Goal: Task Accomplishment & Management: Manage account settings

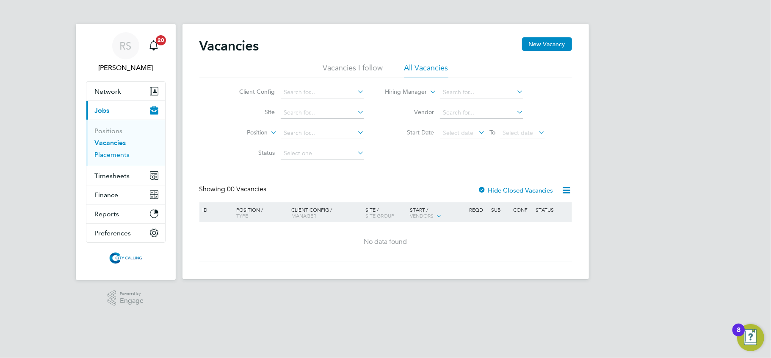
click at [106, 155] on link "Placements" at bounding box center [112, 154] width 35 height 8
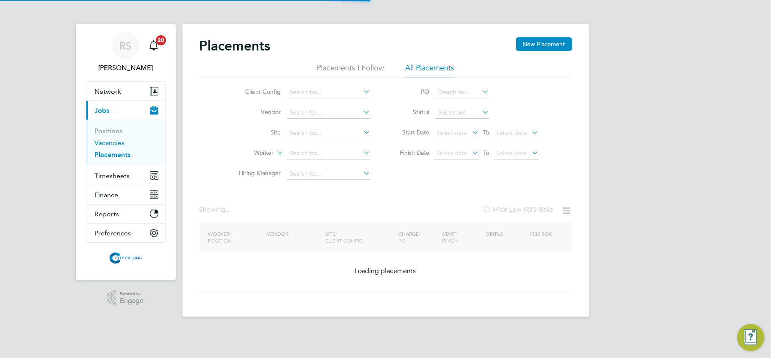
click at [111, 143] on link "Vacancies" at bounding box center [110, 143] width 30 height 8
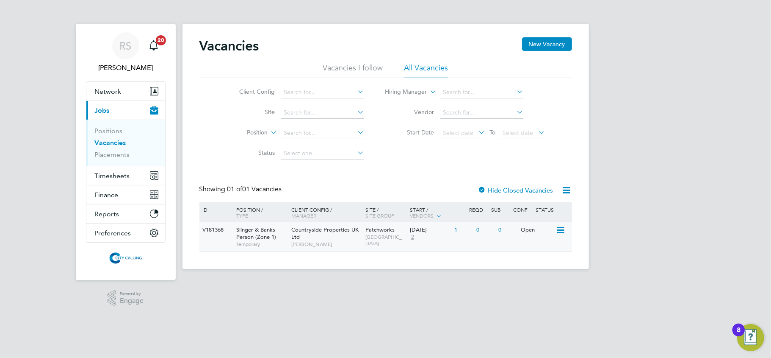
click at [382, 238] on span "EAST LONDON" at bounding box center [386, 239] width 40 height 13
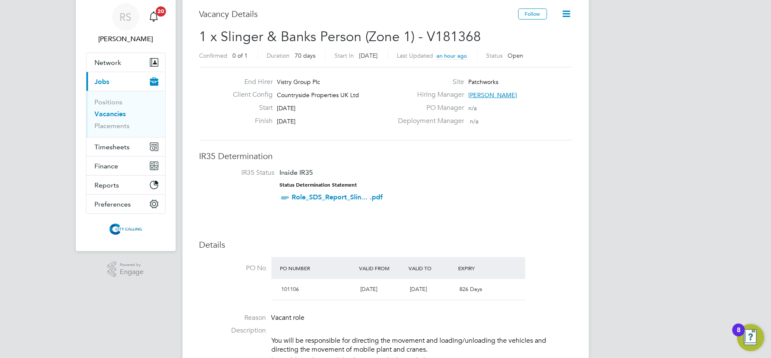
scroll to position [56, 0]
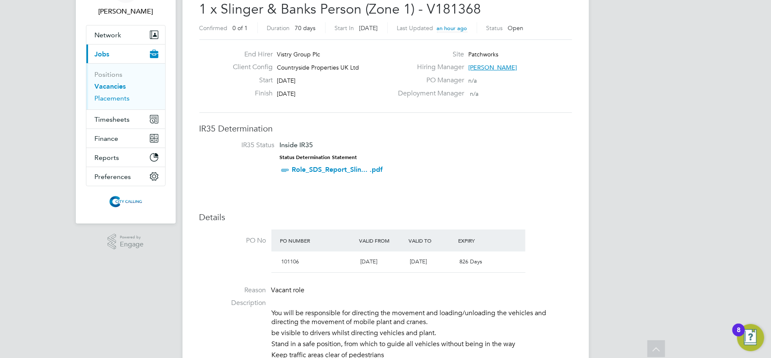
click at [119, 97] on link "Placements" at bounding box center [112, 98] width 35 height 8
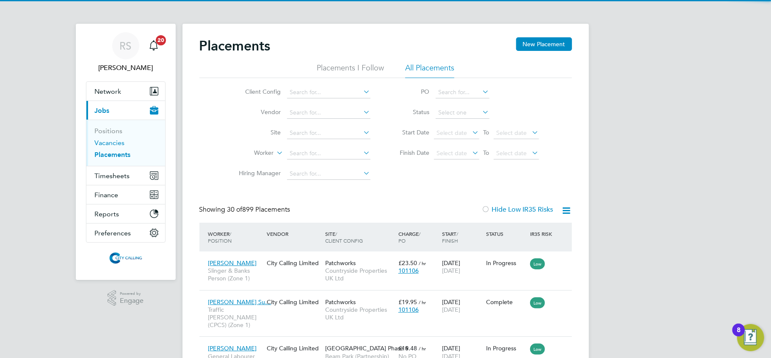
scroll to position [31, 74]
click at [117, 144] on link "Vacancies" at bounding box center [110, 143] width 30 height 8
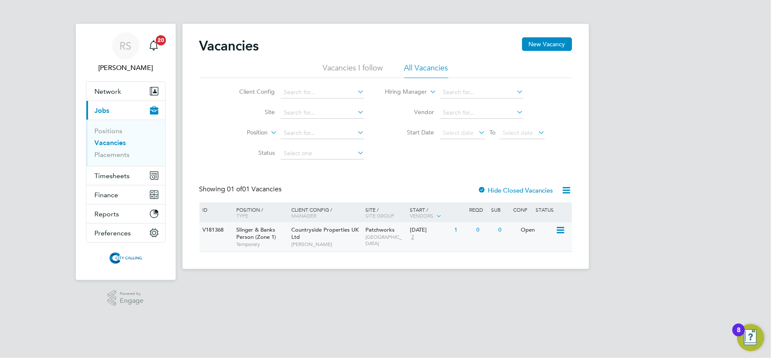
click at [336, 236] on div "Countryside Properties UK Ltd Linsey McGovern" at bounding box center [326, 236] width 74 height 29
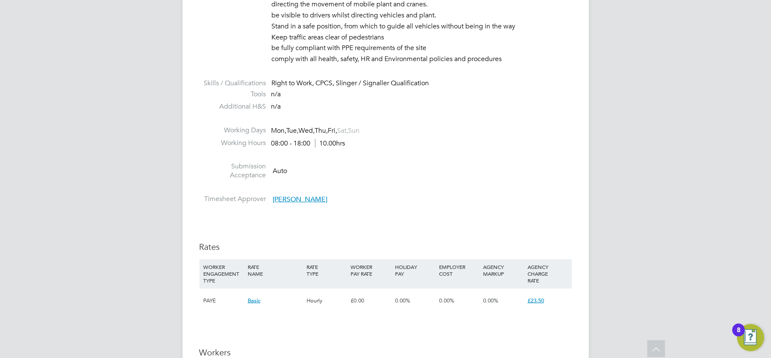
scroll to position [452, 0]
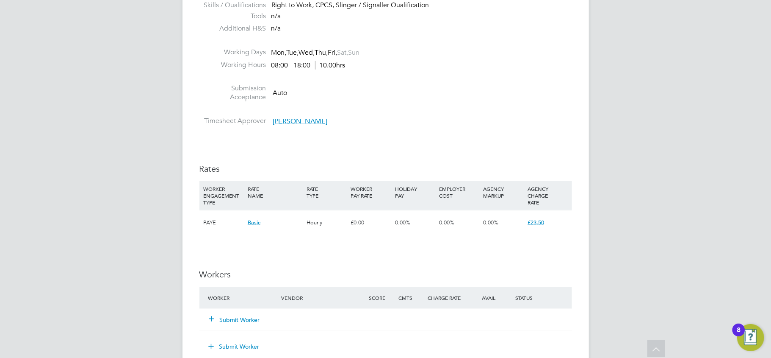
click at [246, 321] on button "Submit Worker" at bounding box center [235, 319] width 51 height 8
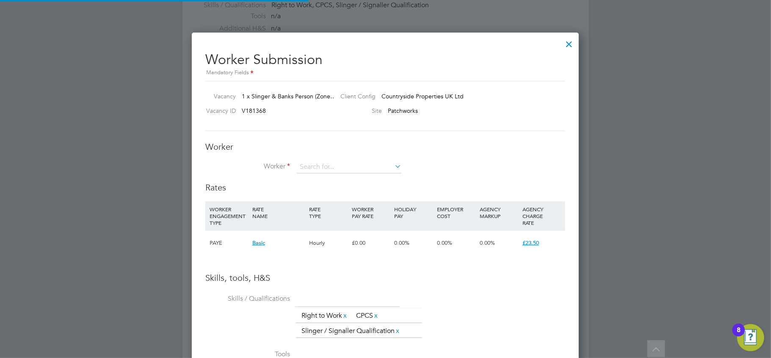
scroll to position [549, 388]
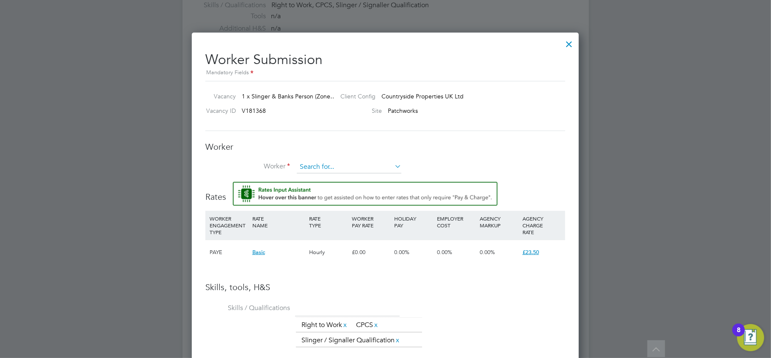
click at [338, 163] on input at bounding box center [349, 167] width 105 height 13
type input "t"
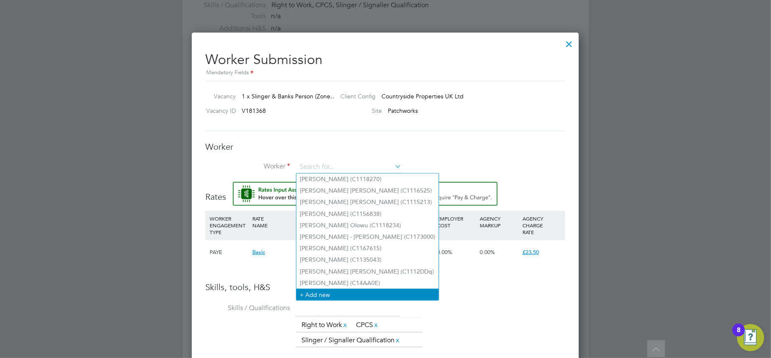
click at [338, 288] on li "+ Add new" at bounding box center [368, 293] width 142 height 11
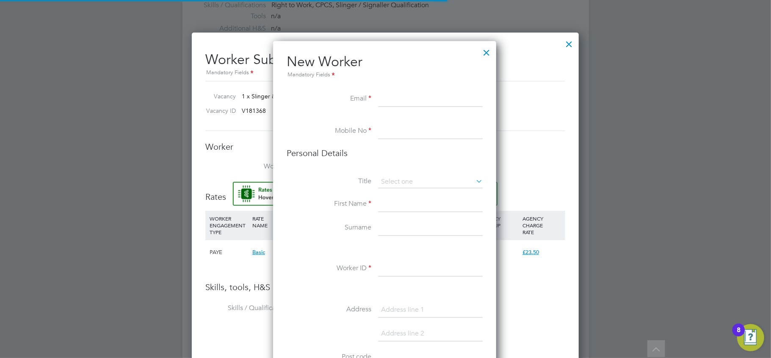
scroll to position [717, 225]
click at [424, 101] on input at bounding box center [430, 98] width 105 height 15
paste input "forly837@gmail.com"
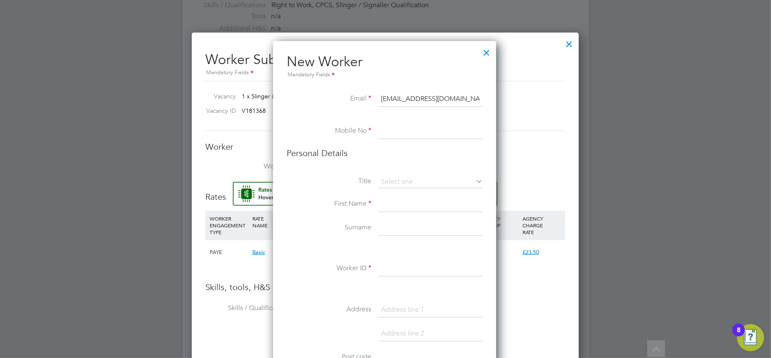
type input "forly837@gmail.com"
click at [415, 134] on input at bounding box center [430, 131] width 105 height 15
click at [392, 130] on input at bounding box center [430, 131] width 105 height 15
paste input "07784924275"
type input "07784924275"
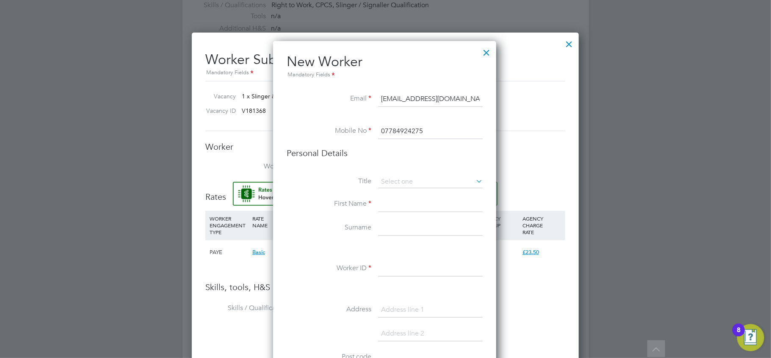
click at [396, 169] on li "Personal Details" at bounding box center [385, 161] width 196 height 28
click at [399, 176] on input at bounding box center [430, 181] width 105 height 13
click at [400, 190] on li "Mr" at bounding box center [430, 193] width 105 height 11
type input "Mr"
drag, startPoint x: 403, startPoint y: 204, endPoint x: 427, endPoint y: 178, distance: 35.1
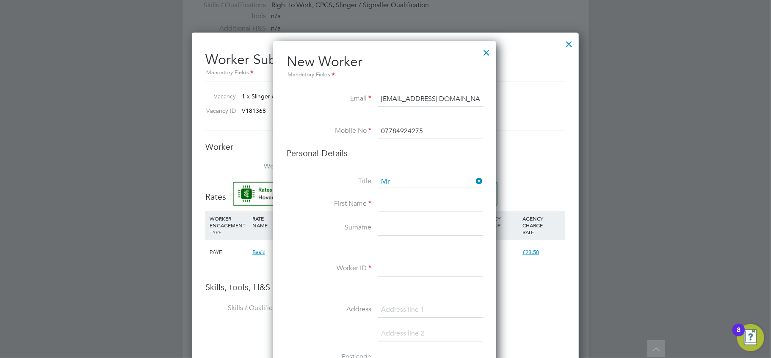
click at [403, 204] on input at bounding box center [430, 204] width 105 height 15
click at [395, 199] on input at bounding box center [430, 204] width 105 height 15
paste input "Thomas Olivier Marc"
type input "Thomas Olivier Marc"
click at [388, 231] on input at bounding box center [430, 227] width 105 height 15
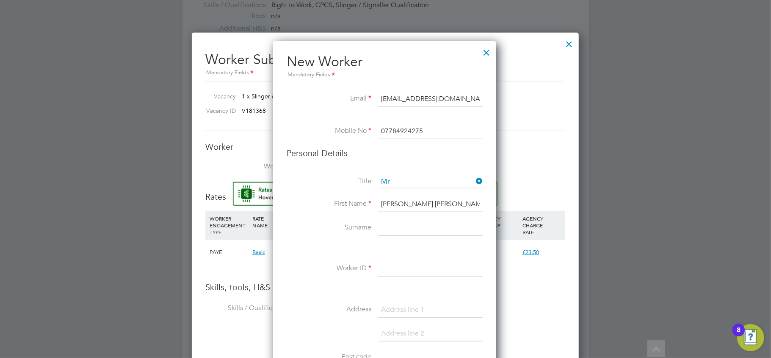
paste input "Forlini"
type input "Forlini"
click at [424, 266] on input at bounding box center [430, 268] width 105 height 15
paste input "C1121634"
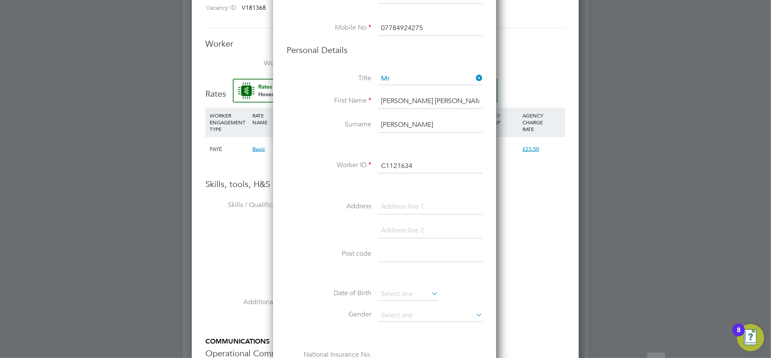
scroll to position [565, 0]
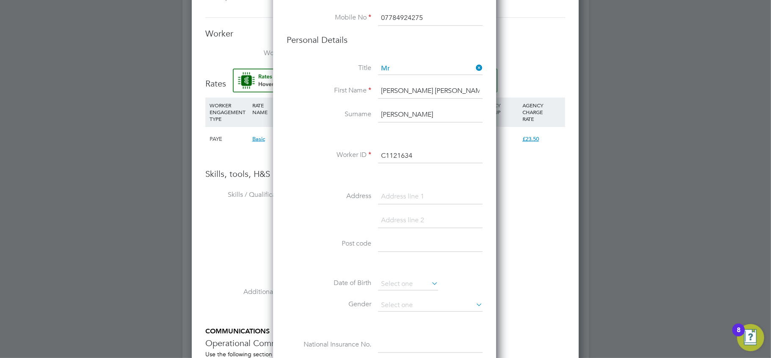
type input "C1121634"
drag, startPoint x: 395, startPoint y: 196, endPoint x: 681, endPoint y: 21, distance: 335.0
click at [395, 196] on input at bounding box center [430, 196] width 105 height 15
click at [391, 190] on input at bounding box center [430, 196] width 105 height 15
paste input "25 cedar house, engineers way"
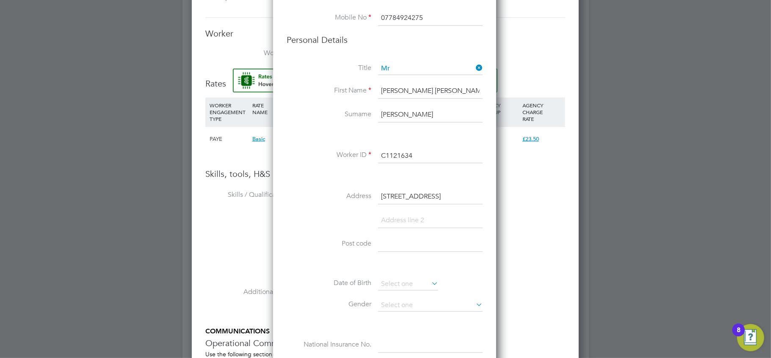
drag, startPoint x: 476, startPoint y: 195, endPoint x: 432, endPoint y: 198, distance: 43.8
click at [432, 198] on input "25 cedar house, engineers way" at bounding box center [430, 196] width 105 height 15
type input "25 cedar house,"
type input "engineers way"
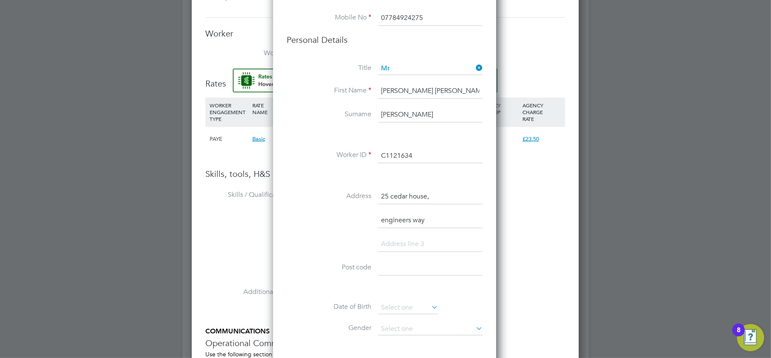
click at [435, 195] on input "25 cedar house," at bounding box center [430, 196] width 105 height 15
click at [391, 199] on input "25 cedar house" at bounding box center [430, 196] width 105 height 15
drag, startPoint x: 414, startPoint y: 197, endPoint x: 407, endPoint y: 196, distance: 6.4
click at [407, 196] on input "25 Cedar house" at bounding box center [430, 196] width 105 height 15
click at [416, 197] on input "25 Cedar house" at bounding box center [430, 196] width 105 height 15
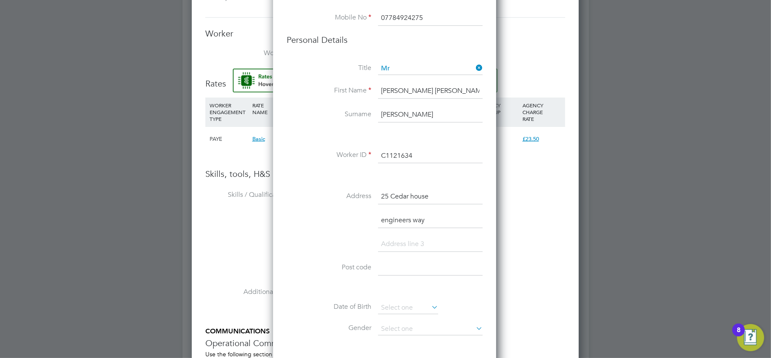
click at [413, 197] on input "25 Cedar house" at bounding box center [430, 196] width 105 height 15
type input "25 Cedar House"
drag, startPoint x: 381, startPoint y: 217, endPoint x: 373, endPoint y: 217, distance: 8.5
click at [373, 217] on li "engineers way" at bounding box center [385, 225] width 196 height 24
click at [417, 219] on input "Engineers way" at bounding box center [430, 220] width 105 height 15
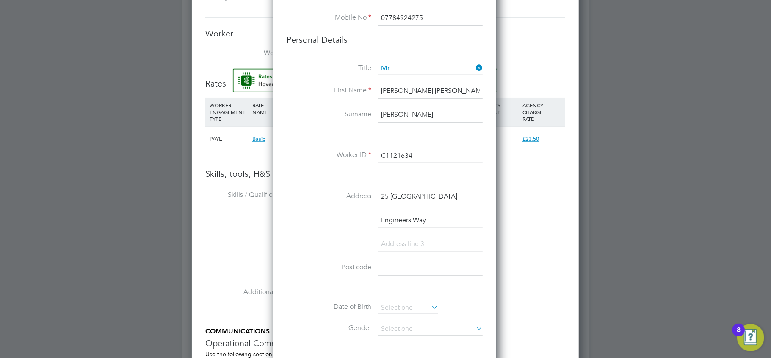
type input "Engineers Way"
click at [404, 241] on input at bounding box center [430, 243] width 105 height 15
type input "Wembley"
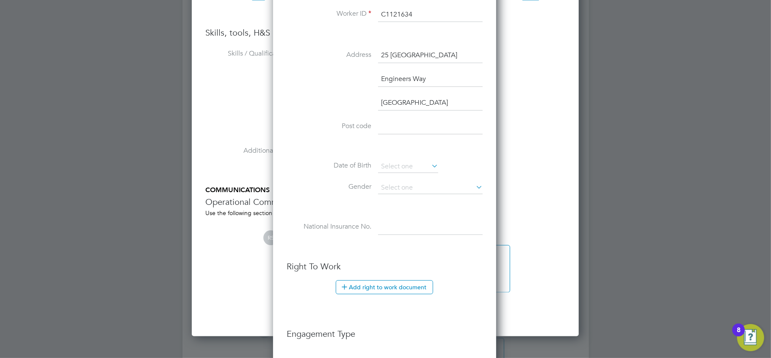
scroll to position [707, 0]
type input "HA9 0FW"
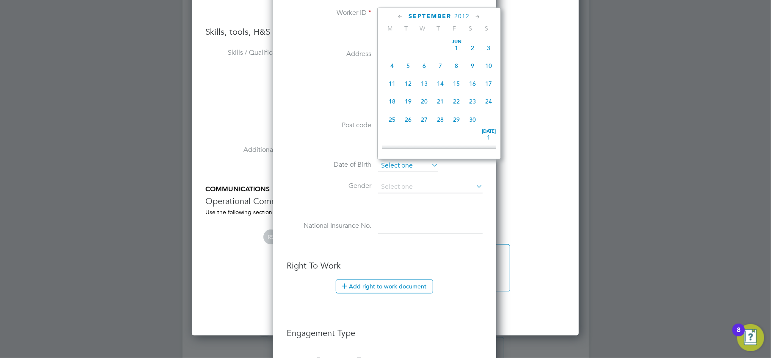
click at [399, 164] on input at bounding box center [408, 165] width 60 height 13
click at [463, 16] on span "2012" at bounding box center [462, 16] width 15 height 7
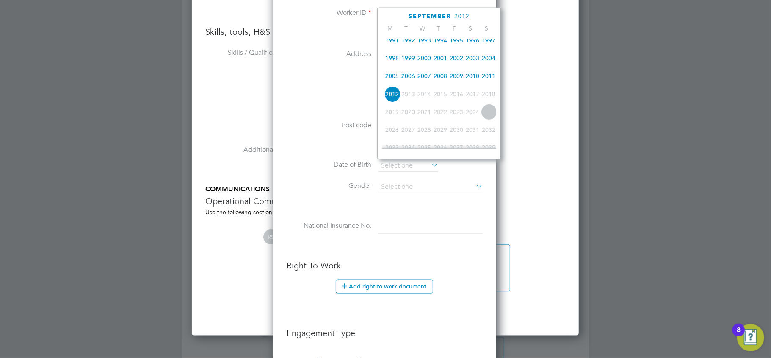
click at [471, 43] on span "1996" at bounding box center [473, 40] width 16 height 16
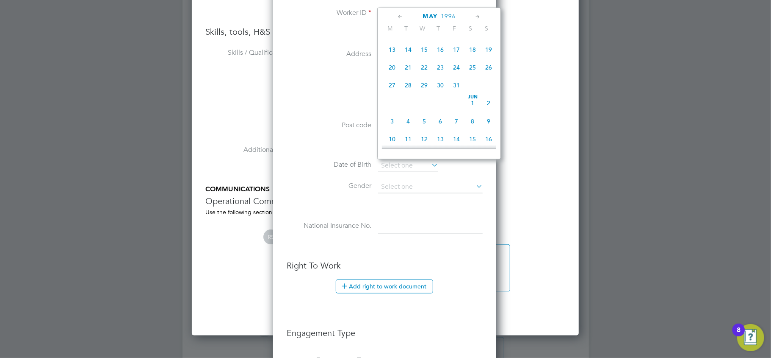
scroll to position [448, 0]
click at [443, 73] on span "6" at bounding box center [440, 65] width 16 height 16
type input "06 Jun 1996"
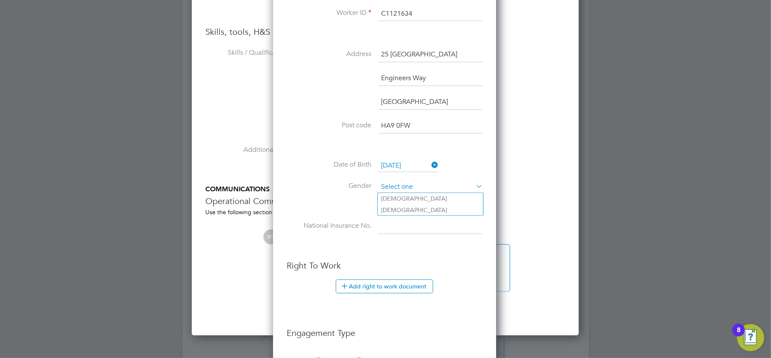
click at [407, 182] on input at bounding box center [430, 186] width 105 height 13
click at [407, 194] on li "Male" at bounding box center [430, 198] width 105 height 11
type input "Male"
click at [409, 228] on input at bounding box center [430, 226] width 105 height 15
click at [399, 224] on input at bounding box center [430, 226] width 105 height 15
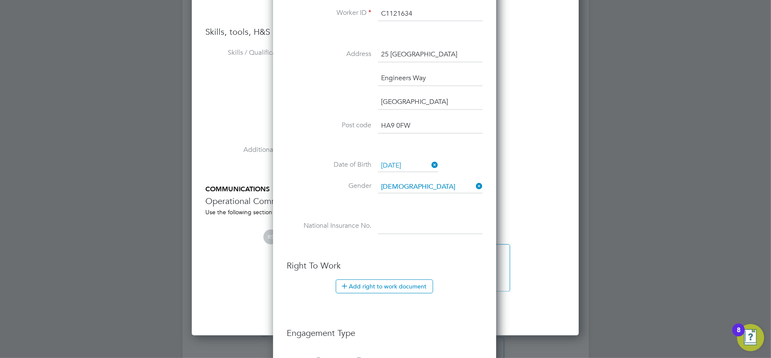
paste input "SS 53 35 96 a"
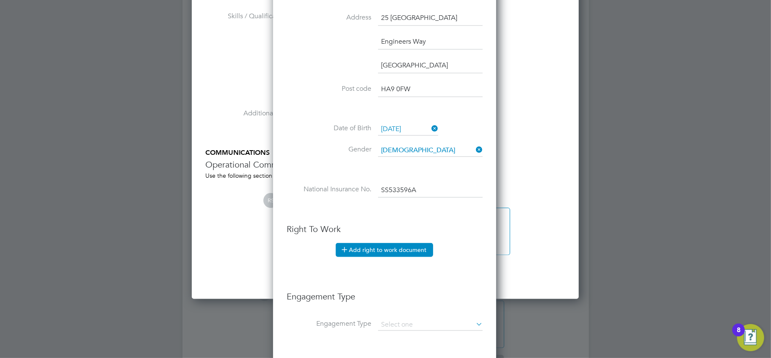
scroll to position [763, 0]
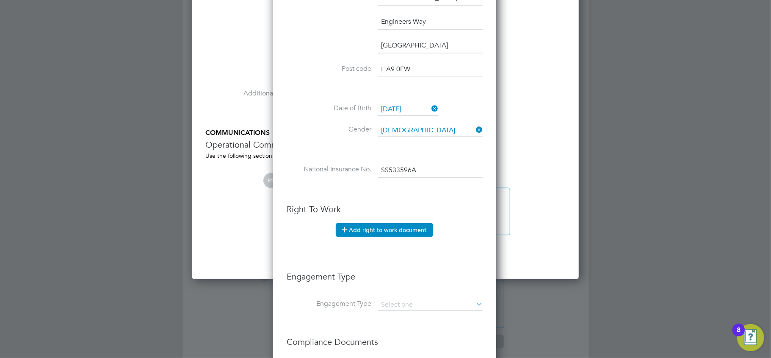
type input "SS 53 35 96 A"
click at [391, 227] on button "Add right to work document" at bounding box center [384, 230] width 97 height 14
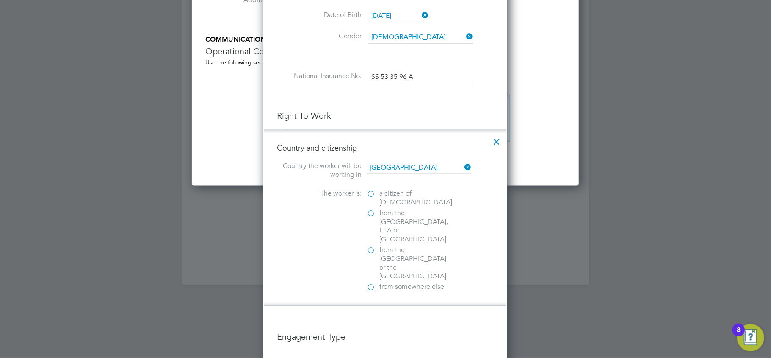
scroll to position [876, 0]
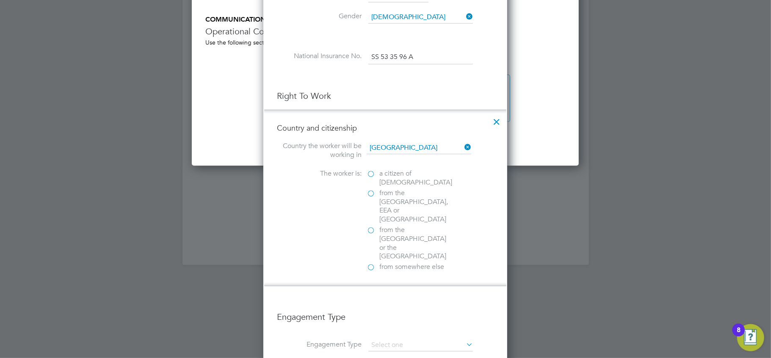
click at [384, 177] on span "a citizen of United Kingdom" at bounding box center [416, 178] width 73 height 18
click at [0, 0] on input "a citizen of United Kingdom" at bounding box center [0, 0] width 0 height 0
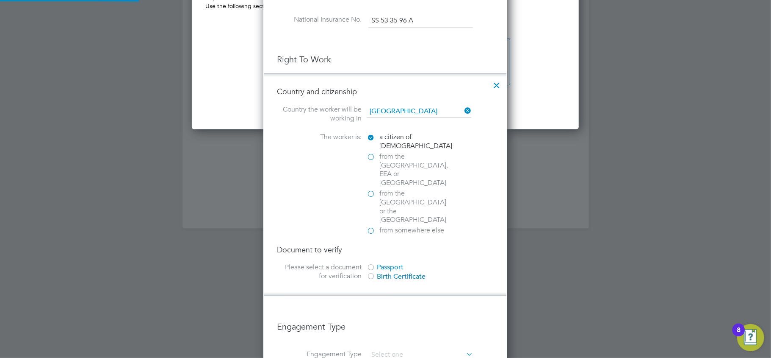
scroll to position [932, 0]
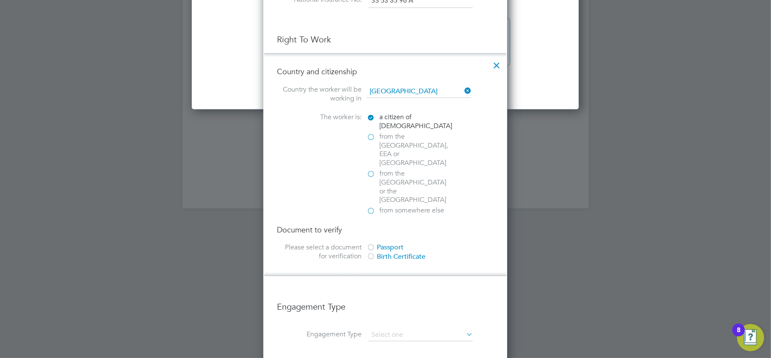
click at [390, 243] on div "Passport" at bounding box center [430, 247] width 127 height 9
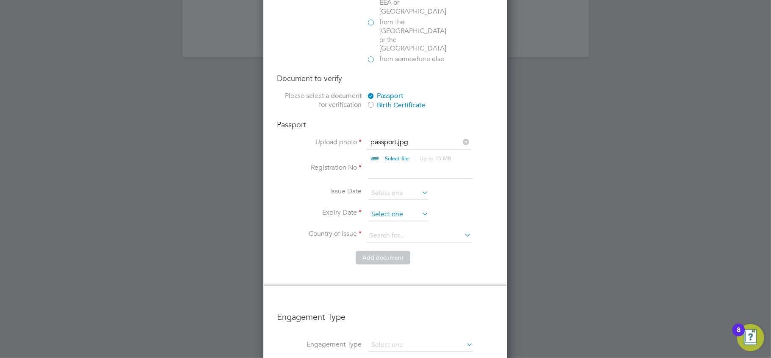
scroll to position [1102, 0]
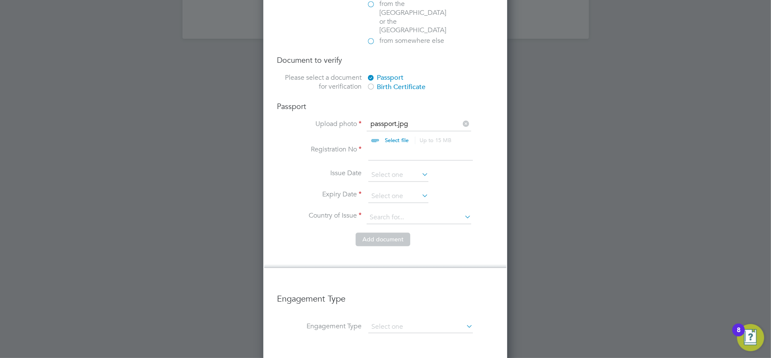
click at [385, 145] on input at bounding box center [421, 152] width 105 height 15
click at [380, 145] on input at bounding box center [421, 152] width 105 height 15
type input "20C187095"
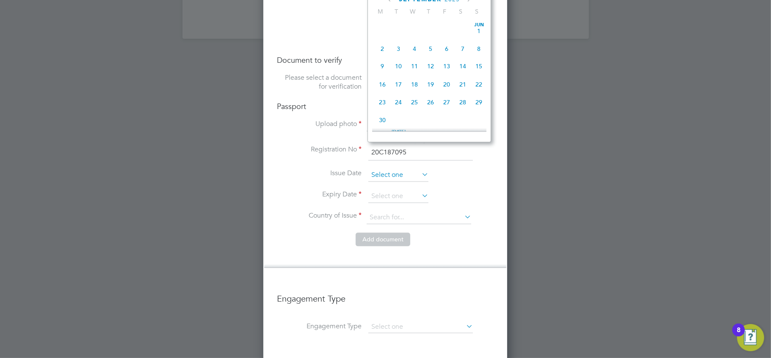
scroll to position [309, 0]
click at [390, 169] on input at bounding box center [399, 175] width 60 height 13
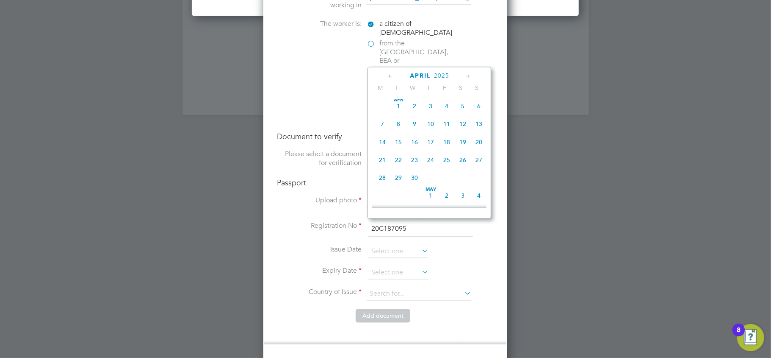
scroll to position [1045, 0]
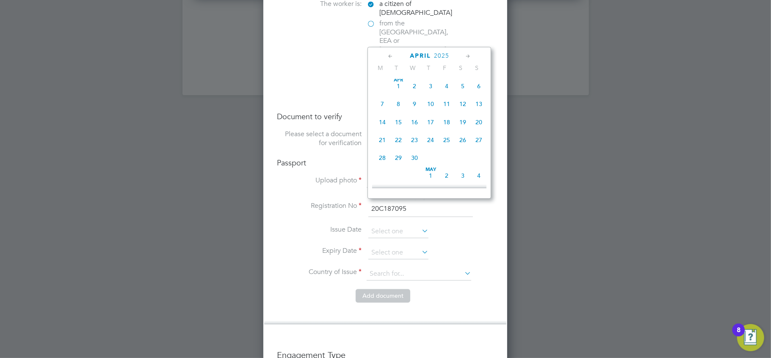
click at [430, 56] on span "April" at bounding box center [420, 55] width 21 height 7
click at [452, 55] on span "2025" at bounding box center [452, 55] width 15 height 7
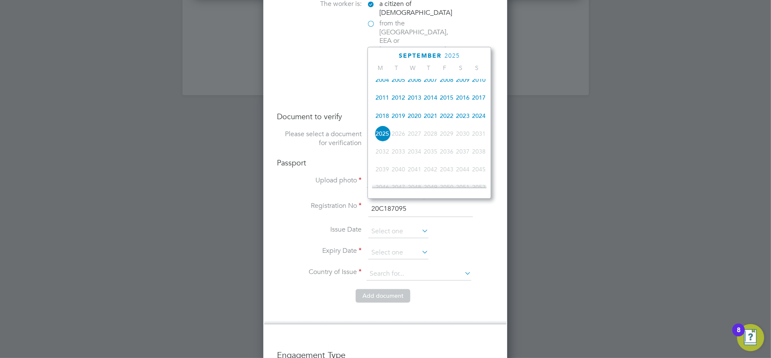
click at [418, 119] on span "2020" at bounding box center [415, 116] width 16 height 16
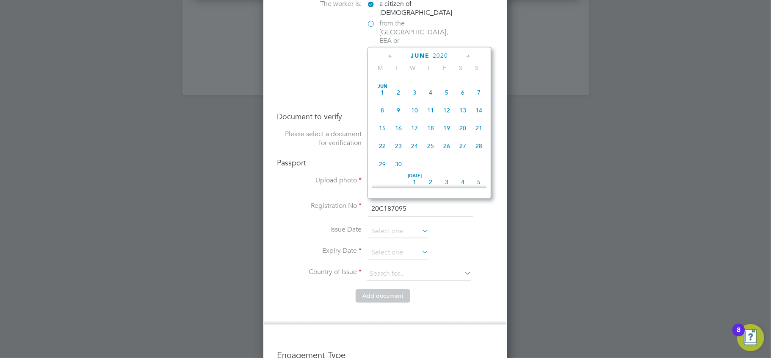
scroll to position [466, 0]
click at [382, 111] on span "8" at bounding box center [382, 104] width 16 height 16
type input "08 Jun 2020"
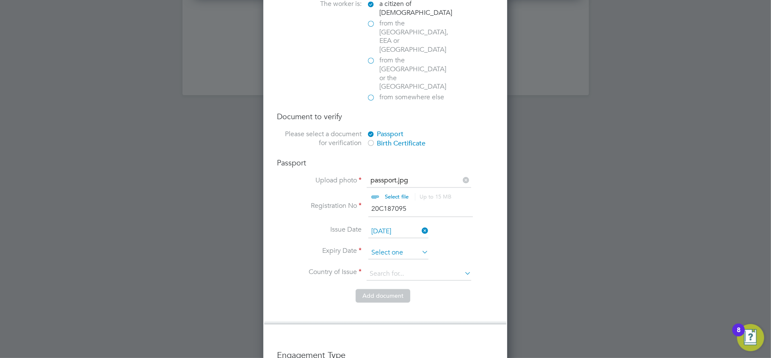
click at [385, 247] on input at bounding box center [399, 253] width 60 height 13
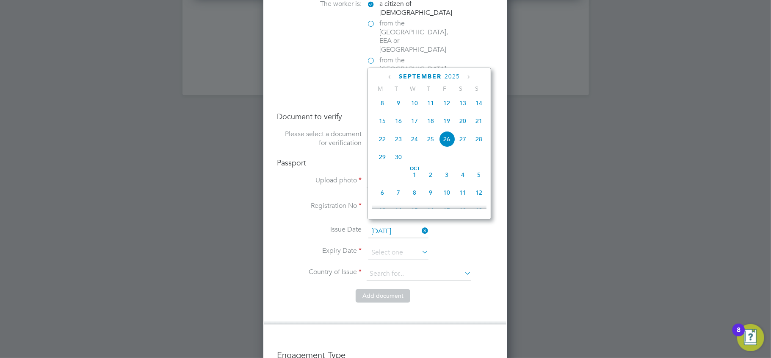
click at [452, 73] on span "2025" at bounding box center [452, 76] width 15 height 7
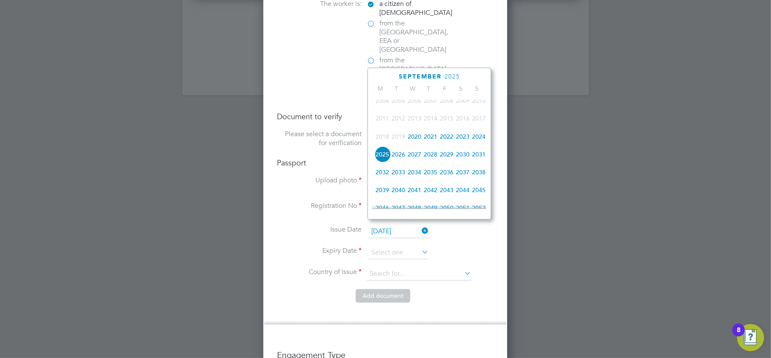
click at [460, 158] on span "2030" at bounding box center [463, 154] width 16 height 16
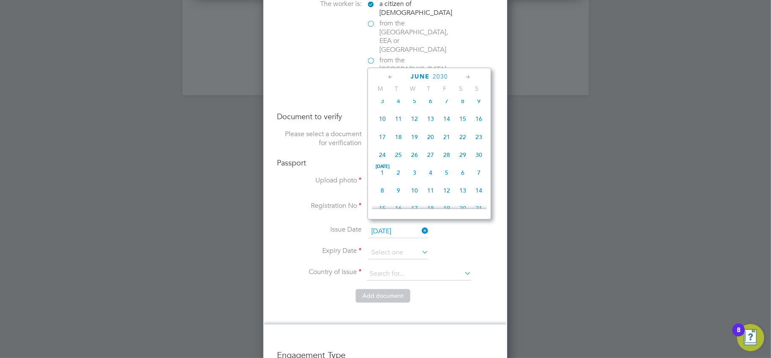
scroll to position [86, 0]
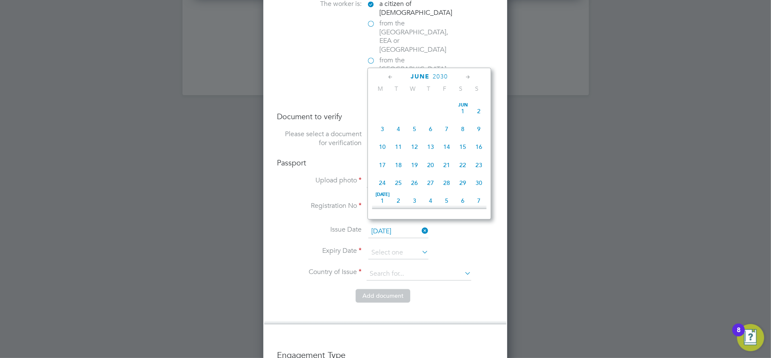
click at [446, 129] on span "7" at bounding box center [447, 129] width 16 height 16
type input "07 Jun 2030"
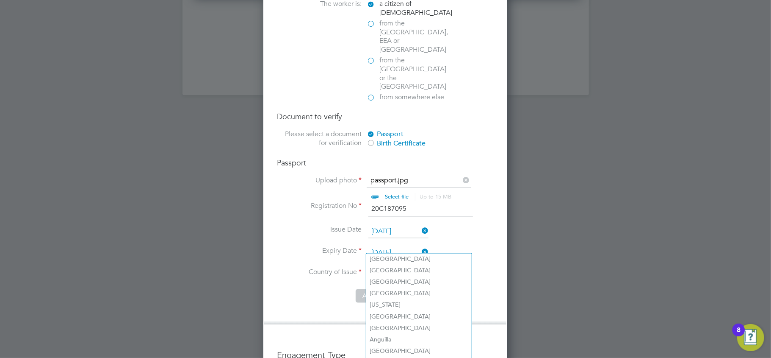
click at [389, 268] on input at bounding box center [419, 274] width 105 height 13
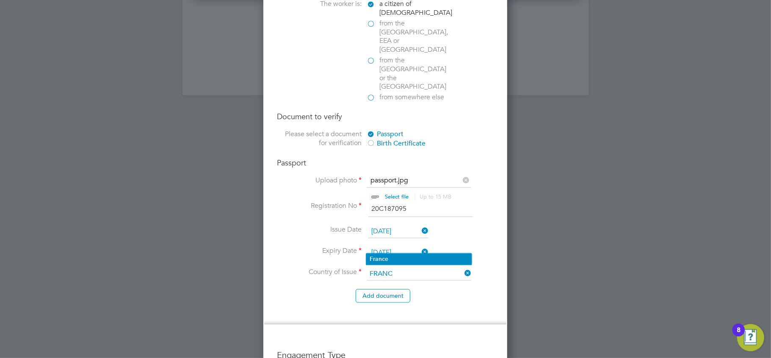
click at [385, 260] on li "Franc e" at bounding box center [418, 258] width 105 height 11
type input "France"
click at [391, 25] on span "from the EU, EEA or Switzerland" at bounding box center [416, 36] width 72 height 35
click at [0, 0] on input "from the EU, EEA or Switzerland" at bounding box center [0, 0] width 0 height 0
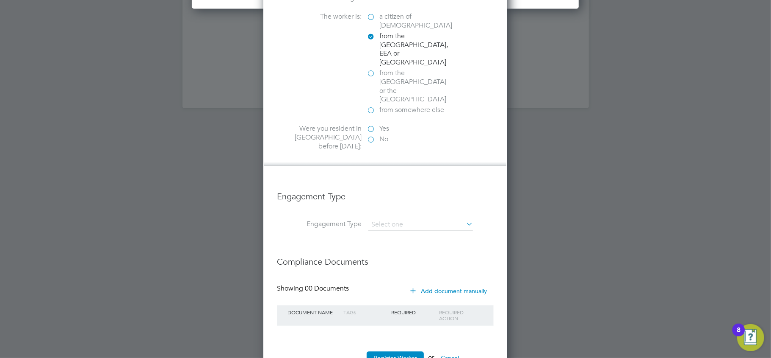
scroll to position [4, 4]
click at [374, 125] on label "Yes" at bounding box center [409, 129] width 85 height 9
click at [0, 0] on input "Yes" at bounding box center [0, 0] width 0 height 0
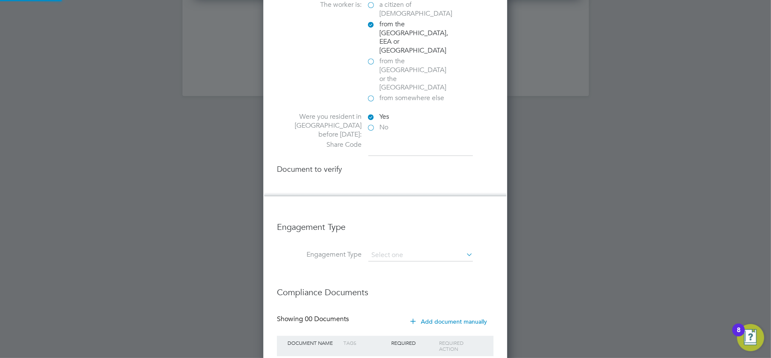
scroll to position [960, 244]
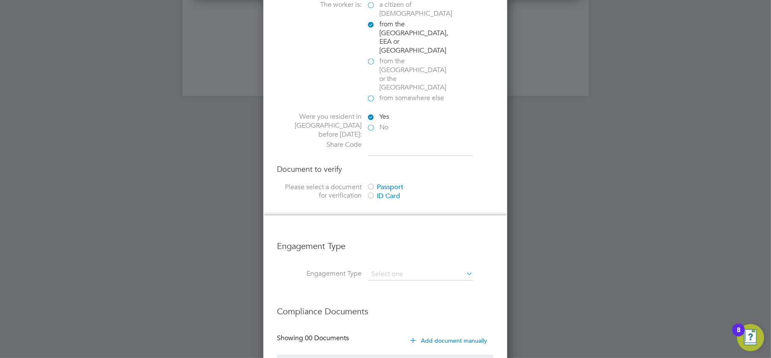
click at [388, 141] on input at bounding box center [421, 148] width 105 height 15
click at [387, 141] on input at bounding box center [421, 148] width 105 height 15
paste input "W3S ENB 67L"
type input "W3S ENB 67L"
click at [378, 183] on div "Passport" at bounding box center [430, 187] width 127 height 9
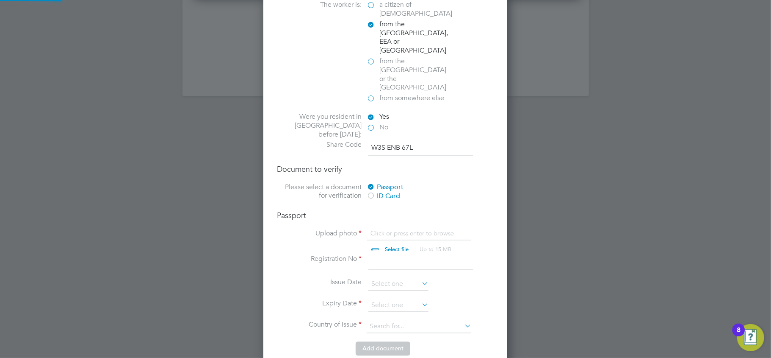
scroll to position [11, 105]
click at [415, 255] on input at bounding box center [421, 262] width 105 height 15
paste input "200187095"
click at [383, 255] on input "200187095" at bounding box center [421, 262] width 105 height 15
type input "20C187095"
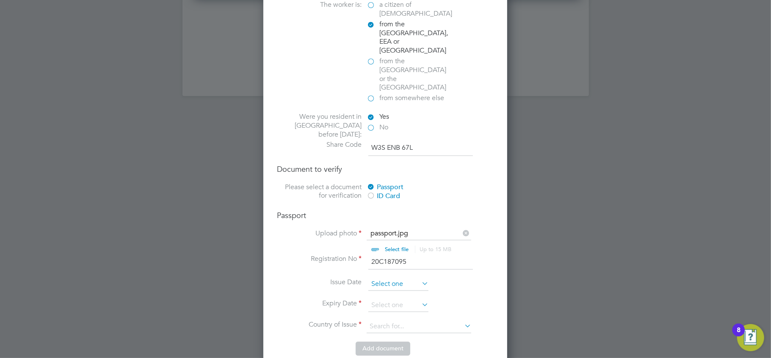
click at [385, 278] on input at bounding box center [399, 284] width 60 height 13
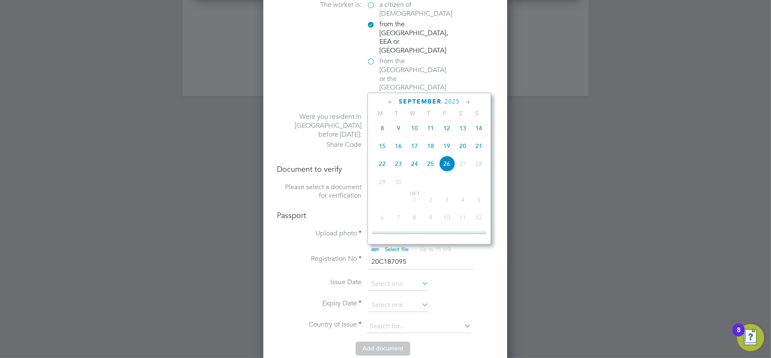
click at [452, 98] on span "2025" at bounding box center [452, 101] width 15 height 7
click at [413, 163] on span "2020" at bounding box center [415, 161] width 16 height 16
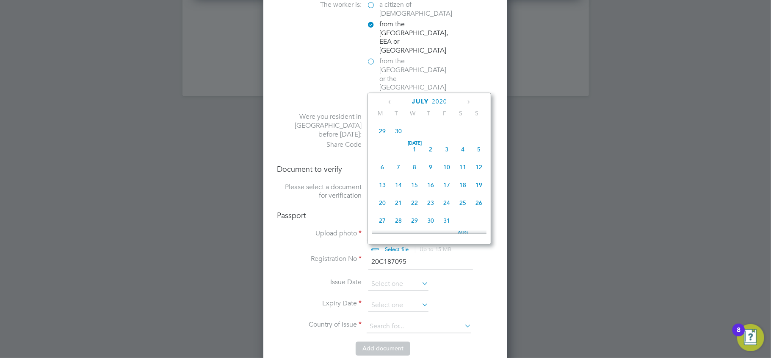
scroll to position [90, 0]
click at [384, 151] on span "8" at bounding box center [382, 150] width 16 height 16
type input "08 Jun 2020"
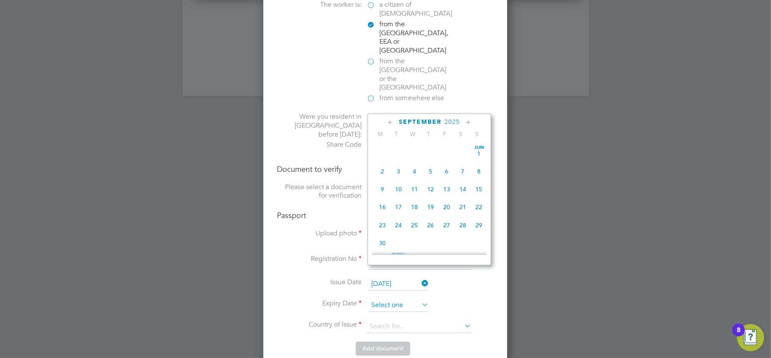
click at [382, 299] on input at bounding box center [399, 305] width 60 height 13
click at [448, 121] on span "2025" at bounding box center [452, 122] width 15 height 7
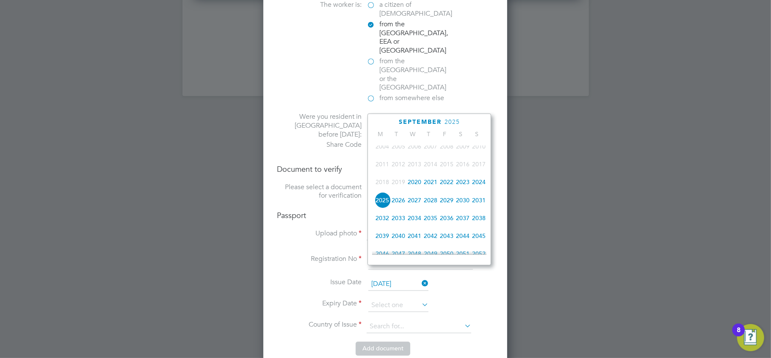
click at [460, 204] on span "2030" at bounding box center [463, 200] width 16 height 16
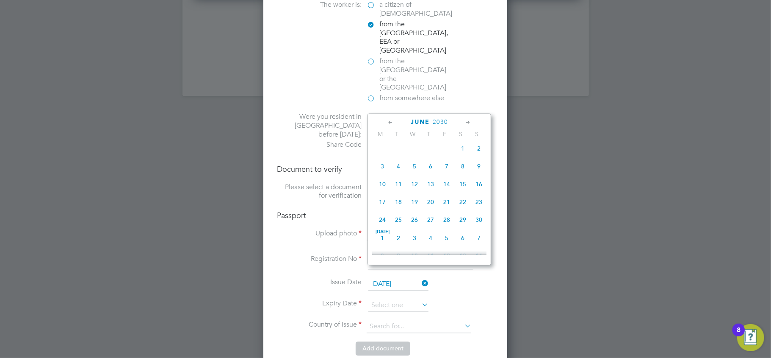
scroll to position [90, 0]
click at [443, 171] on span "7" at bounding box center [447, 171] width 16 height 16
type input "07 Jun 2030"
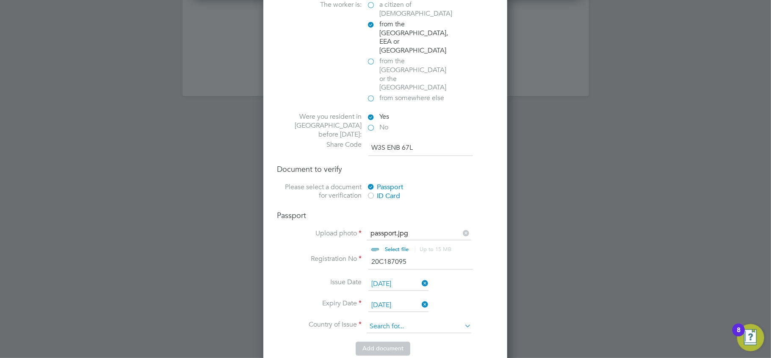
click at [387, 320] on input at bounding box center [419, 326] width 105 height 13
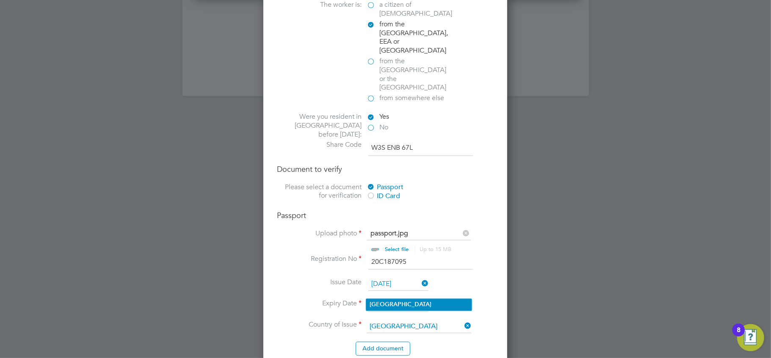
click at [387, 301] on b "France" at bounding box center [401, 304] width 62 height 7
type input "France"
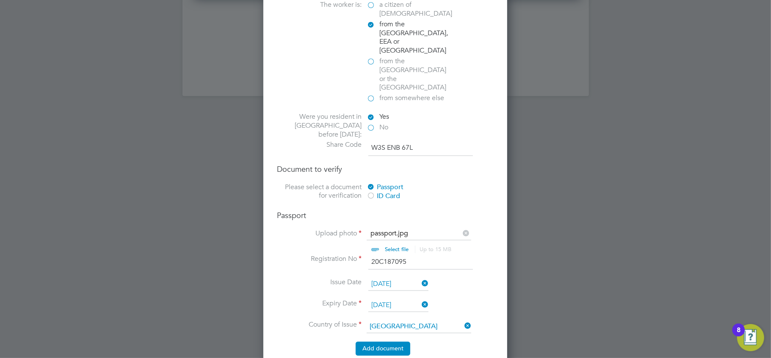
click at [385, 341] on button "Add document" at bounding box center [383, 348] width 55 height 14
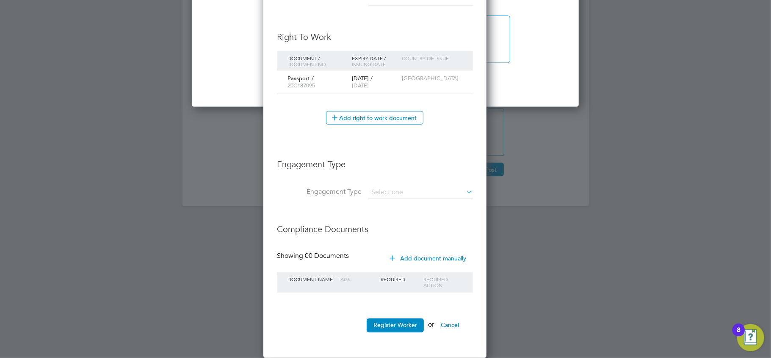
scroll to position [801, 225]
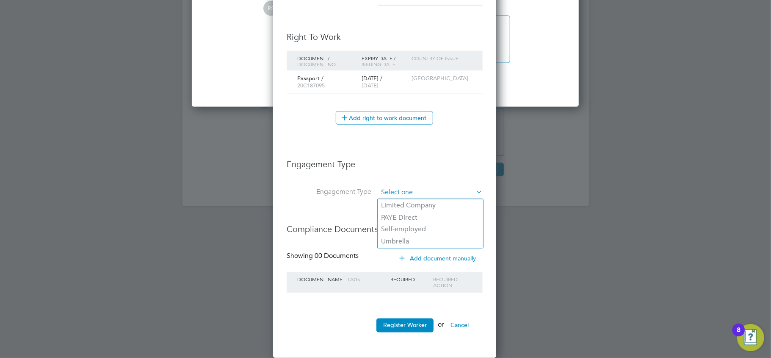
click at [397, 187] on input at bounding box center [430, 192] width 105 height 12
click at [402, 237] on li "Umbrella" at bounding box center [430, 242] width 105 height 12
type input "Umbrella"
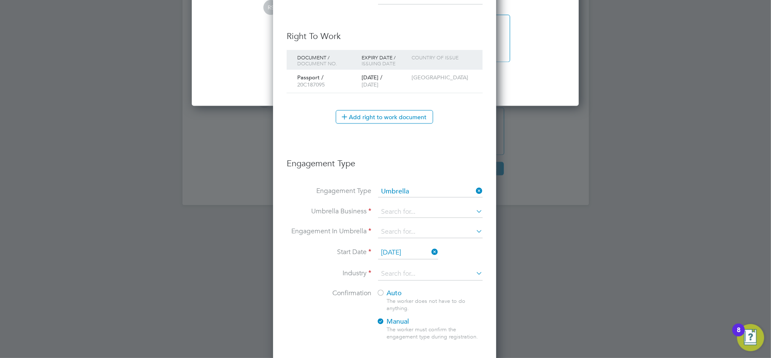
scroll to position [957, 225]
click at [393, 214] on input at bounding box center [430, 212] width 105 height 12
click at [404, 280] on li "Bishopsgate Employment Services Limited" at bounding box center [447, 286] width 139 height 12
type input "Bishopsgate Employment Services Limited"
click at [394, 235] on input at bounding box center [430, 232] width 105 height 12
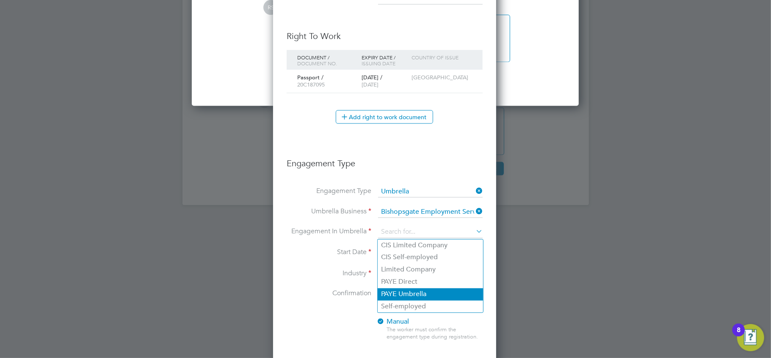
click at [404, 289] on li "PAYE Umbrella" at bounding box center [430, 294] width 105 height 12
type input "PAYE Umbrella"
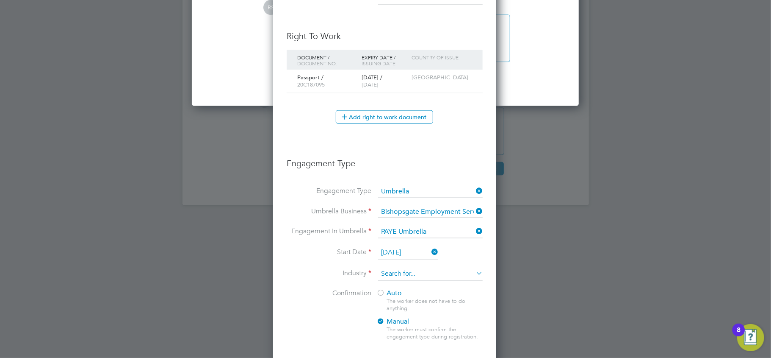
click at [388, 278] on input at bounding box center [430, 274] width 105 height 13
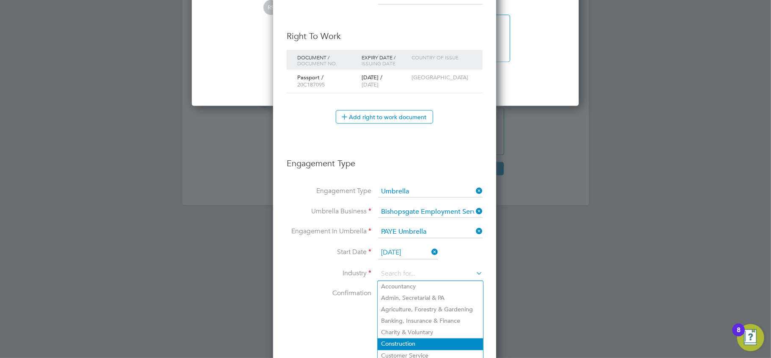
click at [402, 338] on li "Construction" at bounding box center [430, 343] width 105 height 11
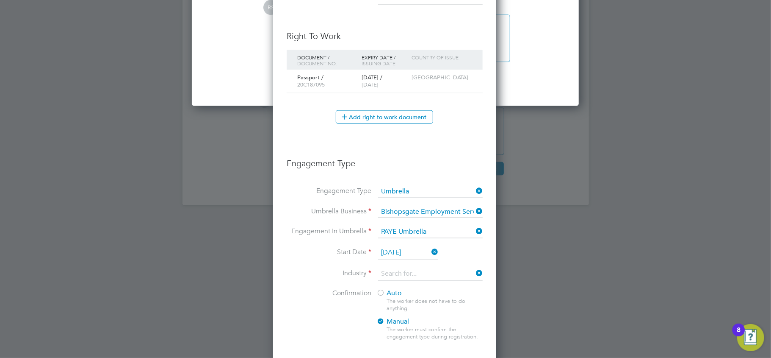
type input "Construction"
click at [341, 276] on label "Industry" at bounding box center [329, 273] width 85 height 9
click at [381, 295] on div at bounding box center [381, 293] width 8 height 8
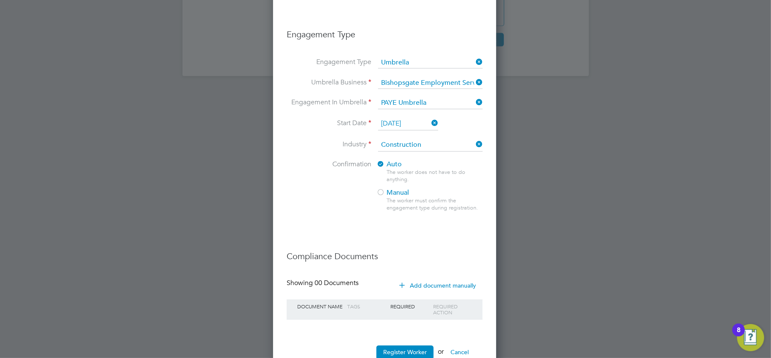
scroll to position [1092, 0]
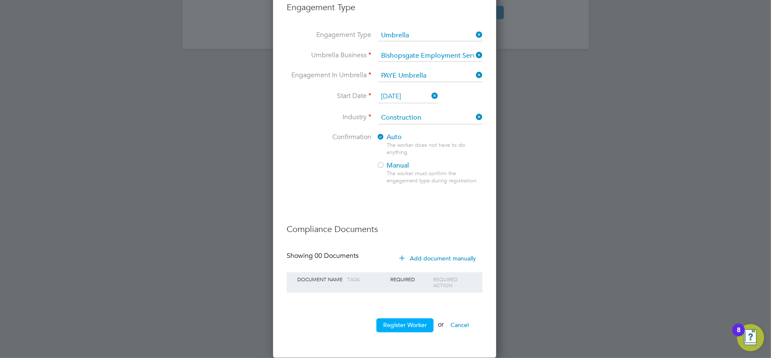
click at [418, 326] on button "Register Worker" at bounding box center [405, 325] width 57 height 14
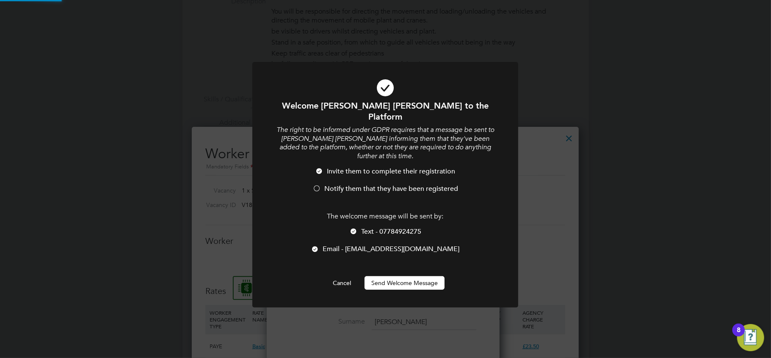
scroll to position [0, 0]
click at [404, 276] on button "Send Welcome Message" at bounding box center [405, 283] width 80 height 14
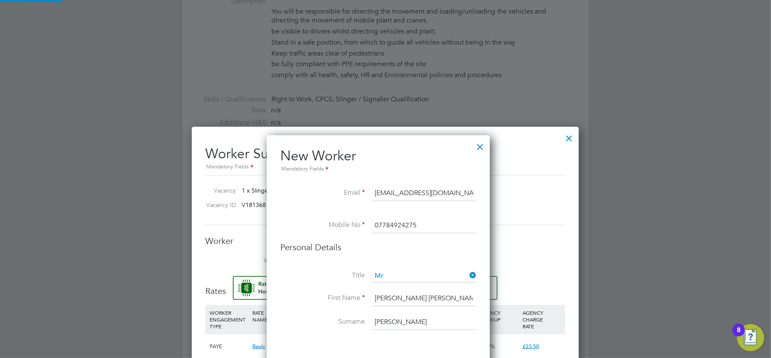
scroll to position [4, 4]
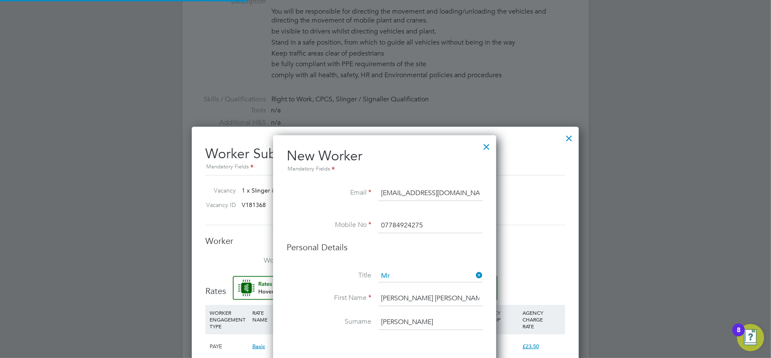
type input "Thomas Olivier Marc Forlini (C1121634)"
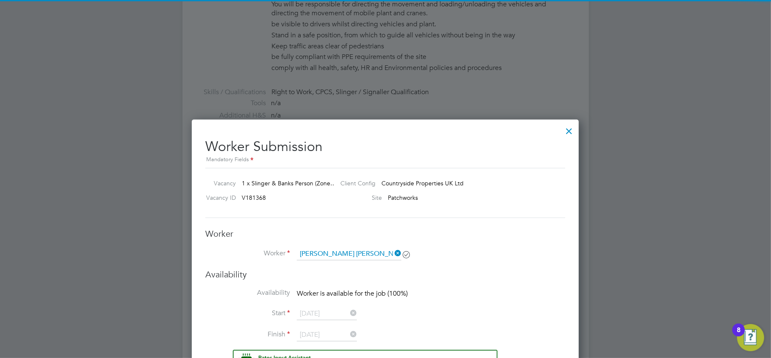
scroll to position [640, 388]
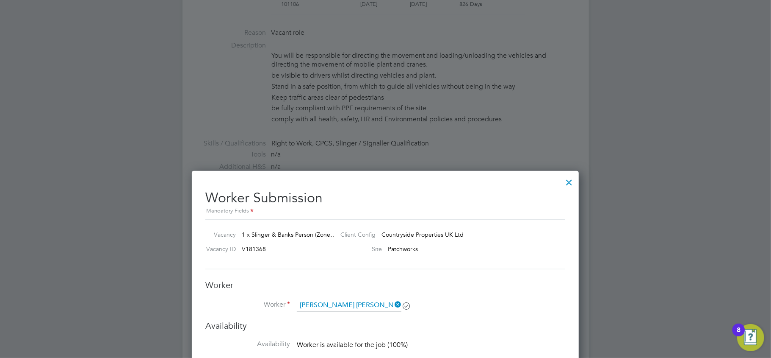
click at [568, 183] on div at bounding box center [569, 179] width 15 height 15
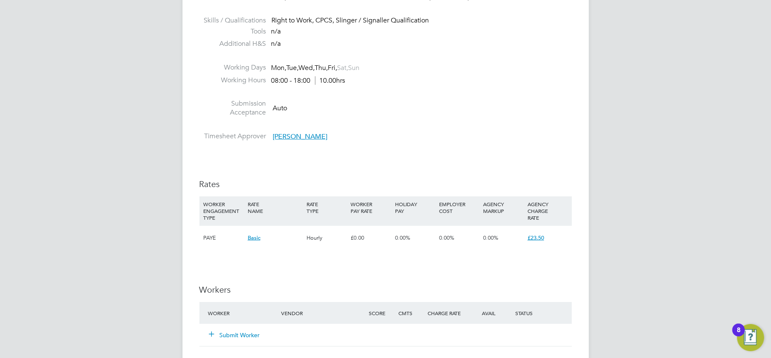
scroll to position [452, 0]
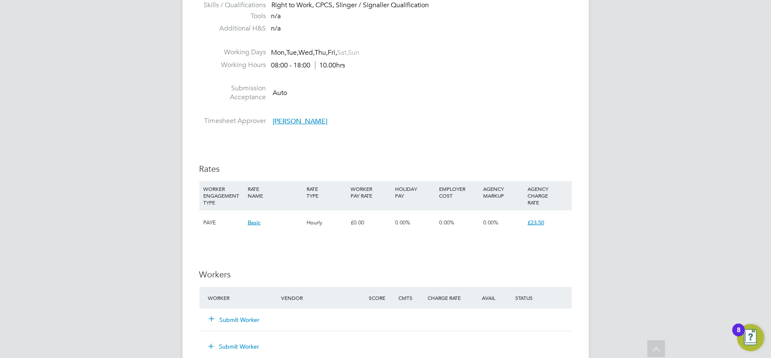
click at [229, 319] on button "Submit Worker" at bounding box center [235, 319] width 51 height 8
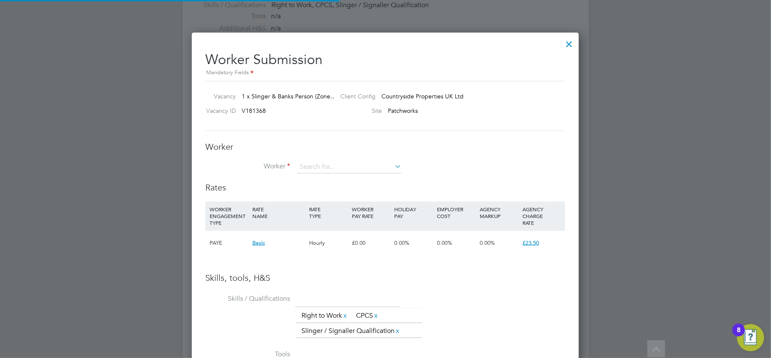
scroll to position [4, 4]
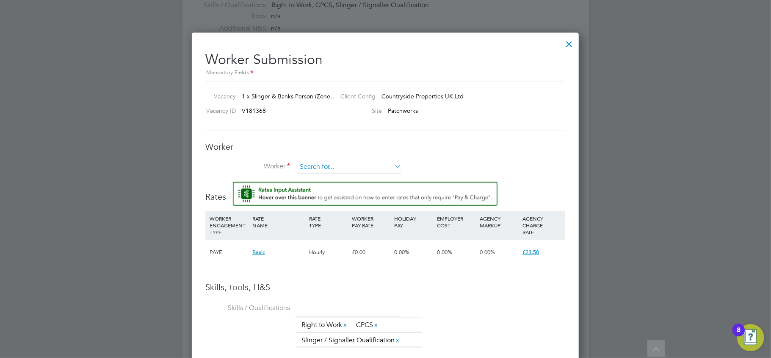
click at [325, 163] on input at bounding box center [349, 167] width 105 height 13
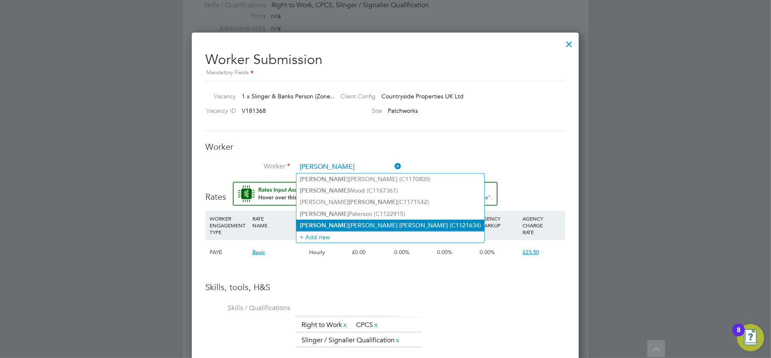
click at [364, 223] on li "Thomas Olivier Marc Forlini (C1121634)" at bounding box center [391, 224] width 188 height 11
type input "Thomas Olivier Marc Forlini (C1121634)"
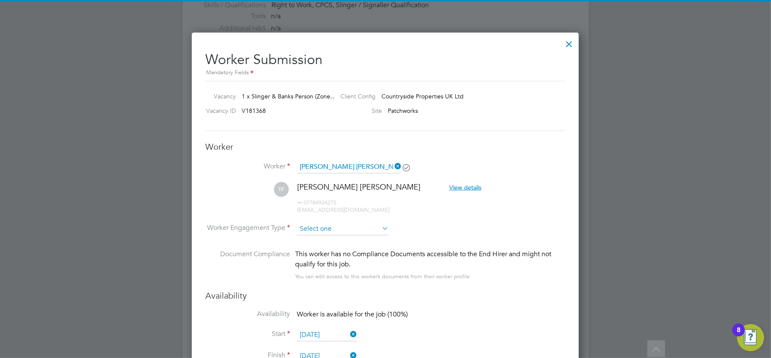
click at [330, 222] on input at bounding box center [343, 228] width 92 height 13
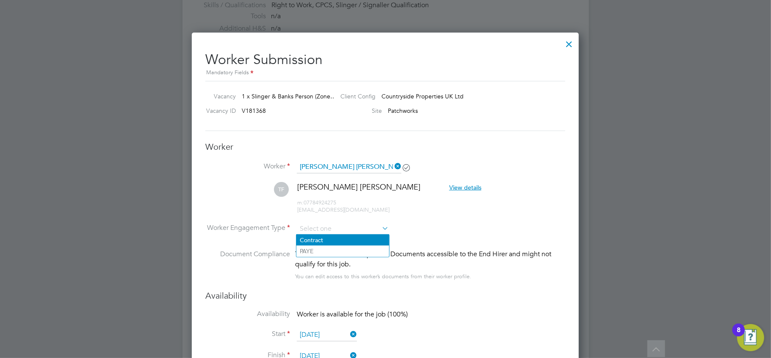
click at [330, 237] on li "Contract" at bounding box center [343, 239] width 93 height 11
type input "Contract"
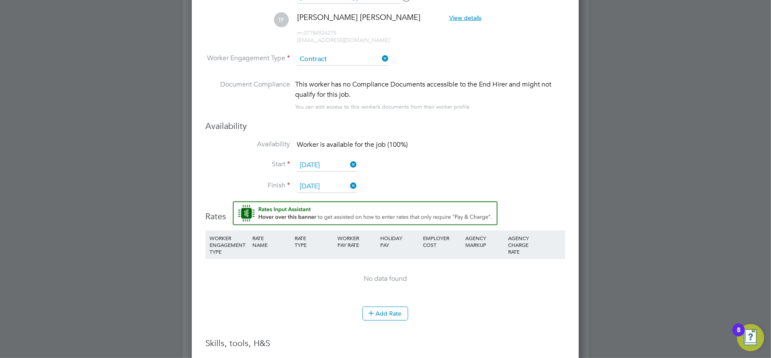
click at [380, 57] on icon at bounding box center [380, 59] width 0 height 12
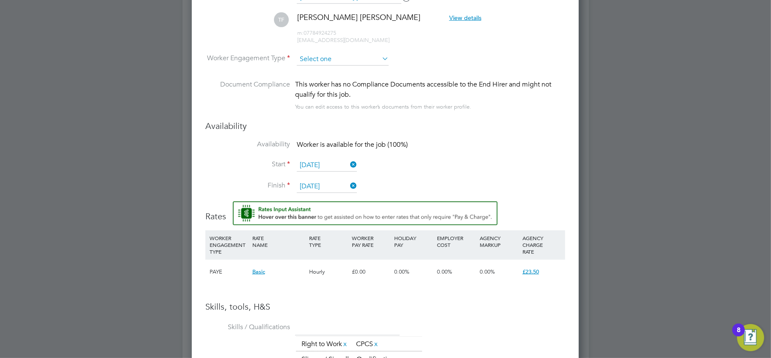
click at [356, 55] on input at bounding box center [343, 59] width 92 height 13
click at [343, 69] on li "Contract" at bounding box center [343, 70] width 93 height 11
type input "Contract"
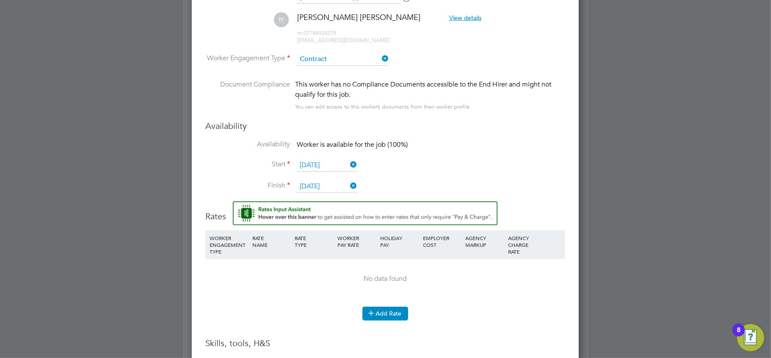
click at [379, 311] on button "Add Rate" at bounding box center [386, 313] width 46 height 14
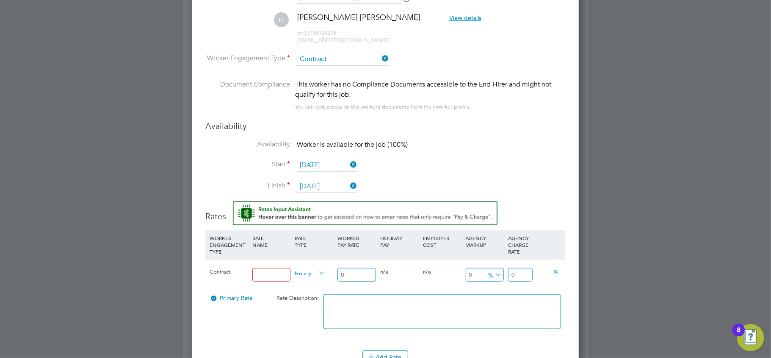
click at [275, 279] on input at bounding box center [271, 275] width 39 height 14
type input "Basic"
drag, startPoint x: 363, startPoint y: 277, endPoint x: 265, endPoint y: 257, distance: 99.4
click at [267, 259] on div "Contract Basic Hourly 0 0 n/a 0 n/a 0 0 % 0" at bounding box center [385, 274] width 360 height 31
type input "2"
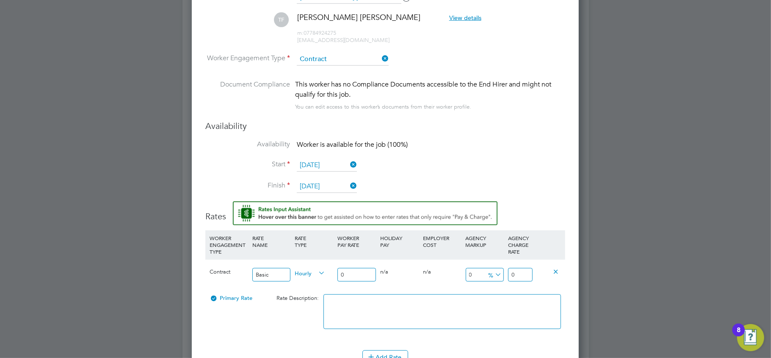
type input "2"
type input "21"
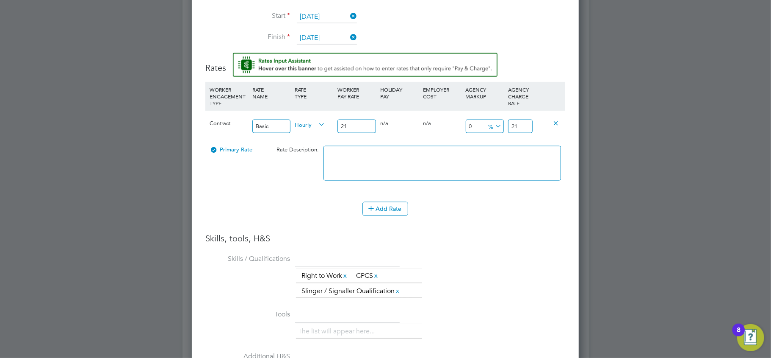
type input "-90.47619047619048"
type input "2"
type input "9.523809523809524"
type input "23"
type input "11.904761904761905"
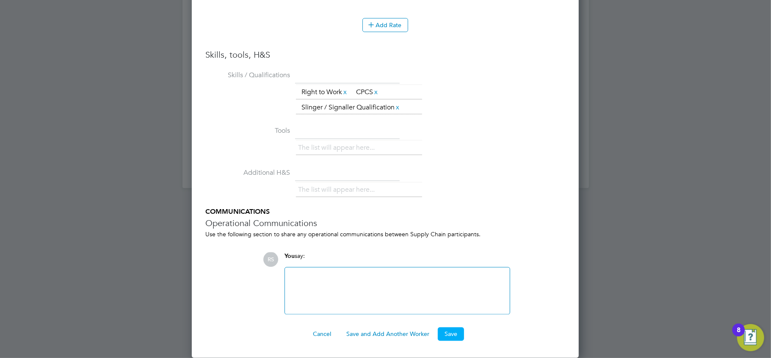
type input "23.5"
click at [449, 335] on button "Save" at bounding box center [451, 334] width 26 height 14
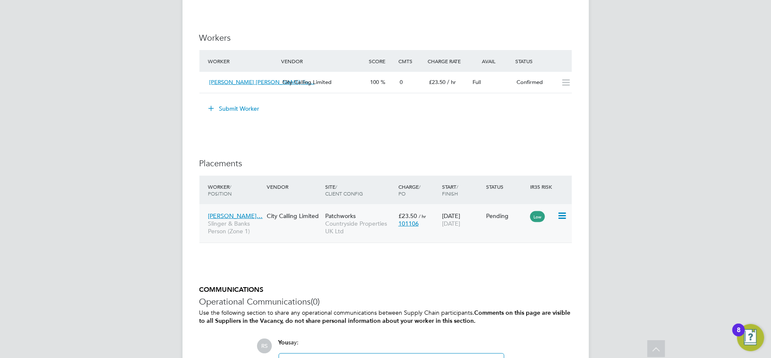
click at [558, 217] on icon at bounding box center [561, 216] width 8 height 10
click at [491, 269] on li "Start" at bounding box center [523, 269] width 87 height 12
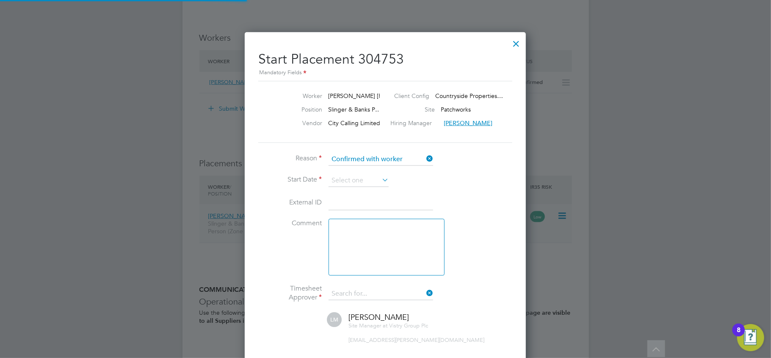
type input "[PERSON_NAME]"
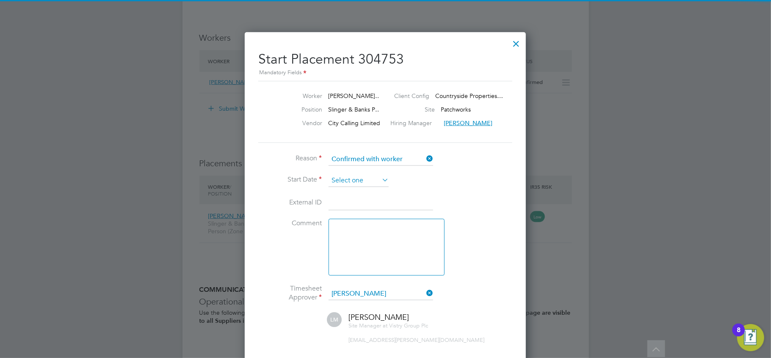
click at [346, 180] on input at bounding box center [359, 180] width 60 height 13
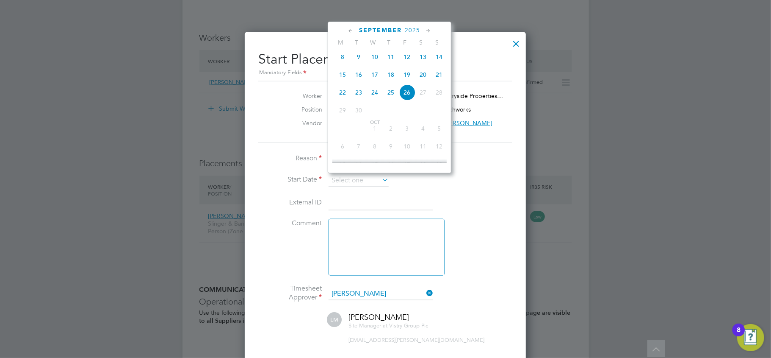
click at [361, 97] on span "23" at bounding box center [359, 92] width 16 height 16
type input "[DATE]"
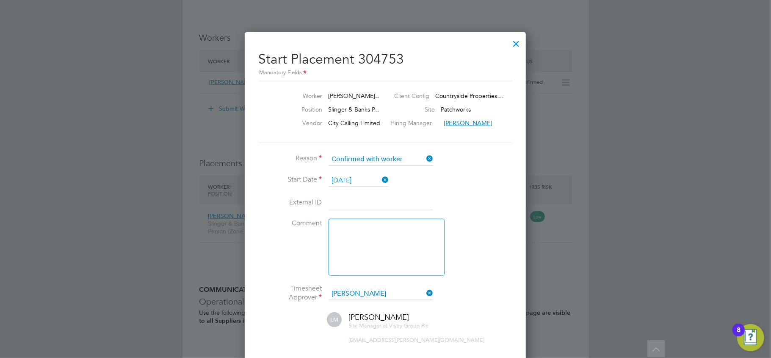
click at [474, 219] on li "Comment" at bounding box center [385, 251] width 254 height 65
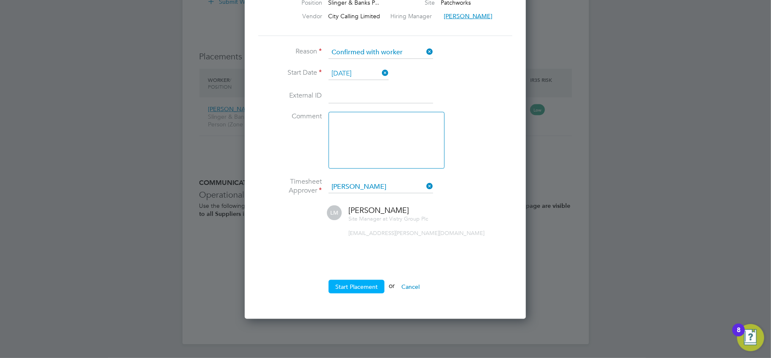
click at [363, 283] on button "Start Placement" at bounding box center [357, 287] width 56 height 14
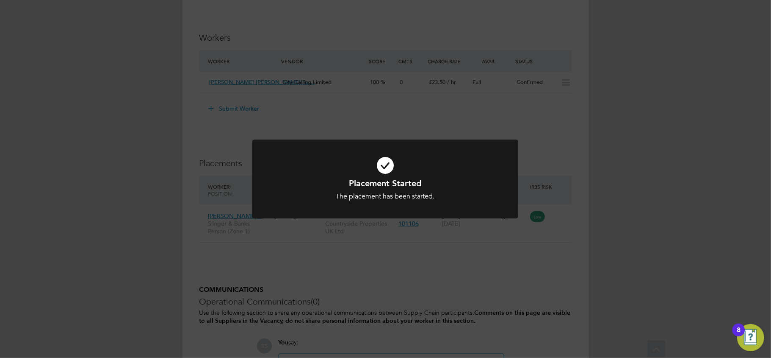
click at [373, 269] on div "Placement Started The placement has been started. Cancel Okay" at bounding box center [385, 179] width 771 height 358
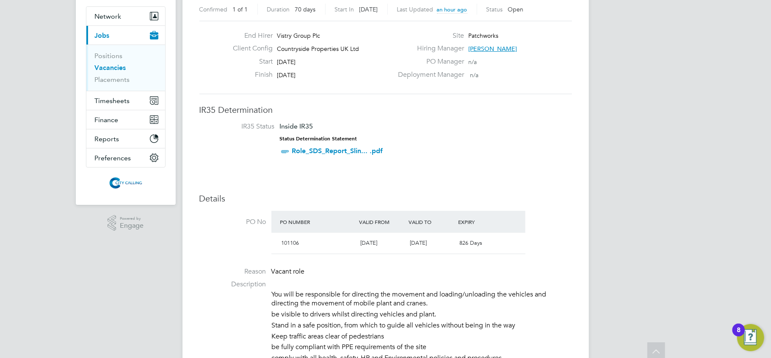
scroll to position [0, 0]
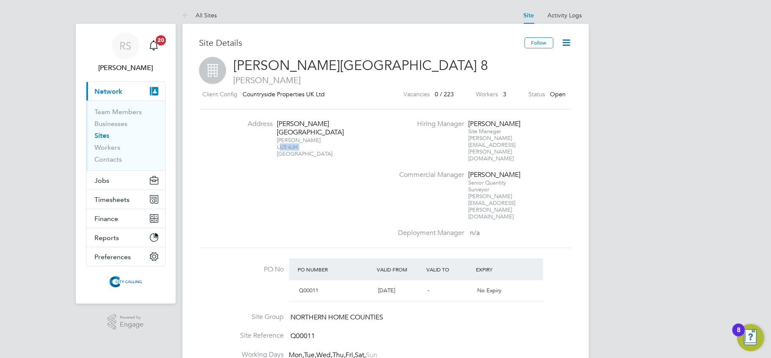
scroll to position [14, 80]
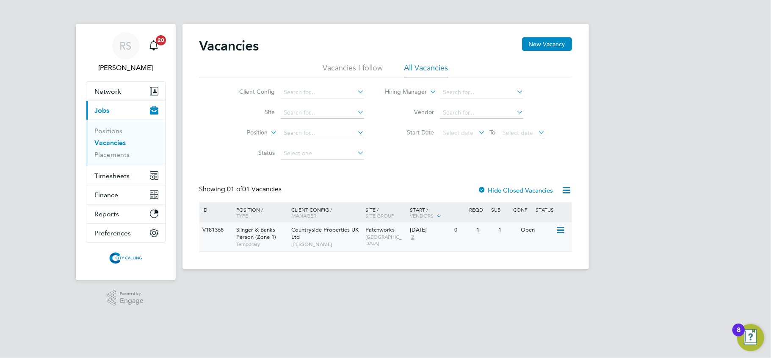
click at [441, 248] on div "V181368 Slinger & Banks Person (Zone 1) Temporary Countryside Properties UK Ltd…" at bounding box center [386, 236] width 373 height 29
click at [99, 90] on span "Network" at bounding box center [108, 91] width 27 height 8
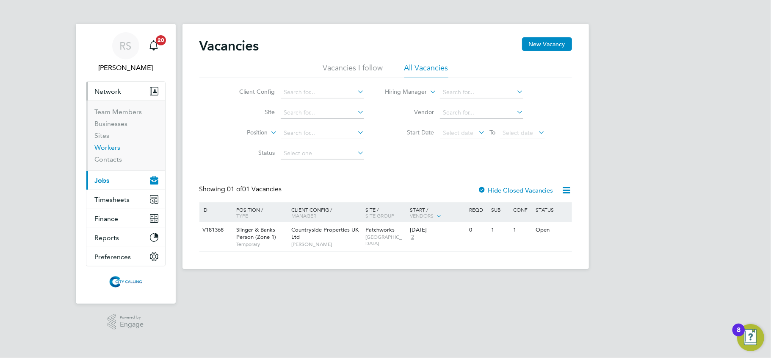
click at [109, 144] on link "Workers" at bounding box center [108, 147] width 26 height 8
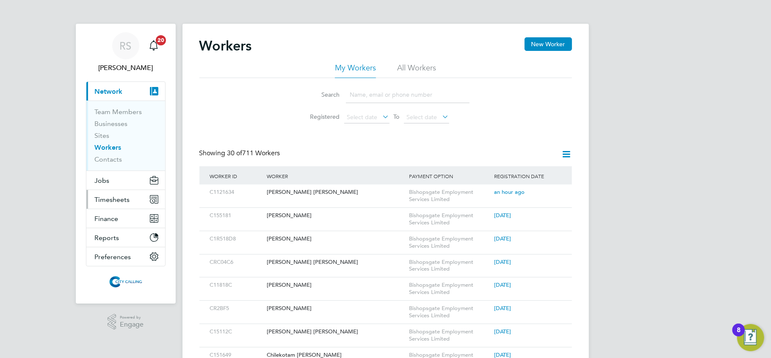
click at [105, 202] on span "Timesheets" at bounding box center [112, 199] width 35 height 8
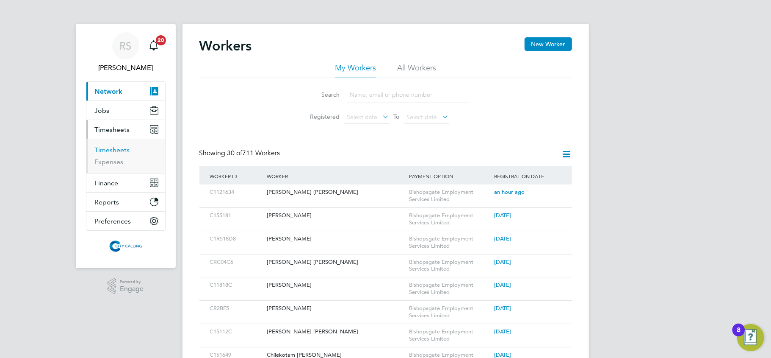
click at [117, 150] on link "Timesheets" at bounding box center [112, 150] width 35 height 8
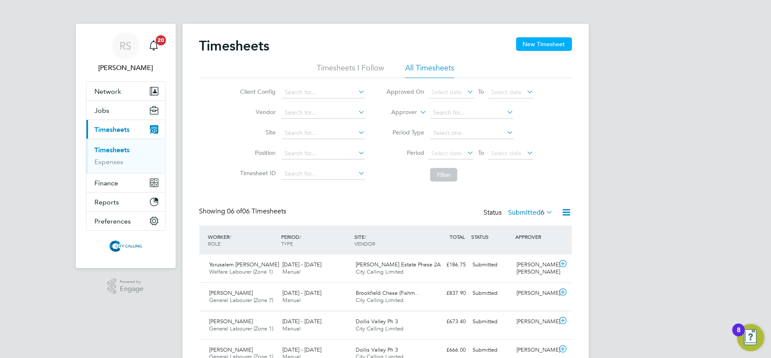
click at [546, 46] on button "New Timesheet" at bounding box center [544, 44] width 56 height 14
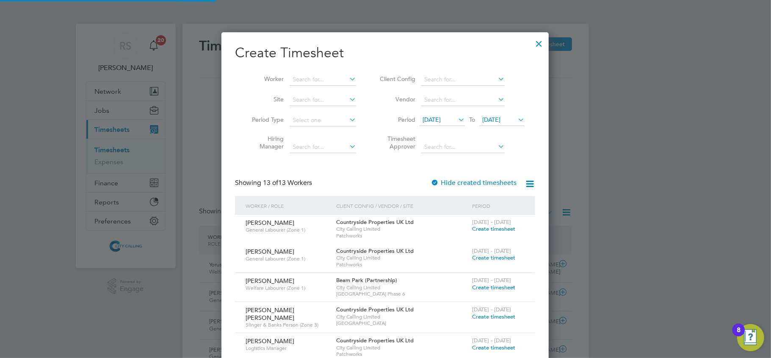
scroll to position [4, 4]
click at [319, 81] on input at bounding box center [323, 80] width 67 height 12
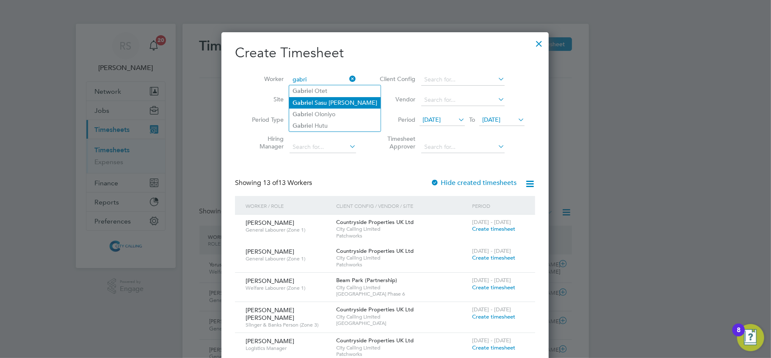
click at [326, 105] on li "Gabri el Sasu Mensah" at bounding box center [334, 102] width 91 height 11
type input "Gabriel Sasu Mensah"
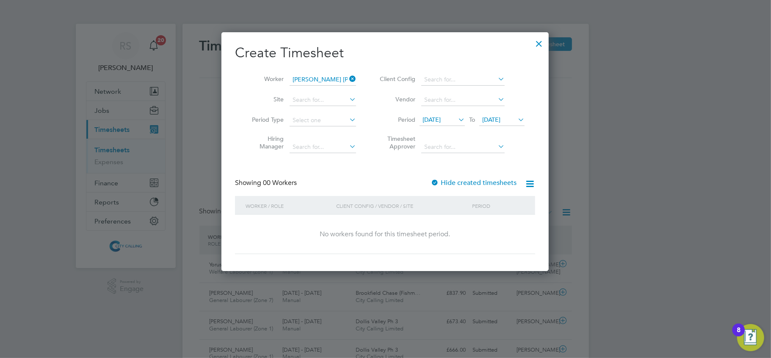
click at [434, 182] on div at bounding box center [435, 183] width 8 height 8
click at [448, 124] on span "[DATE]" at bounding box center [442, 119] width 45 height 11
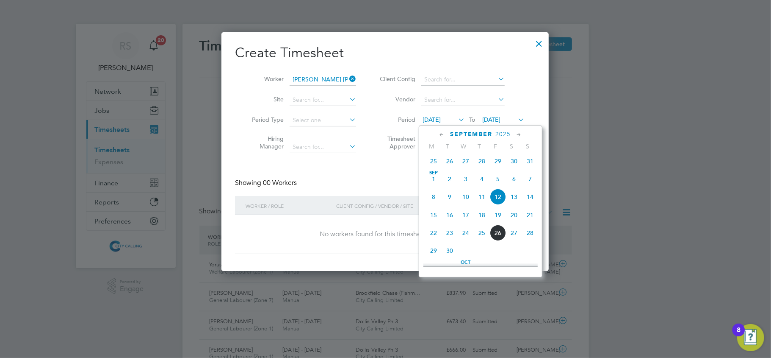
click at [472, 165] on span "27" at bounding box center [466, 161] width 16 height 16
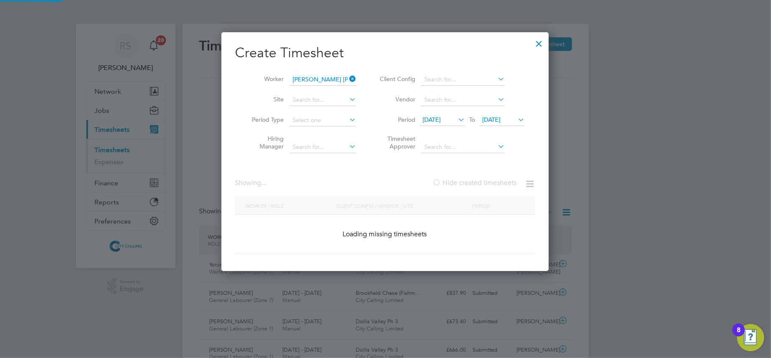
scroll to position [316, 328]
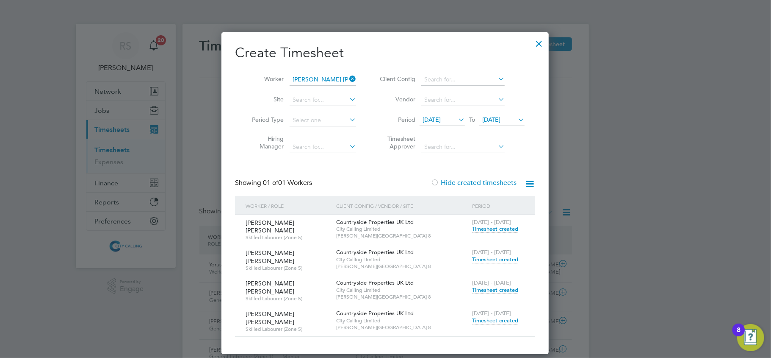
click at [507, 316] on span "Timesheet created" at bounding box center [495, 320] width 46 height 8
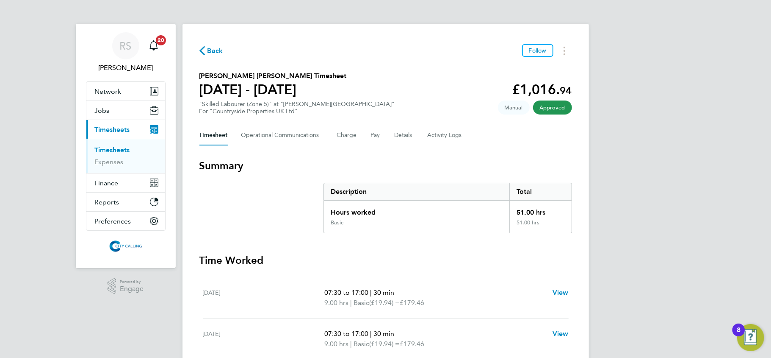
click at [211, 51] on span "Back" at bounding box center [216, 51] width 16 height 10
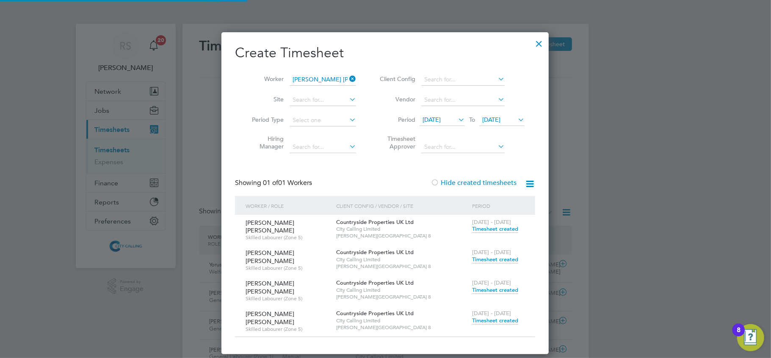
scroll to position [21, 74]
click at [539, 42] on div at bounding box center [539, 41] width 15 height 15
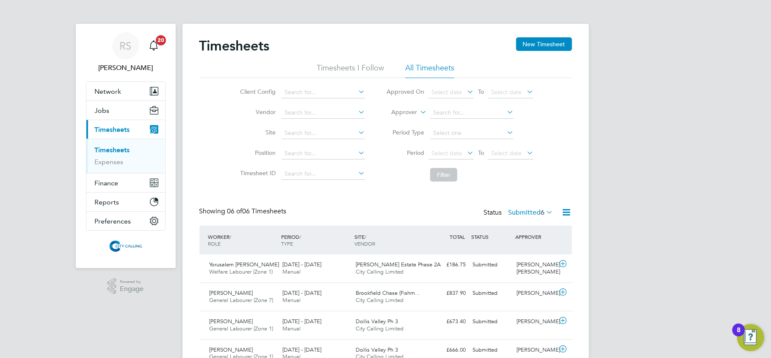
click at [564, 214] on icon at bounding box center [567, 212] width 11 height 11
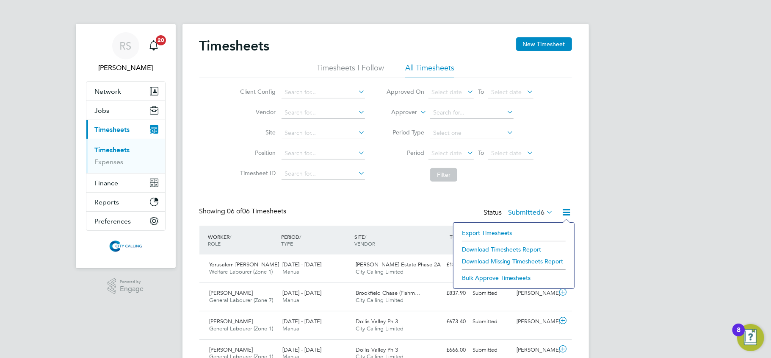
click at [516, 227] on li "Export Timesheets" at bounding box center [514, 233] width 112 height 12
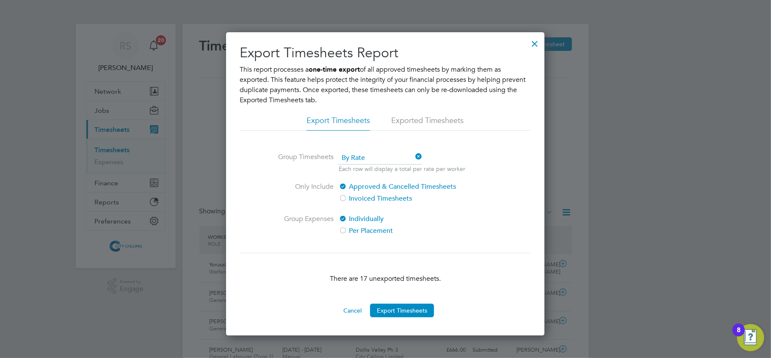
click at [413, 305] on button "Export Timesheets" at bounding box center [402, 310] width 64 height 14
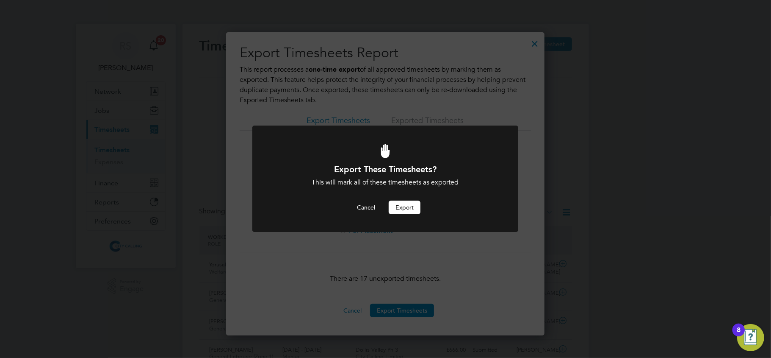
click at [411, 202] on button "Export" at bounding box center [405, 207] width 32 height 14
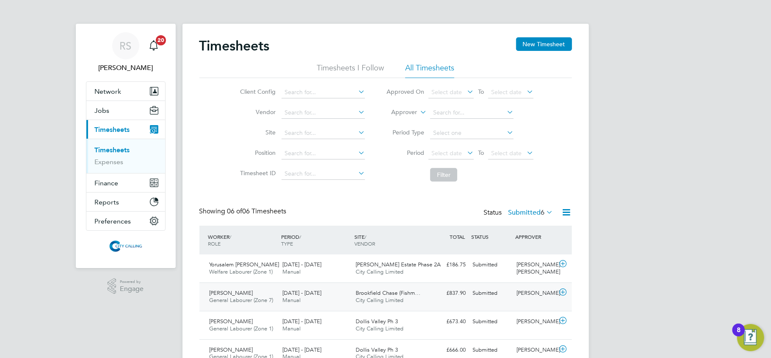
scroll to position [105, 0]
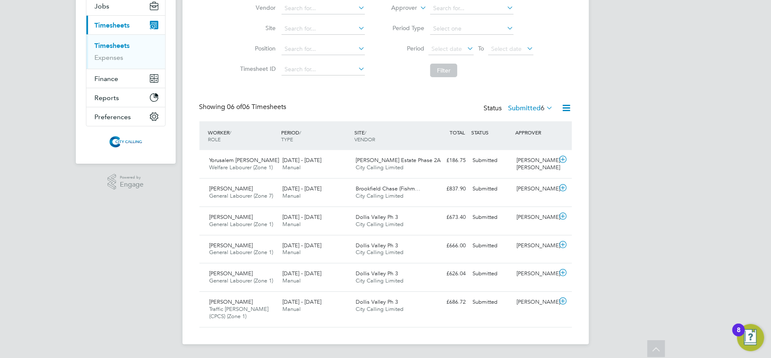
click at [566, 105] on icon at bounding box center [567, 108] width 11 height 11
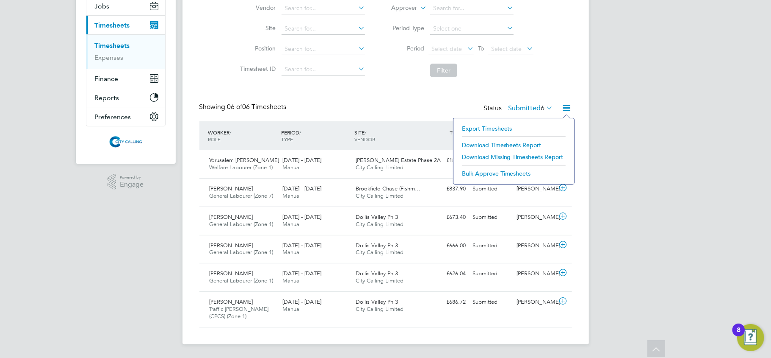
click at [489, 123] on li "Export Timesheets" at bounding box center [514, 128] width 112 height 12
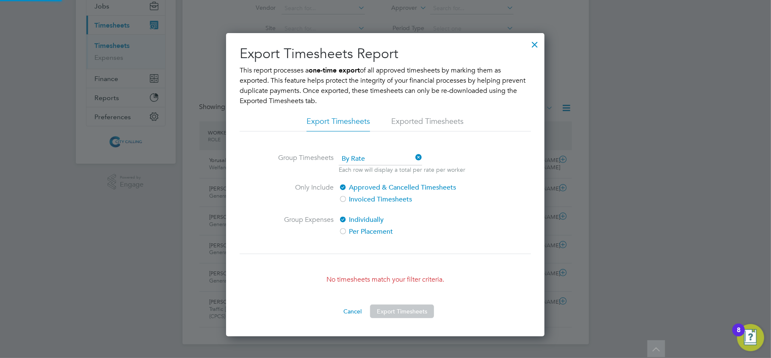
scroll to position [4, 4]
click at [529, 40] on div at bounding box center [534, 42] width 15 height 15
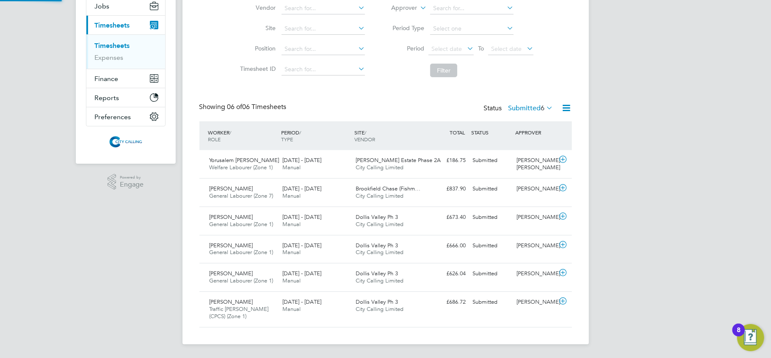
scroll to position [4, 4]
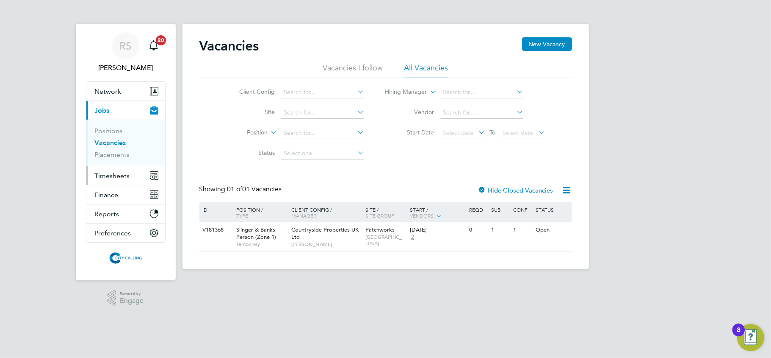
click at [104, 175] on span "Timesheets" at bounding box center [112, 176] width 35 height 8
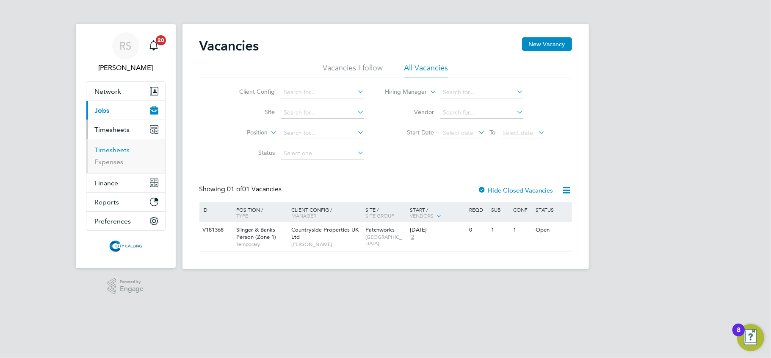
click at [118, 147] on link "Timesheets" at bounding box center [112, 150] width 35 height 8
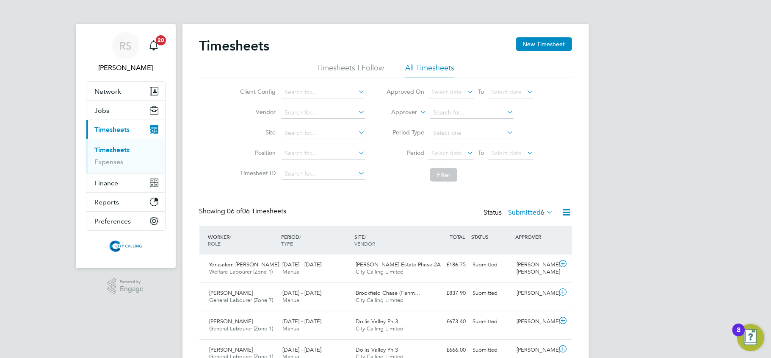
click at [568, 208] on icon at bounding box center [567, 212] width 11 height 11
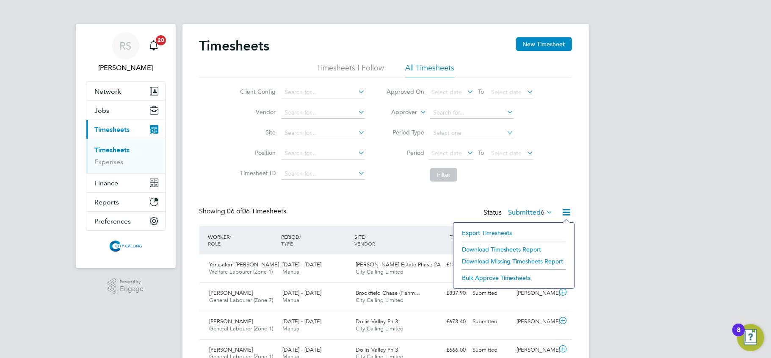
click at [421, 216] on div "Showing 06 of 06 Timesheets Status Submitted 6" at bounding box center [386, 216] width 373 height 19
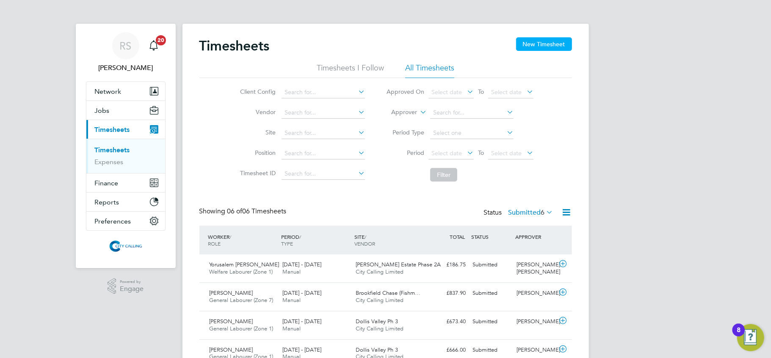
click at [524, 43] on button "New Timesheet" at bounding box center [544, 44] width 56 height 14
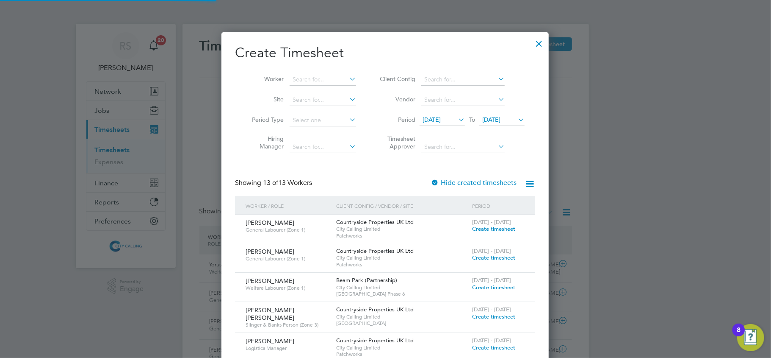
scroll to position [732, 328]
click at [329, 89] on li "Worker" at bounding box center [301, 79] width 132 height 20
click at [319, 76] on input at bounding box center [323, 80] width 67 height 12
click at [333, 92] on li "Yoru salem Yosief Misgina" at bounding box center [323, 90] width 68 height 11
type input "Yorusalem [PERSON_NAME]"
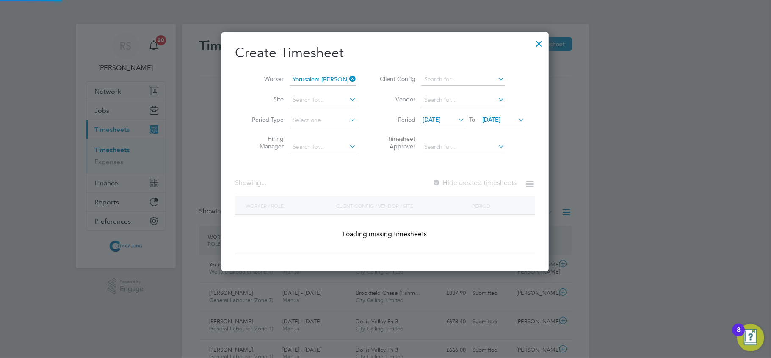
scroll to position [4, 4]
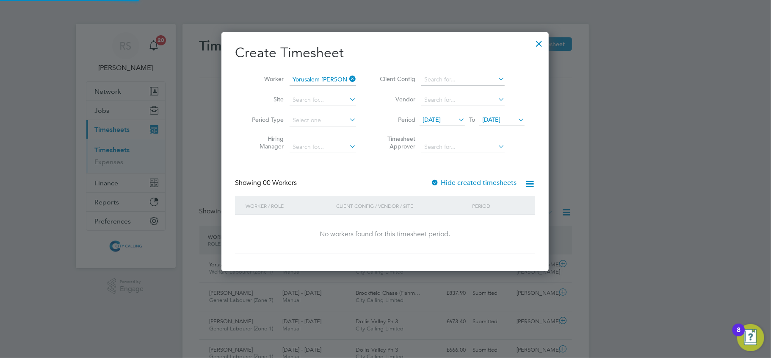
click at [456, 182] on label "Hide created timesheets" at bounding box center [474, 182] width 86 height 8
click at [436, 117] on span "12 Sep 2025" at bounding box center [432, 120] width 18 height 8
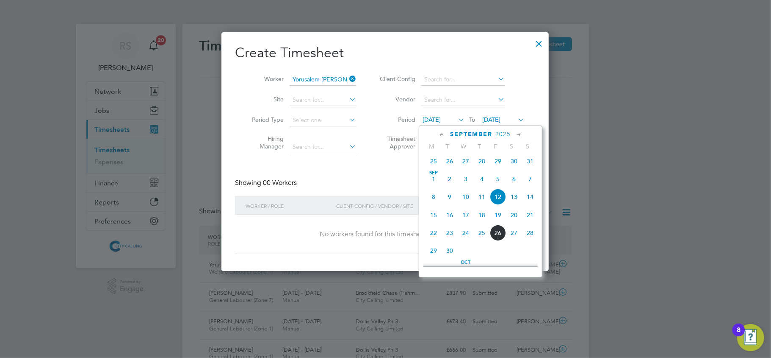
click at [453, 161] on span "26" at bounding box center [450, 161] width 16 height 16
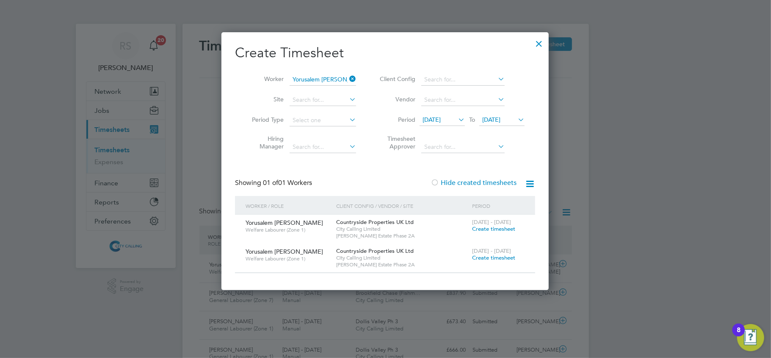
click at [441, 121] on span "26 Aug 2025" at bounding box center [432, 120] width 18 height 8
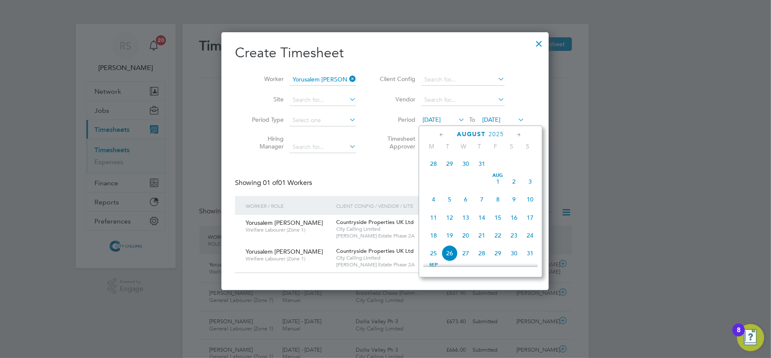
click at [469, 203] on span "6" at bounding box center [466, 199] width 16 height 16
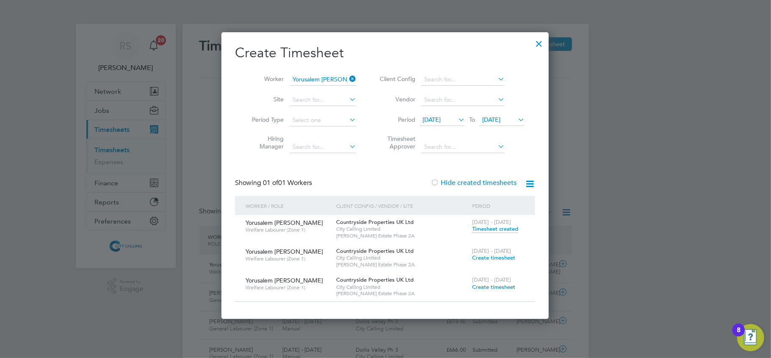
click at [490, 230] on span "Timesheet created" at bounding box center [495, 229] width 46 height 8
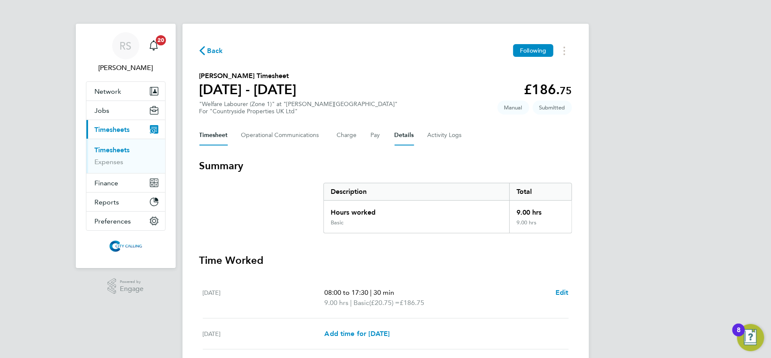
click at [402, 138] on button "Details" at bounding box center [404, 135] width 19 height 20
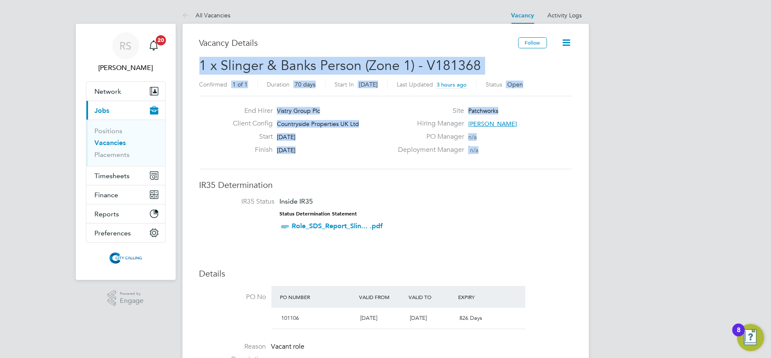
drag, startPoint x: 530, startPoint y: 161, endPoint x: 200, endPoint y: 61, distance: 345.2
click at [121, 91] on button "Network" at bounding box center [125, 91] width 79 height 19
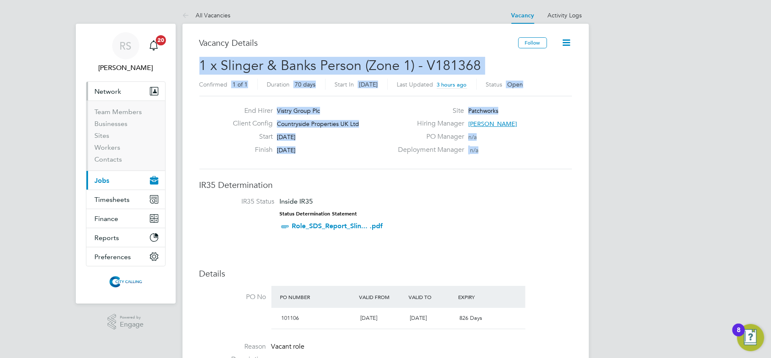
click at [103, 177] on span "Jobs" at bounding box center [102, 180] width 15 height 8
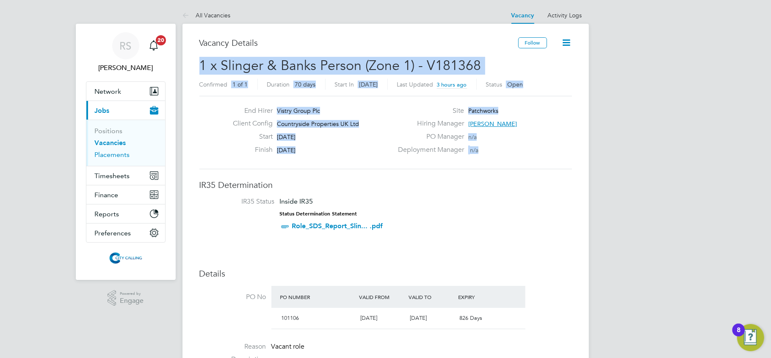
click at [114, 152] on link "Placements" at bounding box center [112, 154] width 35 height 8
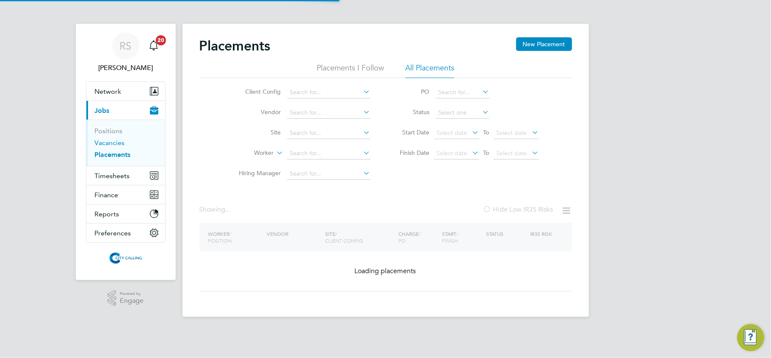
click at [112, 141] on link "Vacancies" at bounding box center [110, 143] width 30 height 8
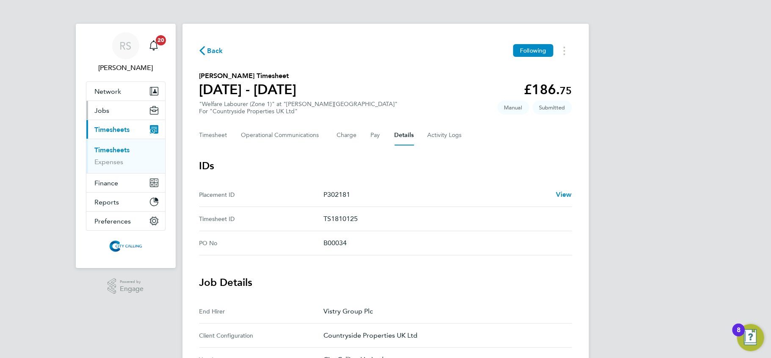
click at [112, 105] on button "Jobs" at bounding box center [125, 110] width 79 height 19
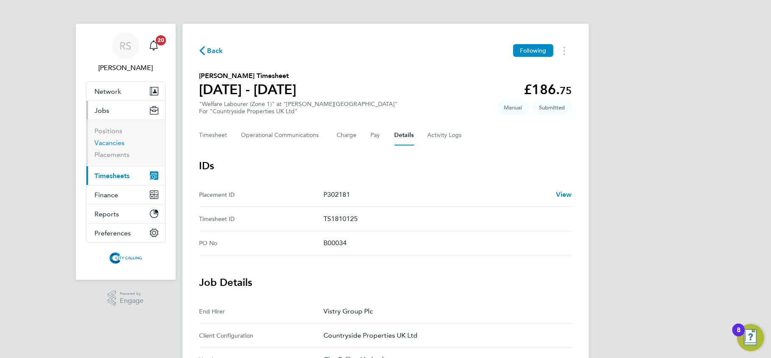
click at [122, 141] on link "Vacancies" at bounding box center [110, 143] width 30 height 8
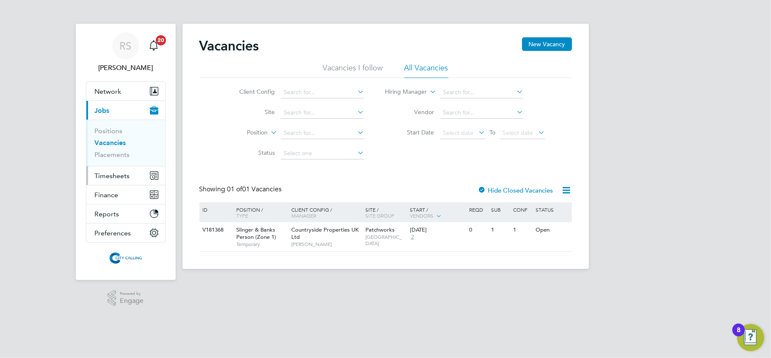
click at [102, 178] on span "Timesheets" at bounding box center [112, 176] width 35 height 8
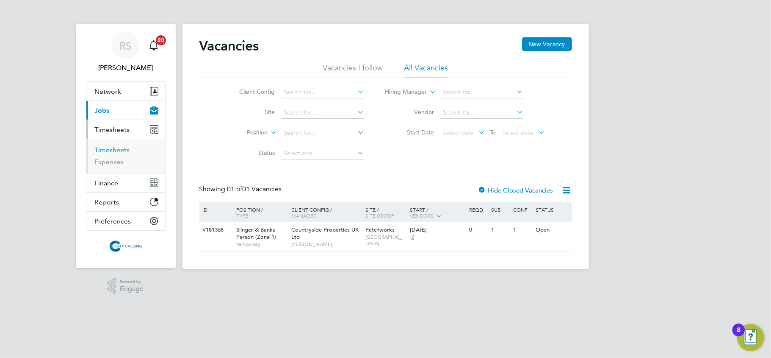
click at [108, 147] on link "Timesheets" at bounding box center [112, 150] width 35 height 8
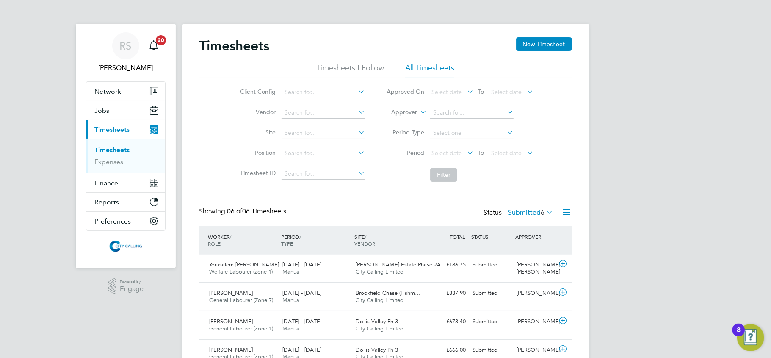
click at [565, 212] on icon at bounding box center [567, 212] width 11 height 11
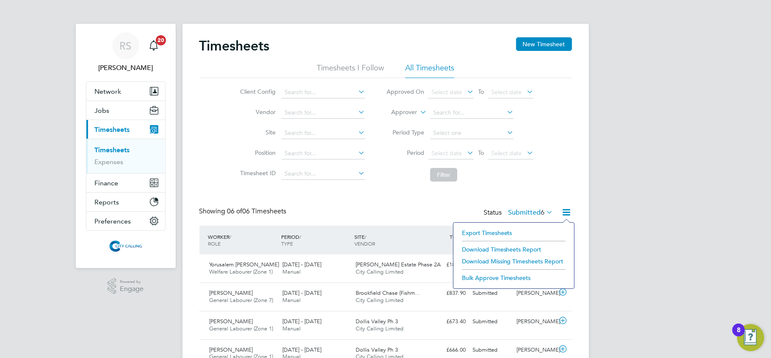
click at [574, 142] on div "Timesheets New Timesheet Timesheets I Follow All Timesheets Client Config Vendo…" at bounding box center [386, 236] width 407 height 424
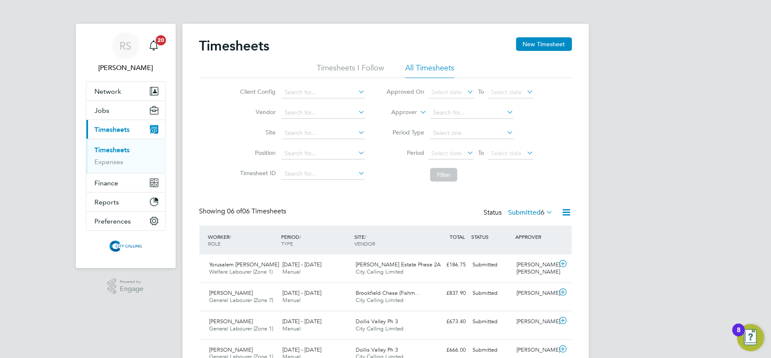
click at [564, 210] on icon at bounding box center [567, 212] width 11 height 11
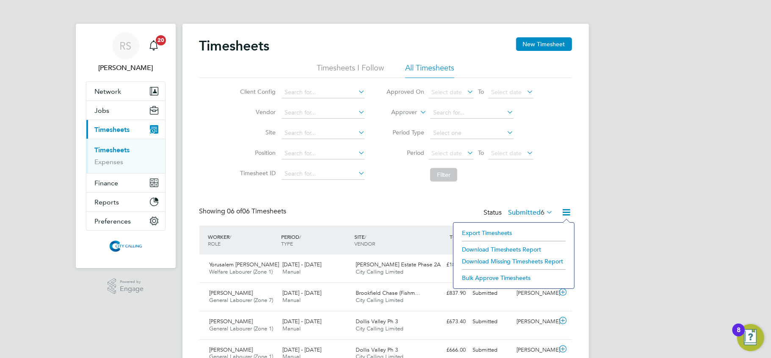
click at [502, 235] on li "Export Timesheets" at bounding box center [514, 233] width 112 height 12
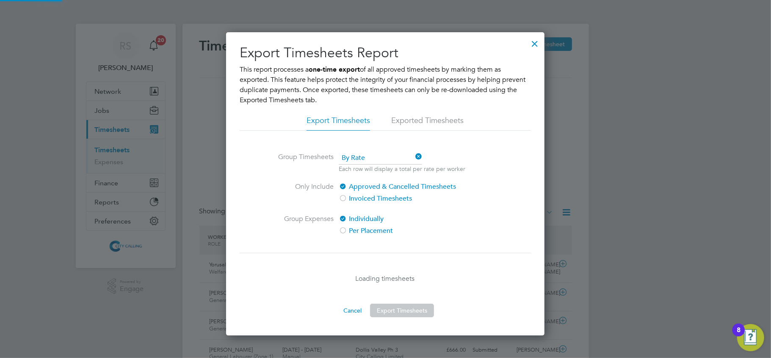
scroll to position [303, 319]
click at [531, 51] on h2 "Export Timesheets Report" at bounding box center [385, 53] width 291 height 18
click at [531, 46] on div at bounding box center [534, 41] width 15 height 15
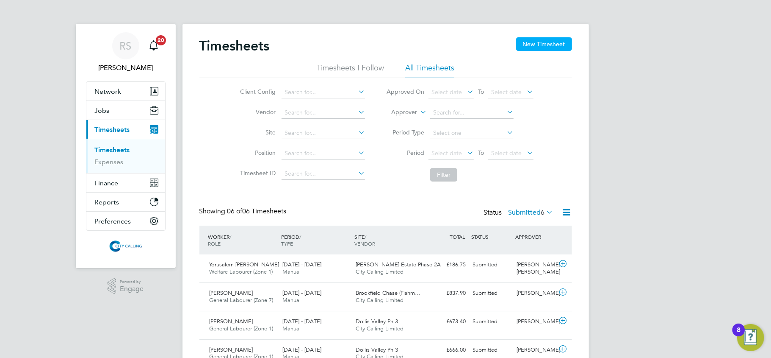
scroll to position [21, 74]
click at [545, 41] on button "New Timesheet" at bounding box center [544, 44] width 56 height 14
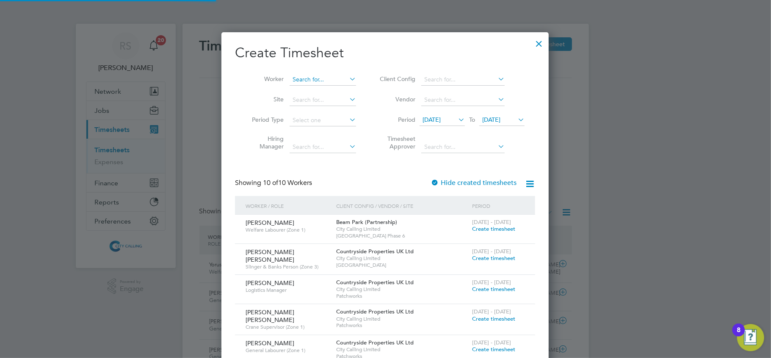
click at [309, 79] on input at bounding box center [323, 80] width 67 height 12
click at [314, 86] on li "Yorus alem [PERSON_NAME]" at bounding box center [349, 90] width 121 height 11
type input "Yorusalem [PERSON_NAME]"
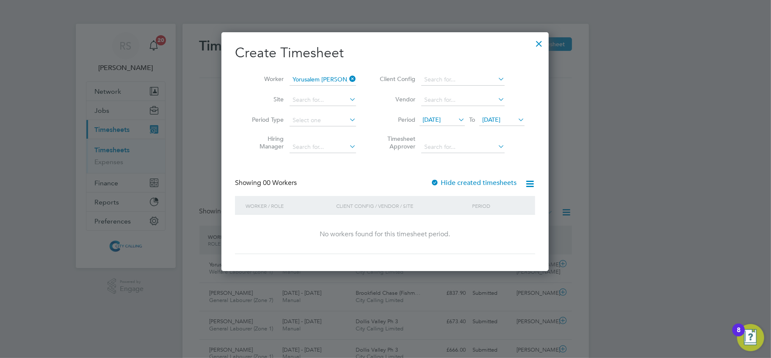
click at [439, 184] on div at bounding box center [435, 183] width 8 height 8
click at [446, 114] on span "[DATE]" at bounding box center [442, 119] width 45 height 11
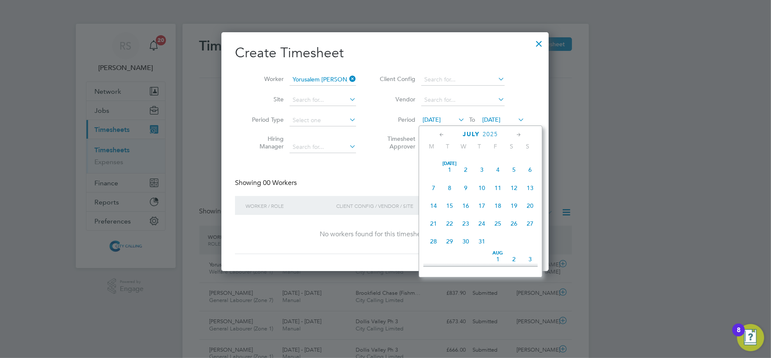
click at [450, 177] on span "[DATE]" at bounding box center [450, 169] width 16 height 16
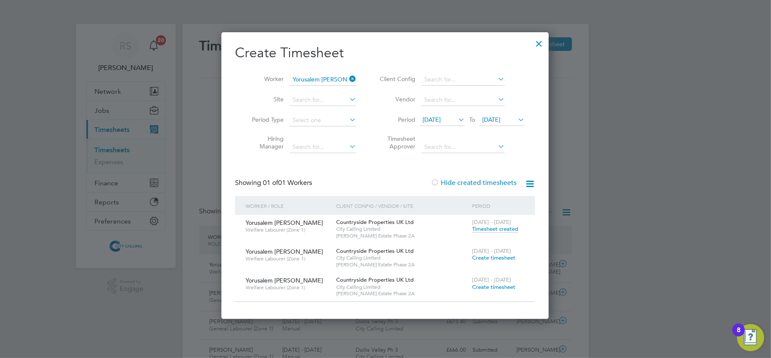
click at [491, 230] on span "Timesheet created" at bounding box center [495, 229] width 46 height 8
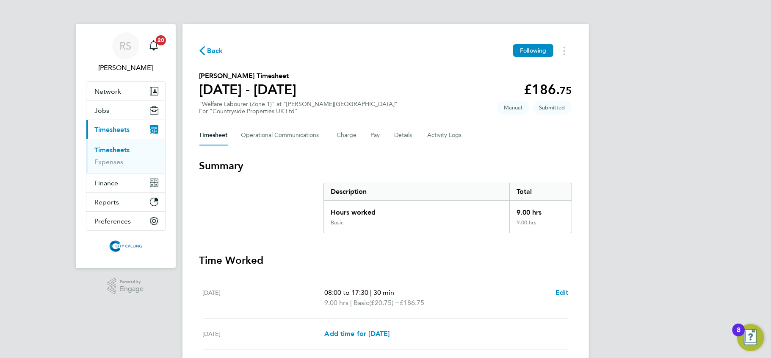
click at [302, 253] on h3 "Time Worked" at bounding box center [386, 260] width 373 height 14
click at [454, 133] on Logs-tab "Activity Logs" at bounding box center [446, 135] width 36 height 20
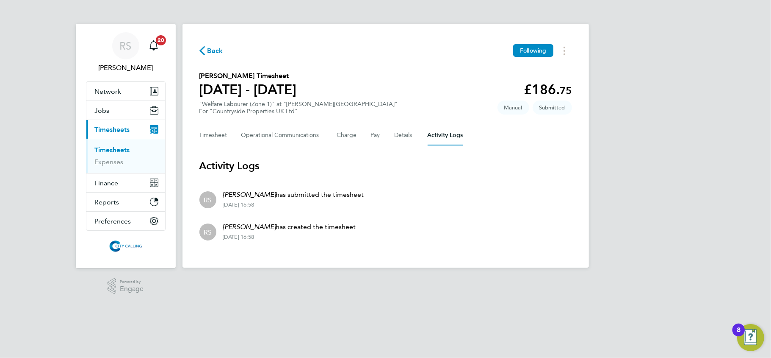
drag, startPoint x: 255, startPoint y: 221, endPoint x: 202, endPoint y: 190, distance: 60.8
click at [202, 190] on ul "[PERSON_NAME] has submitted the timesheet [DATE] 16:58 [PERSON_NAME] has create…" at bounding box center [386, 215] width 373 height 64
click at [486, 241] on li "[PERSON_NAME] has created the timesheet [DATE] 16:58" at bounding box center [386, 231] width 373 height 32
drag, startPoint x: 419, startPoint y: 238, endPoint x: 200, endPoint y: 61, distance: 280.7
click at [200, 61] on div "Back Following [PERSON_NAME] Timesheet [DATE] - [DATE] £186. 75 "Welfare Labour…" at bounding box center [386, 146] width 407 height 244
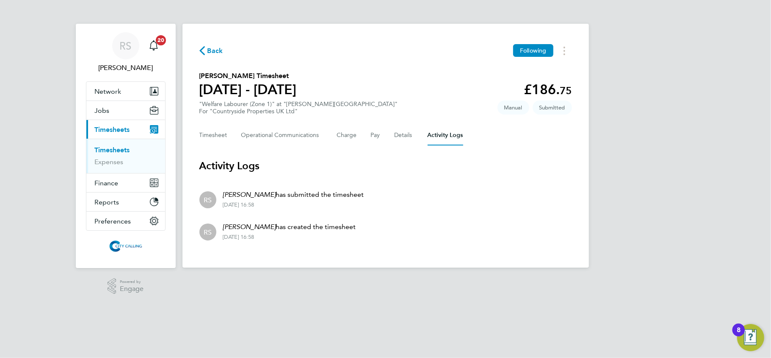
click at [430, 240] on li "[PERSON_NAME] has created the timesheet [DATE] 16:58" at bounding box center [386, 231] width 373 height 32
drag, startPoint x: 255, startPoint y: 207, endPoint x: 249, endPoint y: 199, distance: 10.0
click at [255, 207] on div "[DATE] 16:58" at bounding box center [293, 204] width 141 height 7
drag, startPoint x: 225, startPoint y: 186, endPoint x: 375, endPoint y: 240, distance: 159.6
click at [375, 240] on ul "[PERSON_NAME] has submitted the timesheet [DATE] 16:58 [PERSON_NAME] has create…" at bounding box center [386, 215] width 373 height 64
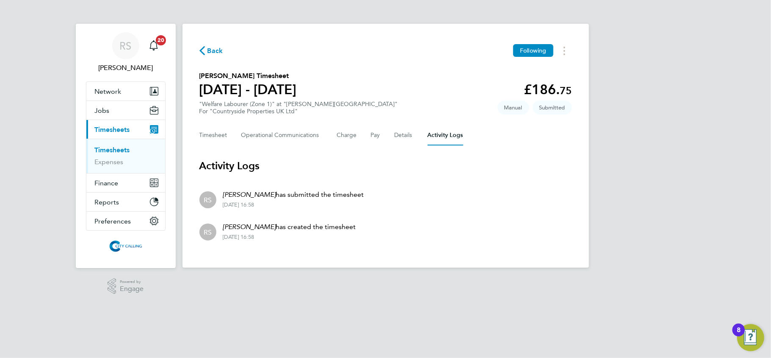
click at [375, 241] on li "[PERSON_NAME] has created the timesheet [DATE] 16:58" at bounding box center [386, 231] width 373 height 32
drag, startPoint x: 375, startPoint y: 241, endPoint x: 263, endPoint y: 214, distance: 115.0
click at [263, 215] on li "[PERSON_NAME] has created the timesheet [DATE] 16:58" at bounding box center [386, 231] width 373 height 32
click at [312, 238] on div "[DATE] 16:58" at bounding box center [289, 236] width 133 height 7
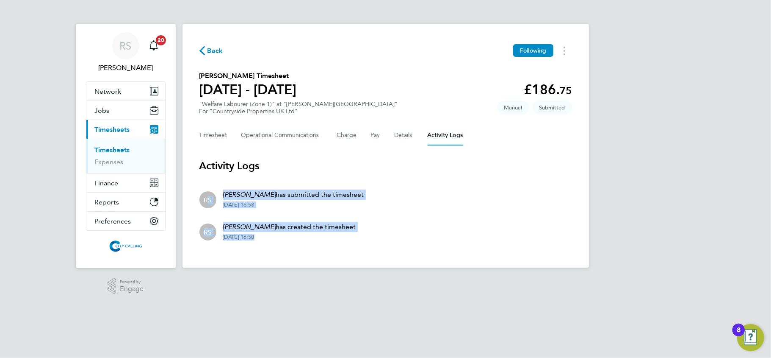
drag, startPoint x: 312, startPoint y: 238, endPoint x: 197, endPoint y: 177, distance: 130.2
click at [197, 177] on div "Back Following [PERSON_NAME] Timesheet [DATE] - [DATE] £186. 75 "Welfare Labour…" at bounding box center [386, 146] width 407 height 244
click at [261, 251] on div "Back Following [PERSON_NAME] Timesheet [DATE] - [DATE] £186. 75 "Welfare Labour…" at bounding box center [386, 146] width 407 height 244
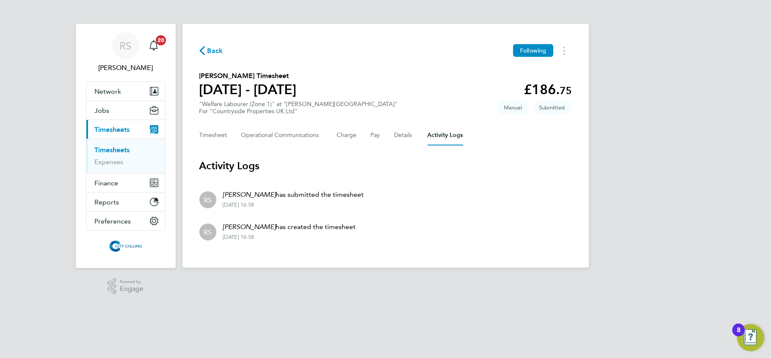
drag, startPoint x: 282, startPoint y: 249, endPoint x: 195, endPoint y: 186, distance: 107.4
click at [195, 186] on div "Back Following [PERSON_NAME] Timesheet [DATE] - [DATE] £186. 75 "Welfare Labour…" at bounding box center [386, 146] width 407 height 244
click at [305, 267] on app-footer at bounding box center [386, 274] width 407 height 14
click at [97, 90] on span "Network" at bounding box center [108, 91] width 27 height 8
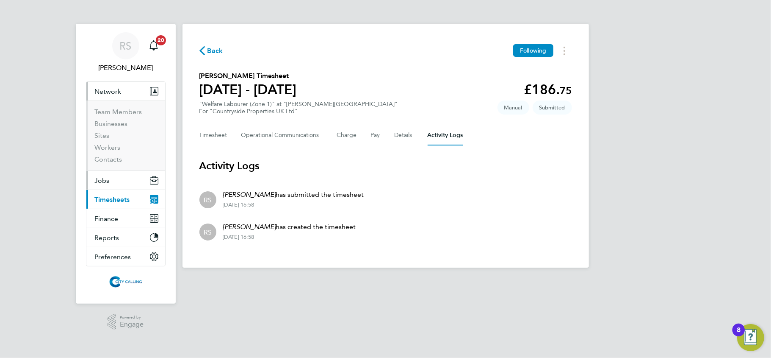
click at [109, 180] on button "Jobs" at bounding box center [125, 180] width 79 height 19
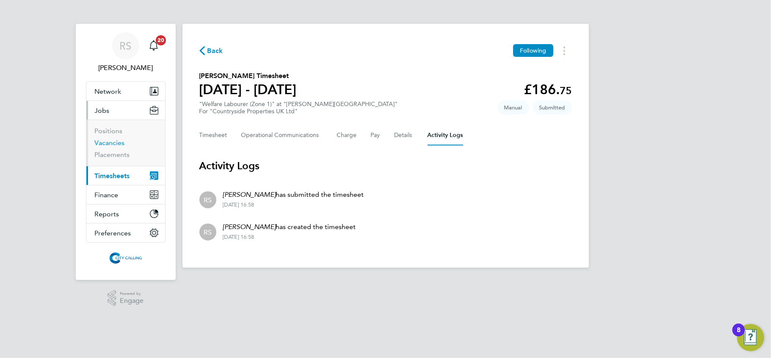
click at [115, 141] on link "Vacancies" at bounding box center [110, 143] width 30 height 8
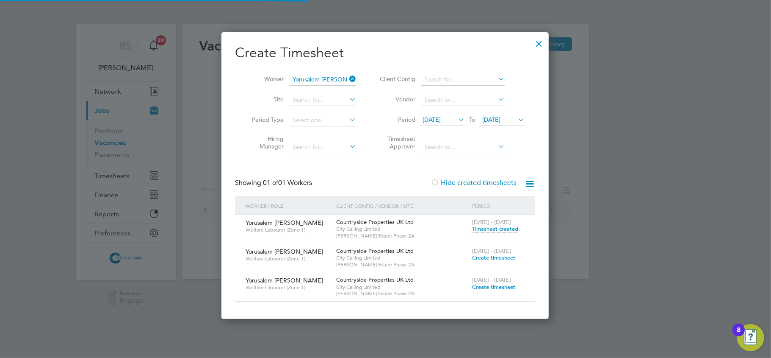
scroll to position [287, 328]
click at [534, 43] on div at bounding box center [539, 41] width 15 height 15
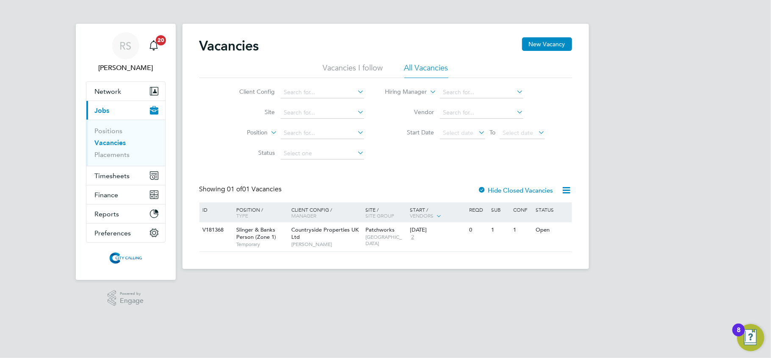
drag, startPoint x: 482, startPoint y: 266, endPoint x: 593, endPoint y: 280, distance: 112.6
click at [593, 280] on div "[PERSON_NAME] Notifications 20 Applications: Network Team Members Businesses Si…" at bounding box center [385, 141] width 771 height 282
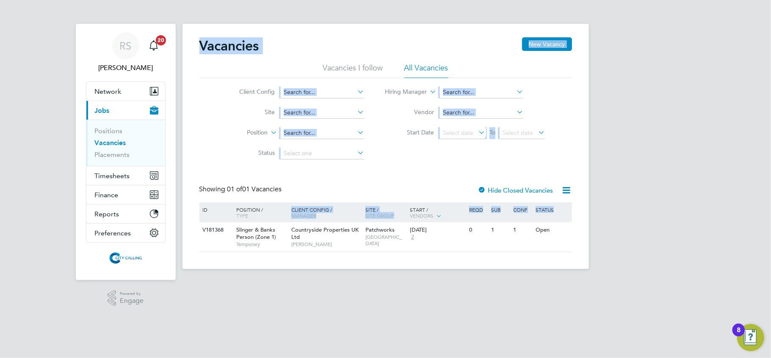
drag, startPoint x: 593, startPoint y: 280, endPoint x: 183, endPoint y: 45, distance: 472.4
click at [183, 45] on div "[PERSON_NAME] Notifications 20 Applications: Network Team Members Businesses Si…" at bounding box center [385, 141] width 771 height 282
click at [670, 173] on div "[PERSON_NAME] Notifications 20 Applications: Network Team Members Businesses Si…" at bounding box center [385, 141] width 771 height 282
drag, startPoint x: 629, startPoint y: 244, endPoint x: 247, endPoint y: -25, distance: 467.6
click at [247, 0] on html "[PERSON_NAME] Notifications 20 Applications: Network Team Members Businesses Si…" at bounding box center [385, 141] width 771 height 282
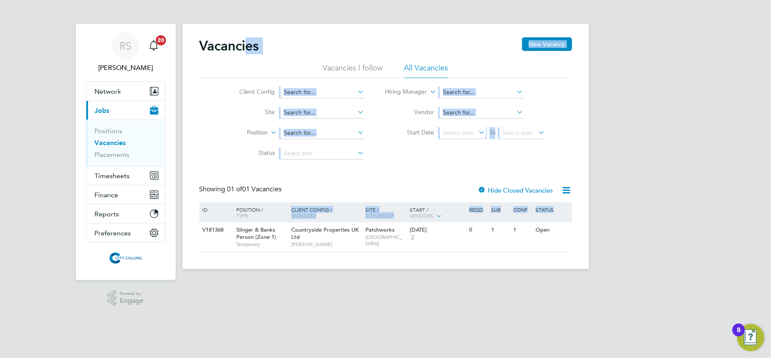
click at [437, 282] on html "[PERSON_NAME] Notifications 20 Applications: Network Team Members Businesses Si…" at bounding box center [385, 141] width 771 height 282
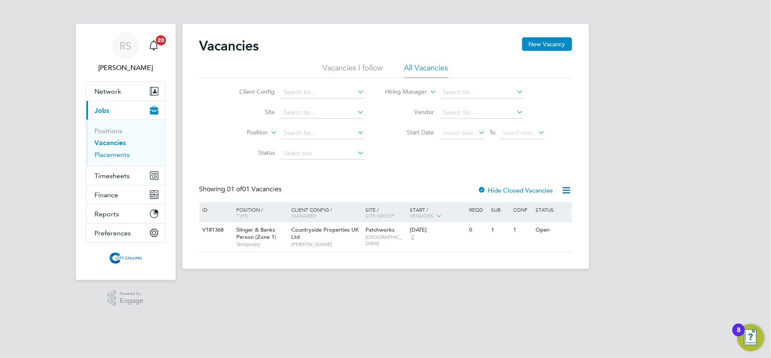
click at [120, 153] on link "Placements" at bounding box center [112, 154] width 35 height 8
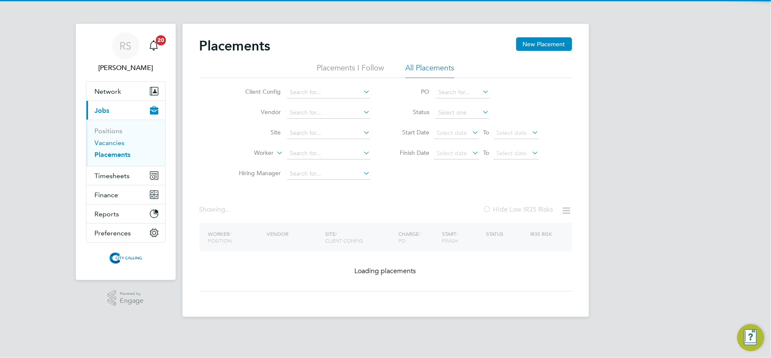
click at [119, 144] on link "Vacancies" at bounding box center [110, 143] width 30 height 8
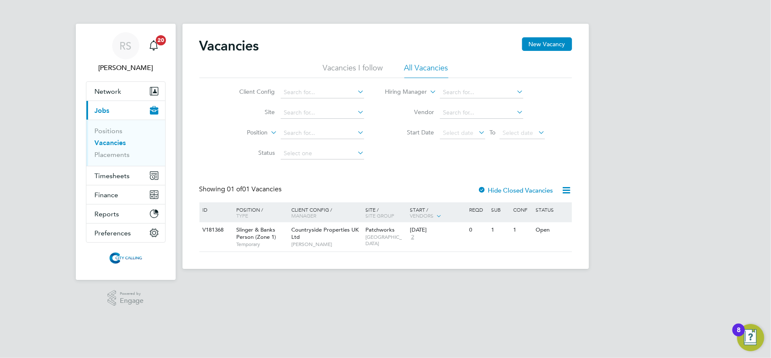
click at [86, 101] on button "Current page: Jobs" at bounding box center [125, 110] width 79 height 19
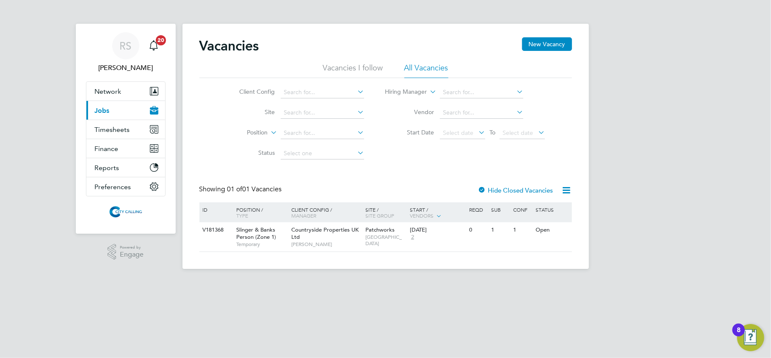
click at [86, 101] on button "Current page: Jobs" at bounding box center [125, 110] width 79 height 19
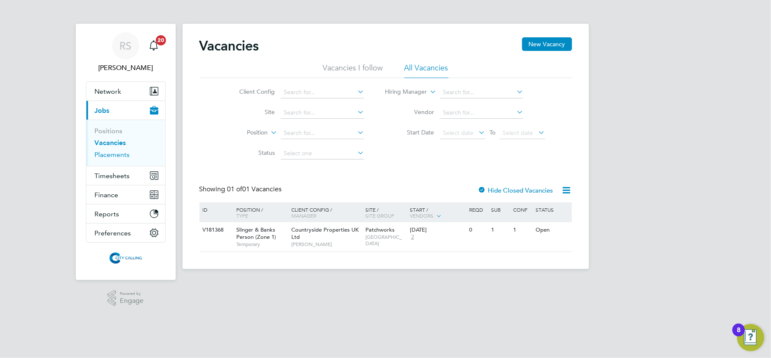
click at [114, 156] on link "Placements" at bounding box center [112, 154] width 35 height 8
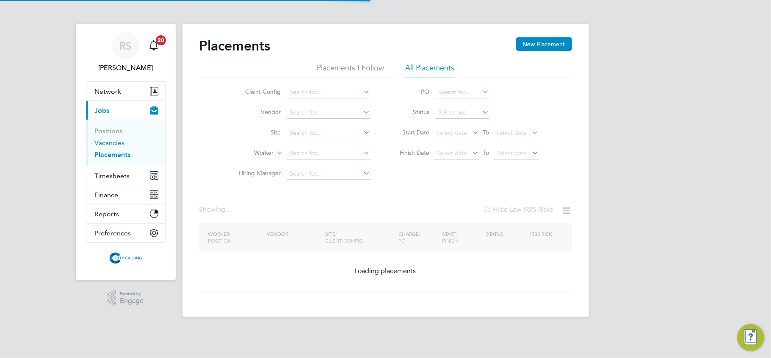
click at [111, 143] on link "Vacancies" at bounding box center [110, 143] width 30 height 8
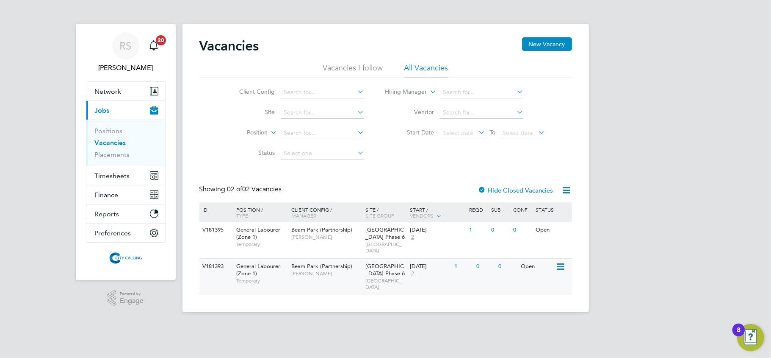
click at [371, 266] on span "[GEOGRAPHIC_DATA] Phase 6" at bounding box center [385, 269] width 39 height 14
click at [504, 312] on app-footer at bounding box center [386, 319] width 407 height 14
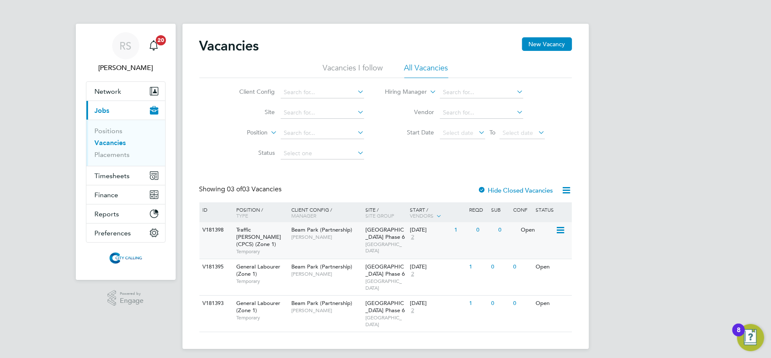
click at [326, 237] on span "[PERSON_NAME]" at bounding box center [326, 236] width 70 height 7
click at [452, 233] on div "[DATE] 2" at bounding box center [430, 233] width 44 height 23
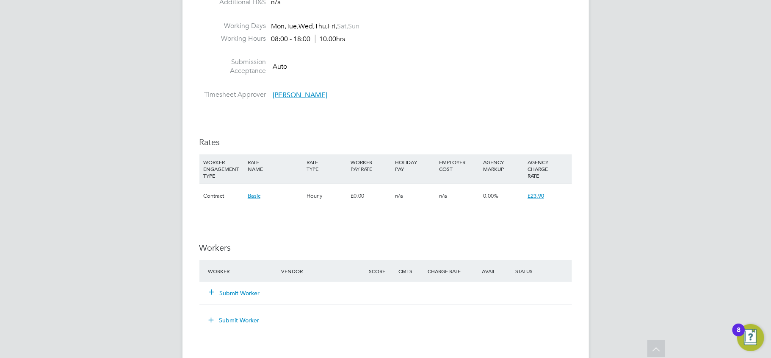
click at [234, 294] on button "Submit Worker" at bounding box center [235, 292] width 51 height 8
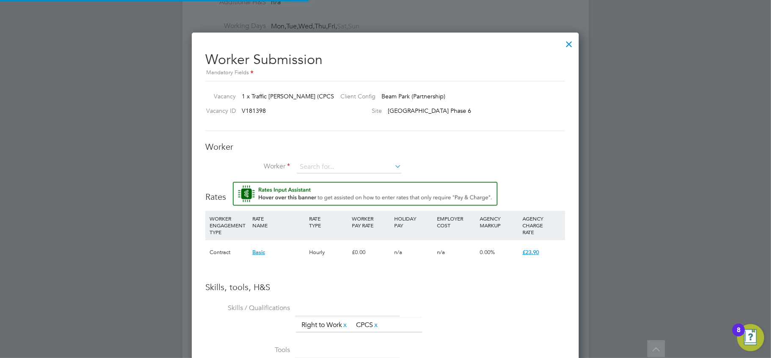
scroll to position [546, 388]
click at [316, 165] on input at bounding box center [349, 167] width 105 height 13
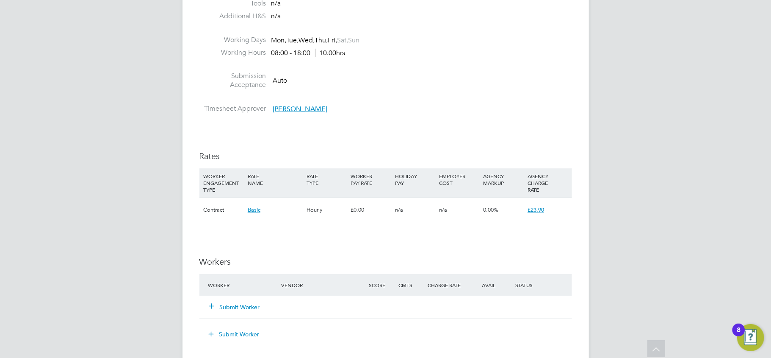
scroll to position [442, 0]
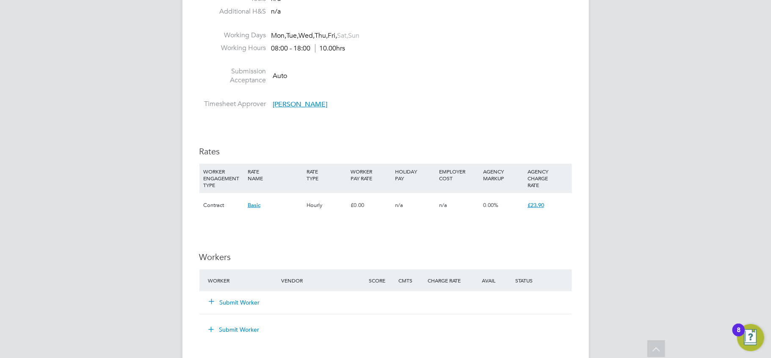
click at [229, 302] on button "Submit Worker" at bounding box center [235, 302] width 51 height 8
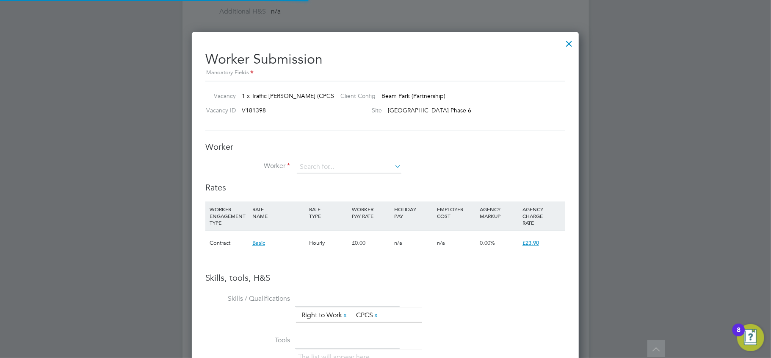
scroll to position [536, 388]
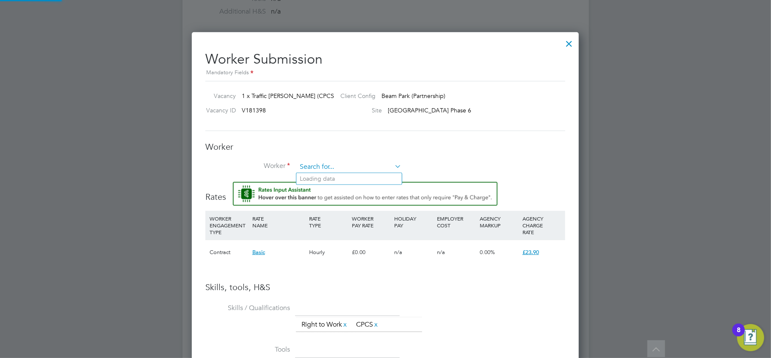
click at [324, 163] on input at bounding box center [349, 167] width 105 height 13
type input "emmanuel i"
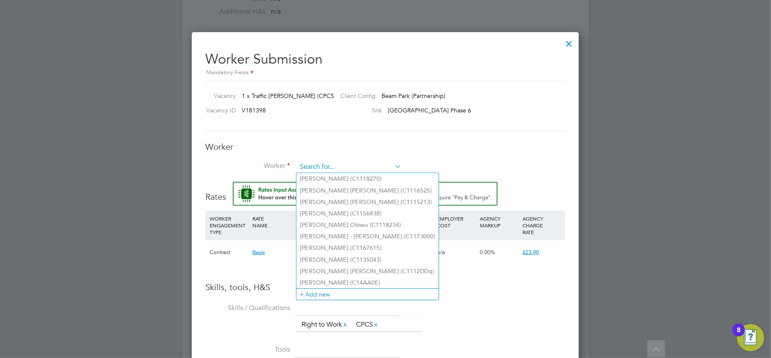
click at [316, 170] on input at bounding box center [349, 167] width 105 height 13
click at [319, 288] on li "+ Add new" at bounding box center [368, 293] width 142 height 11
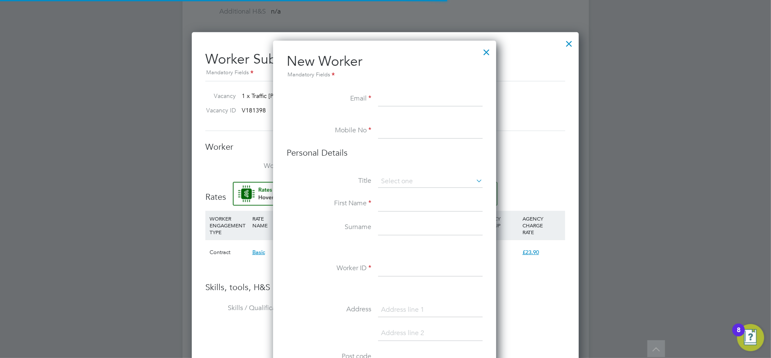
scroll to position [717, 225]
drag, startPoint x: 421, startPoint y: 89, endPoint x: 412, endPoint y: 101, distance: 14.9
click at [419, 89] on li "New Worker Mandatory Fields" at bounding box center [385, 72] width 196 height 39
click at [412, 102] on input at bounding box center [430, 98] width 105 height 15
paste input "emmaidu@yahoo.com.hk"
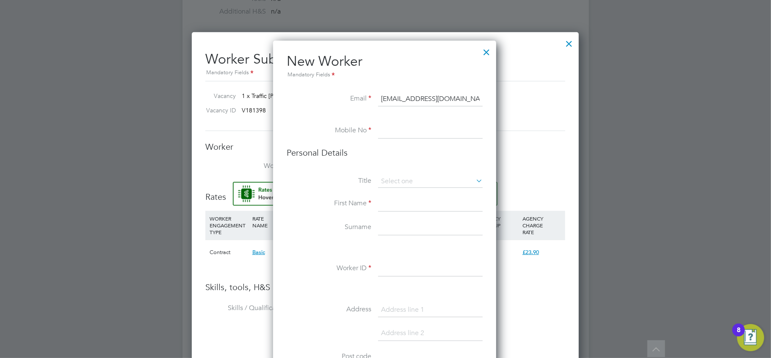
type input "emmaidu@yahoo.com.hk"
click at [406, 130] on input at bounding box center [430, 130] width 105 height 15
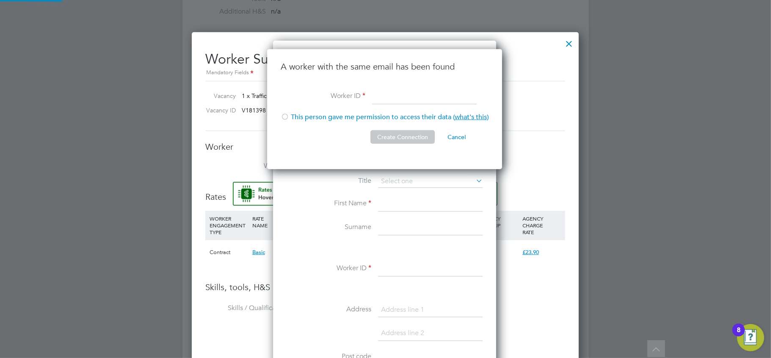
scroll to position [120, 236]
click at [380, 96] on input at bounding box center [424, 96] width 105 height 15
paste input "C1177930"
type input "C1177930"
click at [283, 117] on div at bounding box center [285, 117] width 8 height 8
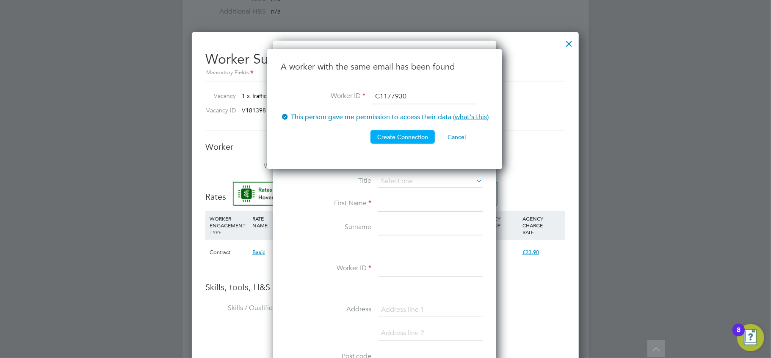
click at [382, 136] on button "Create Connection" at bounding box center [403, 137] width 64 height 14
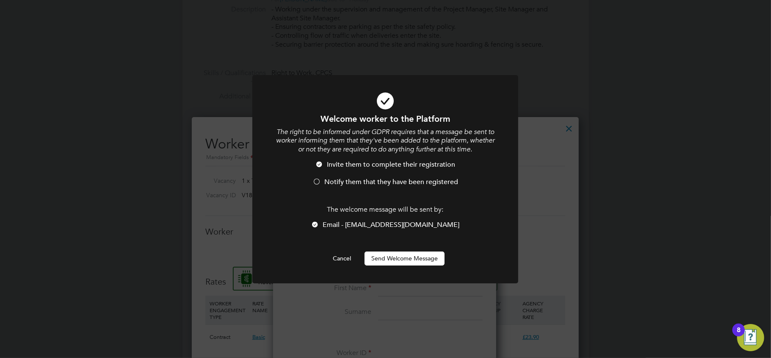
click at [381, 255] on button "Send Welcome Message" at bounding box center [405, 258] width 80 height 14
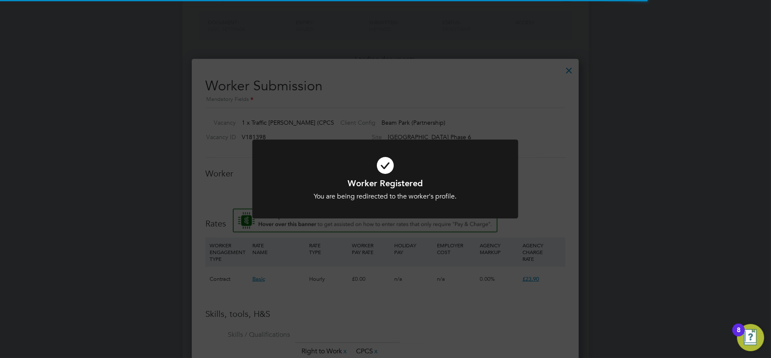
scroll to position [491, 0]
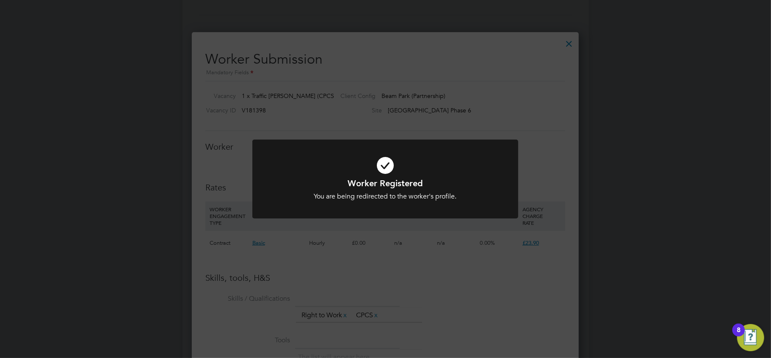
click at [570, 43] on div "Worker Registered You are being redirected to the worker's profile. Cancel Okay" at bounding box center [385, 179] width 771 height 358
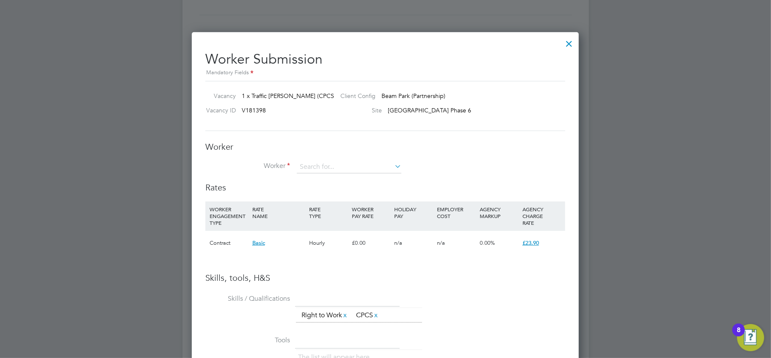
click at [571, 47] on div at bounding box center [569, 41] width 15 height 15
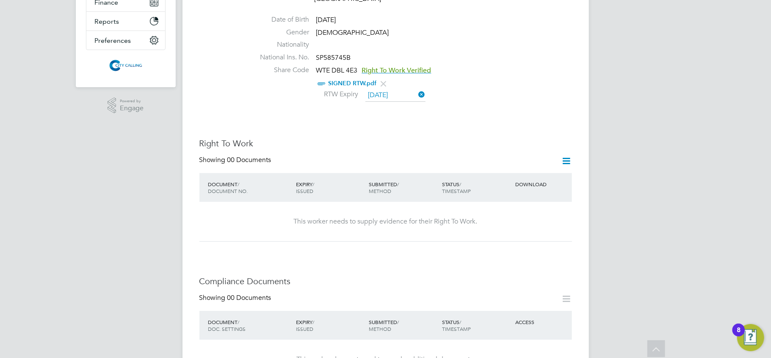
click at [570, 155] on icon at bounding box center [567, 160] width 11 height 11
click at [520, 170] on li "Add Right To Work Document" at bounding box center [519, 172] width 102 height 12
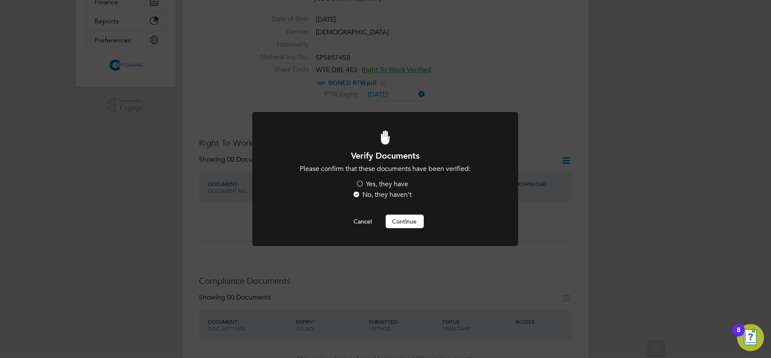
scroll to position [0, 0]
drag, startPoint x: 358, startPoint y: 185, endPoint x: 363, endPoint y: 191, distance: 7.5
click at [358, 185] on label "Yes, they have" at bounding box center [382, 184] width 53 height 9
click at [0, 0] on input "Yes, they have" at bounding box center [0, 0] width 0 height 0
click at [406, 217] on button "Continue" at bounding box center [405, 221] width 38 height 14
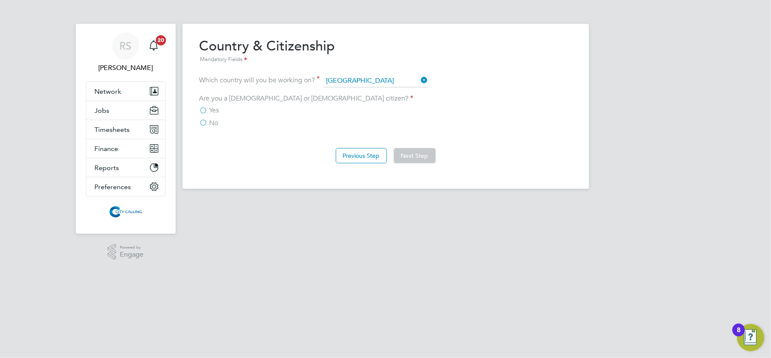
click at [203, 122] on label "No" at bounding box center [209, 123] width 19 height 8
click at [0, 0] on input "No" at bounding box center [0, 0] width 0 height 0
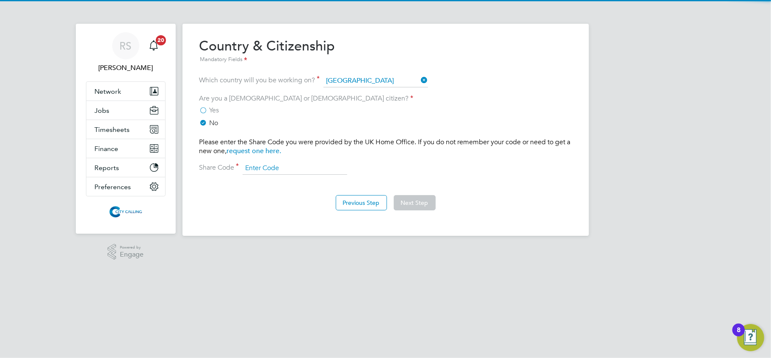
click at [255, 167] on input at bounding box center [295, 168] width 105 height 13
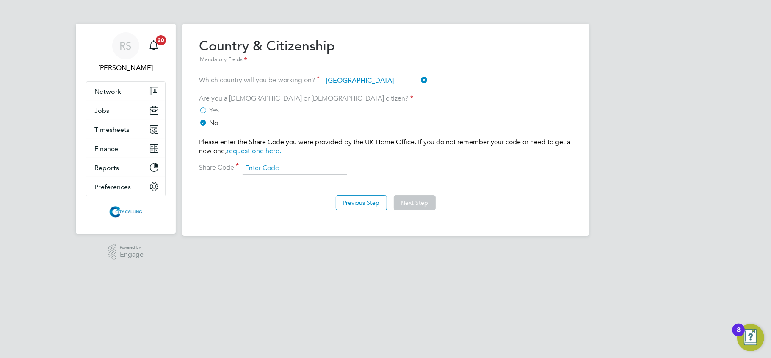
click at [262, 164] on input at bounding box center [295, 168] width 105 height 13
type input "WKY RWT 5LN"
click at [424, 200] on button "Next Step" at bounding box center [415, 202] width 42 height 15
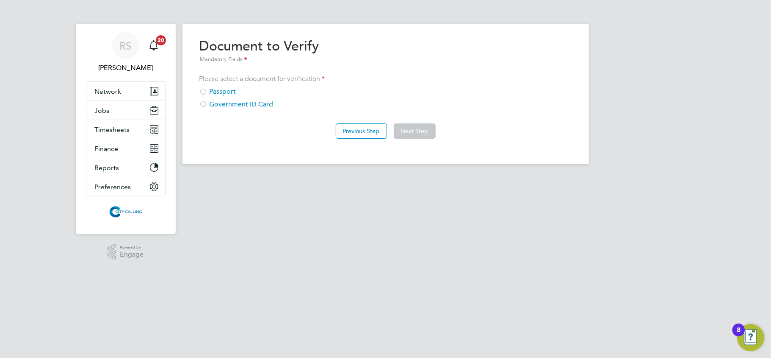
click at [230, 90] on div "Passport" at bounding box center [386, 91] width 373 height 9
click at [408, 130] on button "Next Step" at bounding box center [415, 130] width 42 height 15
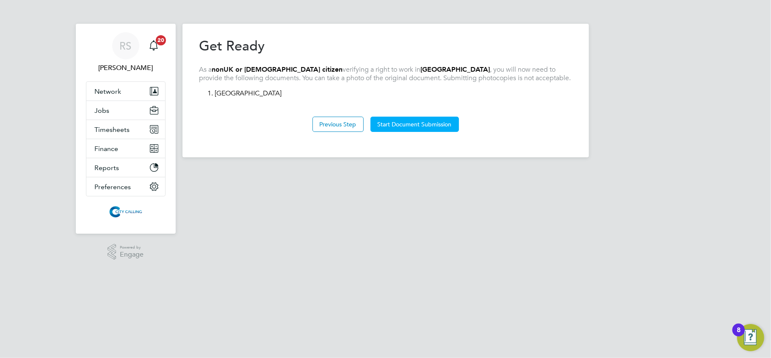
click at [405, 122] on button "Start Document Submission" at bounding box center [415, 123] width 89 height 15
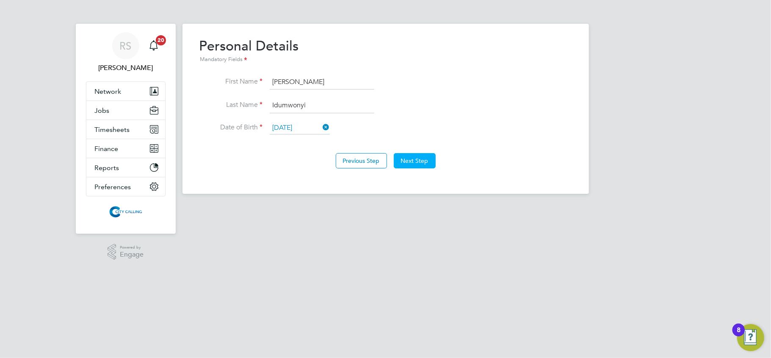
click at [410, 158] on button "Next Step" at bounding box center [415, 160] width 42 height 15
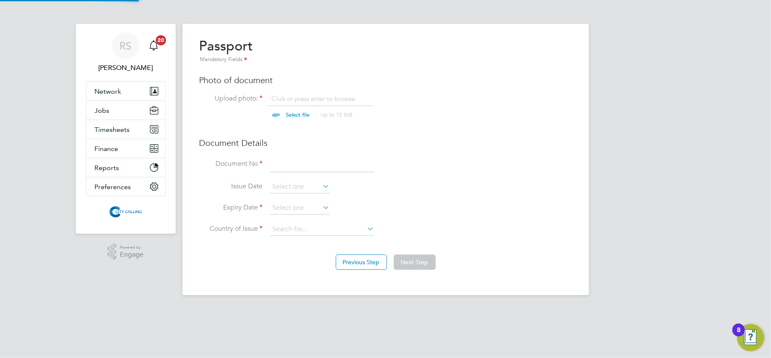
scroll to position [11, 105]
click at [287, 164] on input at bounding box center [322, 164] width 105 height 15
click at [312, 168] on input at bounding box center [322, 164] width 105 height 15
click at [287, 166] on input at bounding box center [322, 164] width 105 height 15
paste input "B50500578"
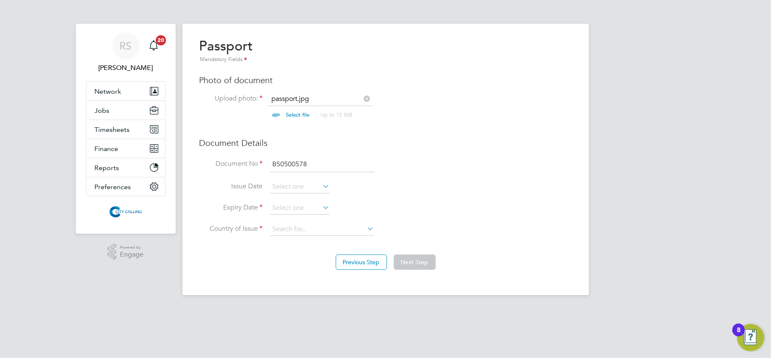
type input "B50500578"
click at [282, 186] on input at bounding box center [300, 186] width 60 height 13
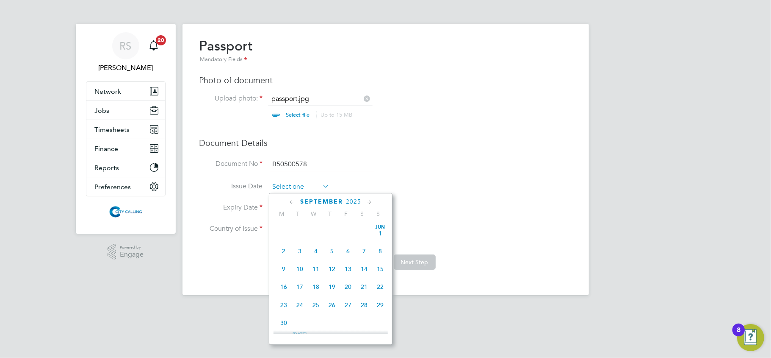
scroll to position [309, 0]
click at [352, 200] on span "2025" at bounding box center [353, 201] width 15 height 7
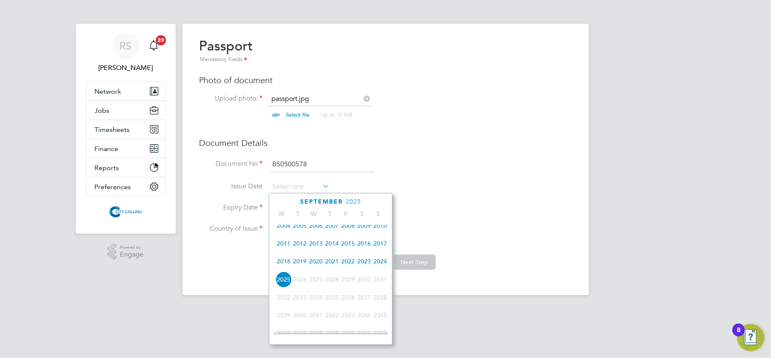
click at [362, 263] on span "2023" at bounding box center [364, 261] width 16 height 16
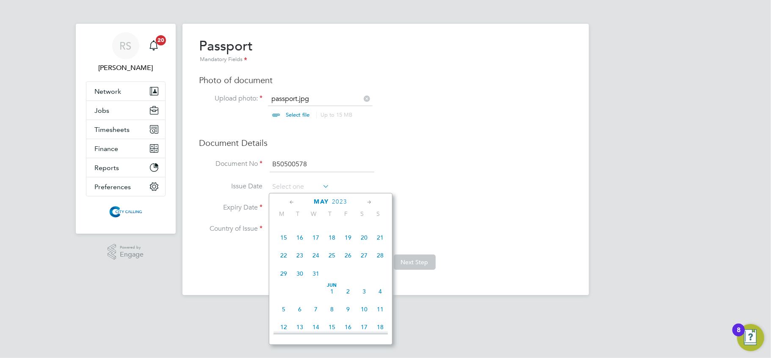
scroll to position [155, 0]
click at [332, 296] on span "18" at bounding box center [332, 293] width 16 height 16
type input "18 May 2023"
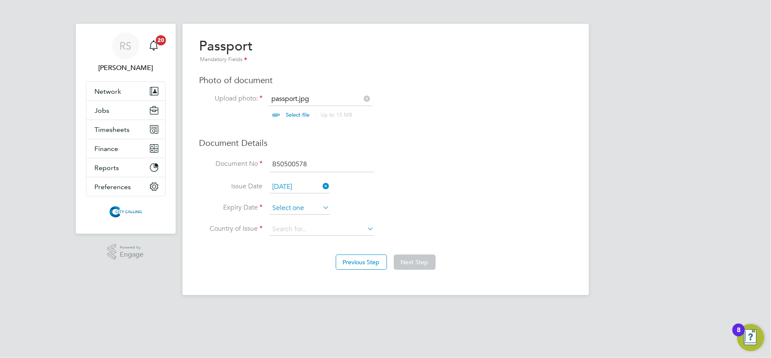
click at [287, 211] on input at bounding box center [300, 208] width 60 height 13
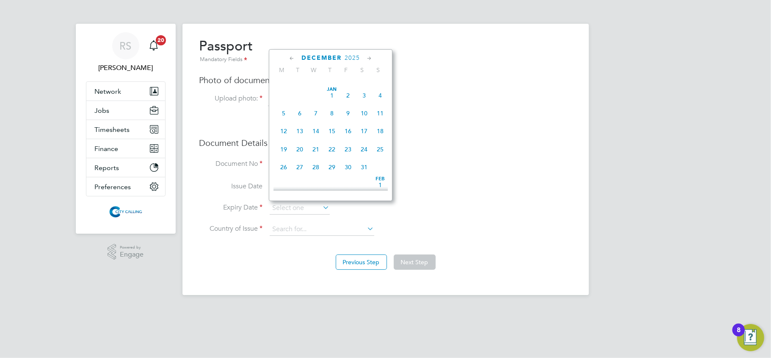
scroll to position [692, 0]
click at [348, 56] on span "2026" at bounding box center [348, 57] width 15 height 7
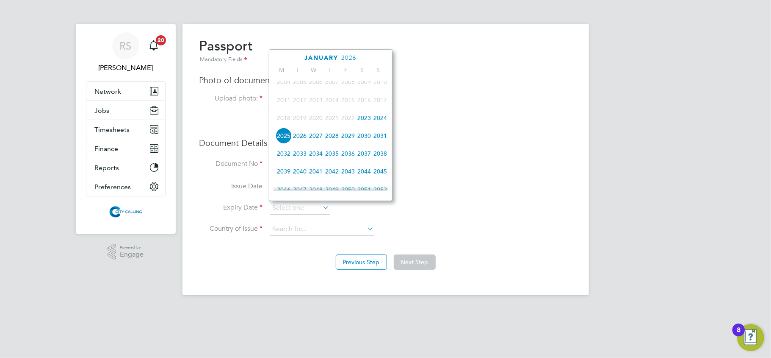
click at [302, 156] on span "2033" at bounding box center [300, 153] width 16 height 16
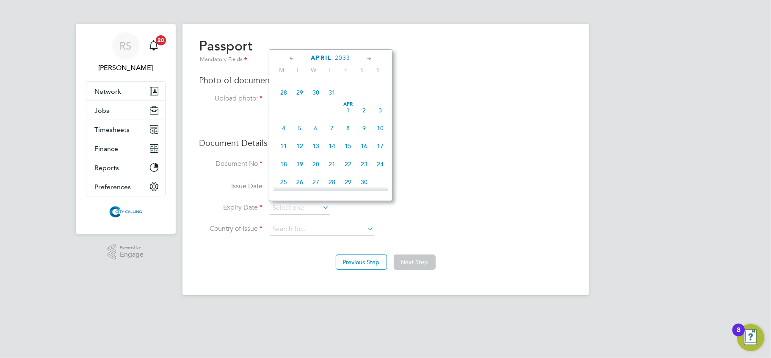
scroll to position [271, 0]
click at [304, 144] on span "17" at bounding box center [300, 140] width 16 height 16
type input "17 May 2033"
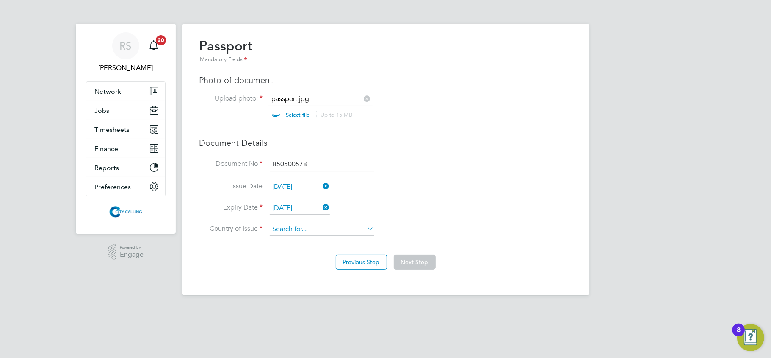
click at [304, 229] on input at bounding box center [322, 229] width 105 height 13
click at [329, 241] on li "United Kin gdom" at bounding box center [321, 240] width 105 height 11
type input "United Kingdom"
click at [404, 260] on button "Next Step" at bounding box center [415, 261] width 42 height 15
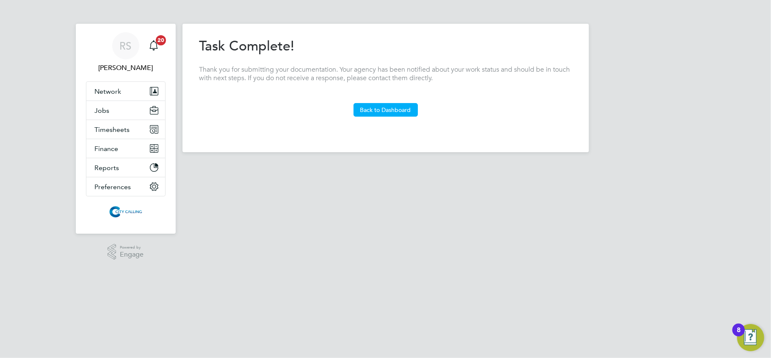
click at [383, 109] on button "Back to Dashboard" at bounding box center [386, 110] width 64 height 14
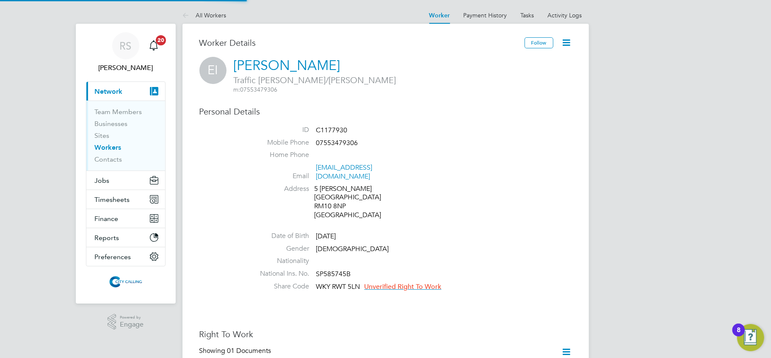
scroll to position [56, 0]
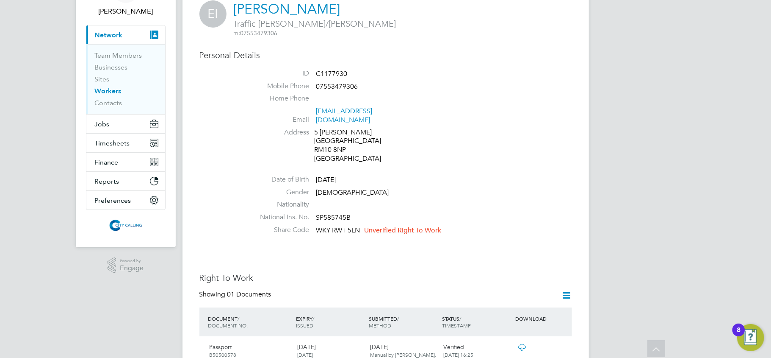
click at [395, 226] on span "Unverified Right To Work" at bounding box center [403, 230] width 77 height 8
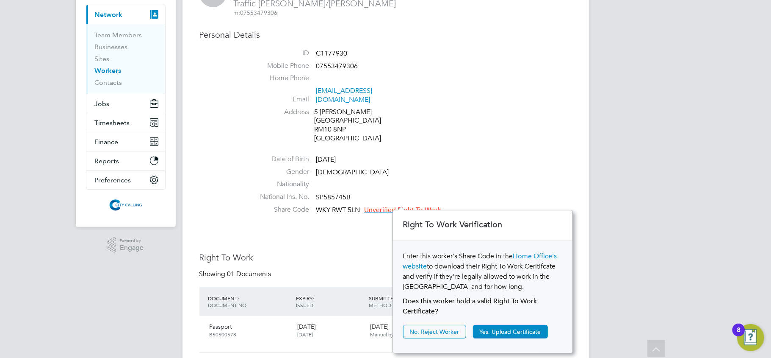
scroll to position [113, 0]
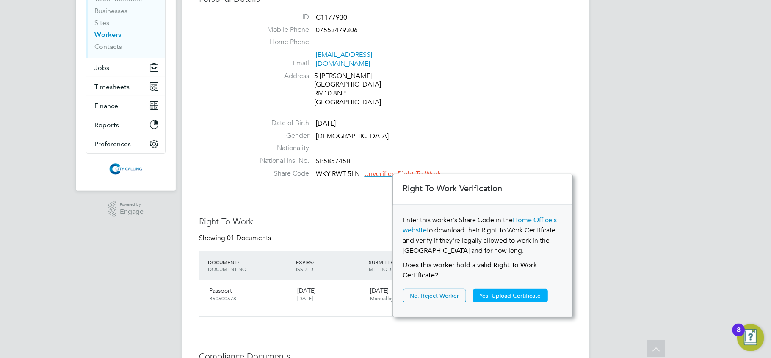
click at [510, 294] on button "Yes, Upload Certificate" at bounding box center [510, 295] width 75 height 14
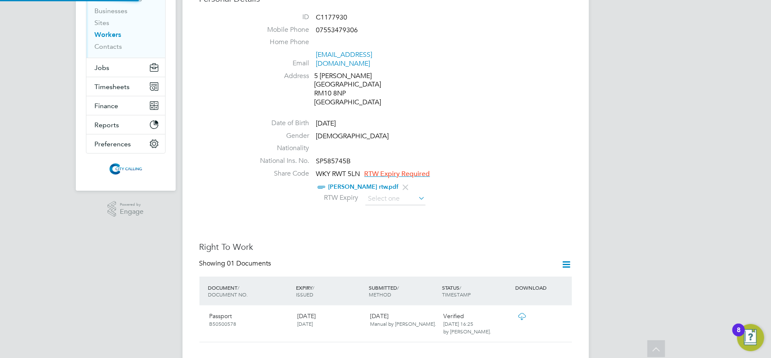
scroll to position [30, 180]
click at [391, 192] on input at bounding box center [396, 198] width 60 height 13
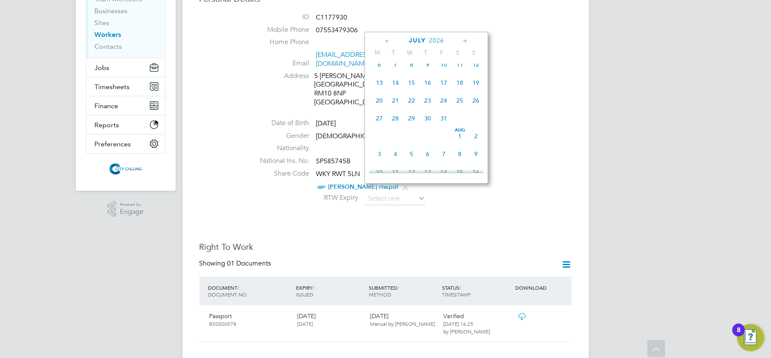
scroll to position [1242, 0]
click at [441, 106] on span "31" at bounding box center [444, 98] width 16 height 16
type input "31 Jul 2026"
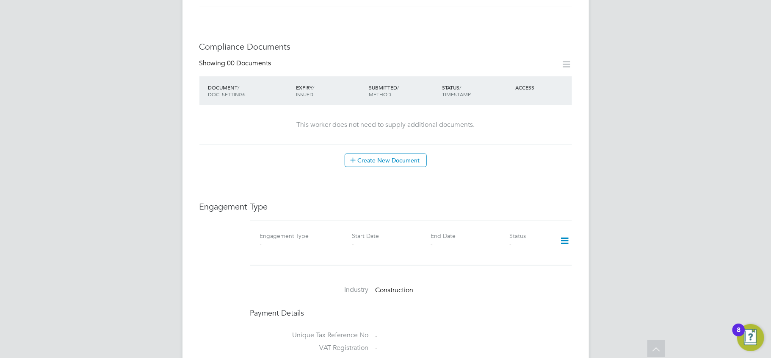
scroll to position [452, 0]
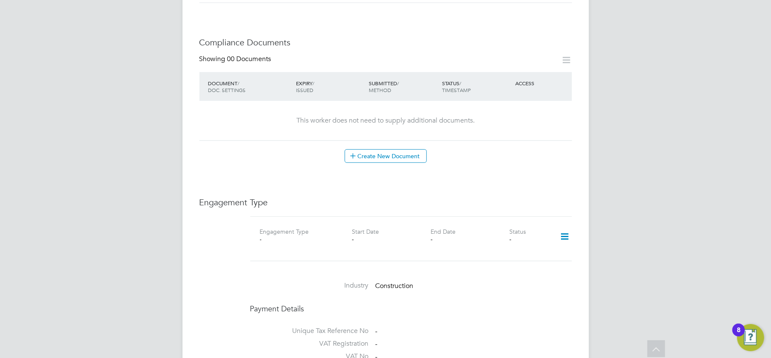
click at [563, 227] on icon at bounding box center [564, 236] width 15 height 19
click at [504, 267] on li "Add Engagement Type" at bounding box center [521, 265] width 96 height 12
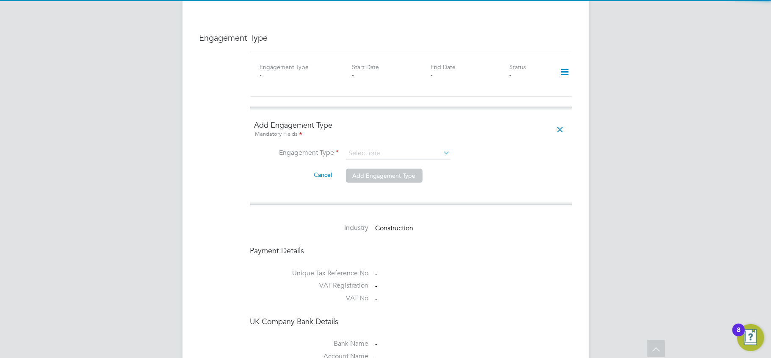
scroll to position [621, 0]
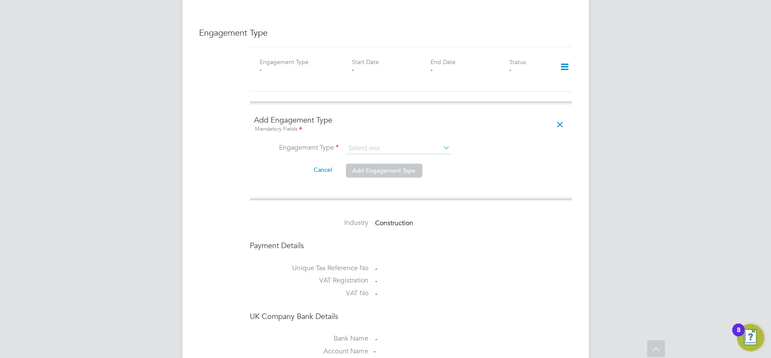
click at [379, 134] on ng-form "Add Engagement Type Mandatory Fields Engagement Type Cancel Add Engagement Type" at bounding box center [411, 151] width 313 height 72
click at [378, 142] on input at bounding box center [398, 148] width 105 height 12
click at [369, 188] on li "Umbrella" at bounding box center [398, 189] width 105 height 12
type input "Umbrella"
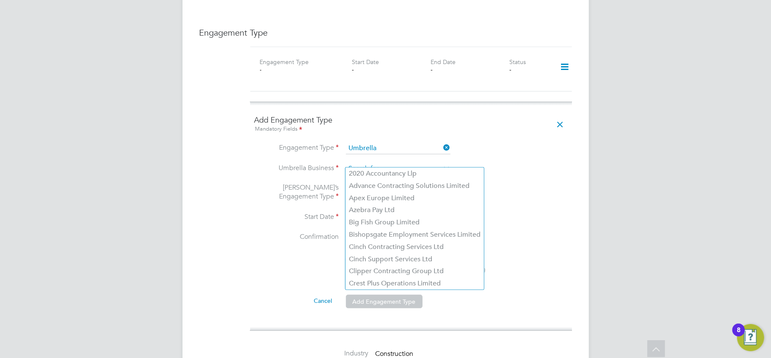
click at [360, 163] on input at bounding box center [398, 169] width 105 height 12
click at [379, 233] on li "Bishopsgate Employment Services Limited" at bounding box center [415, 234] width 139 height 12
type input "Bishopsgate Employment Services Limited"
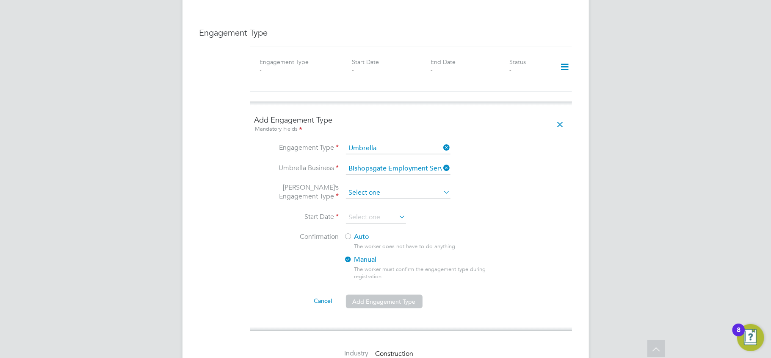
click at [363, 187] on input at bounding box center [398, 193] width 105 height 12
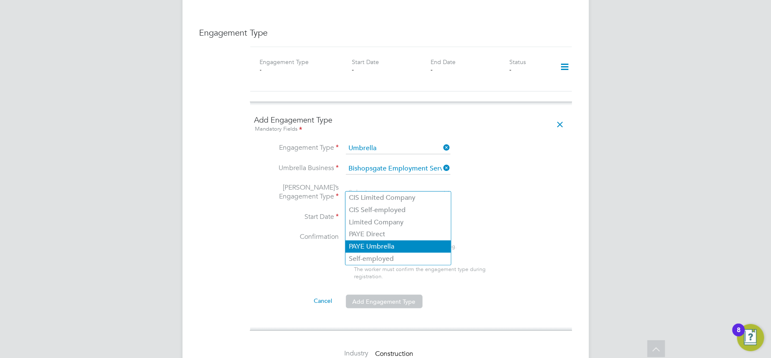
click at [378, 242] on li "PAYE Umbrella" at bounding box center [398, 246] width 105 height 12
type input "PAYE Umbrella"
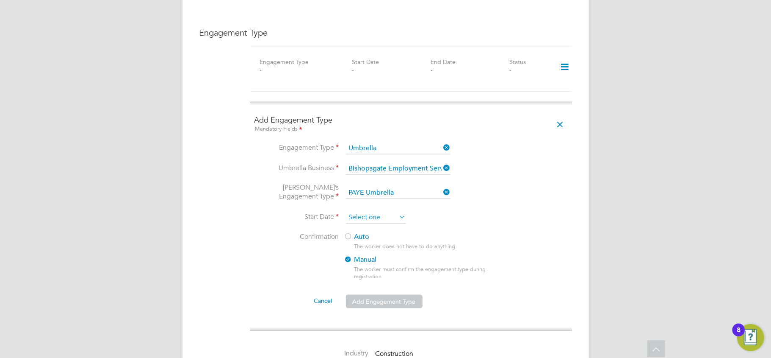
click at [365, 214] on input at bounding box center [376, 217] width 60 height 13
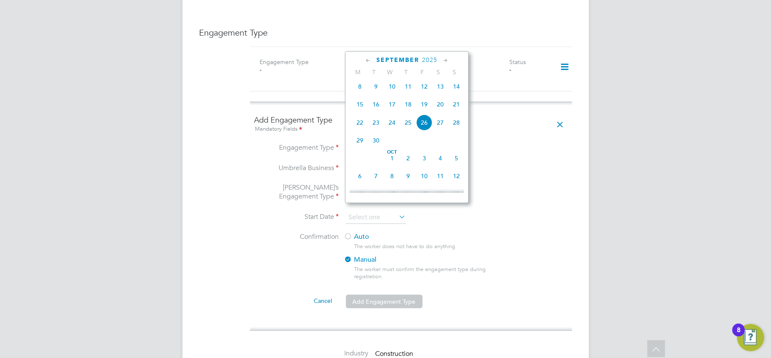
click at [424, 108] on span "19" at bounding box center [424, 104] width 16 height 16
type input "[DATE]"
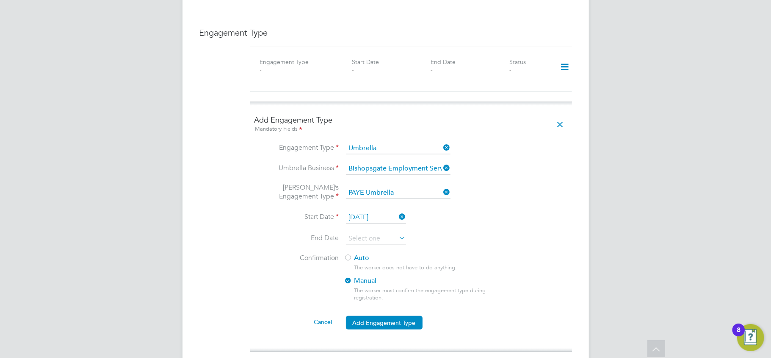
click at [363, 253] on label "Auto" at bounding box center [420, 257] width 152 height 9
click at [396, 317] on button "Add Engagement Type" at bounding box center [384, 323] width 77 height 14
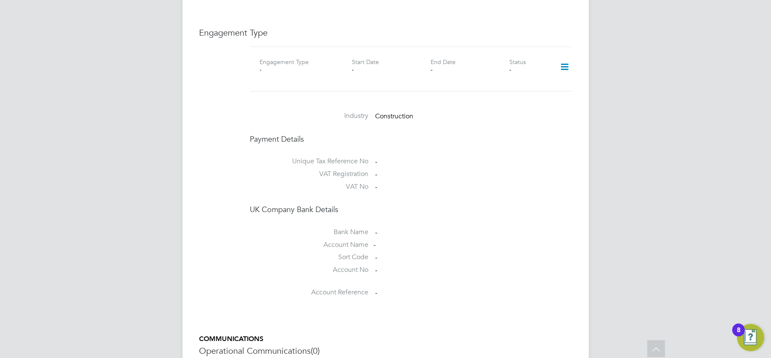
click at [524, 135] on h4 "Payment Details" at bounding box center [411, 139] width 322 height 10
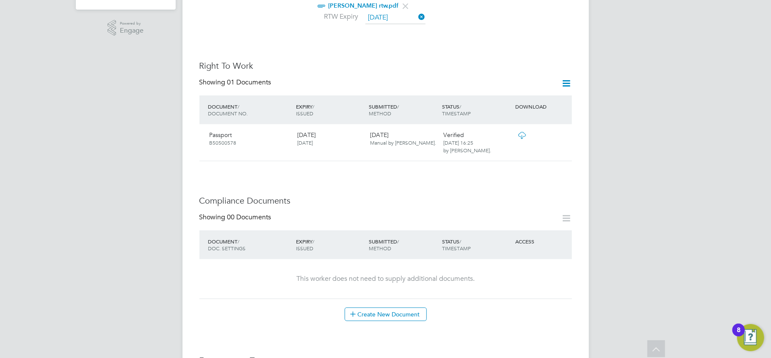
scroll to position [0, 0]
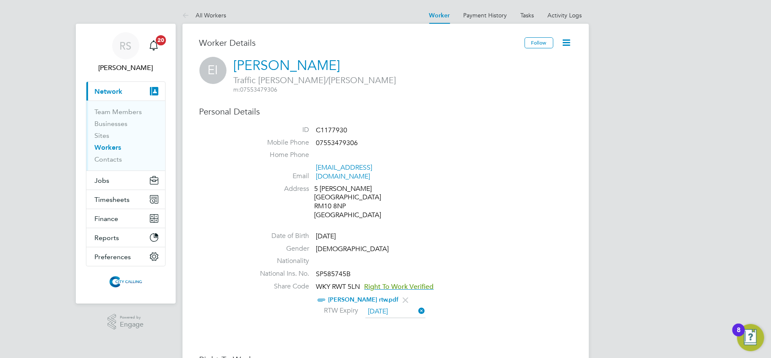
click at [109, 144] on link "Workers" at bounding box center [108, 147] width 27 height 8
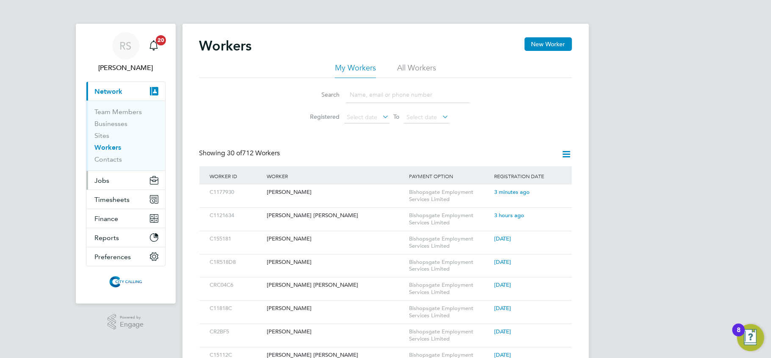
click at [117, 178] on button "Jobs" at bounding box center [125, 180] width 79 height 19
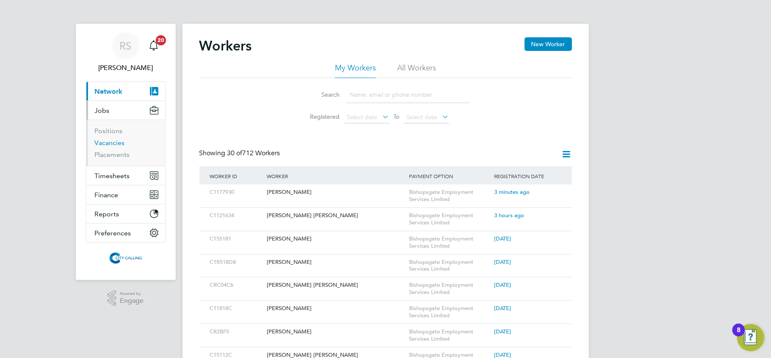
click at [109, 142] on link "Vacancies" at bounding box center [110, 143] width 30 height 8
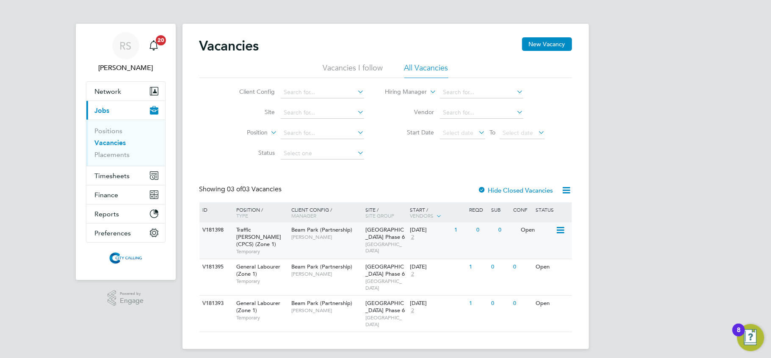
click at [394, 232] on div "Beam Park Phase 6 EAST LONDON" at bounding box center [385, 240] width 44 height 36
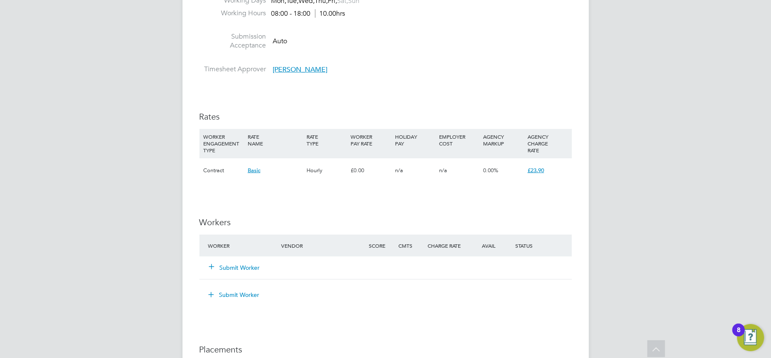
click at [258, 265] on button "Submit Worker" at bounding box center [235, 267] width 51 height 8
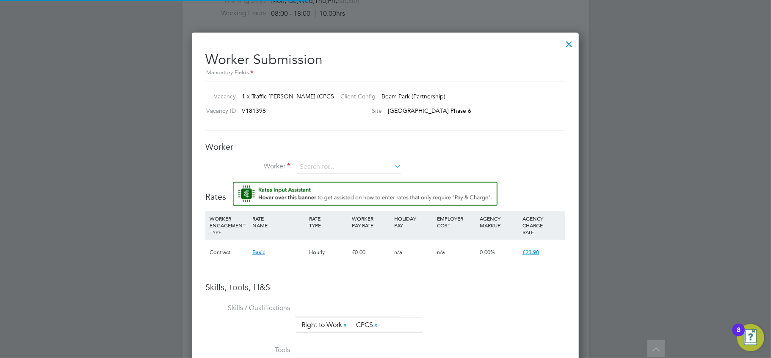
scroll to position [25, 57]
click at [302, 171] on input at bounding box center [349, 167] width 105 height 13
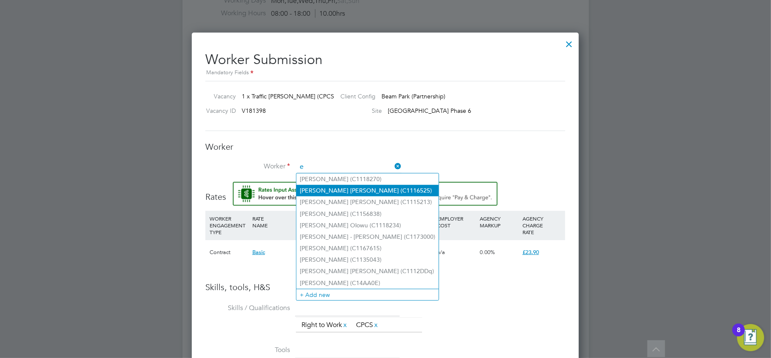
type input "e"
click at [334, 164] on input at bounding box center [349, 167] width 105 height 13
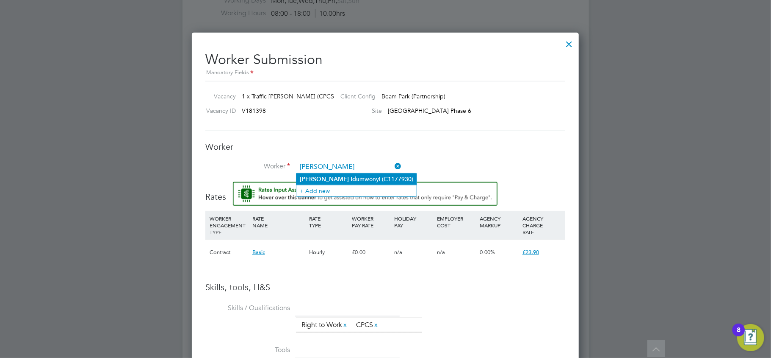
click at [338, 173] on li "[PERSON_NAME] mwonyi (C1177930)" at bounding box center [357, 178] width 120 height 11
type input "[PERSON_NAME] (C1177930)"
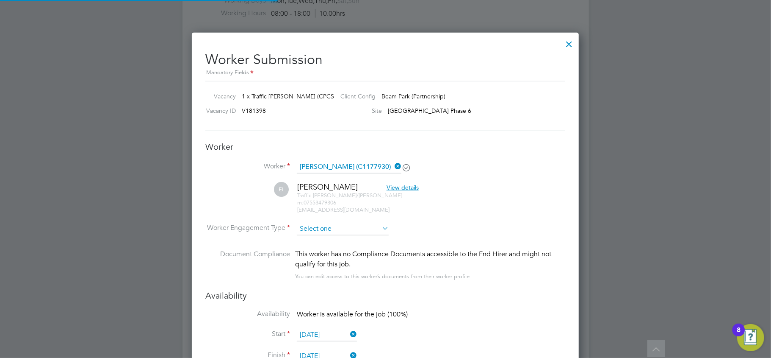
scroll to position [734, 388]
click at [358, 228] on input at bounding box center [343, 228] width 92 height 13
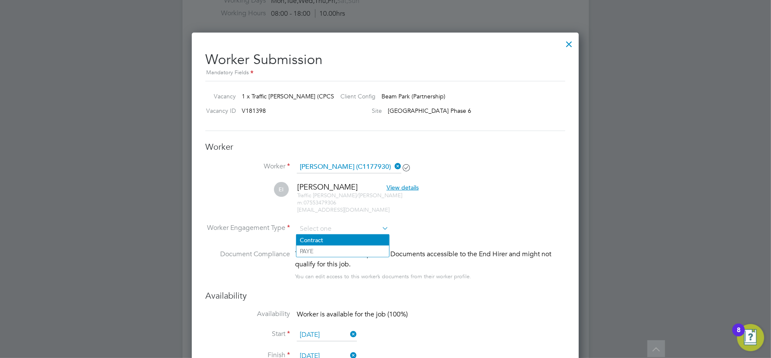
click at [339, 239] on li "Contract" at bounding box center [343, 239] width 93 height 11
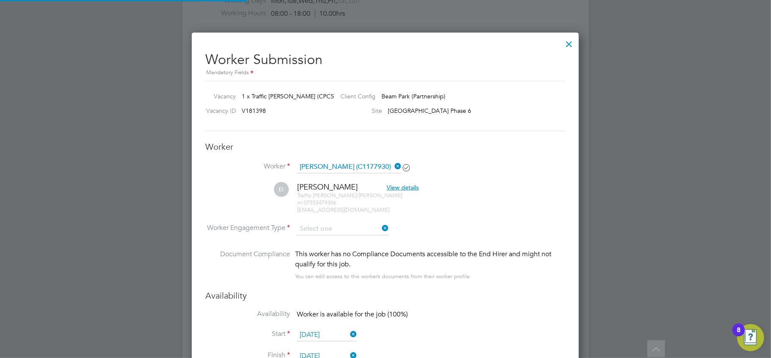
type input "Contract"
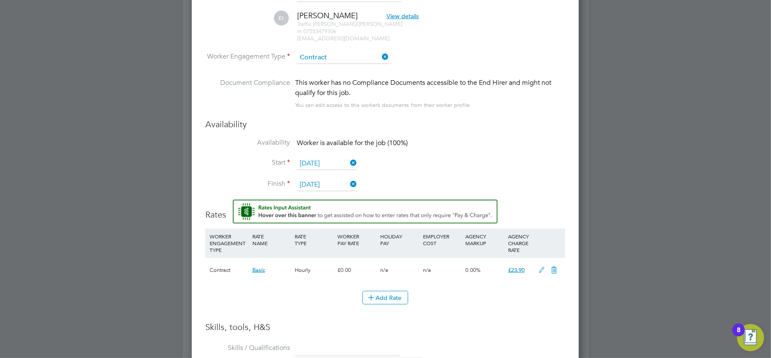
click at [538, 270] on icon at bounding box center [542, 269] width 11 height 7
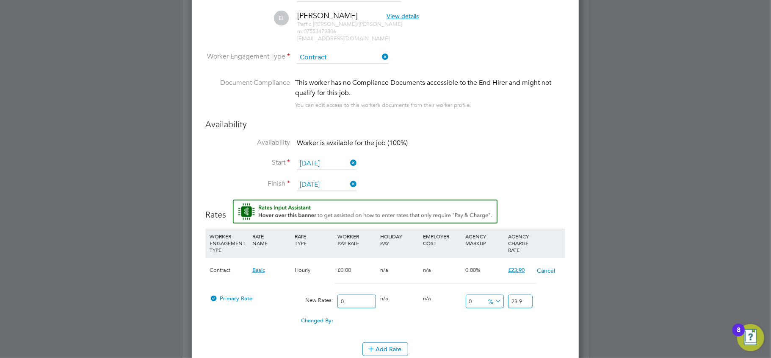
drag, startPoint x: 349, startPoint y: 300, endPoint x: 316, endPoint y: 296, distance: 33.8
click at [316, 296] on div "Primary Rate New Rates: 0 0 n/a 0 n/a 0 0 % 23.9" at bounding box center [385, 301] width 360 height 22
type input "1"
type input "17"
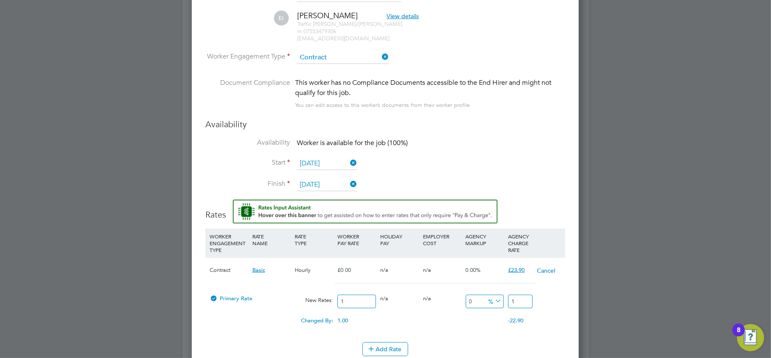
type input "17"
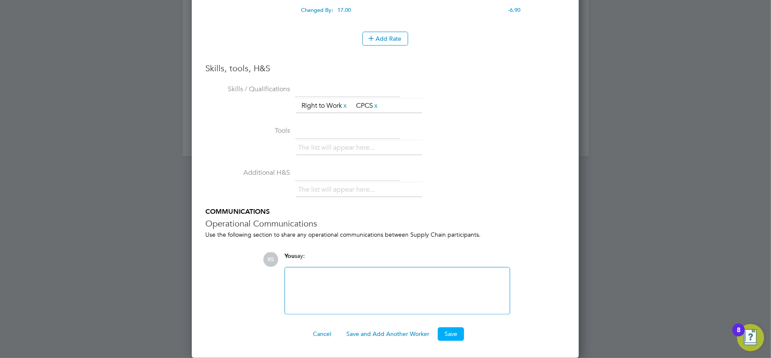
type input "17.00"
click at [453, 332] on button "Save" at bounding box center [451, 334] width 26 height 14
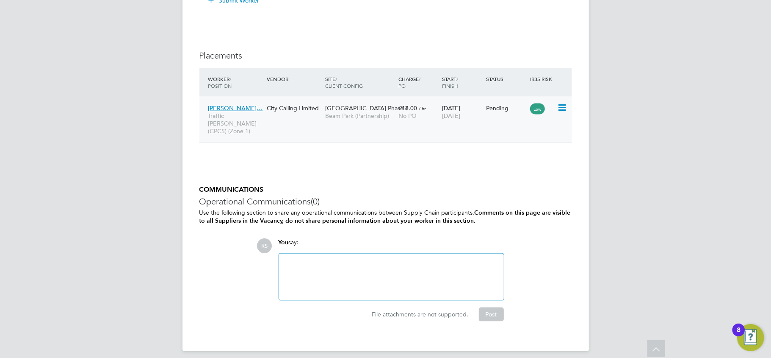
click at [561, 110] on icon at bounding box center [561, 108] width 8 height 10
click at [495, 161] on li "Start" at bounding box center [523, 162] width 87 height 12
type input "Nikki Hobden"
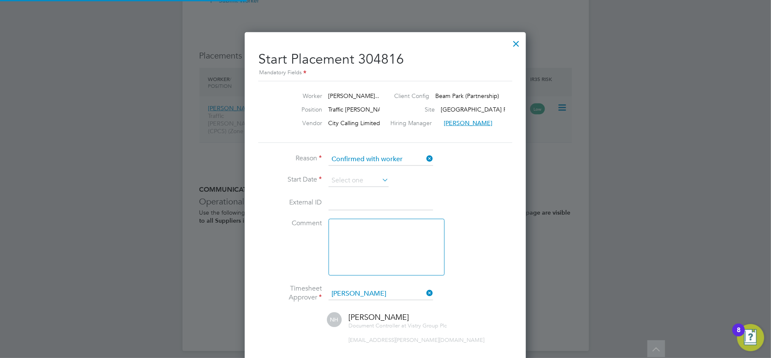
scroll to position [4, 4]
click at [361, 177] on input at bounding box center [359, 180] width 60 height 13
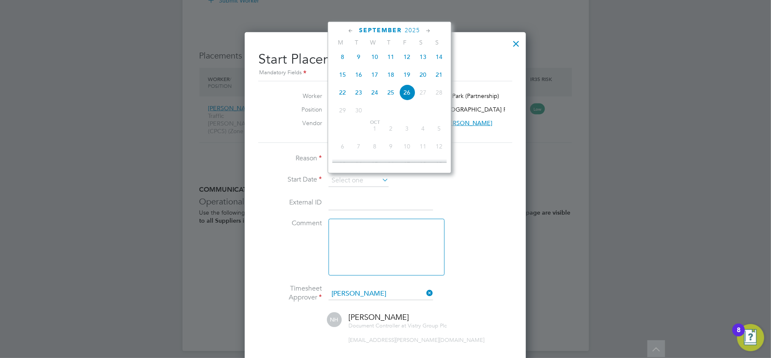
click at [405, 77] on span "19" at bounding box center [407, 75] width 16 height 16
type input "19 Sep 2025"
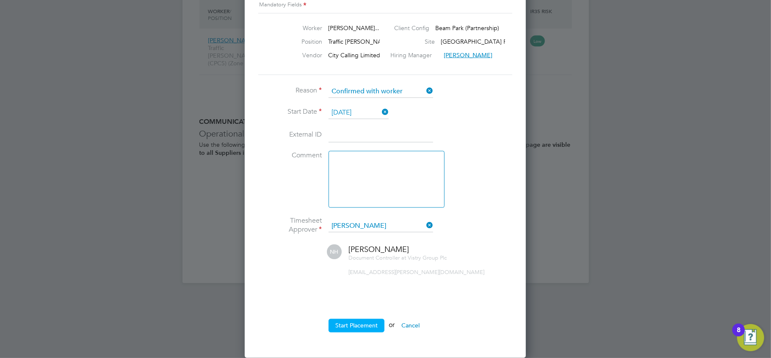
click at [368, 323] on button "Start Placement" at bounding box center [357, 326] width 56 height 14
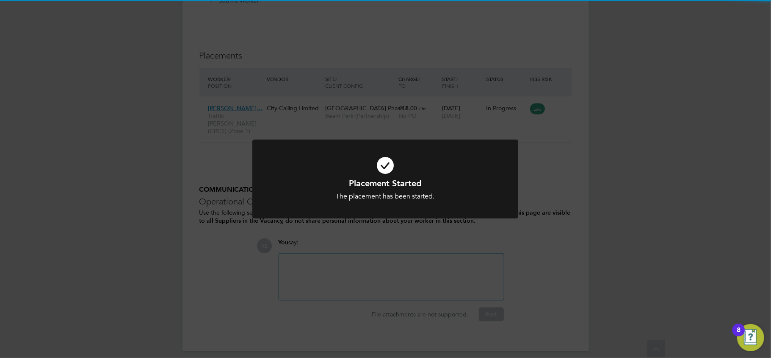
click at [197, 240] on div "Placement Started The placement has been started. Cancel Okay" at bounding box center [385, 179] width 771 height 358
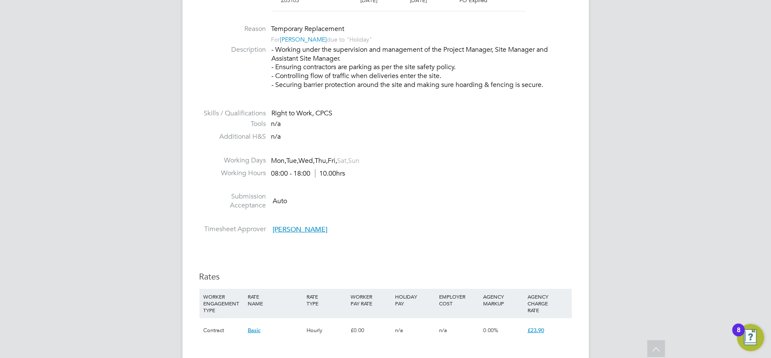
drag, startPoint x: 733, startPoint y: 112, endPoint x: 624, endPoint y: 100, distance: 109.6
click at [733, 112] on div "RS Raje Saravanamuthu Notifications 20 Applications: Network Team Members Busin…" at bounding box center [385, 250] width 771 height 1134
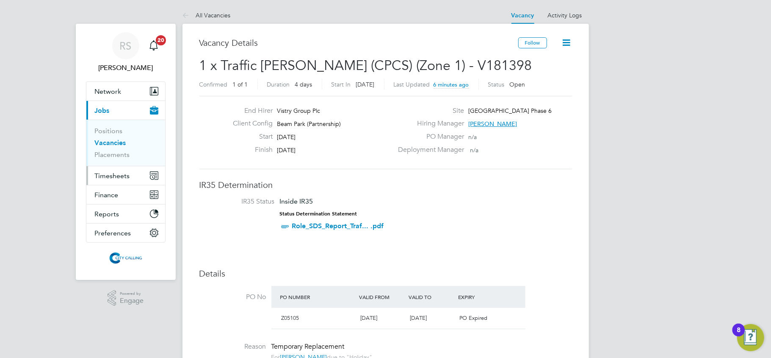
click at [114, 177] on span "Timesheets" at bounding box center [112, 176] width 35 height 8
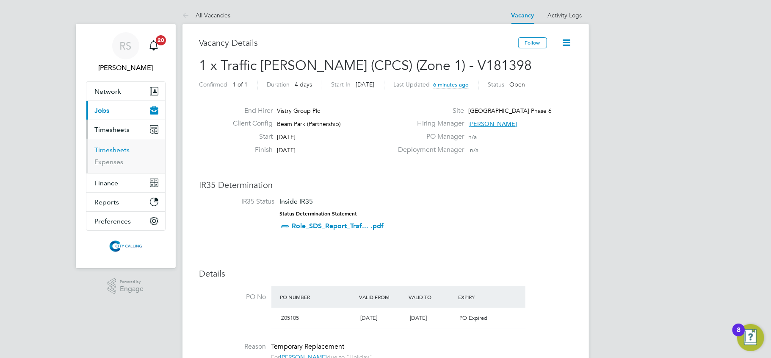
click at [104, 149] on link "Timesheets" at bounding box center [112, 150] width 35 height 8
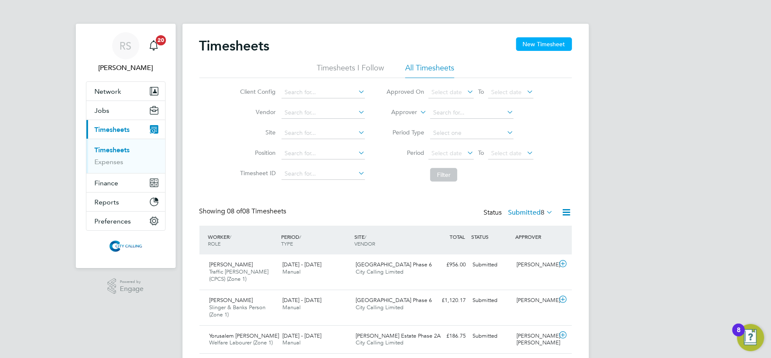
click at [538, 42] on button "New Timesheet" at bounding box center [544, 44] width 56 height 14
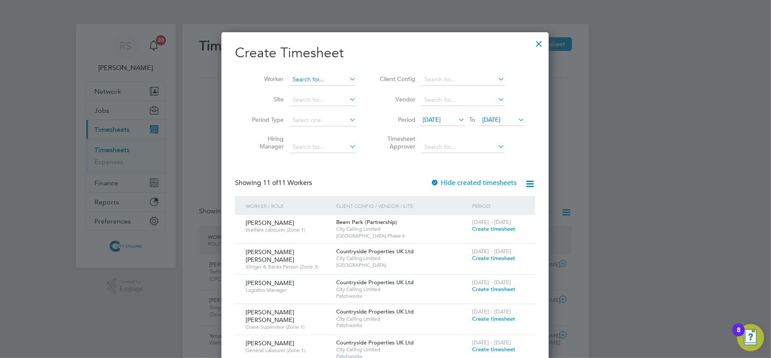
click at [326, 75] on input at bounding box center [323, 80] width 67 height 12
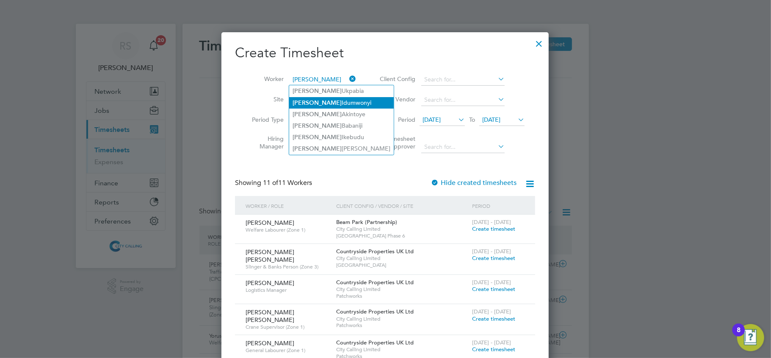
click at [344, 98] on li "Emmanuel Idumwonyi" at bounding box center [341, 102] width 105 height 11
type input "Emmanuel Idumwonyi"
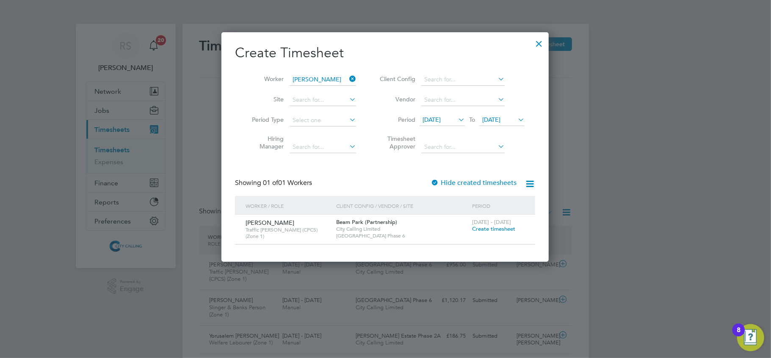
click at [478, 226] on span "Create timesheet" at bounding box center [493, 228] width 43 height 7
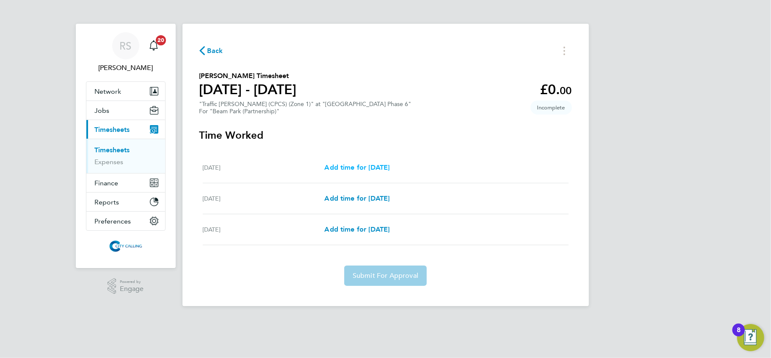
click at [369, 163] on span "Add time for Fri 19 Sep" at bounding box center [356, 167] width 65 height 8
select select "30"
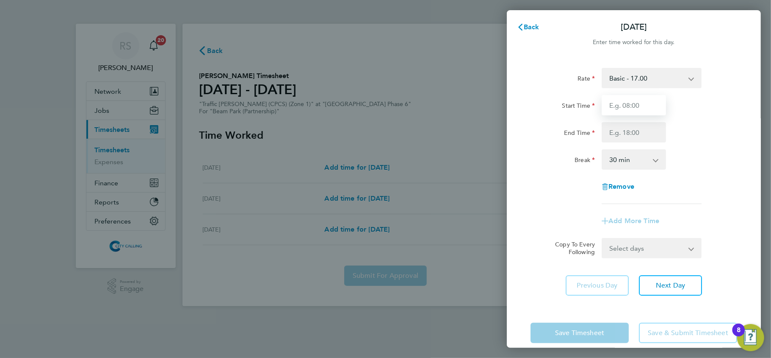
click at [609, 110] on input "Start Time" at bounding box center [634, 105] width 64 height 20
type input "08:00"
drag, startPoint x: 620, startPoint y: 130, endPoint x: 625, endPoint y: 131, distance: 5.1
click at [620, 130] on input "End Time" at bounding box center [634, 132] width 64 height 20
type input "17:30"
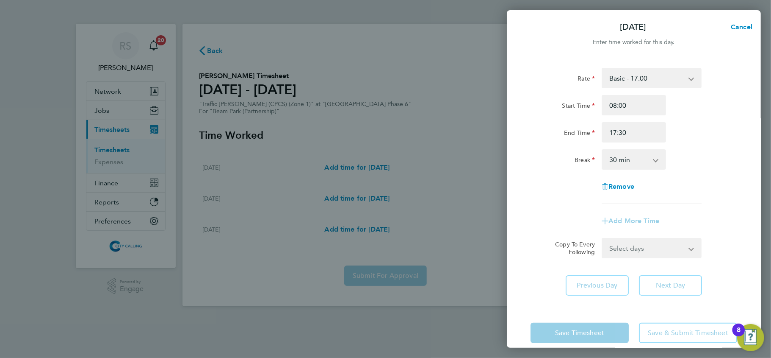
click at [684, 133] on div "End Time 17:30" at bounding box center [633, 132] width 213 height 20
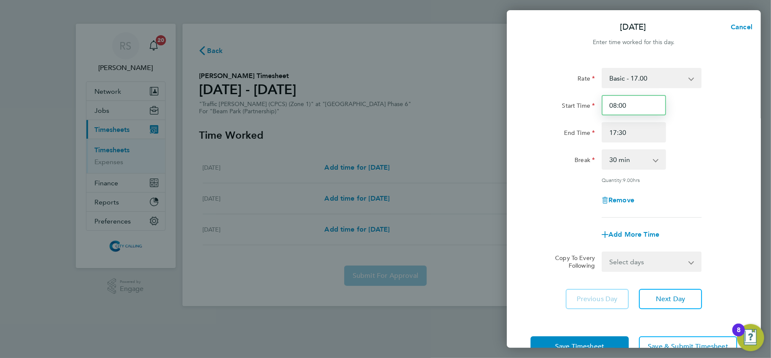
drag, startPoint x: 632, startPoint y: 105, endPoint x: 549, endPoint y: 101, distance: 82.7
click at [550, 101] on div "Start Time 08:00" at bounding box center [633, 105] width 213 height 20
type input "07:30"
drag, startPoint x: 631, startPoint y: 132, endPoint x: 533, endPoint y: 134, distance: 98.3
click at [533, 134] on div "End Time 17:30" at bounding box center [633, 132] width 213 height 20
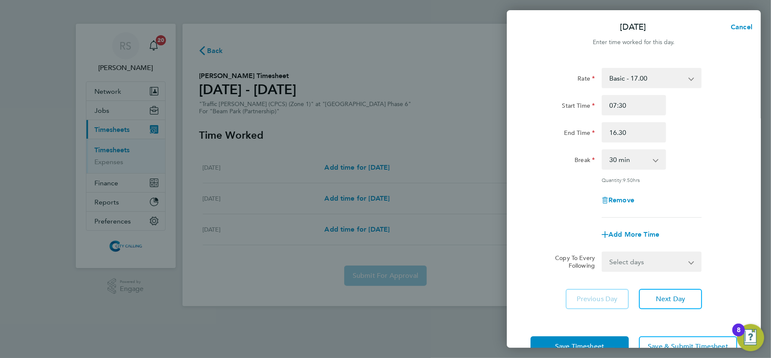
type input "16:30"
click at [548, 175] on div "Rate Basic - 17.00 Start Time 07:30 End Time 16:30 Break 0 min 15 min 30 min 45…" at bounding box center [634, 143] width 207 height 150
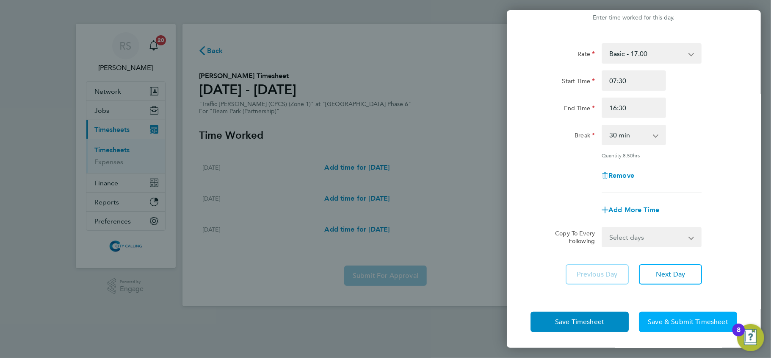
click at [709, 321] on span "Save & Submit Timesheet" at bounding box center [688, 321] width 80 height 8
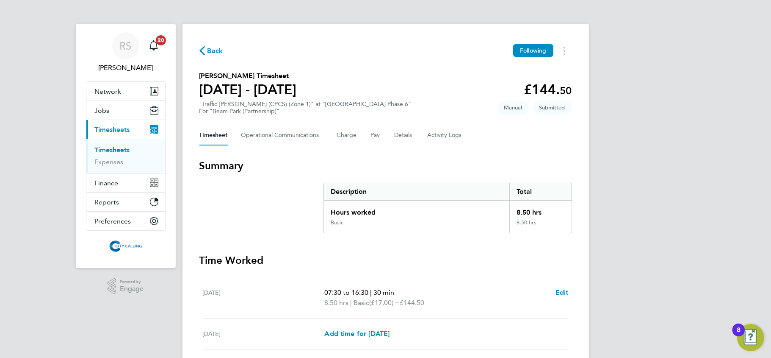
click at [547, 110] on span "Submitted" at bounding box center [552, 107] width 39 height 14
click at [583, 115] on div "Back Following Emmanuel Idumwonyi's Timesheet 15 - 21 Sept 2025 £144. 50 "Traff…" at bounding box center [386, 232] width 407 height 417
drag, startPoint x: 582, startPoint y: 114, endPoint x: 524, endPoint y: 105, distance: 58.6
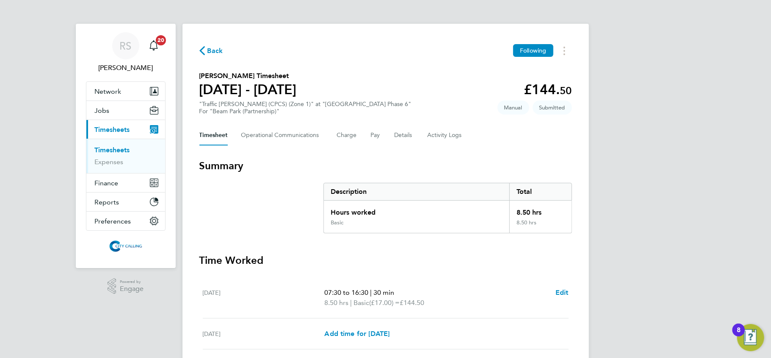
click at [524, 105] on div "Back Following Emmanuel Idumwonyi's Timesheet 15 - 21 Sept 2025 £144. 50 "Traff…" at bounding box center [386, 232] width 407 height 417
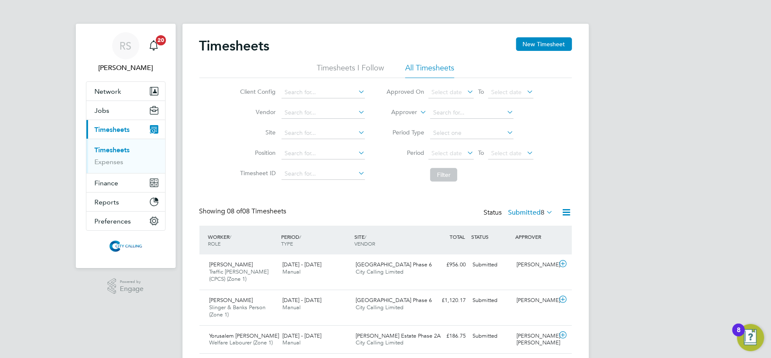
click at [568, 205] on div "Timesheets New Timesheet Timesheets I Follow All Timesheets Client Config Vendo…" at bounding box center [386, 269] width 373 height 465
click at [568, 209] on icon at bounding box center [567, 212] width 11 height 11
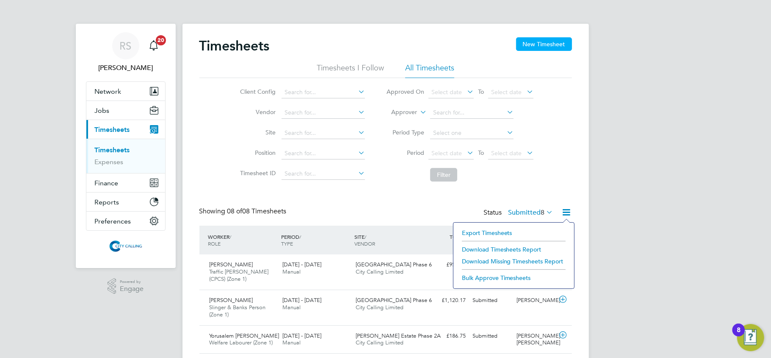
click at [544, 42] on button "New Timesheet" at bounding box center [544, 44] width 56 height 14
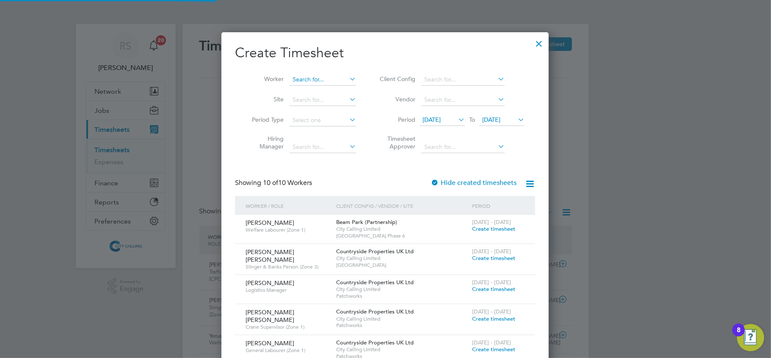
click at [309, 74] on li "Worker" at bounding box center [301, 79] width 132 height 20
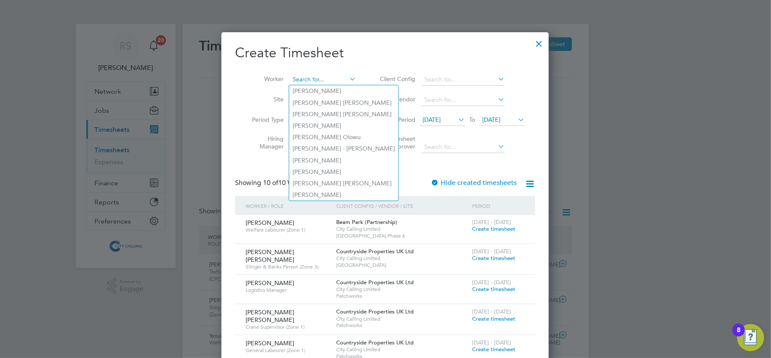
click at [310, 79] on input at bounding box center [323, 80] width 67 height 12
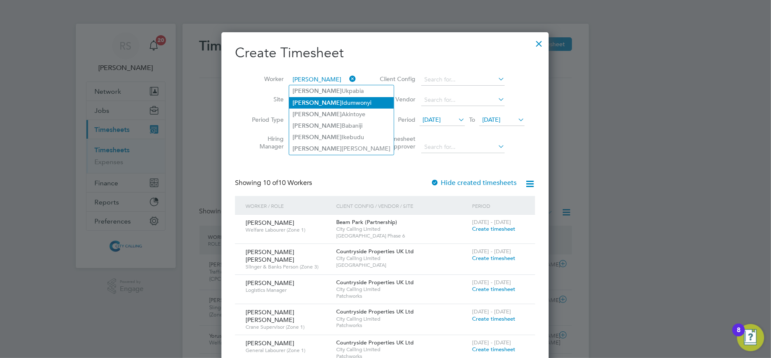
click at [342, 102] on li "Emmanuel Idumwonyi" at bounding box center [341, 102] width 105 height 11
type input "[PERSON_NAME]"
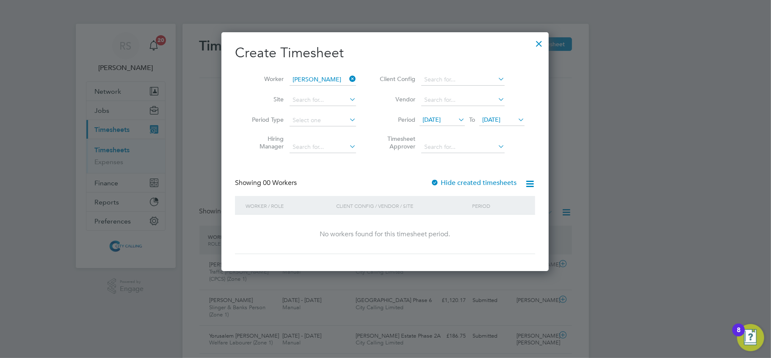
click at [441, 116] on span "12 Sep 2025" at bounding box center [432, 120] width 18 height 8
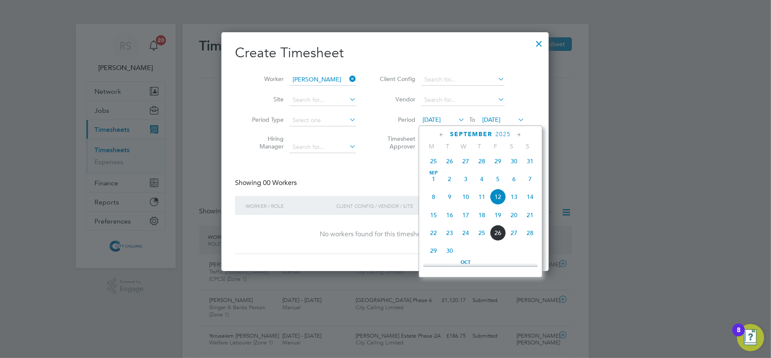
click at [451, 163] on span "26" at bounding box center [450, 161] width 16 height 16
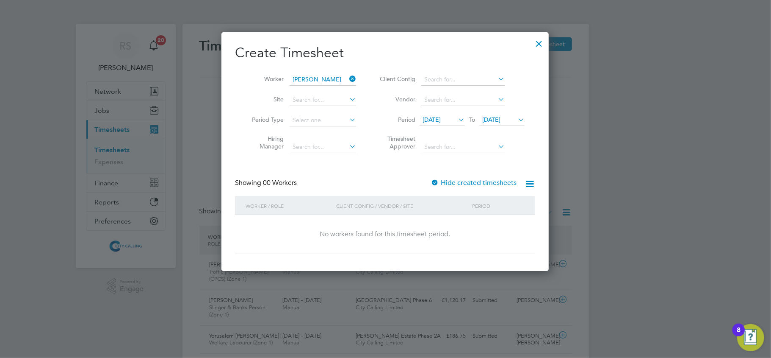
click at [490, 117] on span "19 Sep 2025" at bounding box center [491, 120] width 18 height 8
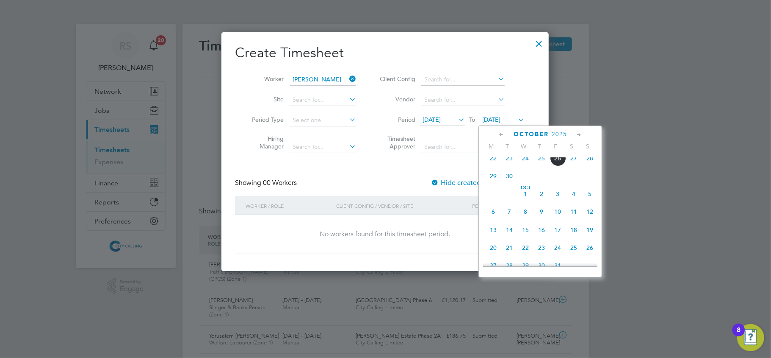
click at [541, 215] on span "9" at bounding box center [542, 211] width 16 height 16
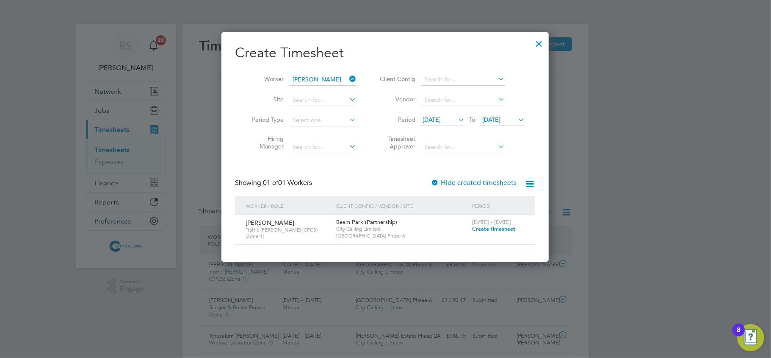
click at [499, 227] on span "Create timesheet" at bounding box center [493, 228] width 43 height 7
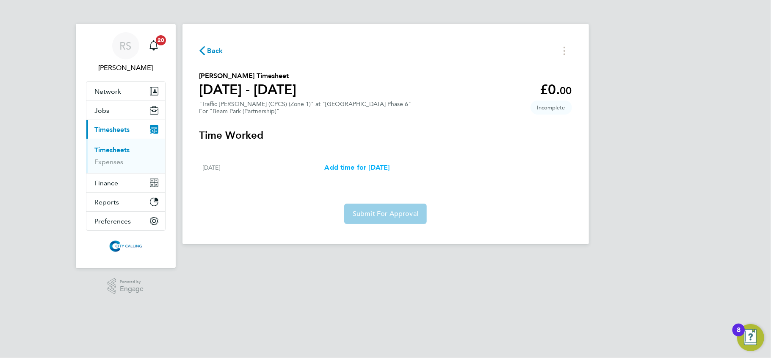
click at [379, 170] on span "Add time for Mon 22 Sep" at bounding box center [356, 167] width 65 height 8
select select "30"
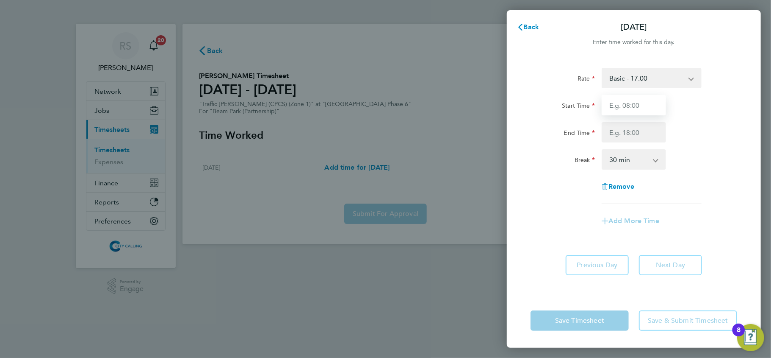
click at [631, 110] on input "Start Time" at bounding box center [634, 105] width 64 height 20
type input "07:30"
type input "16:30"
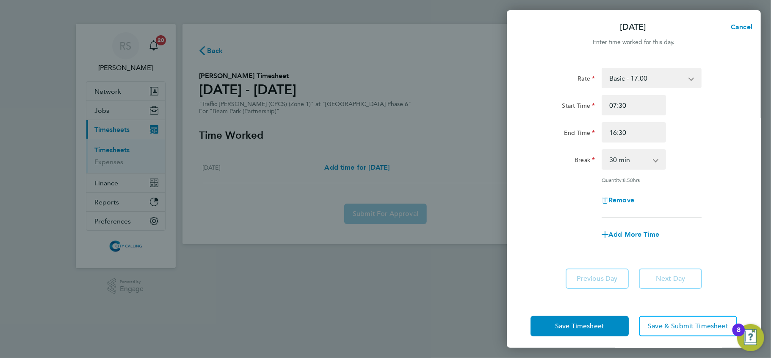
click at [681, 197] on div "Rate Basic - 17.00 Start Time 07:30 End Time 16:30 Break 0 min 15 min 30 min 45…" at bounding box center [634, 143] width 207 height 150
click at [670, 324] on span "Save & Submit Timesheet" at bounding box center [688, 326] width 80 height 8
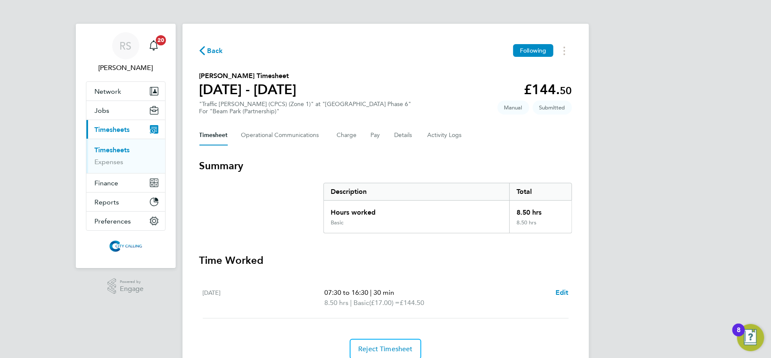
click at [123, 150] on link "Timesheets" at bounding box center [112, 150] width 35 height 8
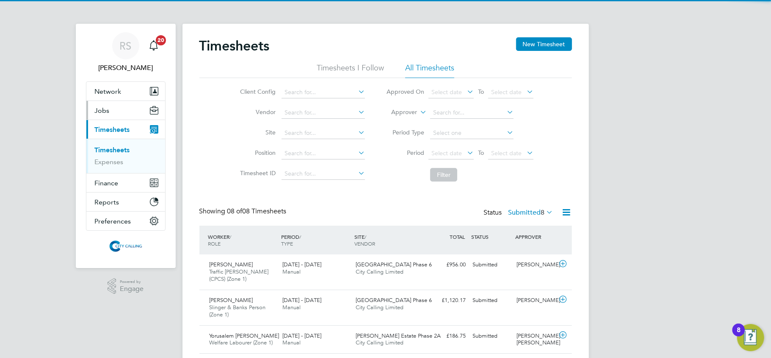
click at [112, 109] on button "Jobs" at bounding box center [125, 110] width 79 height 19
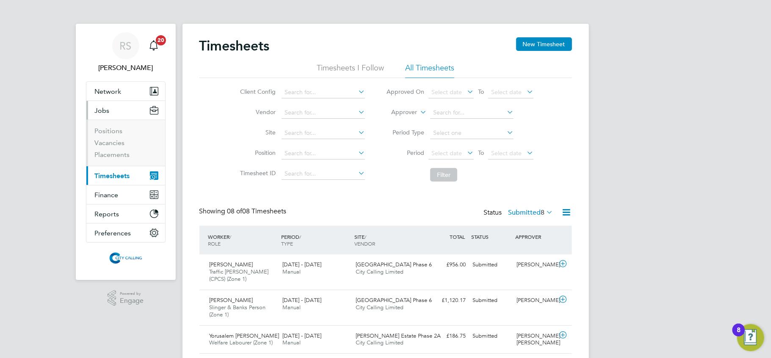
click at [109, 175] on span "Timesheets" at bounding box center [112, 176] width 35 height 8
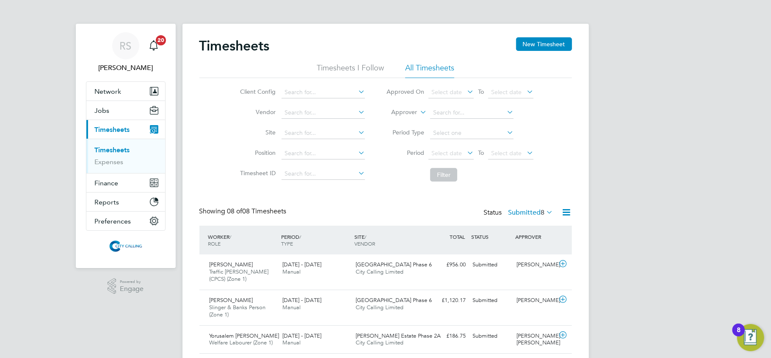
click at [108, 150] on link "Timesheets" at bounding box center [112, 150] width 35 height 8
click at [563, 208] on icon at bounding box center [567, 212] width 11 height 11
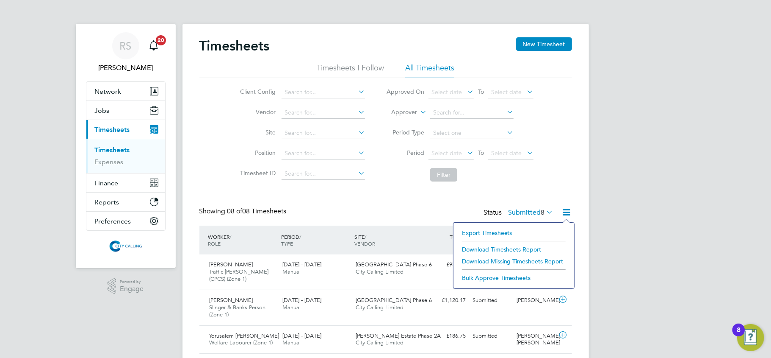
click at [497, 229] on li "Export Timesheets" at bounding box center [514, 233] width 112 height 12
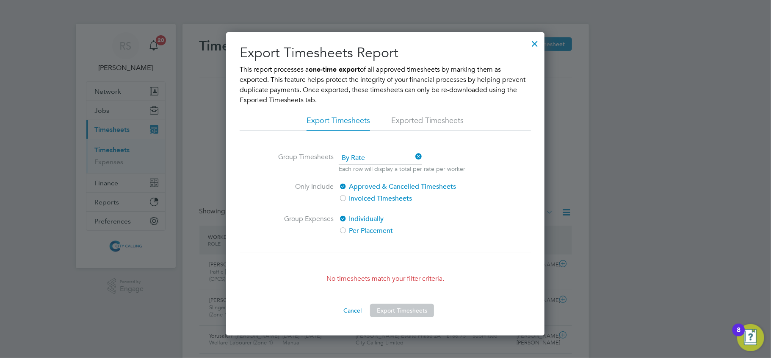
click at [534, 46] on div at bounding box center [534, 41] width 15 height 15
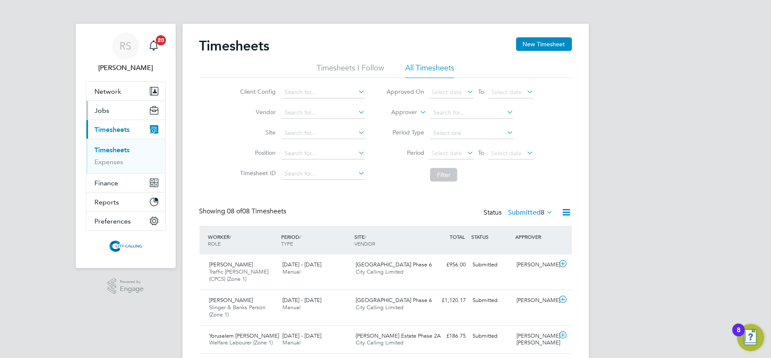
click at [109, 107] on button "Jobs" at bounding box center [125, 110] width 79 height 19
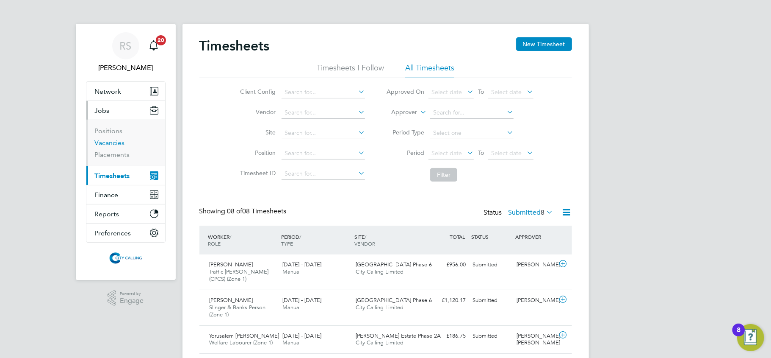
click at [117, 141] on link "Vacancies" at bounding box center [110, 143] width 30 height 8
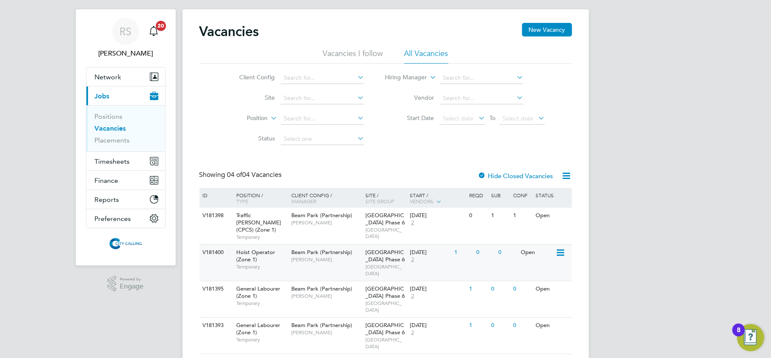
click at [485, 244] on div "0" at bounding box center [485, 252] width 22 height 16
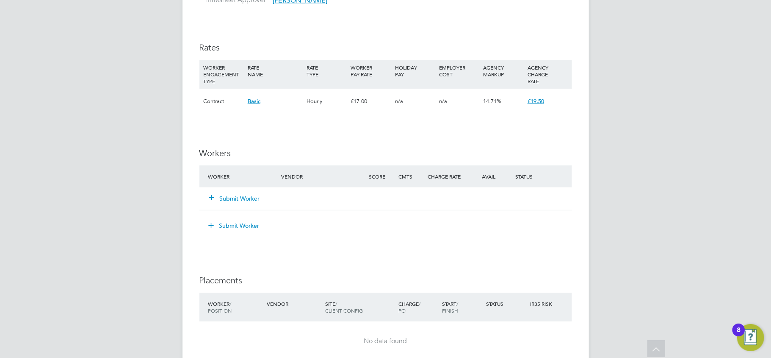
scroll to position [565, 0]
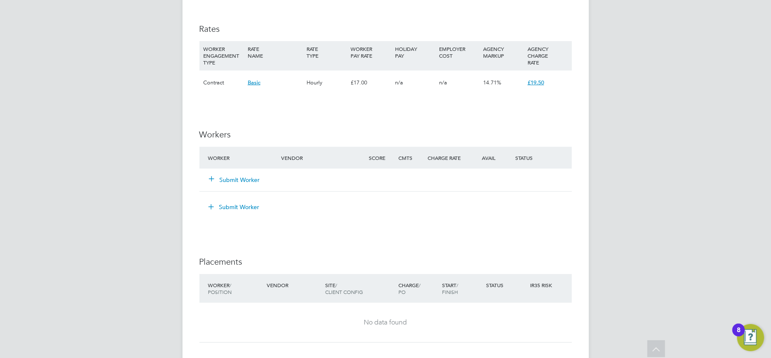
click at [236, 180] on button "Submit Worker" at bounding box center [235, 179] width 51 height 8
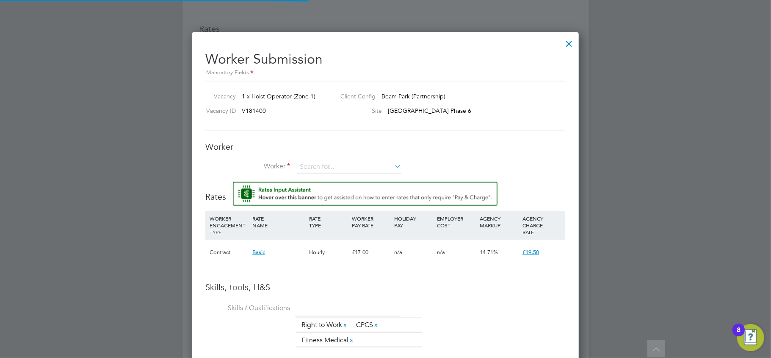
scroll to position [560, 388]
click at [323, 163] on input at bounding box center [349, 167] width 105 height 13
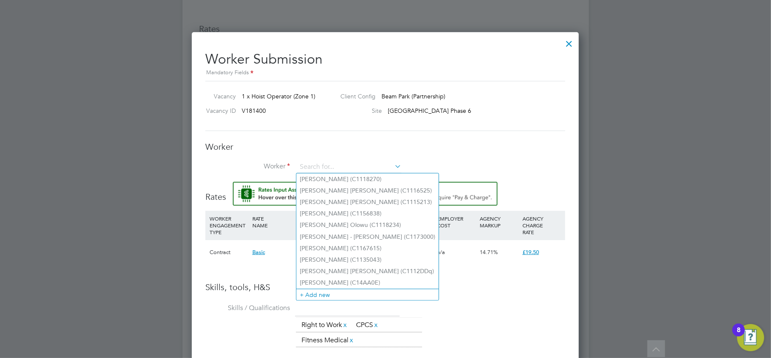
click at [345, 136] on div "Worker Submission Mandatory Fields Vacancy 1 x Hoist Operator (Zone 1) Client C…" at bounding box center [385, 308] width 360 height 529
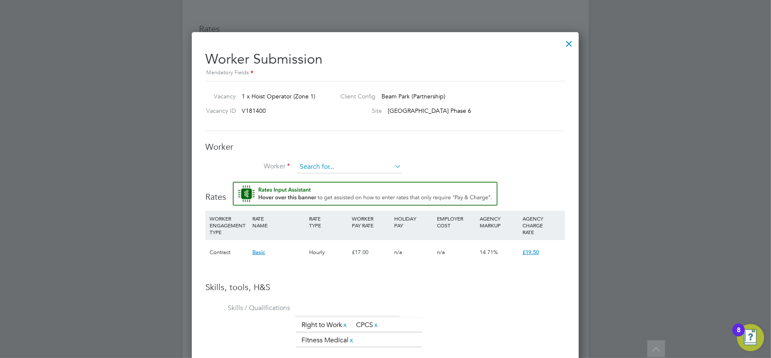
click at [327, 168] on input at bounding box center [349, 167] width 105 height 13
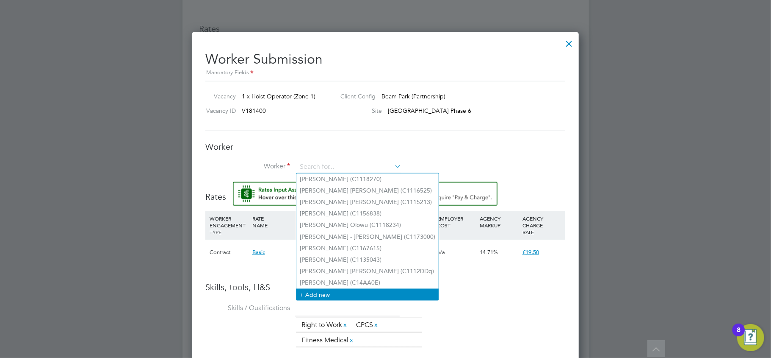
click at [321, 292] on li "+ Add new" at bounding box center [368, 293] width 142 height 11
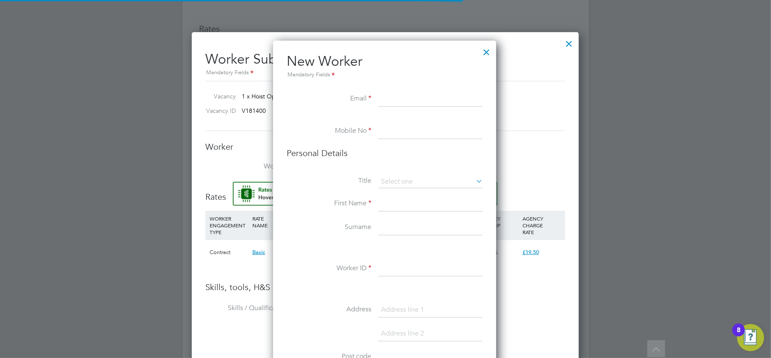
scroll to position [717, 225]
paste input "Tomaskan Abbadi"
type input "Tomaskan Abbadi"
click at [384, 102] on input at bounding box center [430, 98] width 105 height 15
paste input "tomaskanabbadi2@gmail.com"
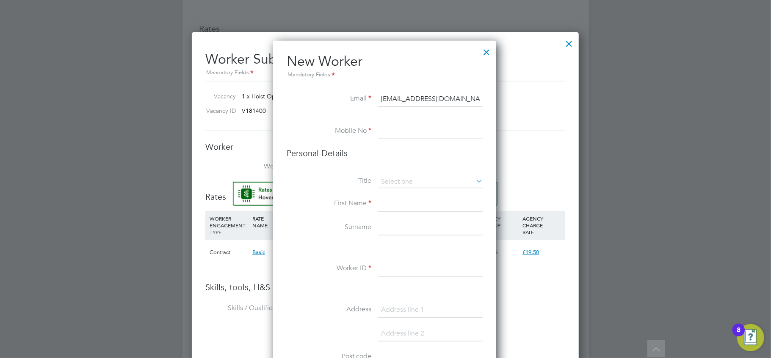
type input "tomaskanabbadi2@gmail.com"
click at [395, 133] on input at bounding box center [430, 131] width 105 height 15
click at [394, 134] on input at bounding box center [430, 131] width 105 height 15
paste input "07862735333"
type input "07862735333"
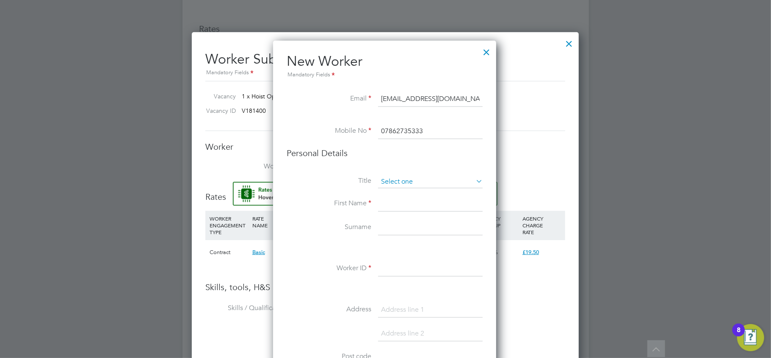
click at [406, 180] on input at bounding box center [430, 181] width 105 height 13
click at [400, 192] on li "Mr" at bounding box center [430, 193] width 105 height 11
type input "Mr"
click at [401, 202] on input at bounding box center [430, 204] width 105 height 15
click at [417, 210] on input at bounding box center [430, 204] width 105 height 15
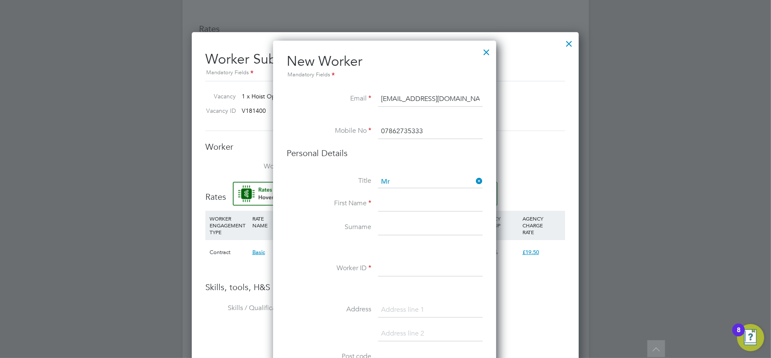
paste input "Tomaskan"
type input "Tomaskan"
click at [377, 225] on li "Surname" at bounding box center [385, 232] width 196 height 24
click at [397, 224] on input at bounding box center [430, 227] width 105 height 15
paste input "Abbadi"
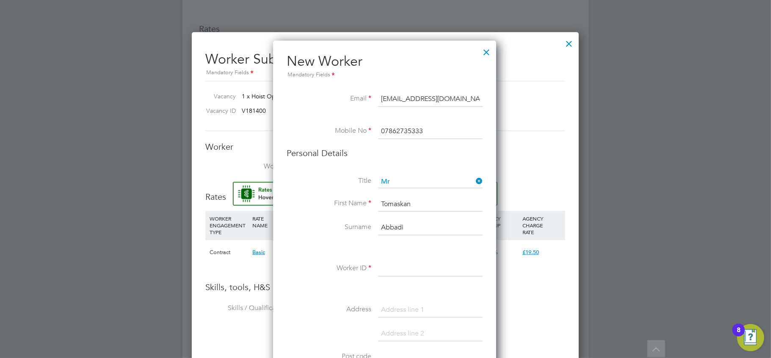
type input "Abbadi"
click at [410, 272] on input at bounding box center [430, 268] width 105 height 15
paste input "C155C70"
type input "C155C70"
click at [441, 309] on input at bounding box center [430, 309] width 105 height 15
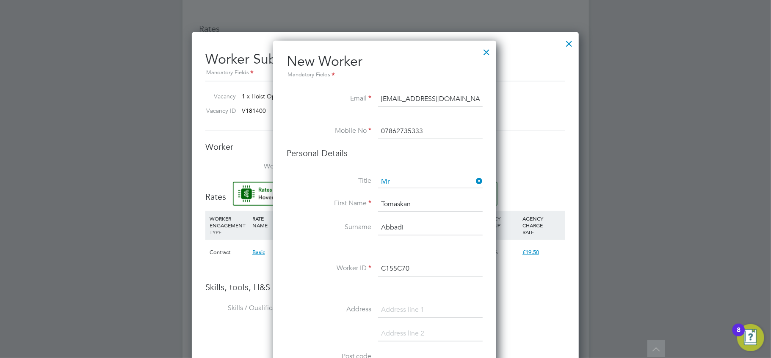
paste input "5 bury road wood green London"
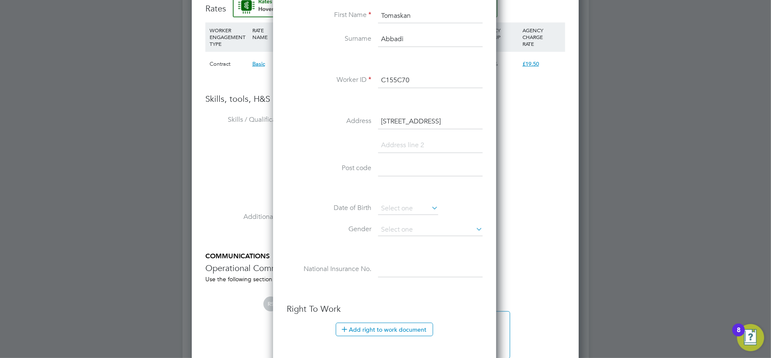
scroll to position [678, 0]
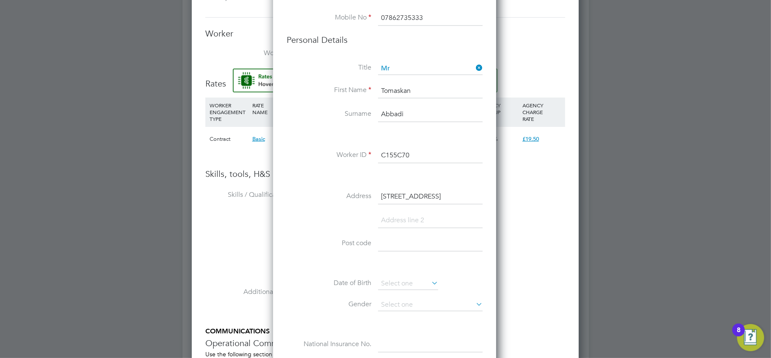
drag, startPoint x: 456, startPoint y: 194, endPoint x: 475, endPoint y: 194, distance: 19.1
click at [492, 194] on div "New Worker Mandatory Fields Email tomaskanabbadi2@gmail.com Mobile No 078627353…" at bounding box center [384, 286] width 223 height 716
type input "5 bury road wood green"
type input "London"
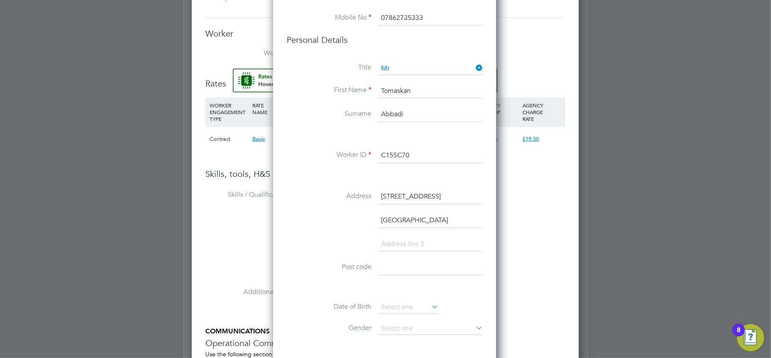
click at [448, 192] on input "5 bury road wood green" at bounding box center [430, 196] width 105 height 15
drag, startPoint x: 409, startPoint y: 220, endPoint x: 367, endPoint y: 225, distance: 42.2
click at [367, 225] on li "London" at bounding box center [385, 225] width 196 height 24
type input "London"
click at [462, 197] on input "5 bury road wood green" at bounding box center [430, 196] width 105 height 15
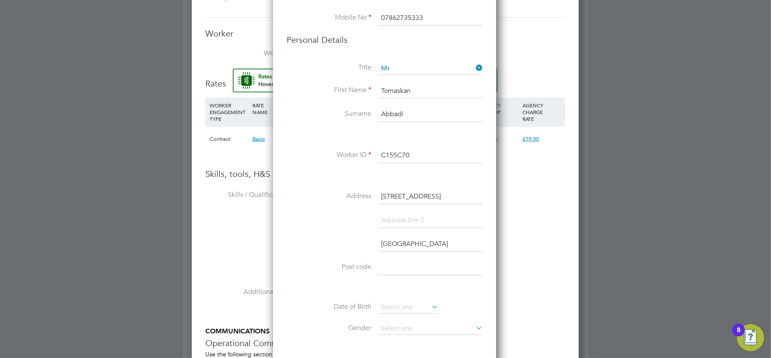
drag, startPoint x: 452, startPoint y: 197, endPoint x: 417, endPoint y: 197, distance: 35.2
click at [417, 197] on input "5 bury road wood green" at bounding box center [430, 196] width 105 height 15
type input "5 bury road"
type input "wood green"
click at [434, 191] on input "5 bury road" at bounding box center [430, 196] width 105 height 15
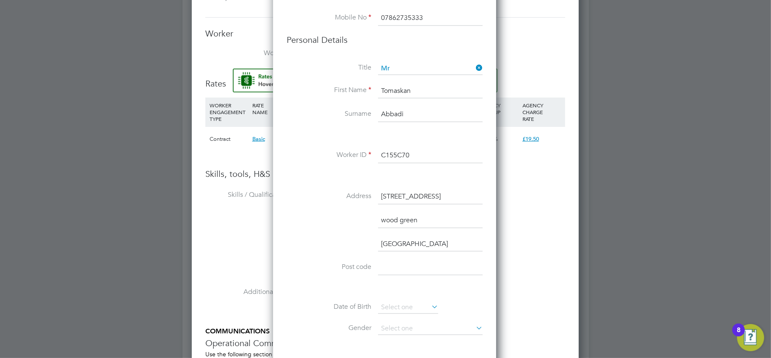
type input "5 bury road"
drag, startPoint x: 386, startPoint y: 219, endPoint x: 341, endPoint y: 217, distance: 45.0
click at [341, 217] on li "wood green" at bounding box center [385, 225] width 196 height 24
type input "Wood green"
click at [390, 197] on input "5 bury road" at bounding box center [430, 196] width 105 height 15
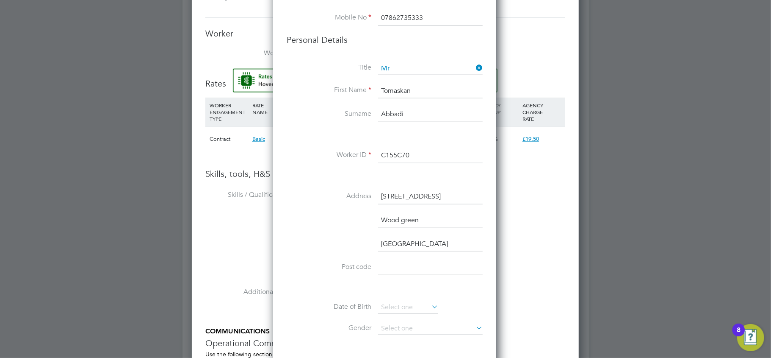
type input "5 Bury Road"
click at [422, 269] on input at bounding box center [430, 267] width 105 height 15
click at [388, 266] on input at bounding box center [430, 267] width 105 height 15
paste input "N22 6HX"
type input "N22 6HX"
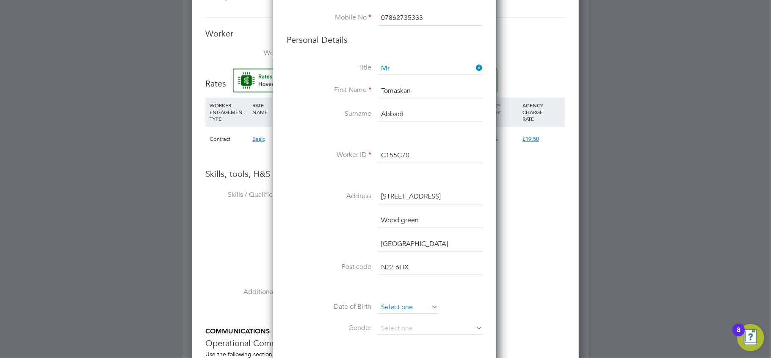
click at [405, 306] on input at bounding box center [408, 307] width 60 height 13
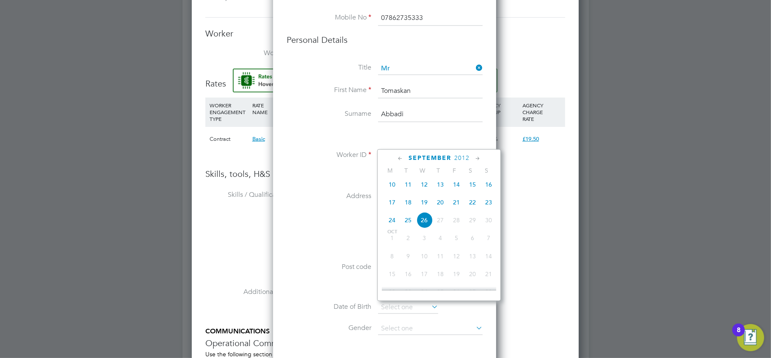
click at [460, 160] on span "2012" at bounding box center [462, 157] width 15 height 7
click at [411, 185] on span "1992" at bounding box center [408, 182] width 16 height 16
click at [347, 226] on li "Wood green" at bounding box center [385, 225] width 196 height 24
click at [400, 302] on input at bounding box center [408, 307] width 60 height 13
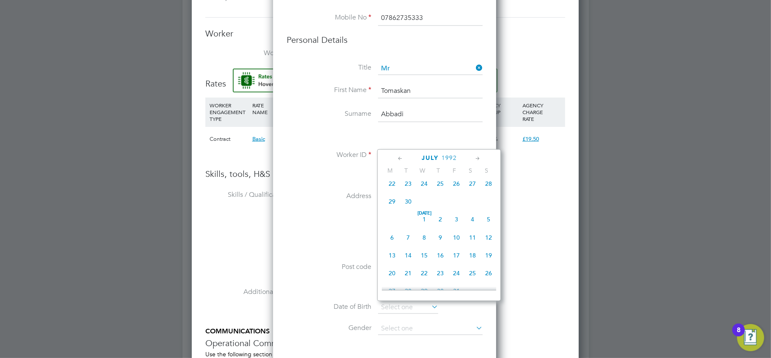
scroll to position [147, 0]
click at [443, 222] on span "2" at bounding box center [440, 221] width 16 height 16
type input "02 Jul 1992"
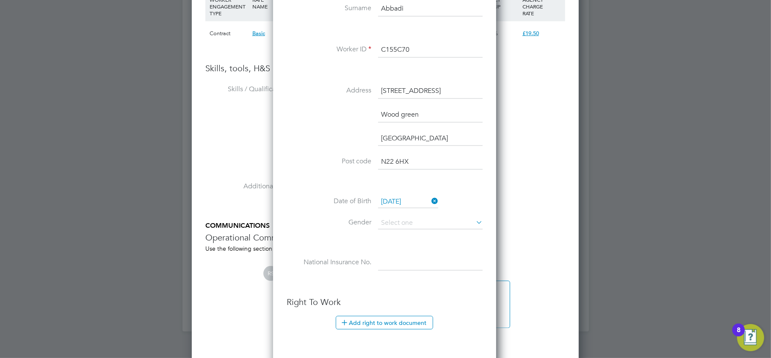
scroll to position [790, 0]
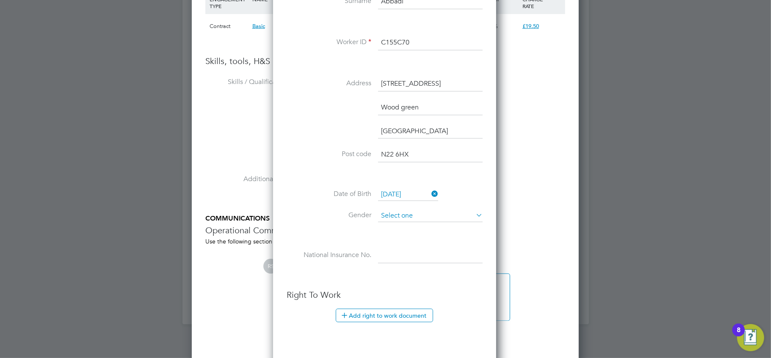
click at [404, 217] on input at bounding box center [430, 215] width 105 height 13
click at [400, 227] on li "[DEMOGRAPHIC_DATA]" at bounding box center [430, 227] width 105 height 11
type input "[DEMOGRAPHIC_DATA]"
click at [398, 261] on input at bounding box center [430, 255] width 105 height 15
click at [430, 248] on input at bounding box center [430, 255] width 105 height 15
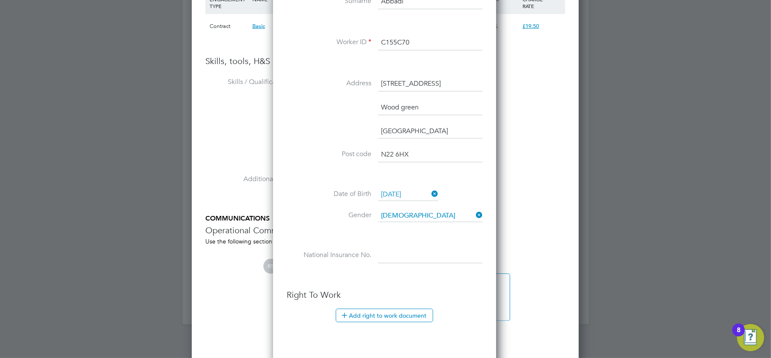
paste input "TL139243D"
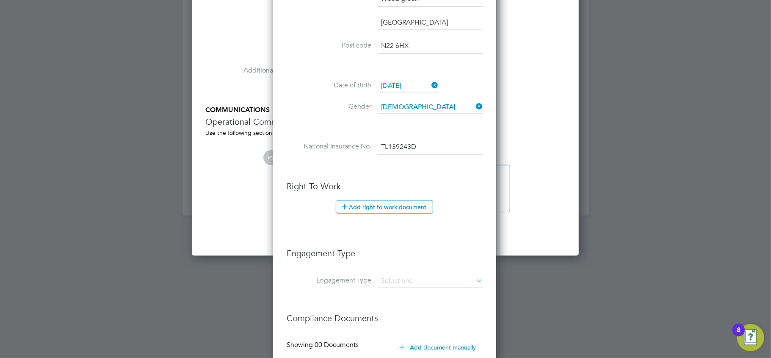
scroll to position [904, 0]
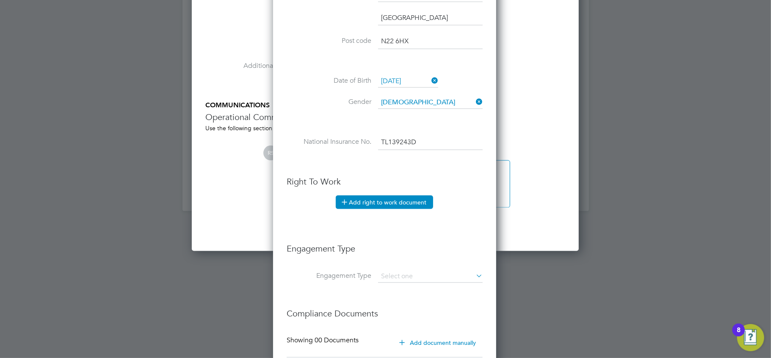
type input "TL 13 92 43 D"
click at [392, 203] on button "Add right to work document" at bounding box center [384, 202] width 97 height 14
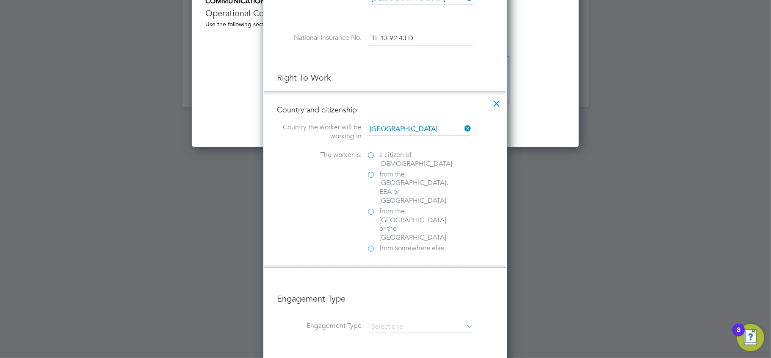
scroll to position [1017, 0]
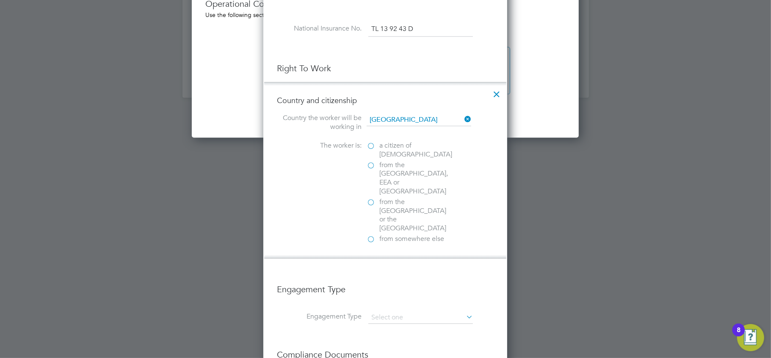
click at [403, 235] on span "from somewhere else" at bounding box center [412, 239] width 65 height 9
click at [0, 0] on input "from somewhere else" at bounding box center [0, 0] width 0 height 0
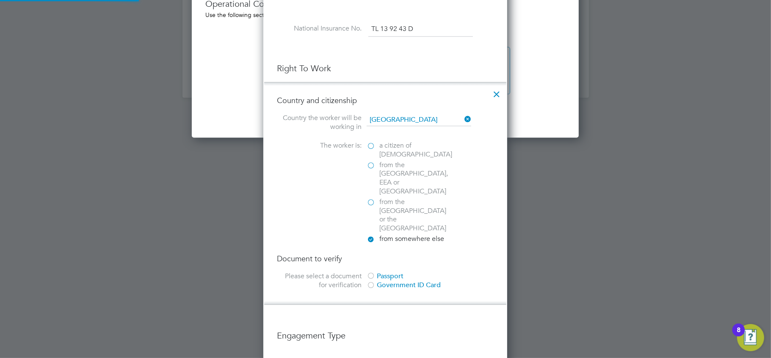
scroll to position [915, 244]
click at [375, 272] on div at bounding box center [371, 276] width 8 height 8
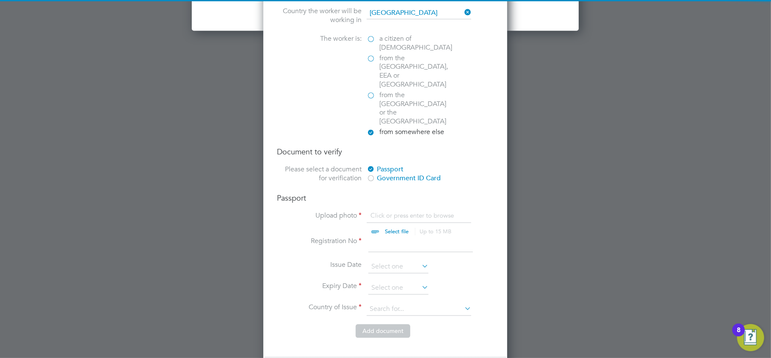
scroll to position [1129, 0]
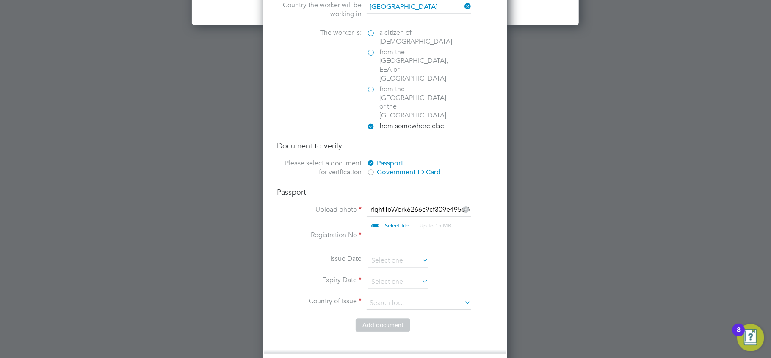
click at [389, 231] on input at bounding box center [421, 238] width 105 height 15
click at [412, 231] on input at bounding box center [421, 238] width 105 height 15
paste input "600704118"
type input "600704118"
click at [392, 255] on input at bounding box center [399, 261] width 60 height 13
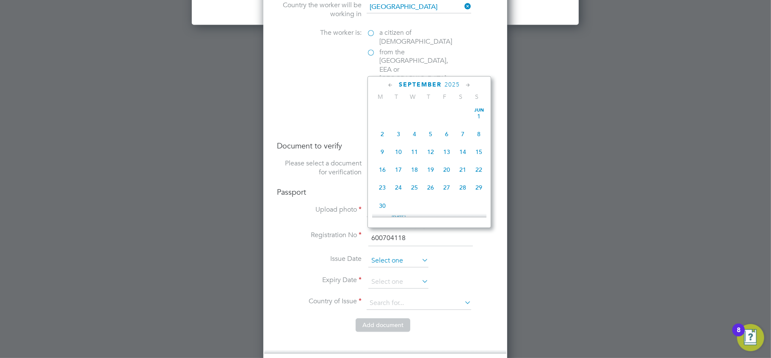
scroll to position [309, 0]
click at [451, 84] on span "2025" at bounding box center [452, 84] width 15 height 7
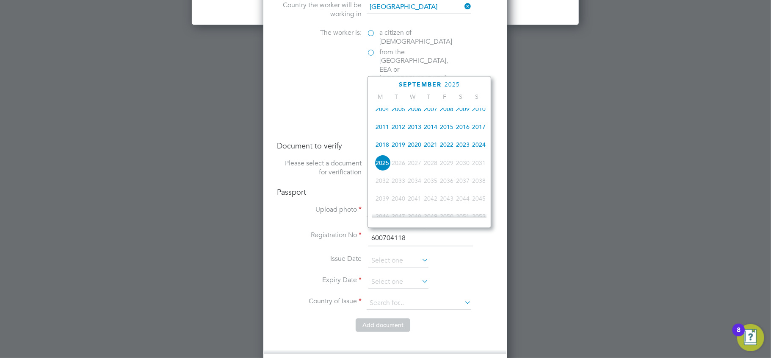
click at [463, 147] on span "2023" at bounding box center [463, 144] width 16 height 16
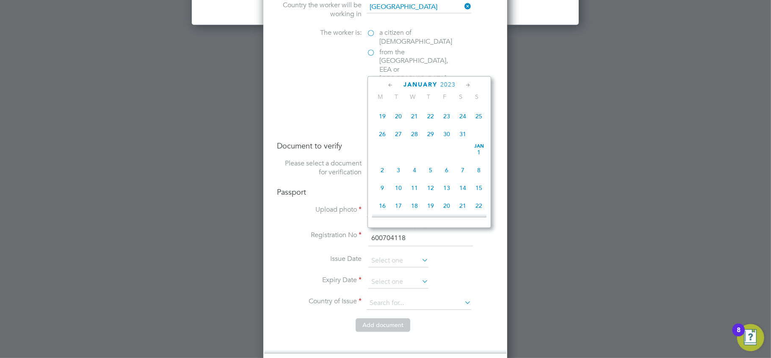
scroll to position [200, 0]
click at [446, 169] on span "27" at bounding box center [447, 166] width 16 height 16
type input "27 Jan 2023"
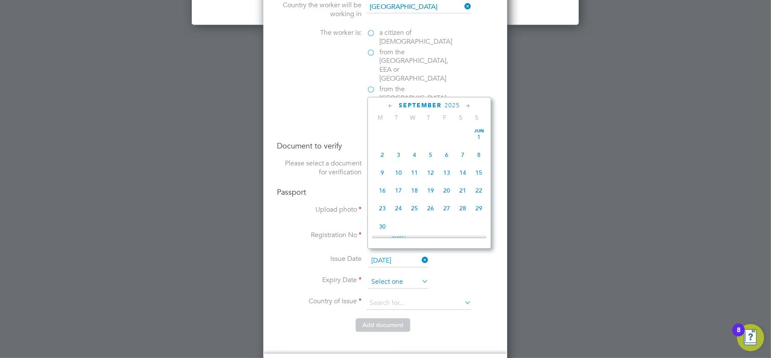
click at [393, 276] on input at bounding box center [399, 282] width 60 height 13
click at [448, 105] on span "2025" at bounding box center [452, 105] width 15 height 7
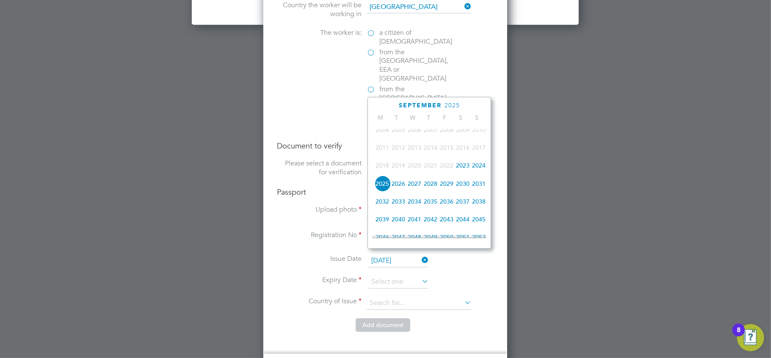
click at [414, 185] on span "2027" at bounding box center [415, 183] width 16 height 16
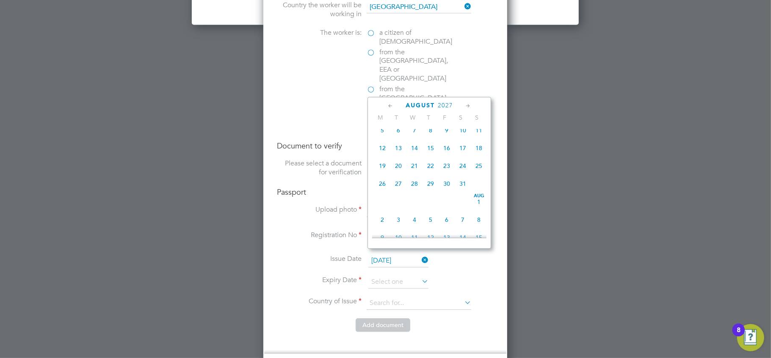
scroll to position [161, 0]
click at [483, 173] on span "4" at bounding box center [479, 172] width 16 height 16
type input "04 Jul 2027"
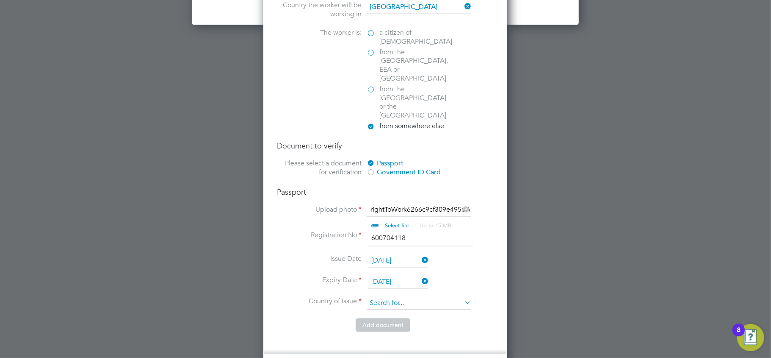
click at [385, 297] on input at bounding box center [419, 303] width 105 height 13
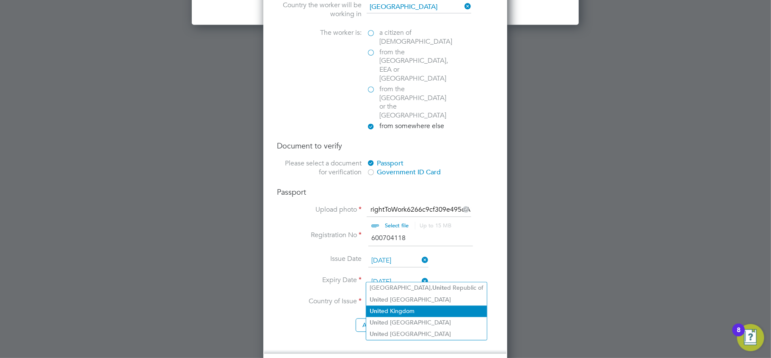
click at [395, 305] on li "Unit ed Kingdom" at bounding box center [426, 310] width 121 height 11
type input "[GEOGRAPHIC_DATA]"
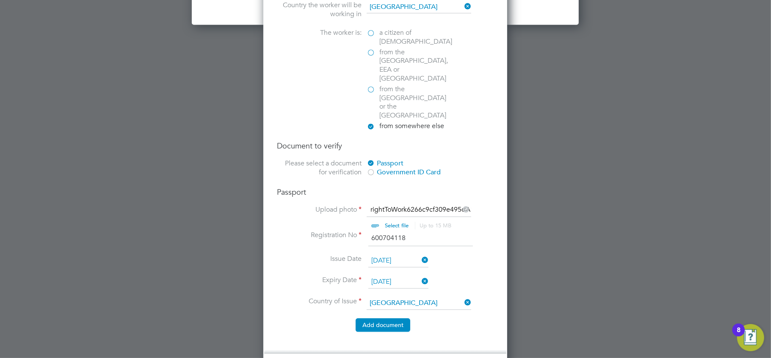
click at [381, 318] on button "Add document" at bounding box center [383, 325] width 55 height 14
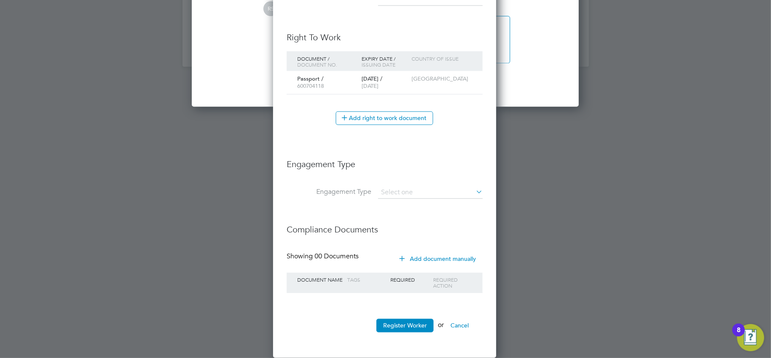
scroll to position [801, 225]
click at [394, 190] on input at bounding box center [430, 193] width 105 height 12
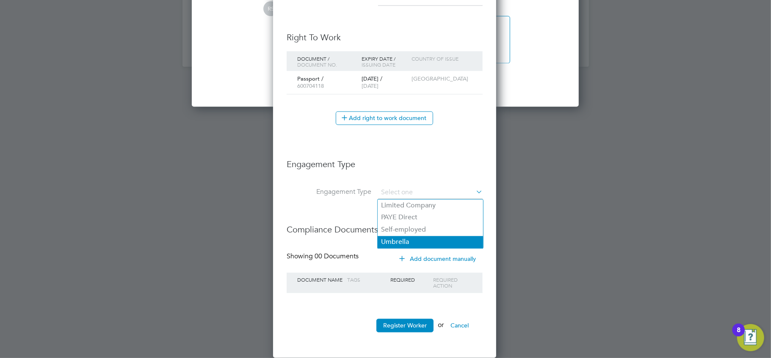
click at [400, 236] on li "Umbrella" at bounding box center [430, 242] width 105 height 12
type input "Umbrella"
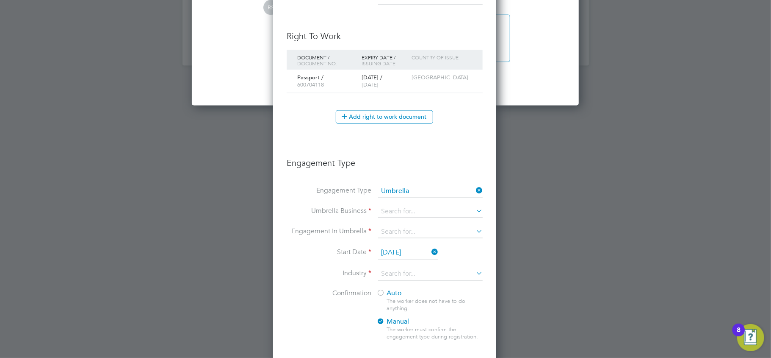
scroll to position [957, 225]
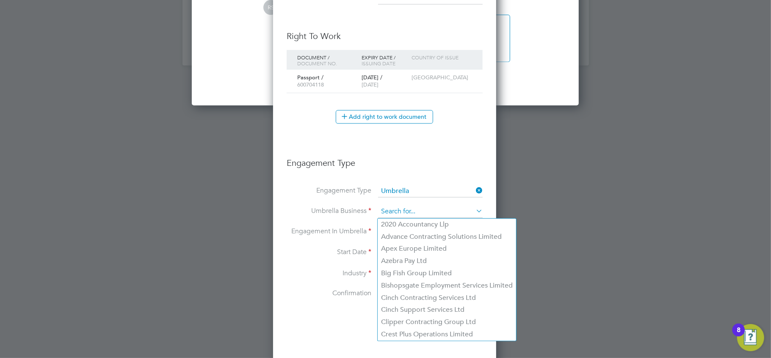
click at [396, 212] on input at bounding box center [430, 212] width 105 height 12
click at [398, 287] on li "Bishopsgate Employment Services Limited" at bounding box center [447, 286] width 139 height 12
type input "Bishopsgate Employment Services Limited"
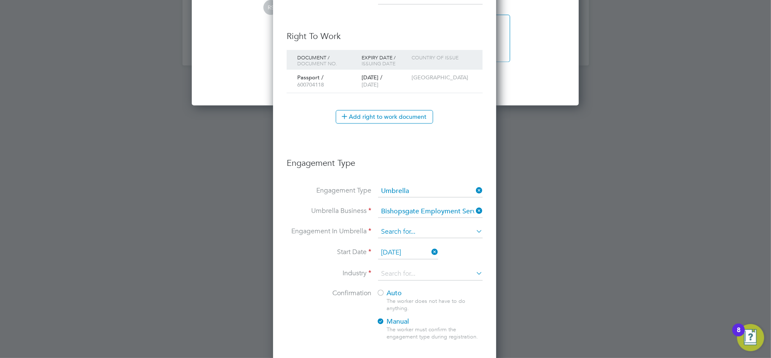
click at [388, 235] on input at bounding box center [430, 232] width 105 height 12
click at [403, 292] on li "PAYE Umbrella" at bounding box center [430, 294] width 105 height 12
type input "PAYE Umbrella"
click at [392, 274] on input at bounding box center [430, 274] width 105 height 13
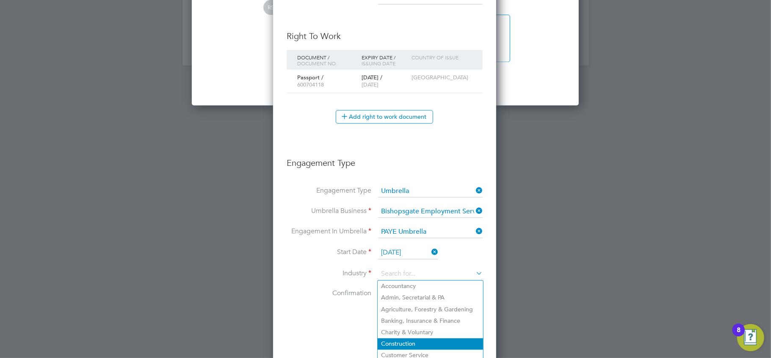
click at [396, 338] on li "Construction" at bounding box center [430, 343] width 105 height 11
type input "Construction"
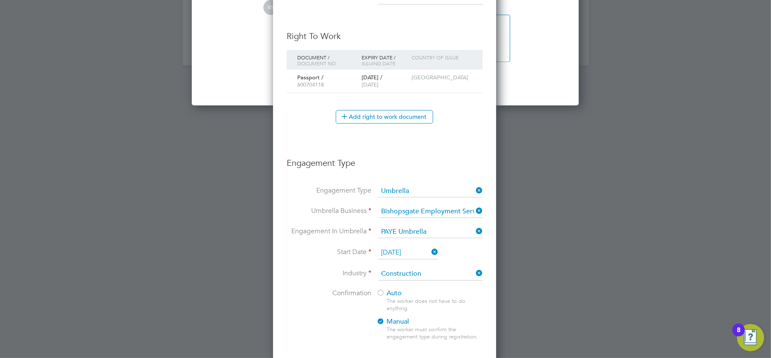
click at [380, 295] on div at bounding box center [381, 293] width 8 height 8
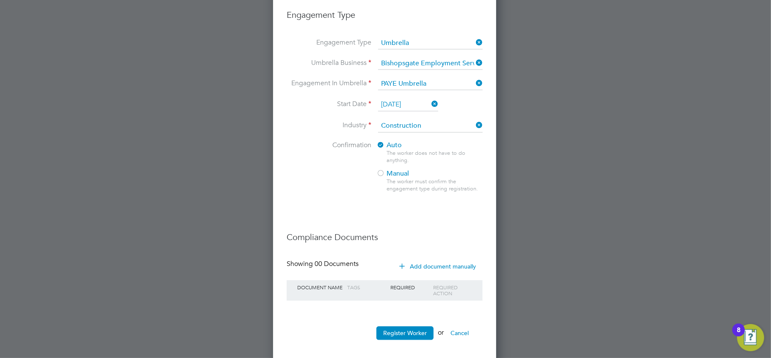
scroll to position [1205, 0]
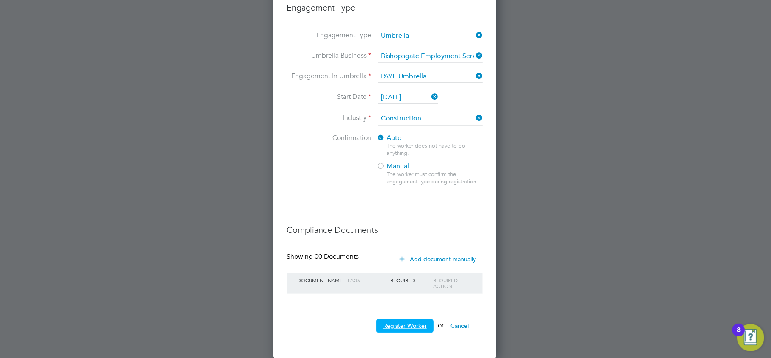
click at [396, 325] on button "Register Worker" at bounding box center [405, 326] width 57 height 14
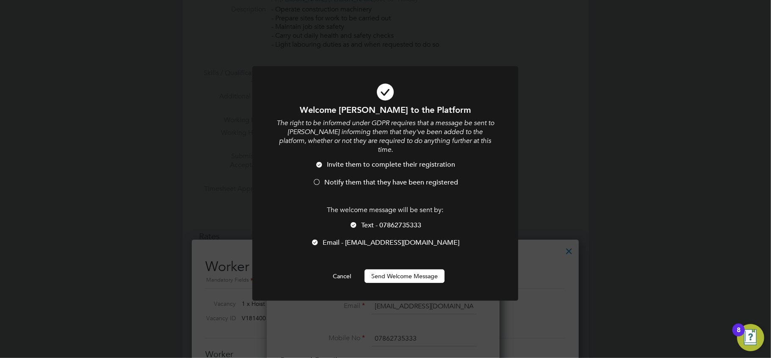
scroll to position [4, 4]
click at [405, 269] on button "Send Welcome Message" at bounding box center [405, 276] width 80 height 14
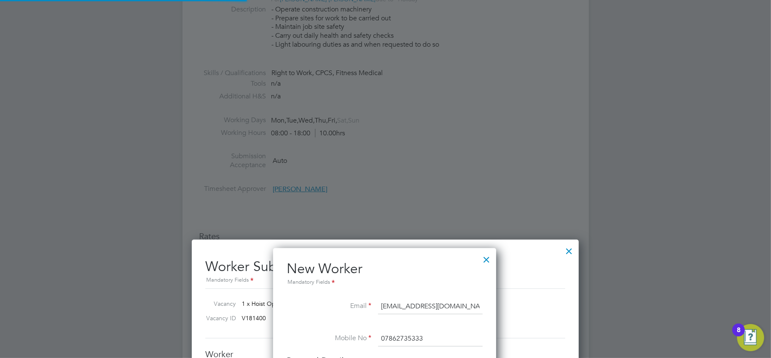
type input "Tomaskan Abbadi (C155C70)"
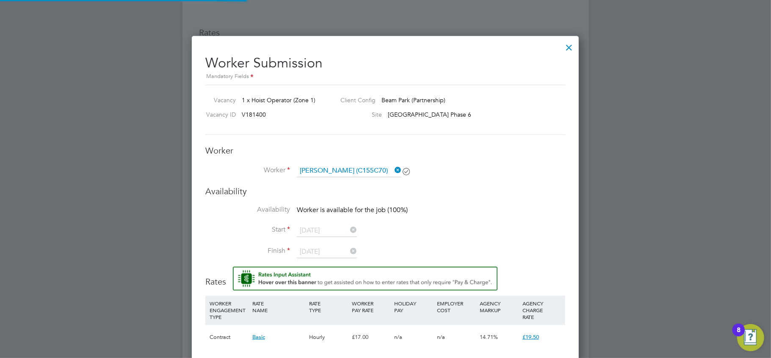
scroll to position [565, 0]
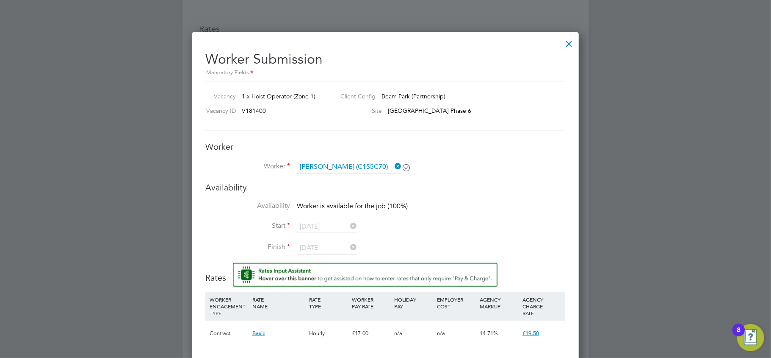
click at [571, 43] on div at bounding box center [569, 41] width 15 height 15
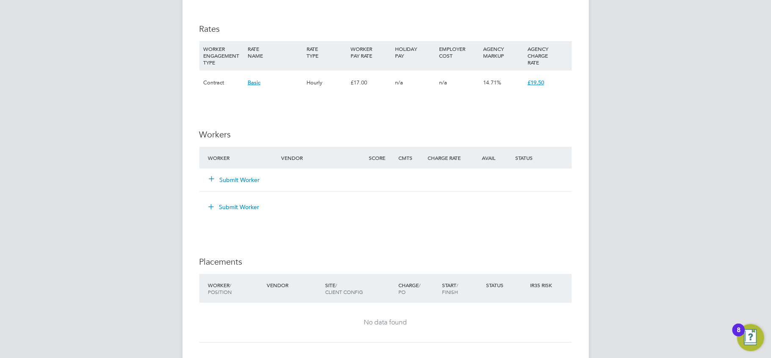
click at [234, 175] on div "Submit Worker" at bounding box center [250, 179] width 88 height 15
click at [235, 178] on button "Submit Worker" at bounding box center [235, 179] width 51 height 8
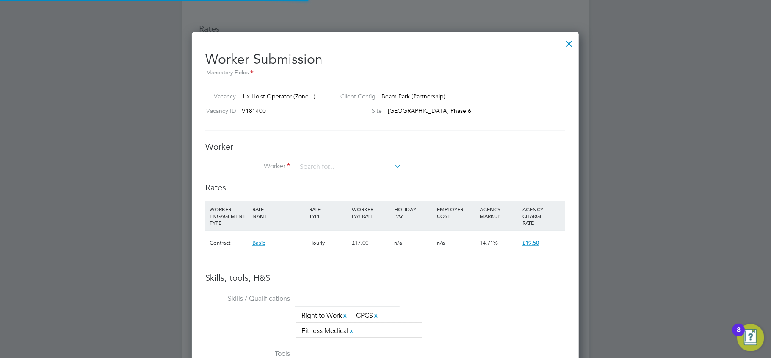
scroll to position [4, 4]
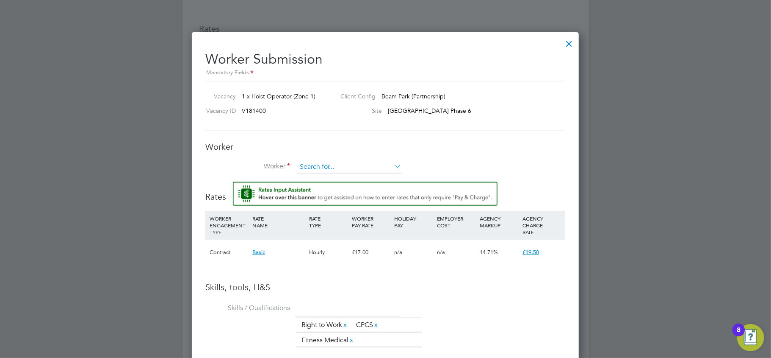
click at [336, 166] on input at bounding box center [349, 167] width 105 height 13
click at [344, 175] on li "Tomaskan Abbadi (C155C70)" at bounding box center [349, 178] width 105 height 11
type input "Tomaskan Abbadi (C155C70)"
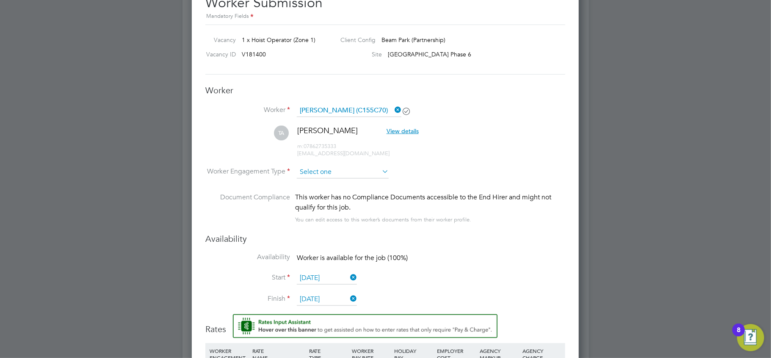
click at [340, 175] on input at bounding box center [343, 172] width 92 height 13
click at [330, 184] on li "Contract" at bounding box center [343, 183] width 93 height 11
type input "Contract"
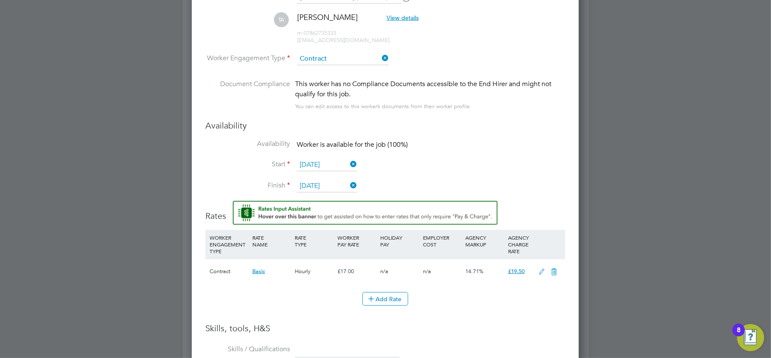
click at [540, 270] on icon at bounding box center [542, 271] width 11 height 7
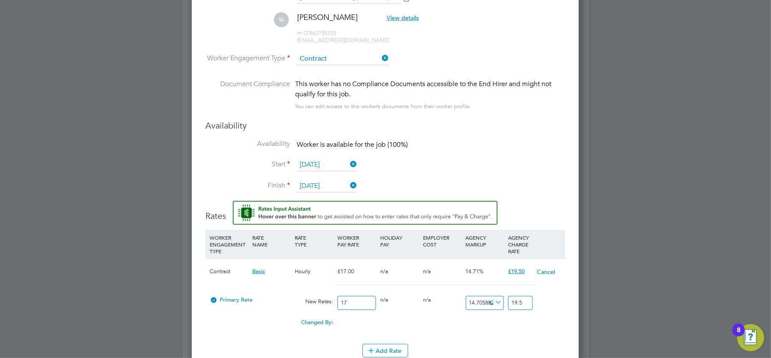
click at [552, 272] on button "Cancel" at bounding box center [546, 271] width 19 height 8
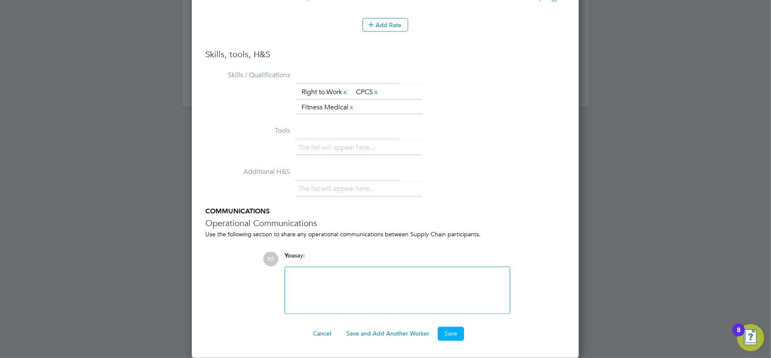
click at [448, 335] on button "Save" at bounding box center [451, 334] width 26 height 14
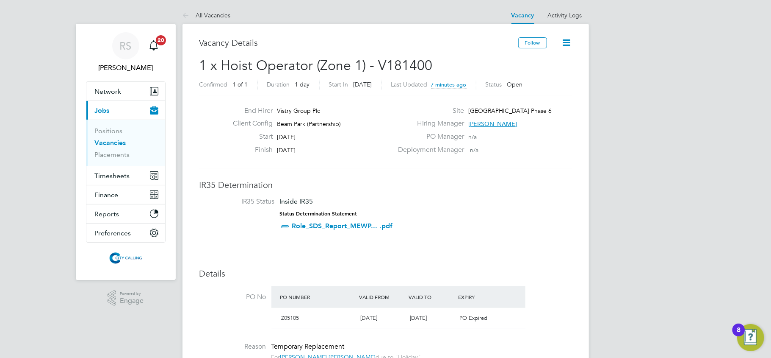
click at [563, 43] on icon at bounding box center [567, 42] width 11 height 11
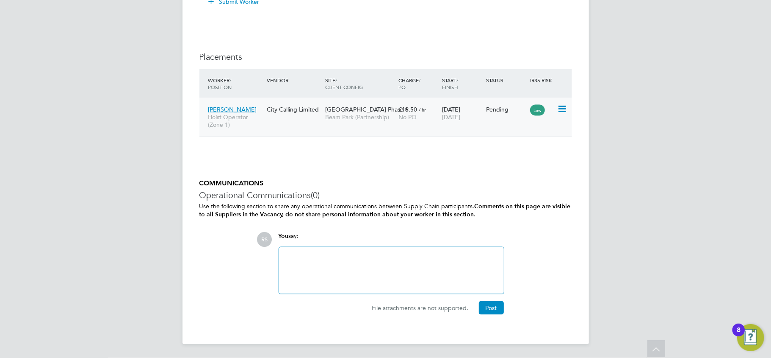
click at [560, 112] on icon at bounding box center [561, 109] width 8 height 10
click at [495, 159] on li "Start" at bounding box center [523, 163] width 87 height 12
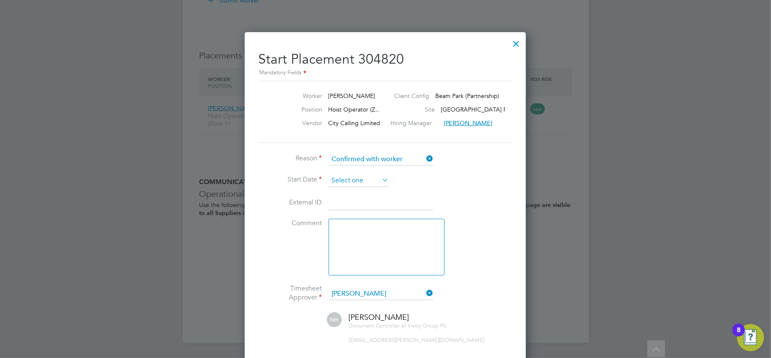
click at [358, 177] on input at bounding box center [359, 180] width 60 height 13
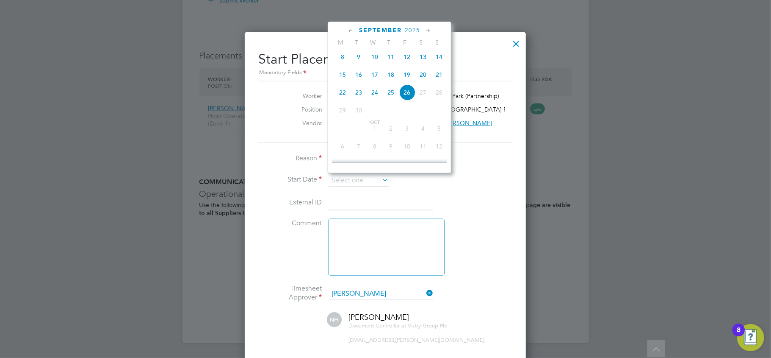
click at [409, 78] on span "19" at bounding box center [407, 75] width 16 height 16
type input "[DATE]"
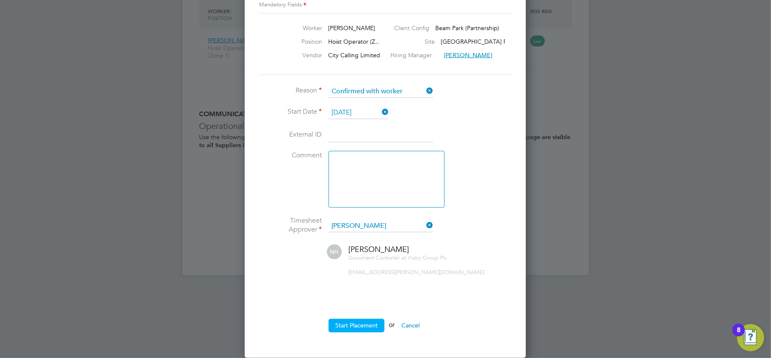
click at [353, 324] on button "Start Placement" at bounding box center [357, 326] width 56 height 14
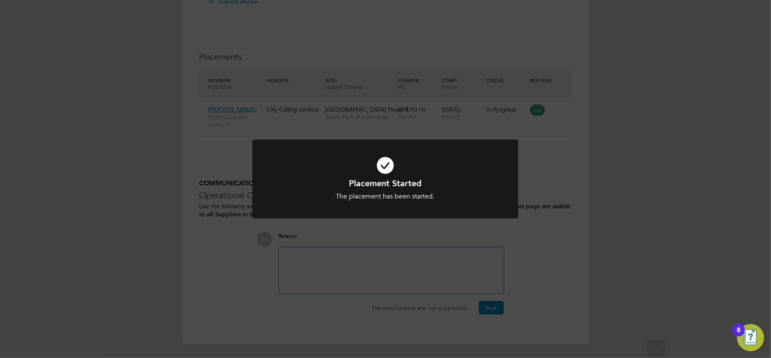
click at [208, 260] on div "Placement Started The placement has been started. Cancel Okay" at bounding box center [385, 179] width 771 height 358
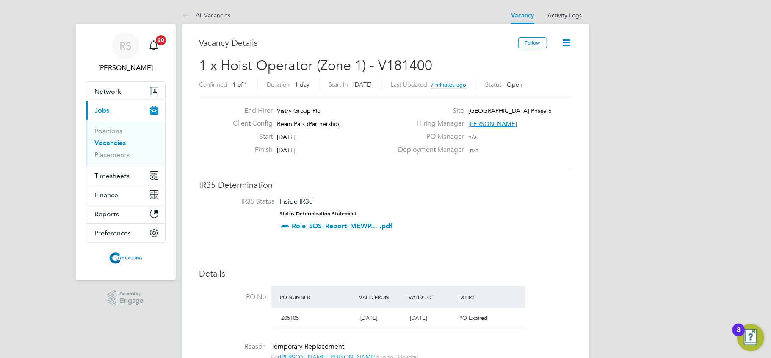
click at [108, 141] on link "Vacancies" at bounding box center [110, 143] width 31 height 8
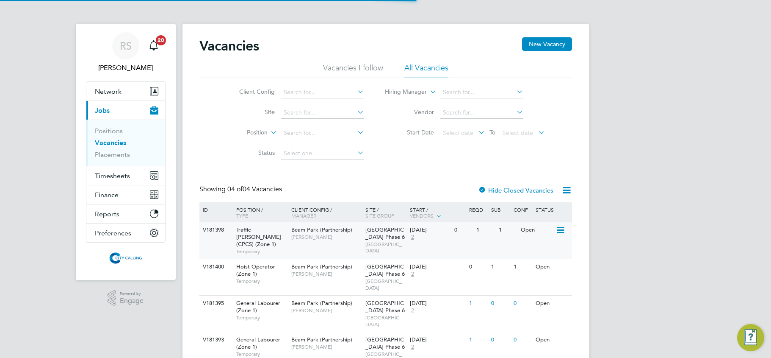
scroll to position [14, 0]
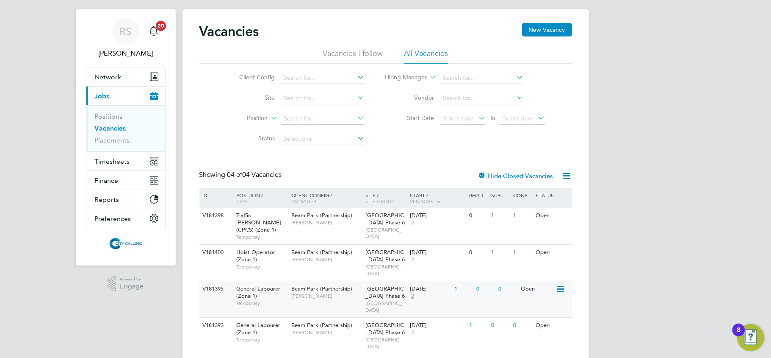
click at [452, 286] on div "[DATE] 2" at bounding box center [430, 292] width 44 height 23
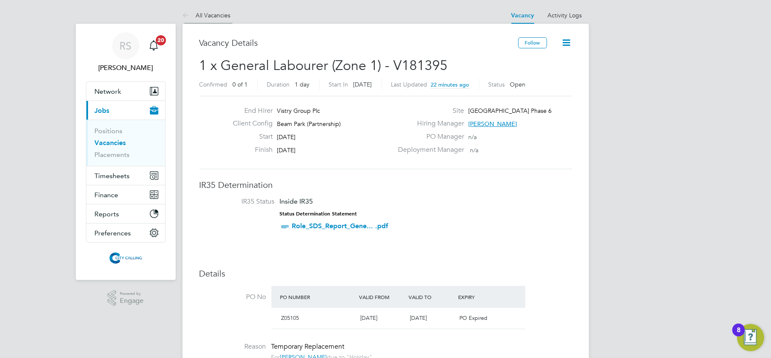
click at [202, 13] on link "All Vacancies" at bounding box center [207, 15] width 48 height 8
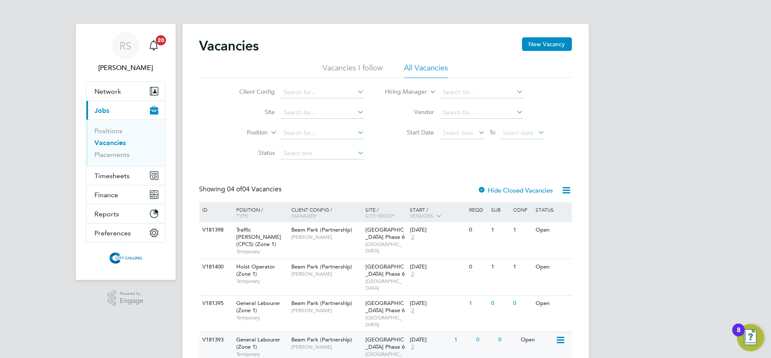
click at [361, 332] on div "Beam Park (Partnership) [PERSON_NAME]" at bounding box center [326, 343] width 74 height 22
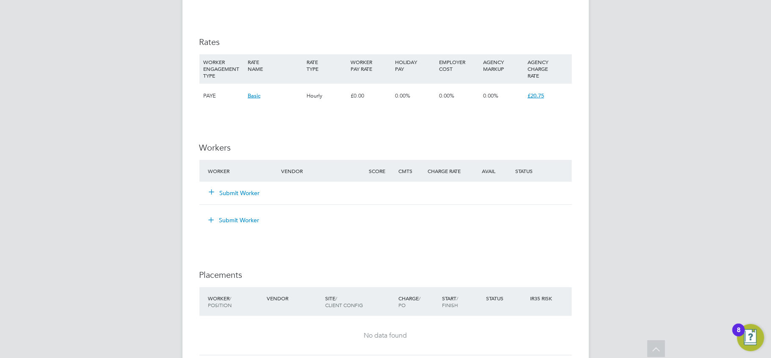
scroll to position [565, 0]
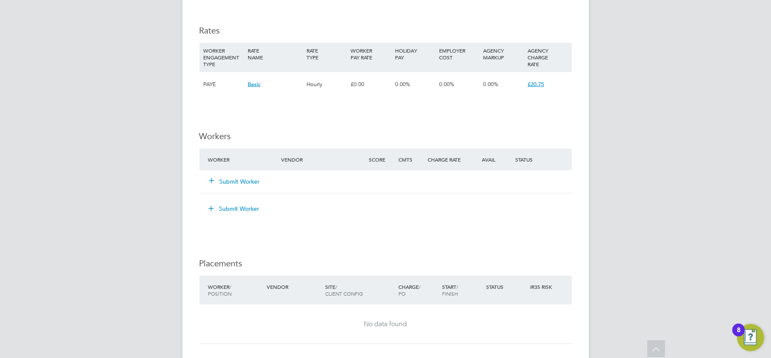
click at [234, 180] on button "Submit Worker" at bounding box center [235, 181] width 51 height 8
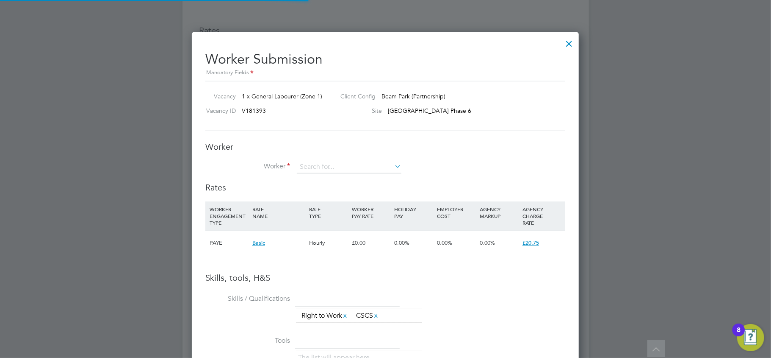
scroll to position [546, 388]
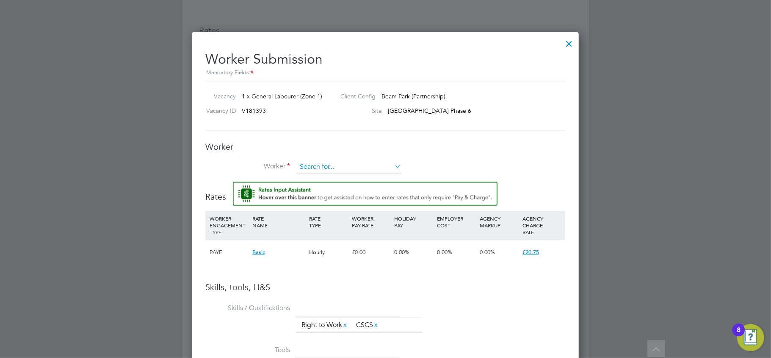
click at [317, 164] on input at bounding box center [349, 167] width 105 height 13
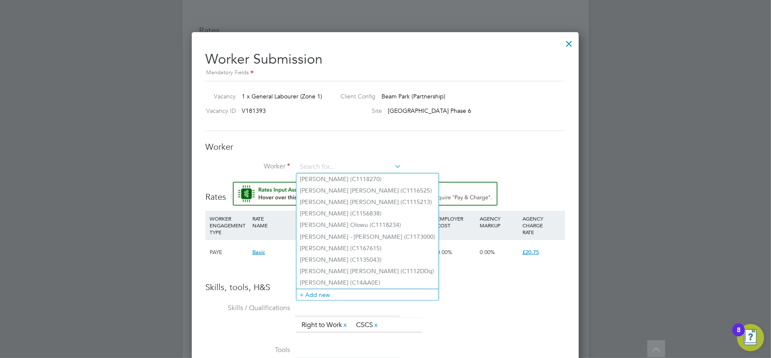
click at [500, 304] on li "Skills / Qualifications The list will appear here... Right to Work x CSCS x" at bounding box center [385, 322] width 360 height 42
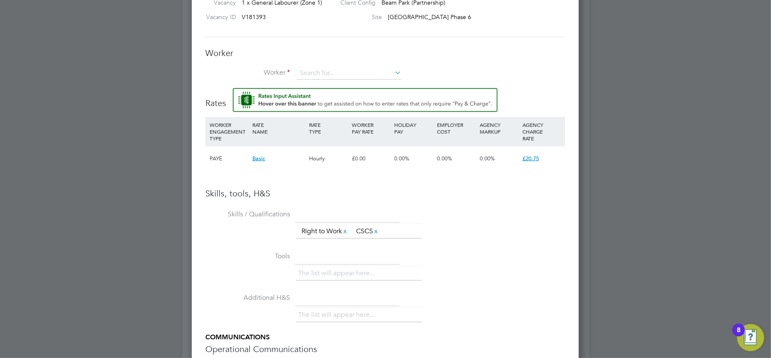
scroll to position [502, 0]
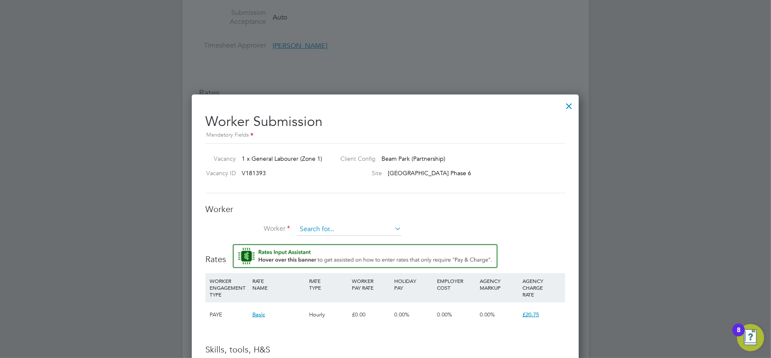
click at [323, 226] on input at bounding box center [349, 229] width 105 height 13
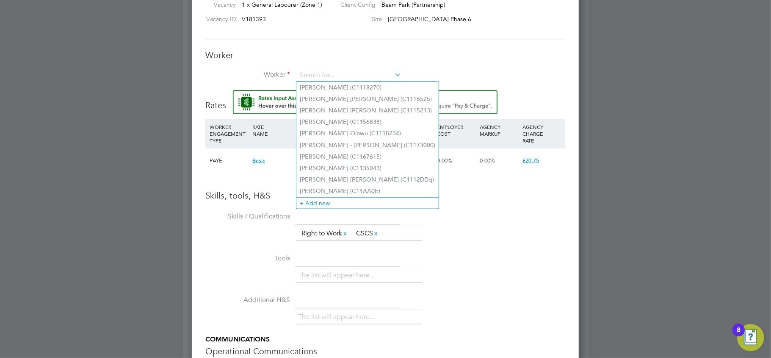
scroll to position [672, 0]
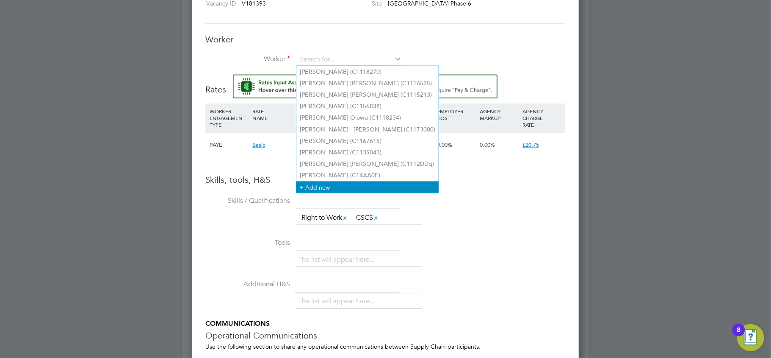
click at [322, 184] on li "+ Add new" at bounding box center [368, 186] width 142 height 11
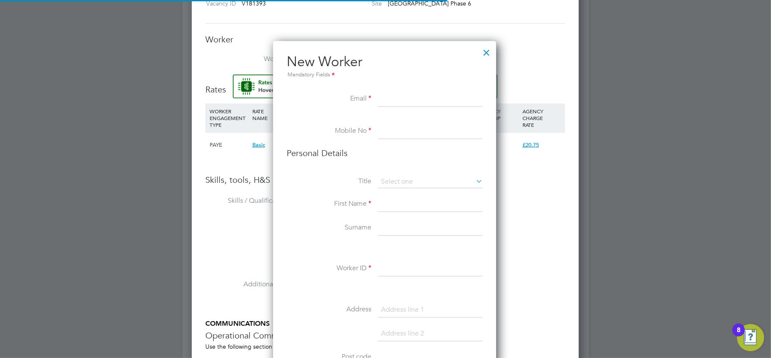
scroll to position [717, 225]
click at [397, 92] on input at bounding box center [430, 98] width 105 height 15
paste input "[EMAIL_ADDRESS][PERSON_NAME][DOMAIN_NAME]"
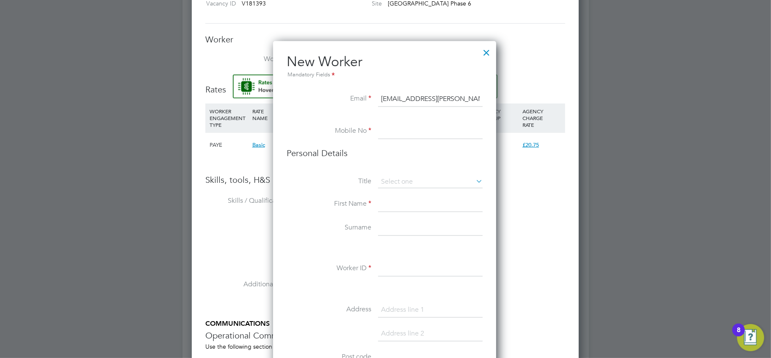
type input "[EMAIL_ADDRESS][PERSON_NAME][DOMAIN_NAME]"
click at [399, 127] on input at bounding box center [430, 131] width 105 height 15
drag, startPoint x: 429, startPoint y: 135, endPoint x: 426, endPoint y: 130, distance: 5.2
click at [429, 135] on input at bounding box center [430, 131] width 105 height 15
paste input "07510 360 206"
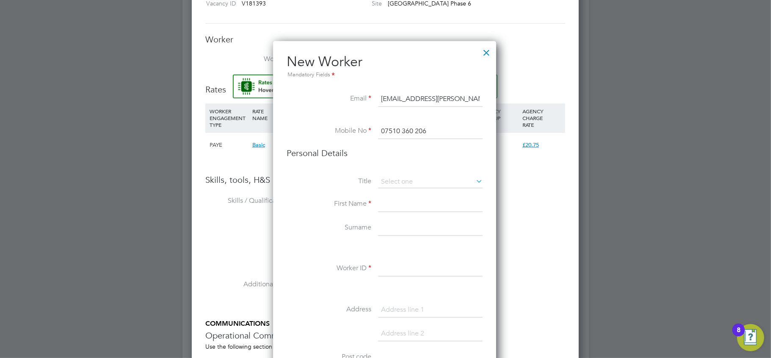
click at [400, 131] on input "07510 360 206" at bounding box center [430, 131] width 105 height 15
type input "07510360206"
click at [396, 180] on input at bounding box center [430, 181] width 105 height 13
click at [399, 192] on li "Mr" at bounding box center [430, 193] width 105 height 11
type input "Mr"
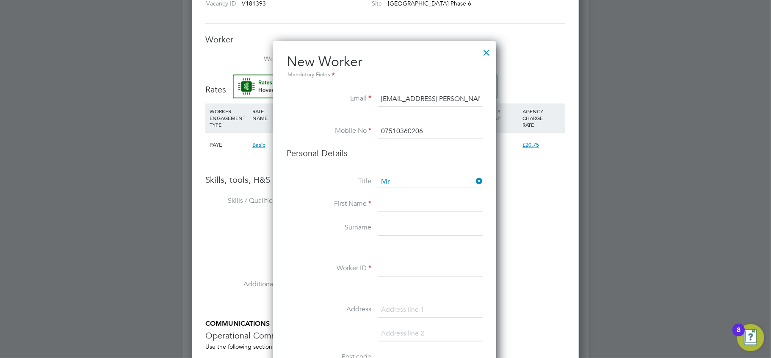
click at [398, 197] on input at bounding box center [430, 204] width 105 height 15
click at [407, 205] on input at bounding box center [430, 204] width 105 height 15
paste input "[PERSON_NAME]"
drag, startPoint x: 417, startPoint y: 204, endPoint x: 397, endPoint y: 205, distance: 19.6
click at [397, 205] on input "[PERSON_NAME]" at bounding box center [430, 204] width 105 height 15
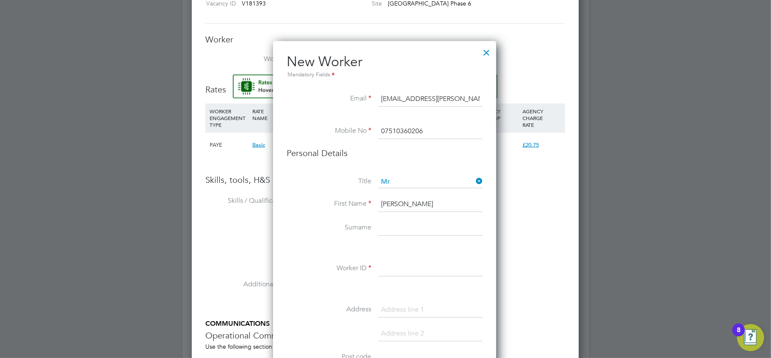
type input "Tyrel"
paste input "Parish"
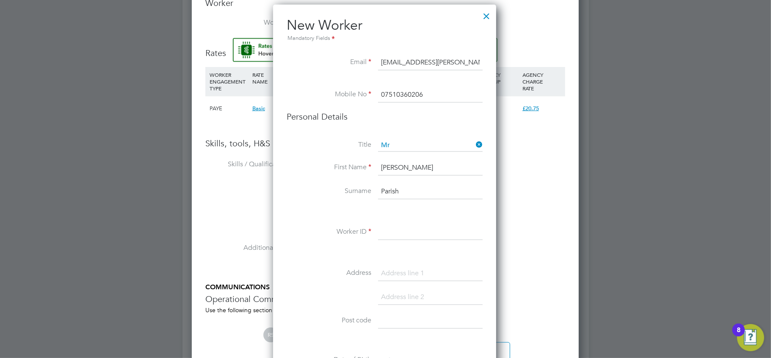
scroll to position [729, 0]
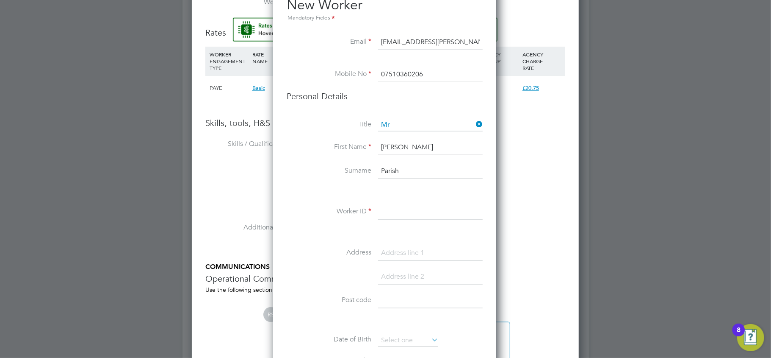
type input "Parish"
click at [393, 211] on input at bounding box center [430, 212] width 105 height 15
click at [424, 77] on input "07510360206" at bounding box center [430, 74] width 105 height 15
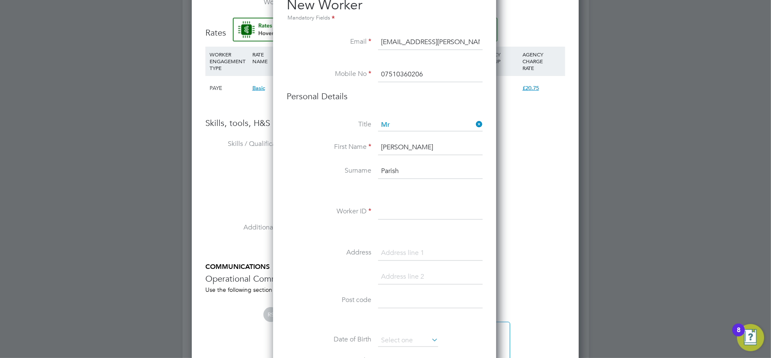
click at [406, 211] on input at bounding box center [430, 212] width 105 height 15
paste input "C154219"
type input "C154219"
click at [405, 251] on input at bounding box center [430, 252] width 105 height 15
paste input "276 Stamford RoadDagenhamGreater London"
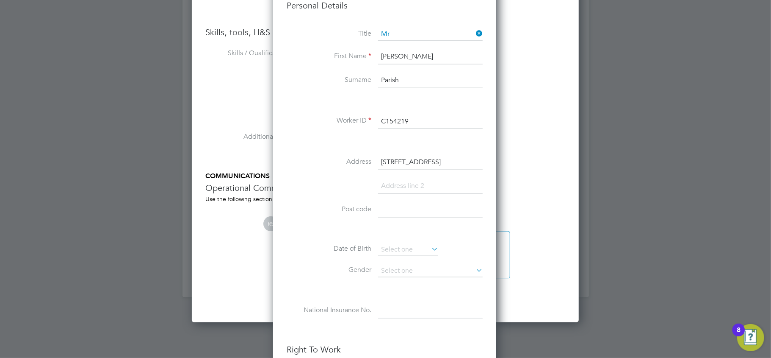
scroll to position [841, 0]
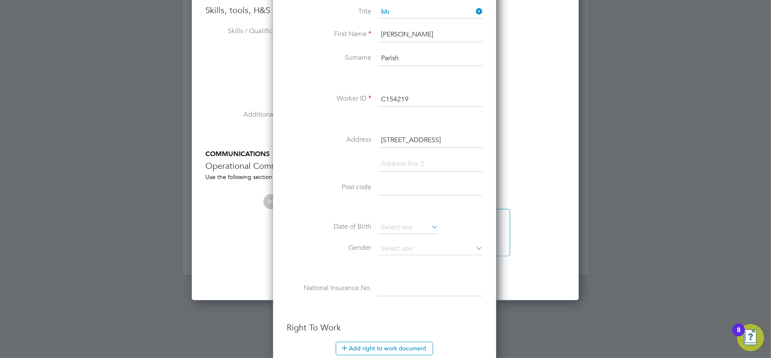
drag, startPoint x: 457, startPoint y: 136, endPoint x: 482, endPoint y: 138, distance: 24.6
click at [482, 138] on input "276 Stamford RoadDagenhamGreater London" at bounding box center [430, 140] width 105 height 15
drag, startPoint x: 433, startPoint y: 141, endPoint x: 517, endPoint y: 141, distance: 83.9
type input "276 Stamford RoadDagenham"
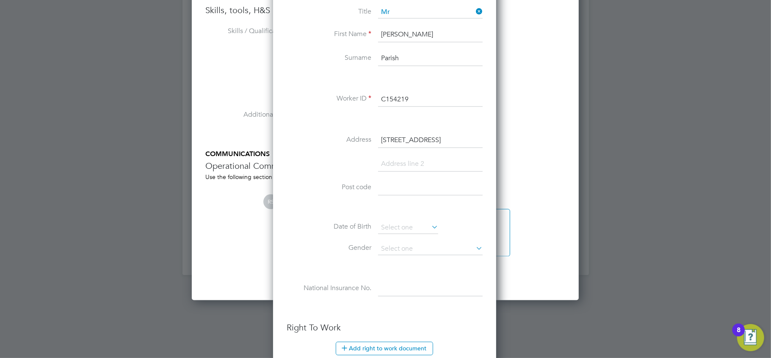
type input "Greater London"
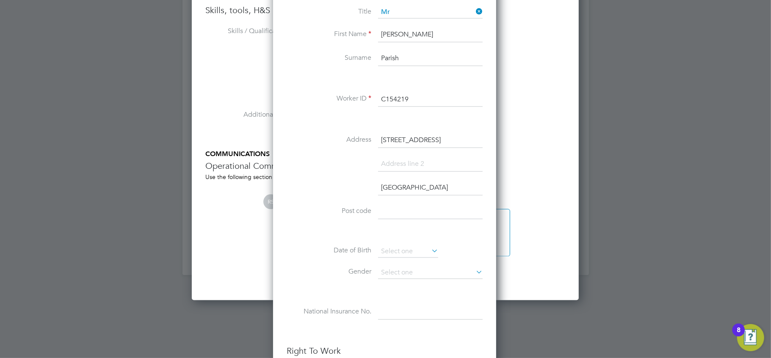
type input "Greater London"
drag, startPoint x: 439, startPoint y: 141, endPoint x: 477, endPoint y: 141, distance: 38.1
click at [477, 141] on input "276 Stamford RoadDagenham" at bounding box center [430, 140] width 105 height 15
type input "276 Stamford Road"
type input "Dagenham"
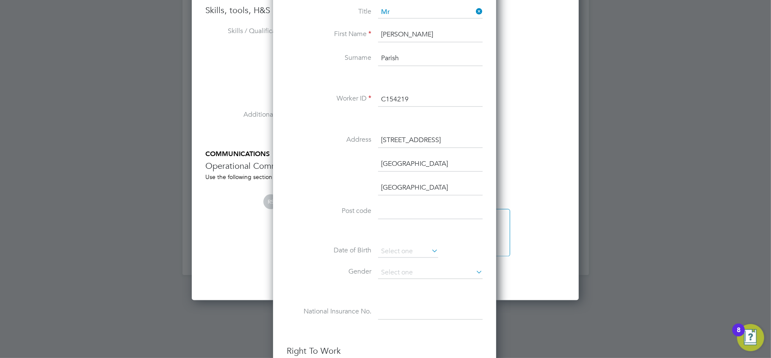
drag, startPoint x: 416, startPoint y: 212, endPoint x: 421, endPoint y: 207, distance: 7.2
click at [416, 212] on input at bounding box center [430, 211] width 105 height 15
click at [413, 211] on input at bounding box center [430, 211] width 105 height 15
paste input "RM9 4EH"
type input "RM9 4EH"
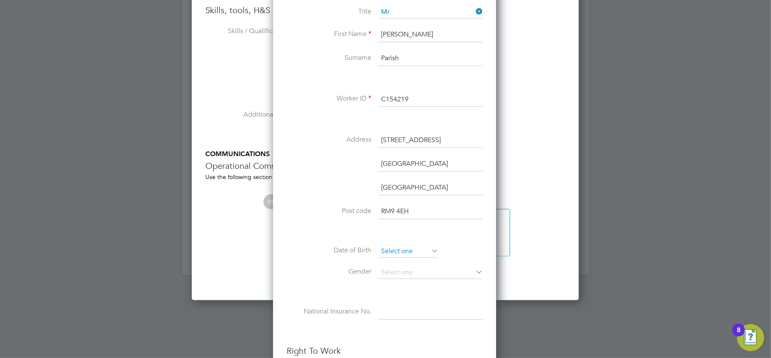
click at [397, 252] on input at bounding box center [408, 251] width 60 height 13
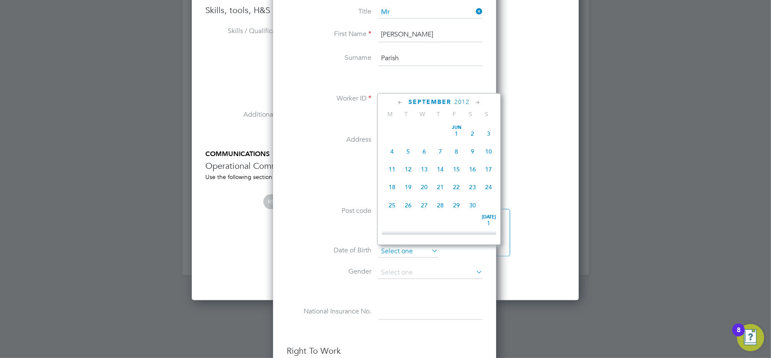
scroll to position [327, 0]
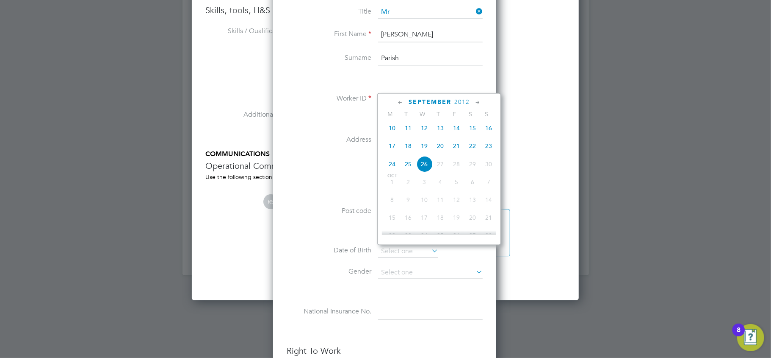
click at [463, 100] on span "2012" at bounding box center [462, 101] width 15 height 7
click at [473, 148] on span "2003" at bounding box center [473, 144] width 16 height 16
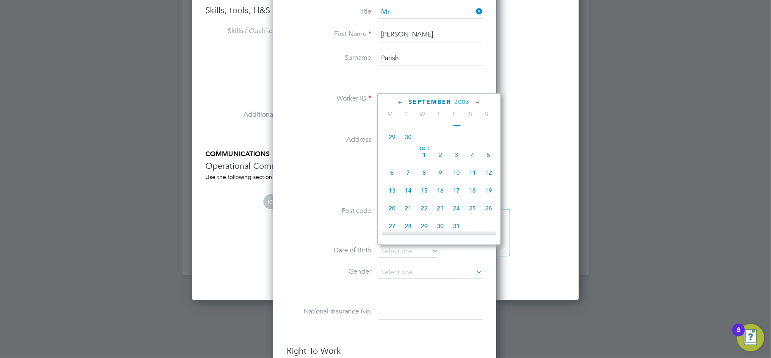
scroll to position [335, 0]
click at [472, 179] on span "4" at bounding box center [473, 174] width 16 height 16
type input "04 Oct 2003"
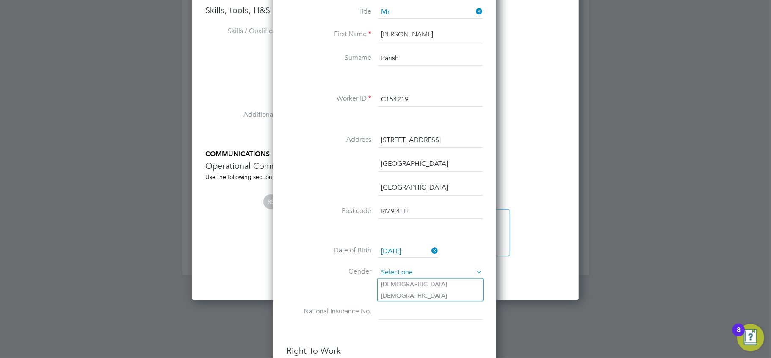
click at [399, 273] on input at bounding box center [430, 272] width 105 height 13
click at [394, 283] on li "[DEMOGRAPHIC_DATA]" at bounding box center [430, 283] width 105 height 11
type input "Male"
drag, startPoint x: 396, startPoint y: 308, endPoint x: 412, endPoint y: 286, distance: 26.1
click at [396, 308] on input at bounding box center [430, 312] width 105 height 15
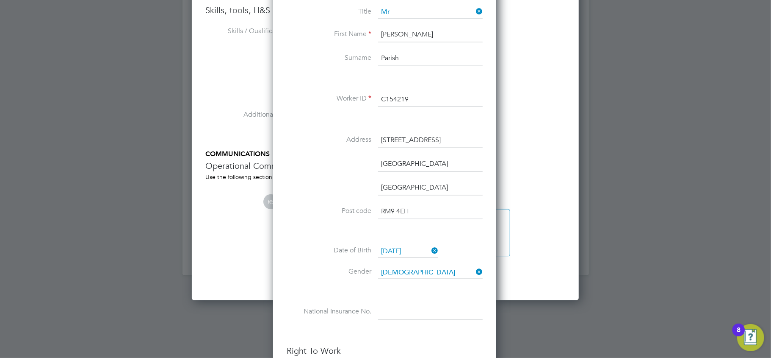
drag, startPoint x: 394, startPoint y: 313, endPoint x: 396, endPoint y: 307, distance: 6.6
click at [394, 312] on input at bounding box center [430, 312] width 105 height 15
paste input "PJ582514C"
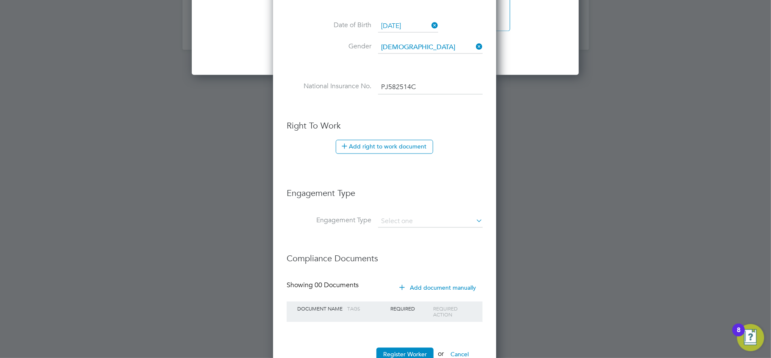
scroll to position [1067, 0]
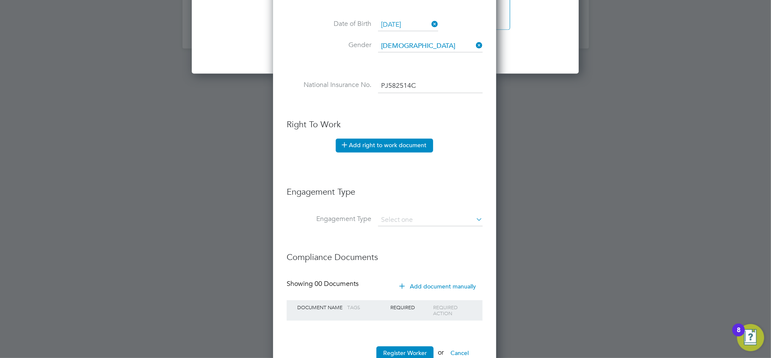
type input "PJ 58 25 14 C"
click at [364, 146] on button "Add right to work document" at bounding box center [384, 146] width 97 height 14
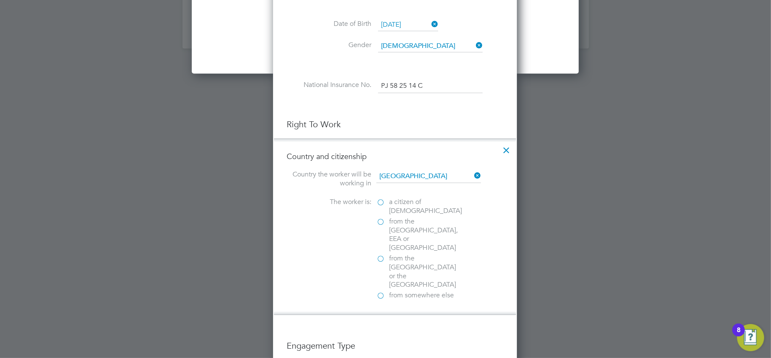
scroll to position [869, 244]
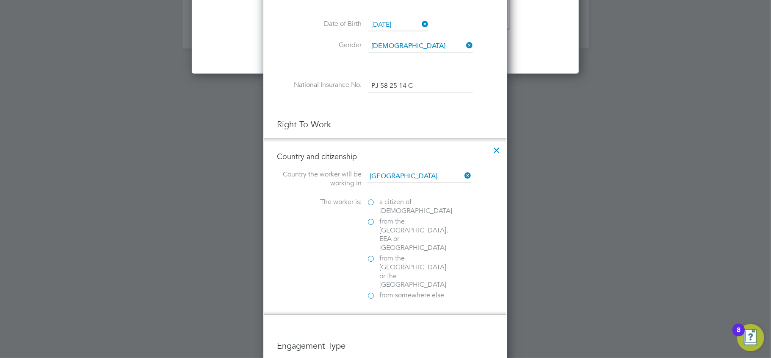
click at [375, 201] on label "a citizen of United Kingdom" at bounding box center [409, 207] width 85 height 18
click at [0, 0] on input "a citizen of United Kingdom" at bounding box center [0, 0] width 0 height 0
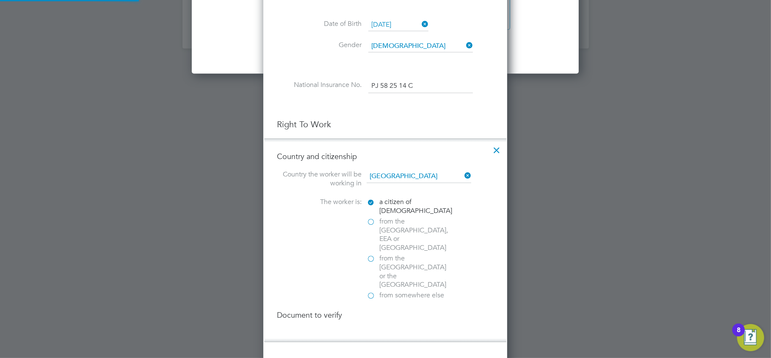
scroll to position [915, 244]
click at [387, 328] on div "Passport" at bounding box center [430, 332] width 127 height 9
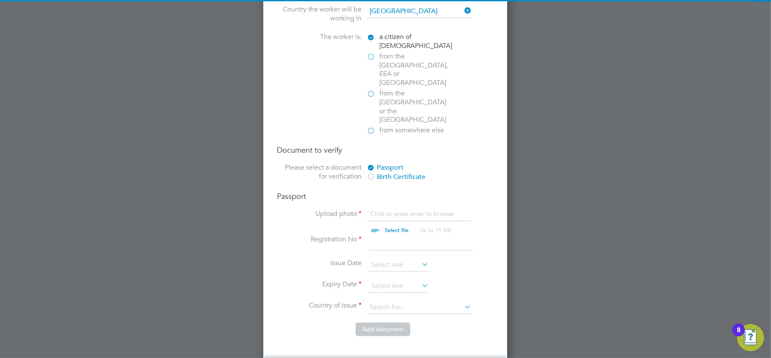
scroll to position [1237, 0]
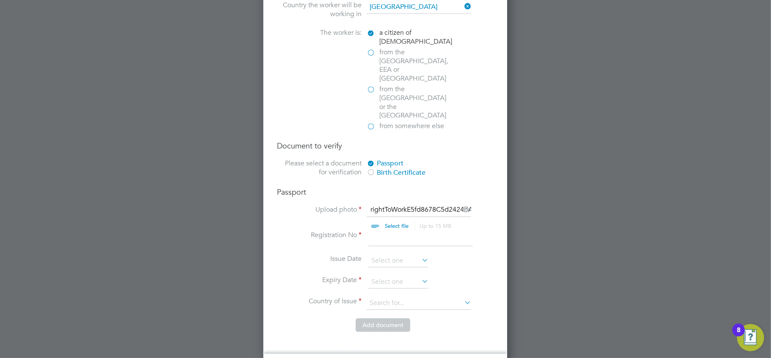
click at [391, 230] on input at bounding box center [421, 237] width 105 height 15
type input "143852306"
click at [385, 275] on input at bounding box center [399, 281] width 60 height 13
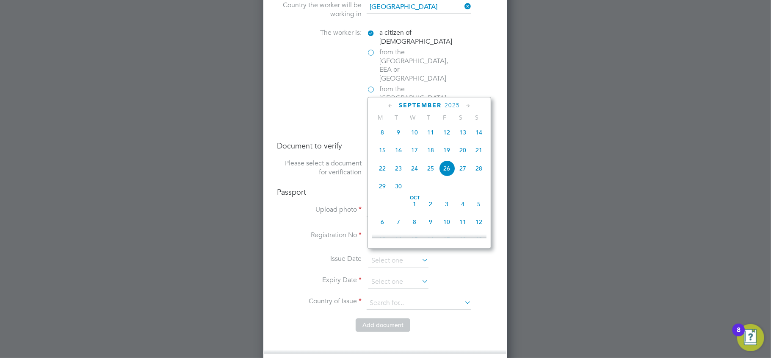
click at [453, 104] on span "2025" at bounding box center [452, 105] width 15 height 7
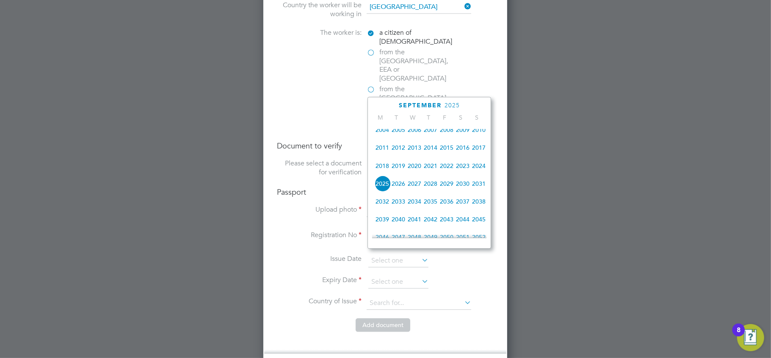
click at [403, 206] on span "2033" at bounding box center [399, 201] width 16 height 16
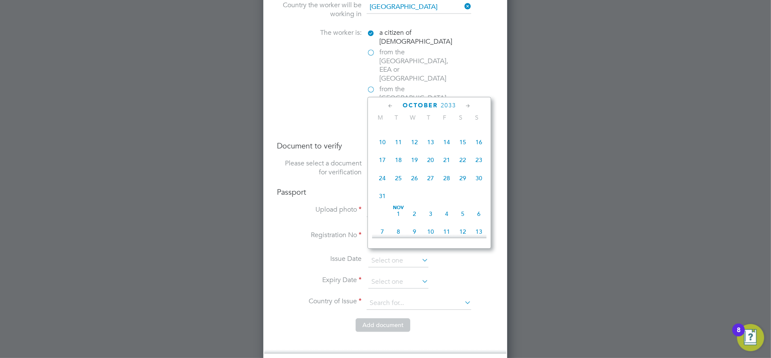
scroll to position [391, 0]
click at [401, 161] on span "18" at bounding box center [399, 156] width 16 height 16
type input "18 Oct 2033"
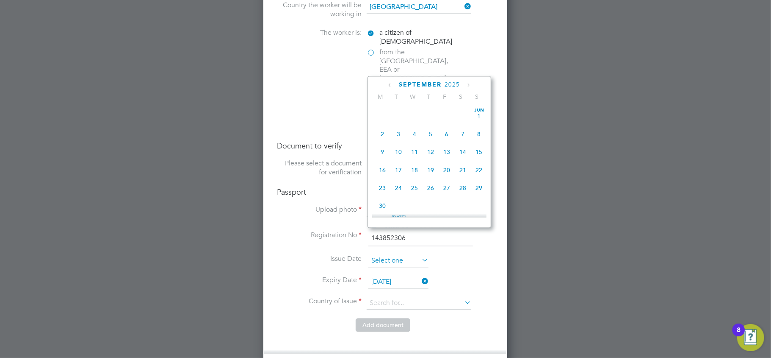
scroll to position [309, 0]
click at [386, 254] on input at bounding box center [399, 260] width 60 height 13
click at [449, 86] on span "2025" at bounding box center [452, 84] width 15 height 7
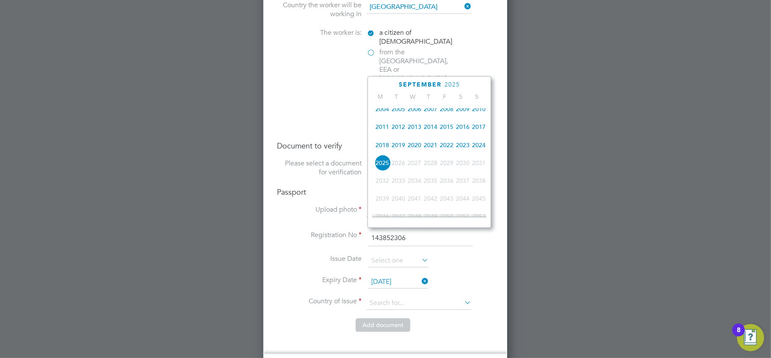
click at [460, 146] on span "2023" at bounding box center [463, 144] width 16 height 16
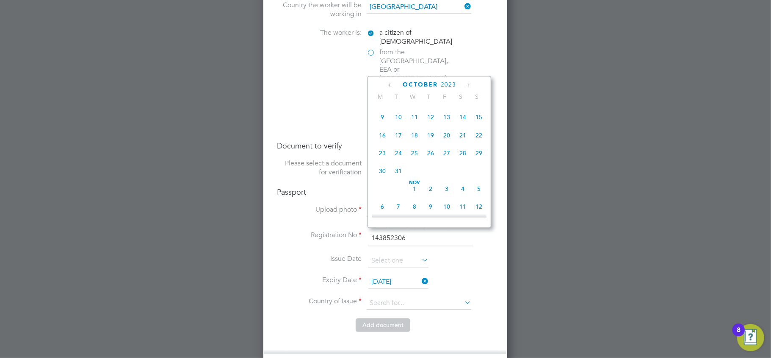
scroll to position [391, 0]
click at [415, 159] on span "18" at bounding box center [415, 154] width 16 height 16
type input "18 Oct 2023"
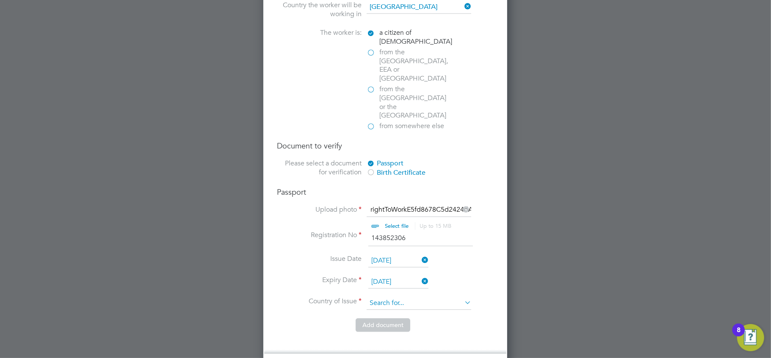
click at [382, 297] on input at bounding box center [419, 303] width 105 height 13
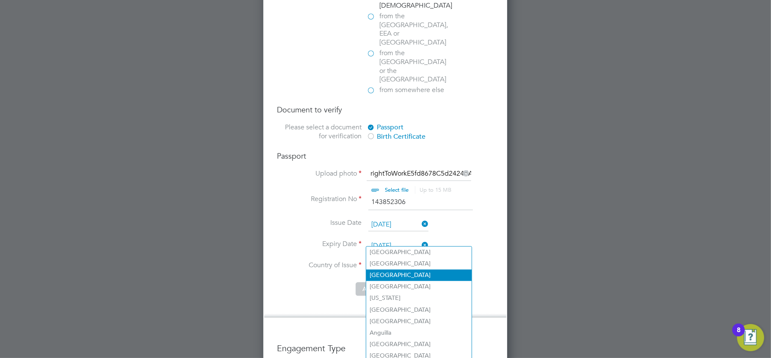
scroll to position [1293, 0]
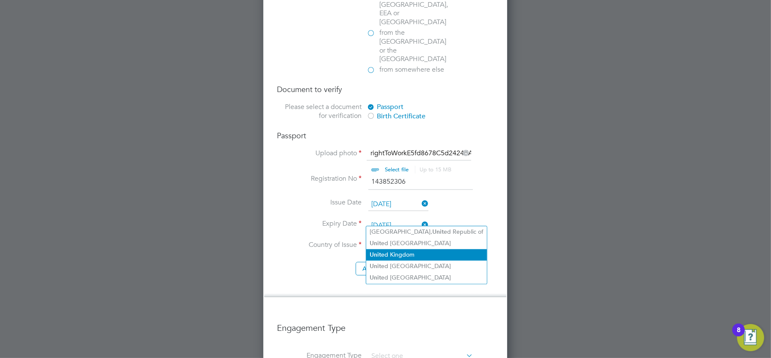
click at [386, 253] on li "Unit ed Kingdom" at bounding box center [426, 254] width 121 height 11
type input "United Kingdom"
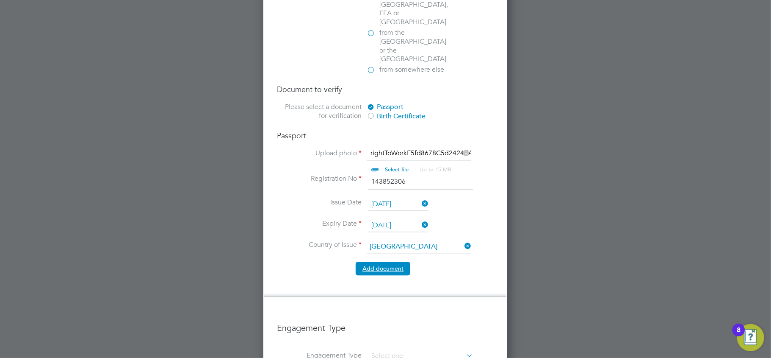
click at [373, 261] on button "Add document" at bounding box center [383, 268] width 55 height 14
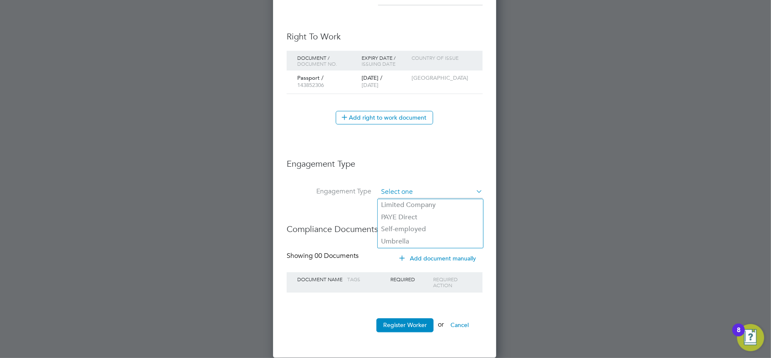
click at [401, 190] on input at bounding box center [430, 192] width 105 height 12
click at [399, 241] on li "Umbrella" at bounding box center [430, 242] width 105 height 12
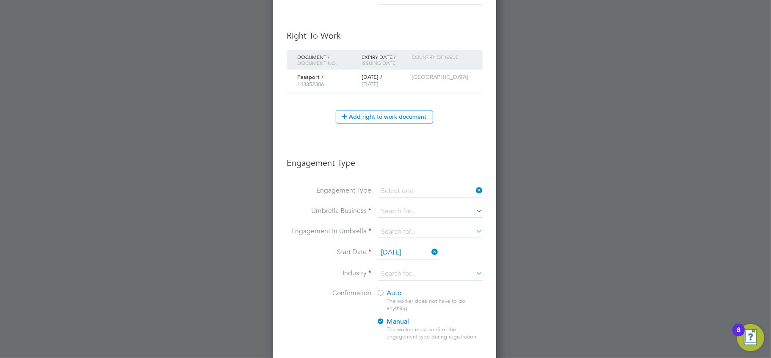
type input "Umbrella"
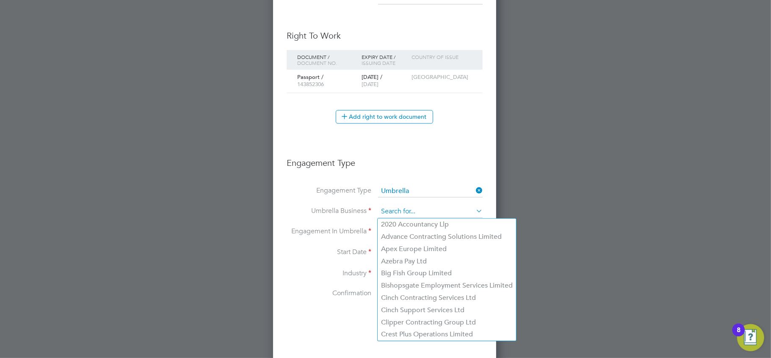
click at [396, 212] on input at bounding box center [430, 212] width 105 height 12
click at [392, 283] on li "Bishopsgate Employment Services Limited" at bounding box center [447, 286] width 139 height 12
type input "Bishopsgate Employment Services Limited"
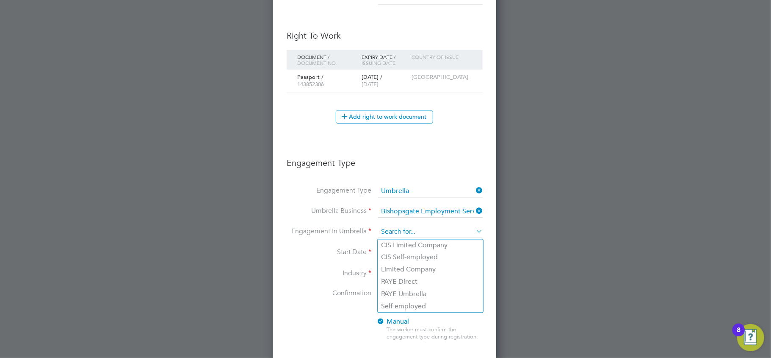
click at [397, 234] on input at bounding box center [430, 232] width 105 height 12
click at [395, 288] on li "PAYE Umbrella" at bounding box center [430, 294] width 105 height 12
type input "PAYE Umbrella"
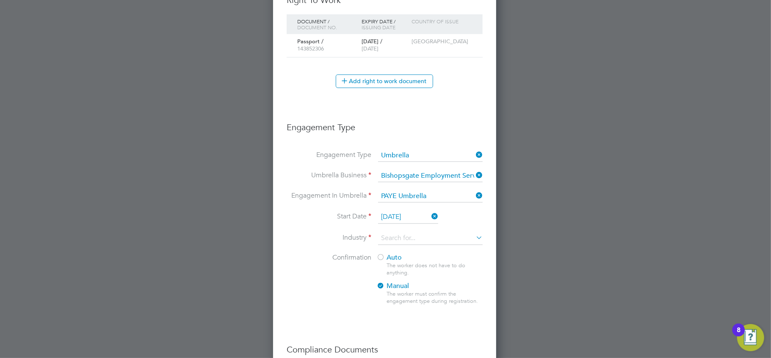
scroll to position [1212, 0]
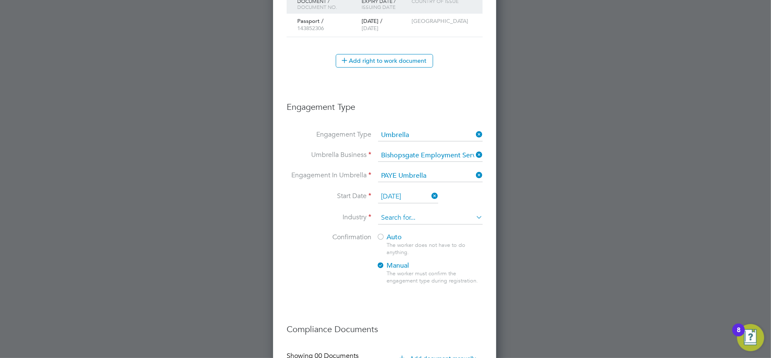
click at [397, 216] on input at bounding box center [430, 217] width 105 height 13
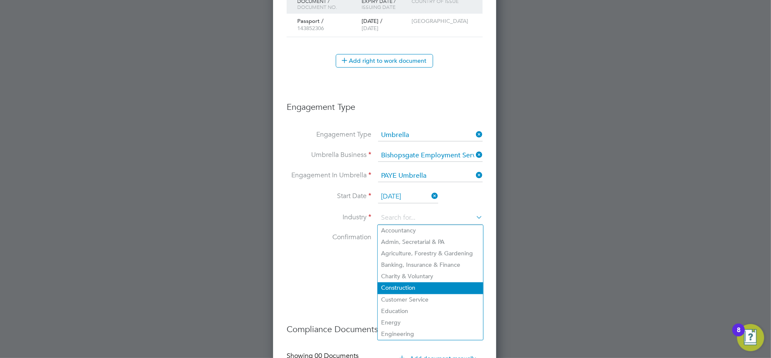
click at [402, 283] on li "Construction" at bounding box center [430, 287] width 105 height 11
type input "Construction"
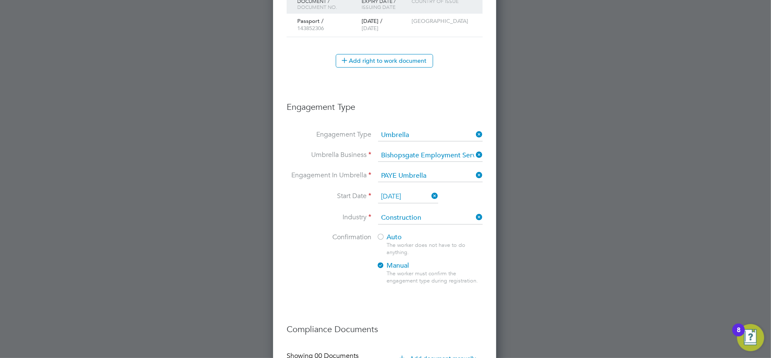
click at [378, 235] on div at bounding box center [381, 237] width 8 height 8
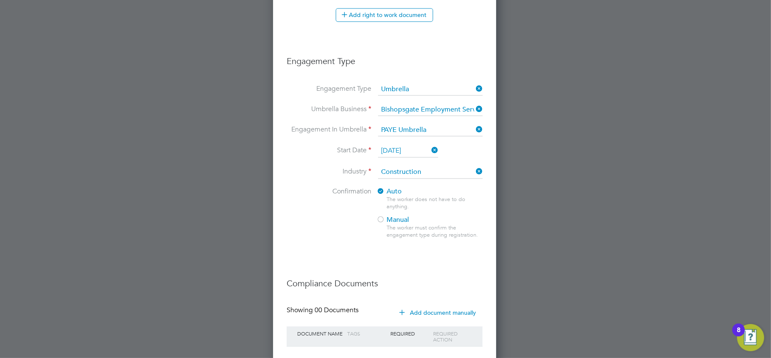
scroll to position [1312, 0]
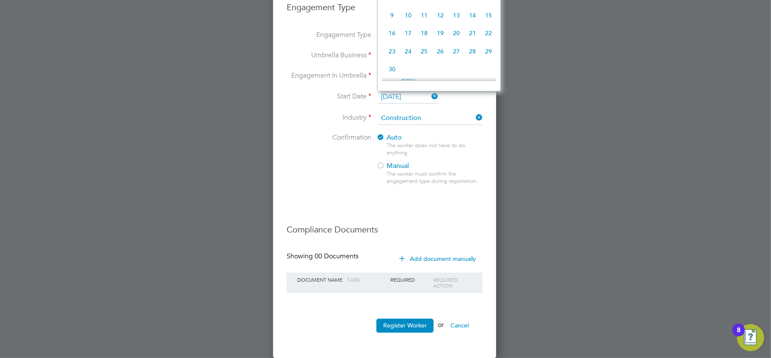
click at [401, 92] on input "26 Sep 2025" at bounding box center [408, 97] width 60 height 13
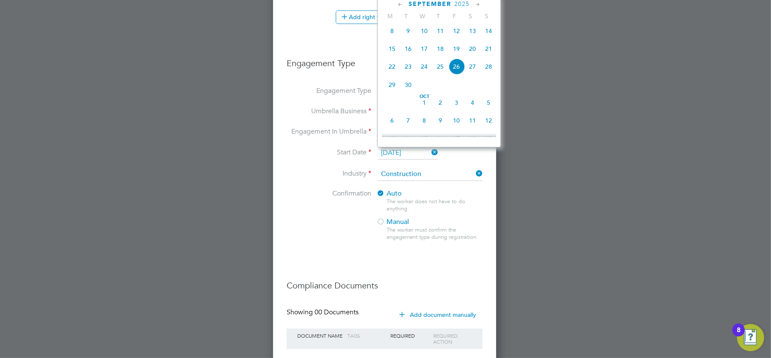
scroll to position [1256, 0]
click at [395, 53] on span "15" at bounding box center [392, 49] width 16 height 16
type input "[DATE]"
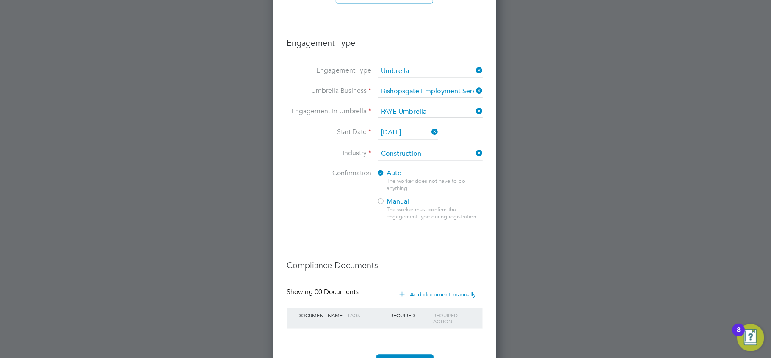
scroll to position [1312, 0]
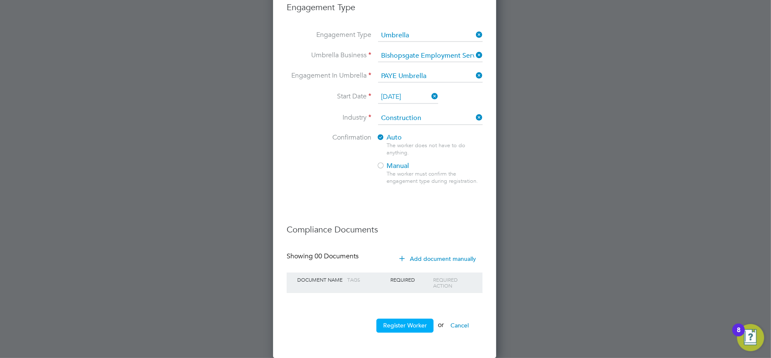
click at [394, 322] on button "Register Worker" at bounding box center [405, 325] width 57 height 14
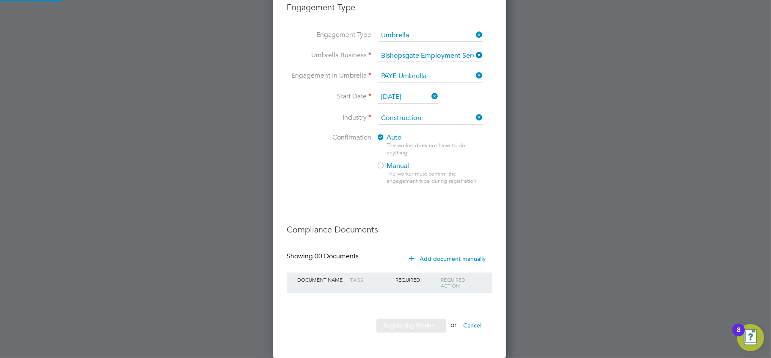
scroll to position [0, 0]
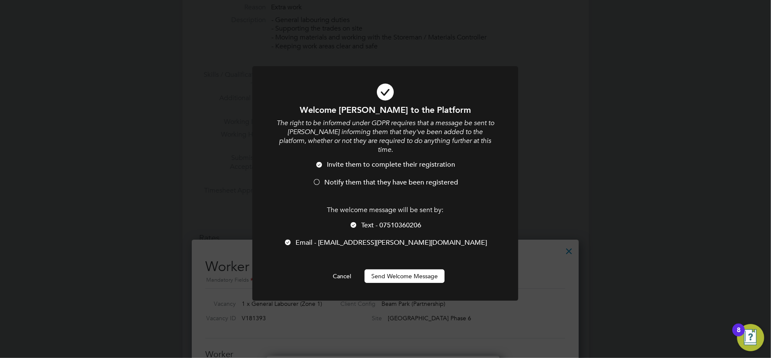
click at [394, 269] on button "Send Welcome Message" at bounding box center [405, 276] width 80 height 14
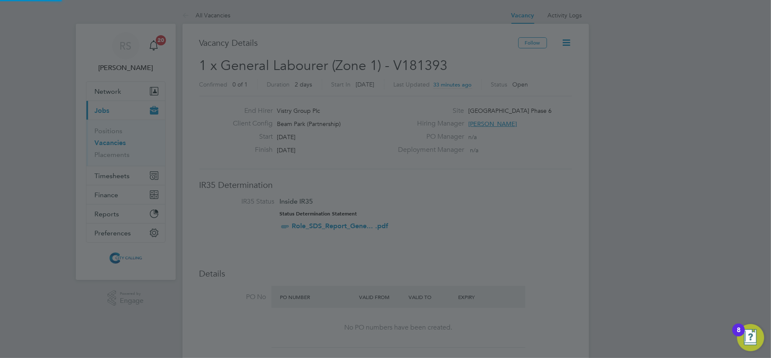
scroll to position [358, 0]
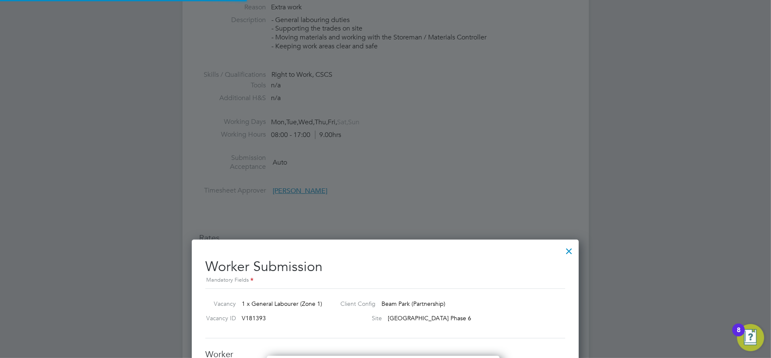
type input "Tyrel Parish (C154219)"
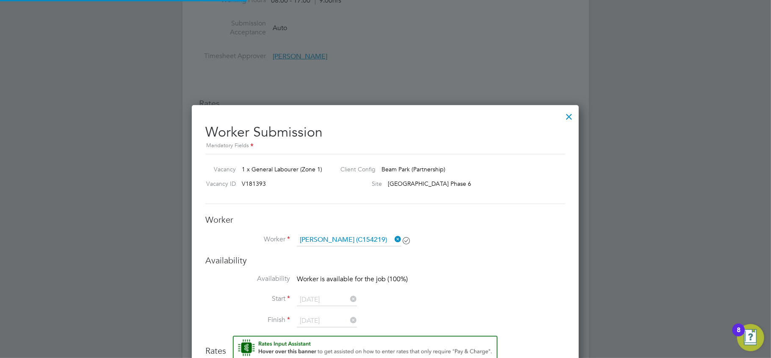
scroll to position [0, 0]
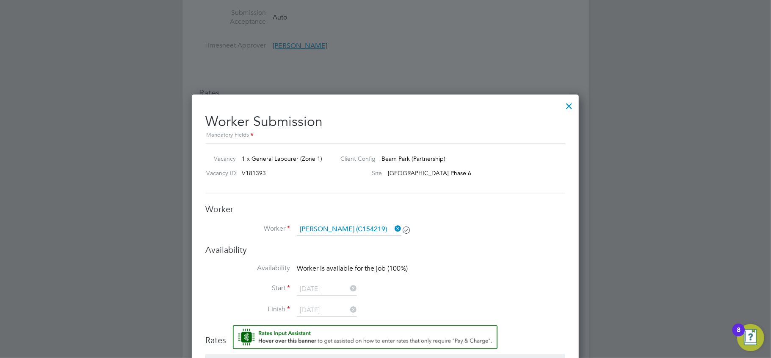
click at [570, 104] on div at bounding box center [569, 103] width 15 height 15
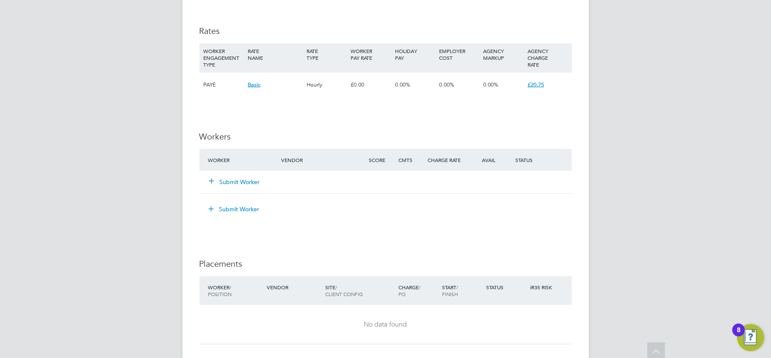
scroll to position [565, 0]
click at [239, 184] on button "Submit Worker" at bounding box center [235, 181] width 51 height 8
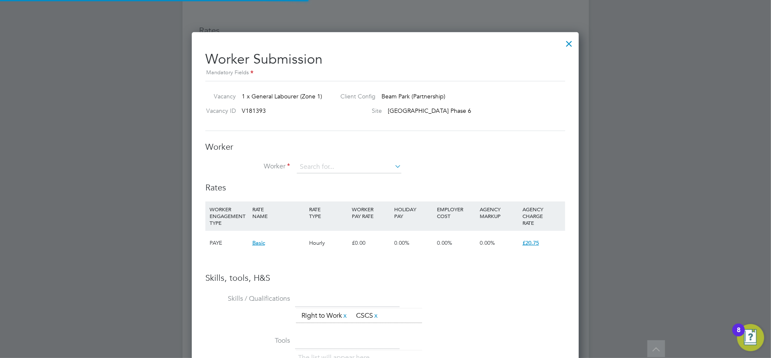
scroll to position [0, 0]
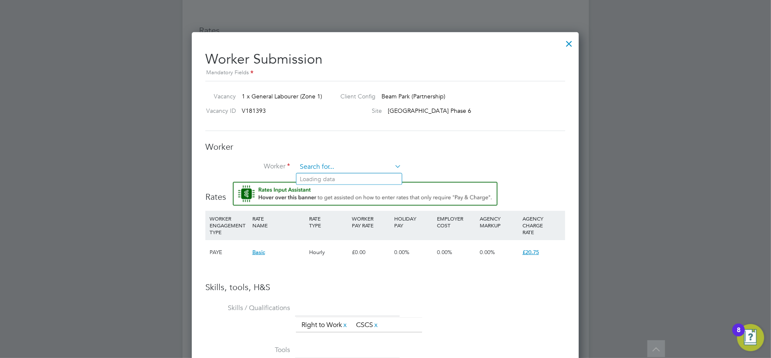
click at [319, 166] on input at bounding box center [349, 167] width 105 height 13
drag, startPoint x: 347, startPoint y: 164, endPoint x: 161, endPoint y: 150, distance: 186.9
type input "TYL"
click at [560, 43] on div "Worker Submission Mandatory Fields Vacancy 1 x General Labourer (Zone 1) Client…" at bounding box center [385, 304] width 387 height 544
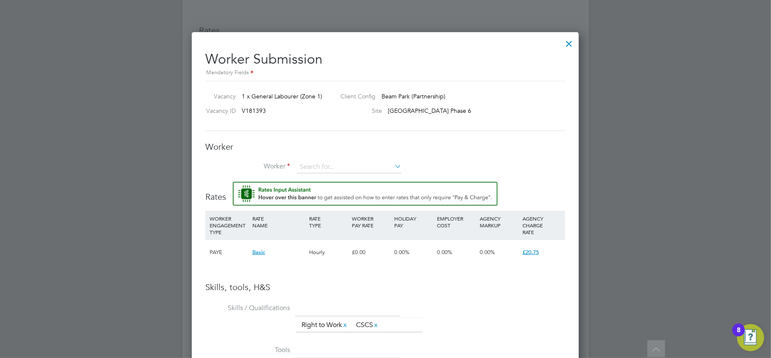
click at [569, 42] on div at bounding box center [569, 41] width 15 height 15
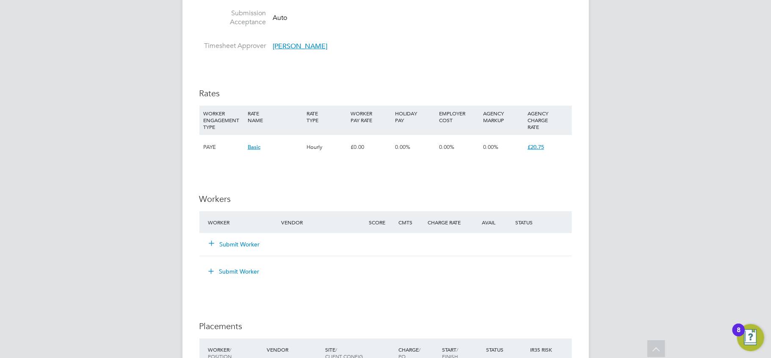
click at [253, 244] on button "Submit Worker" at bounding box center [235, 244] width 51 height 8
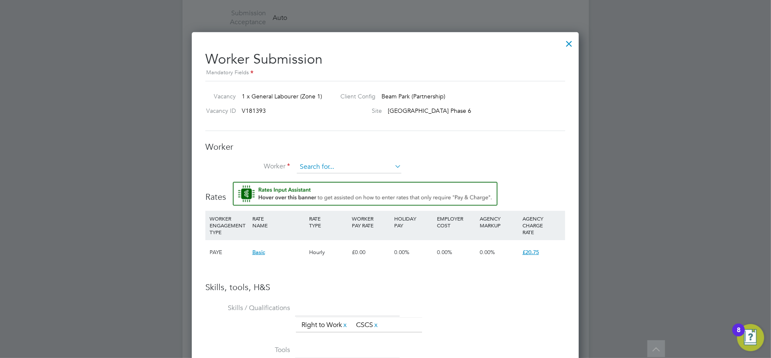
click at [353, 165] on input at bounding box center [349, 167] width 105 height 13
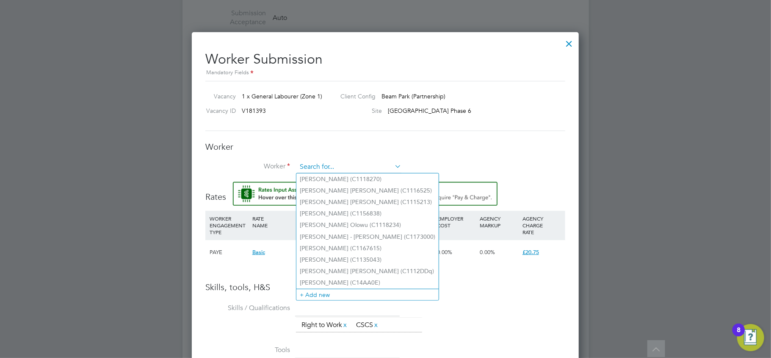
paste input "PJ582514C"
type input "PJ582514C"
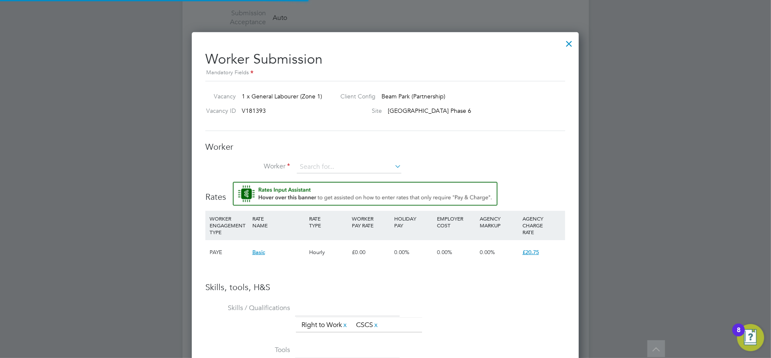
click at [346, 291] on li "+ Add new" at bounding box center [368, 293] width 142 height 11
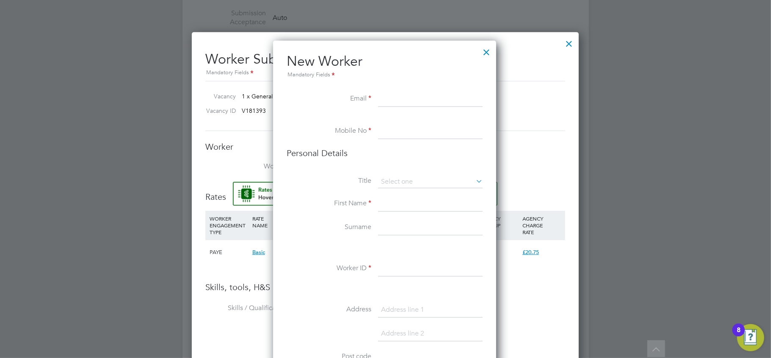
click at [417, 98] on input at bounding box center [430, 98] width 105 height 15
paste input "parish.tyrel@gmail.com"
type input "parish.tyrel@gmail.com"
click at [406, 136] on div "All Vacancies Vacancy Activity Logs Vacancy Activity Logs All Vacancies Vacancy…" at bounding box center [386, 59] width 407 height 1109
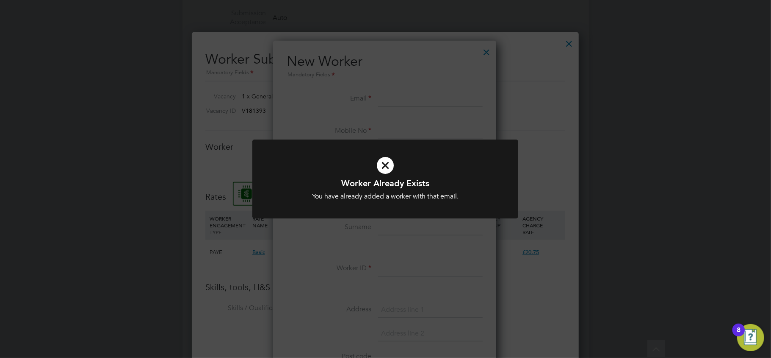
click at [482, 70] on div "Worker Already Exists You have already added a worker with that email. Cancel O…" at bounding box center [385, 179] width 771 height 358
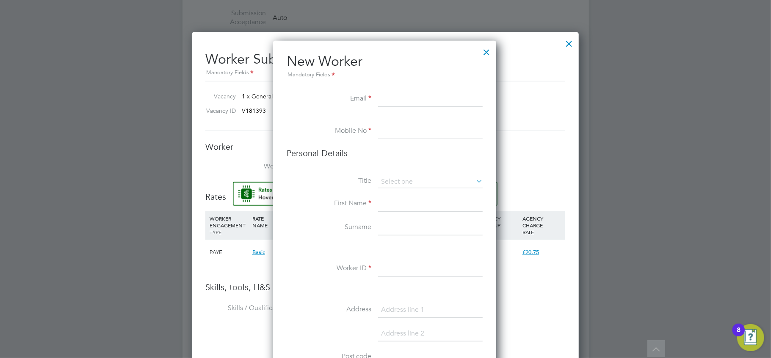
click at [487, 50] on div at bounding box center [486, 49] width 15 height 15
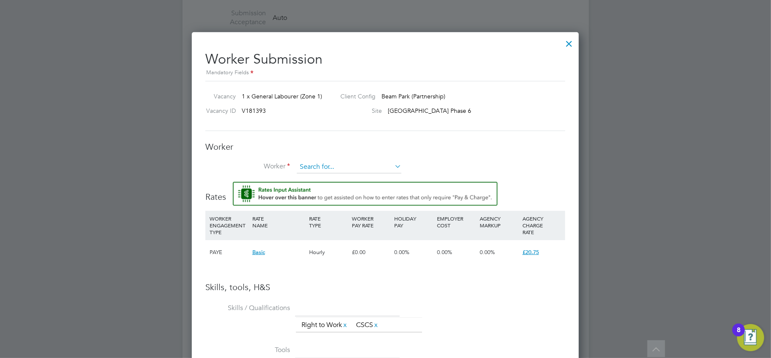
click at [366, 164] on input at bounding box center [349, 167] width 105 height 13
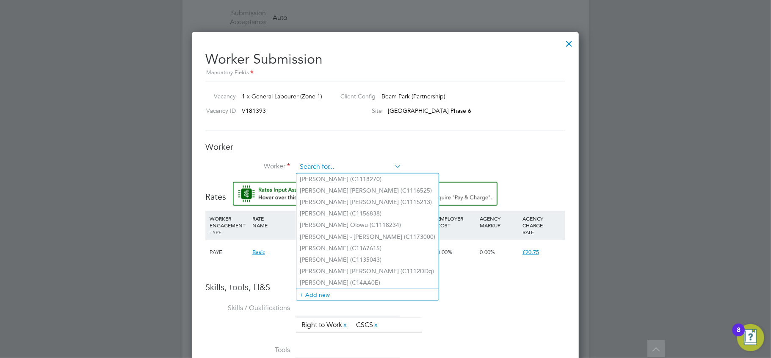
paste input "parish.tyrel@gmail.com"
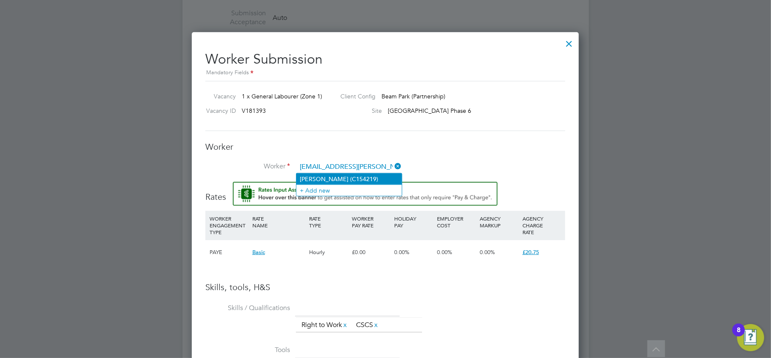
click at [358, 178] on li "Tyrel Parish (C154219)" at bounding box center [349, 178] width 105 height 11
type input "Tyrel Parish (C154219)"
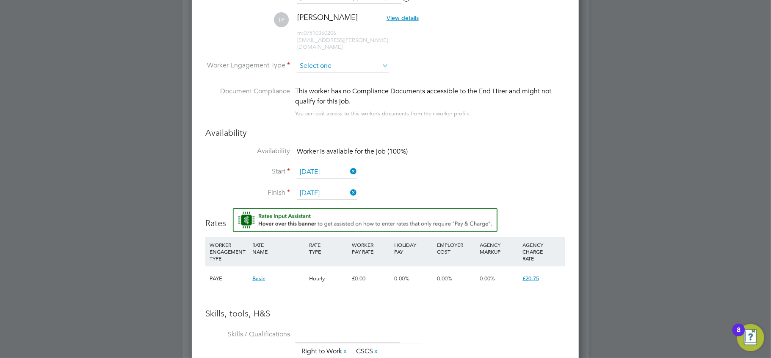
click at [322, 62] on input at bounding box center [343, 66] width 92 height 13
click at [319, 68] on li "Contract" at bounding box center [343, 70] width 93 height 11
type input "Contract"
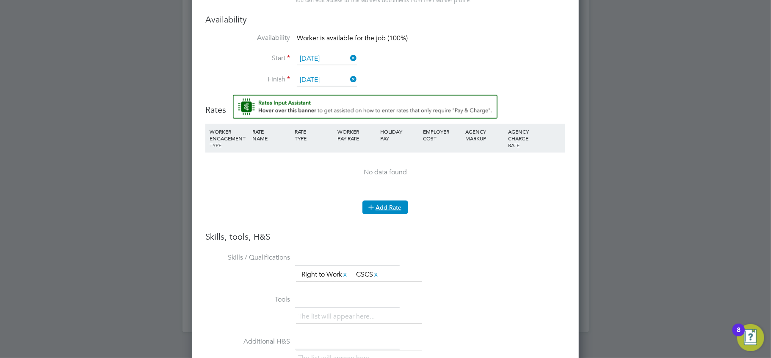
click at [385, 202] on button "Add Rate" at bounding box center [386, 207] width 46 height 14
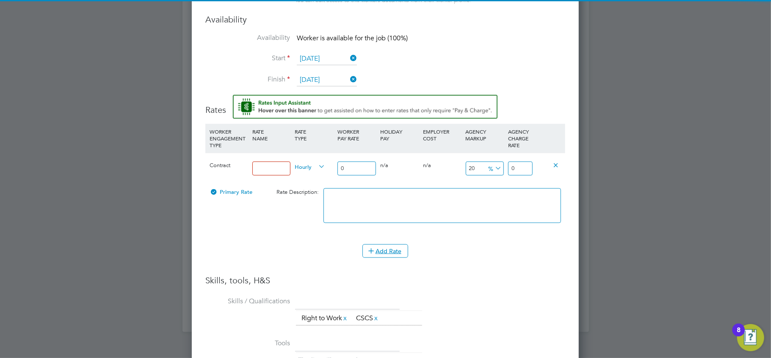
click at [241, 156] on div "Contract" at bounding box center [229, 165] width 43 height 25
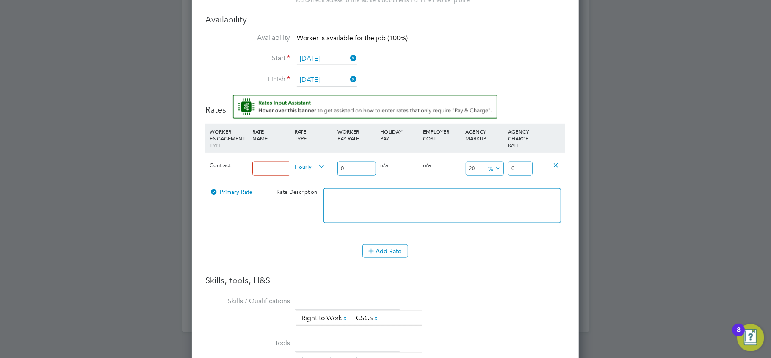
click at [256, 161] on input at bounding box center [271, 168] width 39 height 14
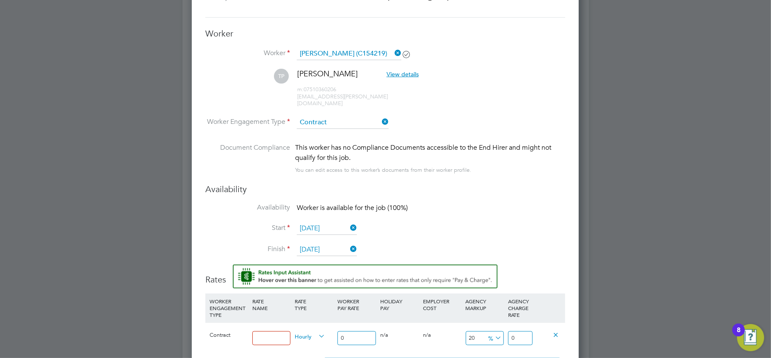
click at [380, 116] on icon at bounding box center [380, 122] width 0 height 12
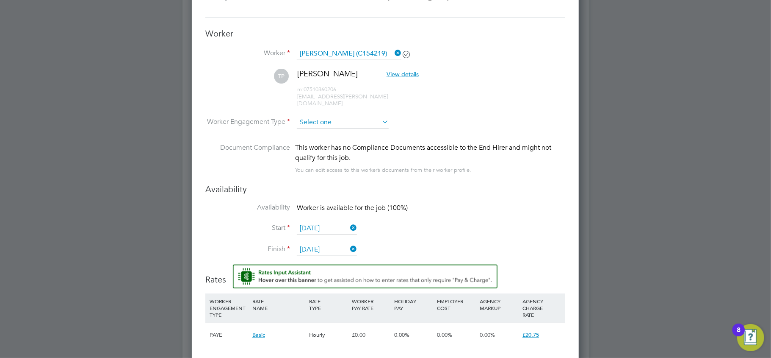
click at [361, 116] on input at bounding box center [343, 122] width 92 height 13
click at [336, 124] on li "Contract" at bounding box center [343, 126] width 93 height 11
type input "Contract"
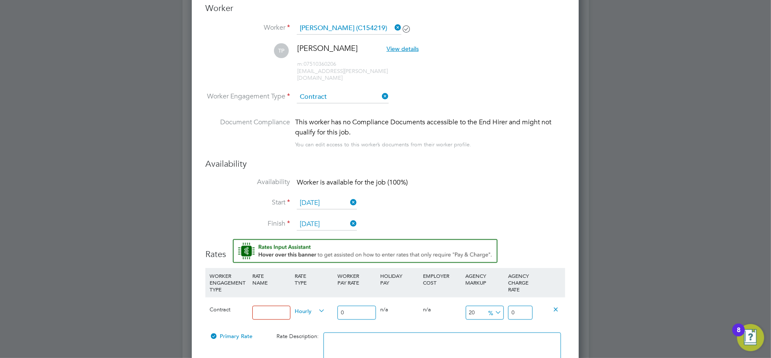
click at [261, 305] on input at bounding box center [271, 312] width 39 height 14
type input "b"
type input "Basic"
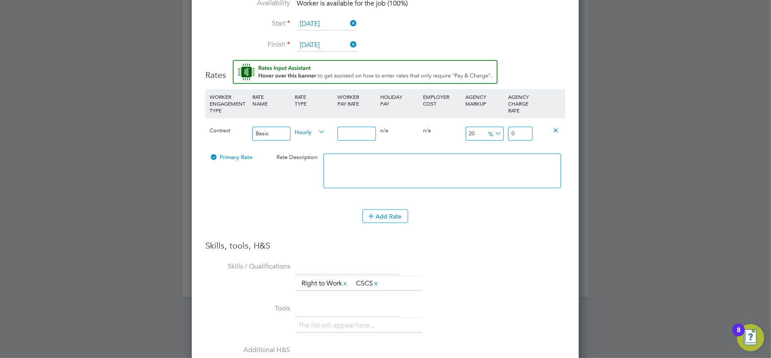
type input "Basic0"
type input "0"
type input "Basic"
type input "1"
type input "1.2"
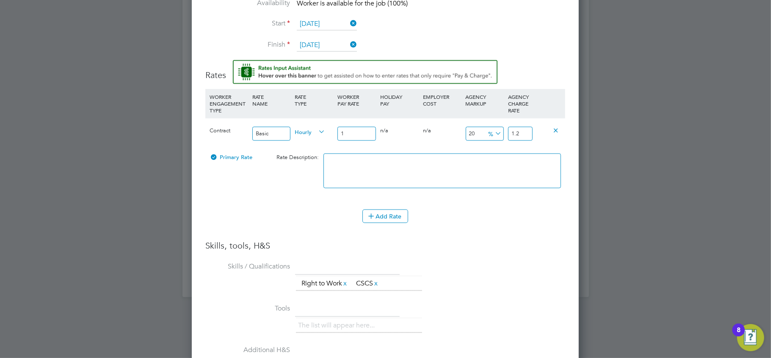
type input "16"
type input "19.2"
type input "16.4"
type input "19.68"
type input "16.48"
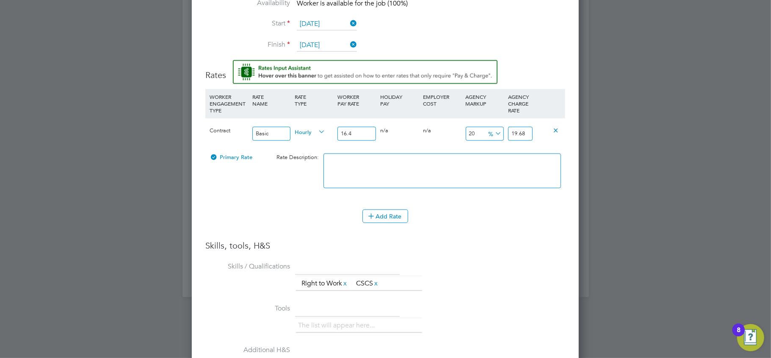
type input "19.776"
type input "16.48"
type input "-93.93203883495146"
type input "1"
type input "15.29126213592233"
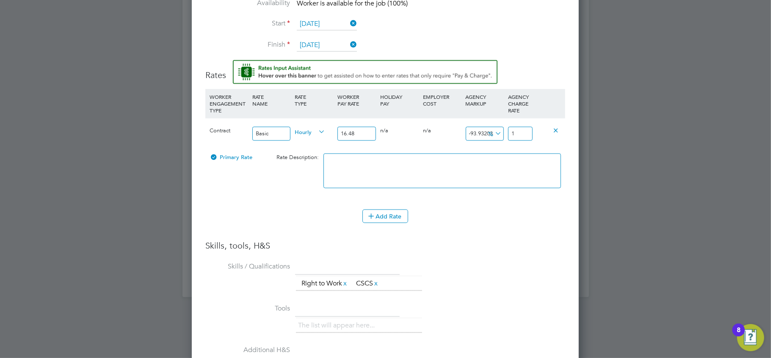
type input "19"
type input "17.718446601941746"
type input "19.4"
type input "18.203883495145632"
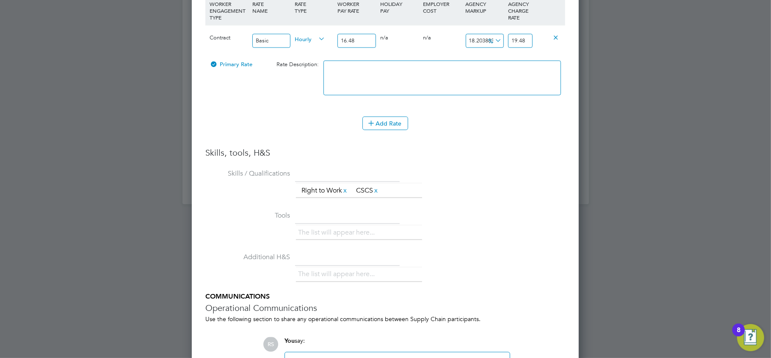
scroll to position [991, 0]
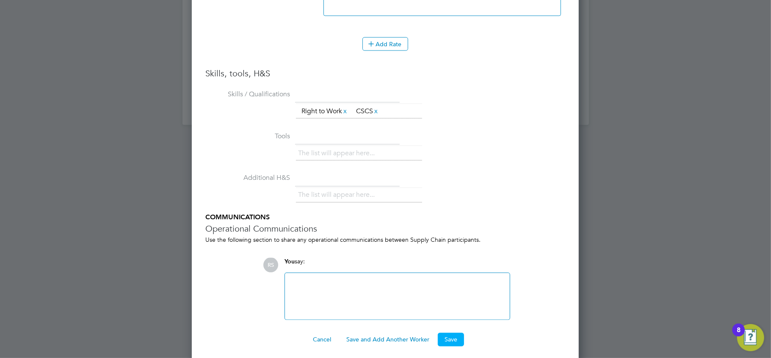
type input "19.48"
click at [454, 336] on button "Save" at bounding box center [451, 340] width 26 height 14
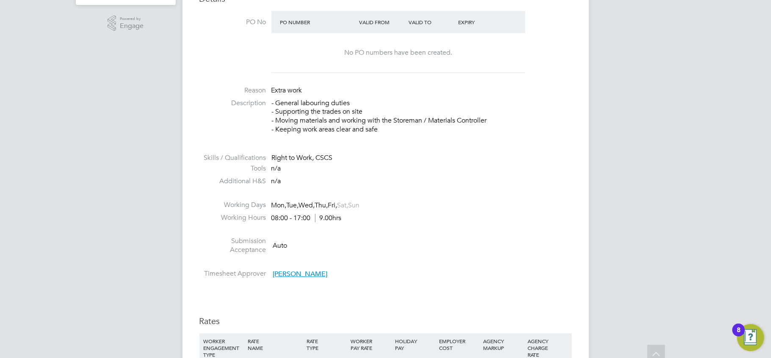
scroll to position [282, 0]
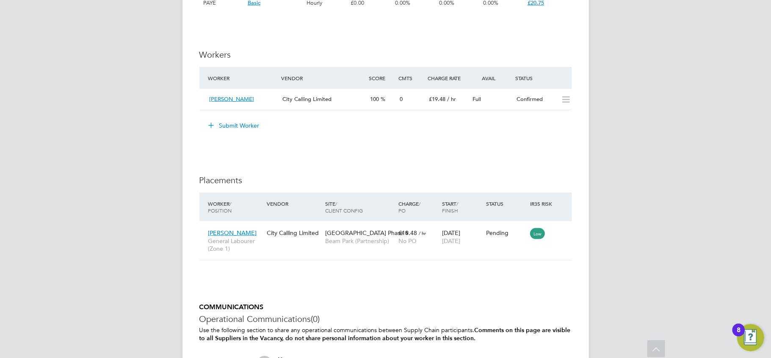
scroll to position [771, 0]
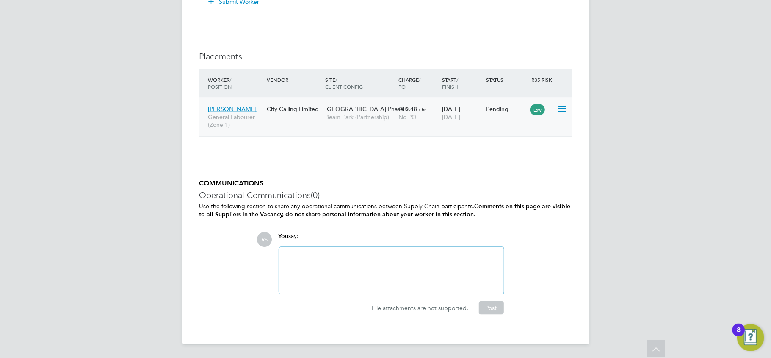
click at [560, 109] on icon at bounding box center [561, 109] width 8 height 10
click at [495, 163] on li "Start" at bounding box center [523, 163] width 87 height 12
type input "[PERSON_NAME]"
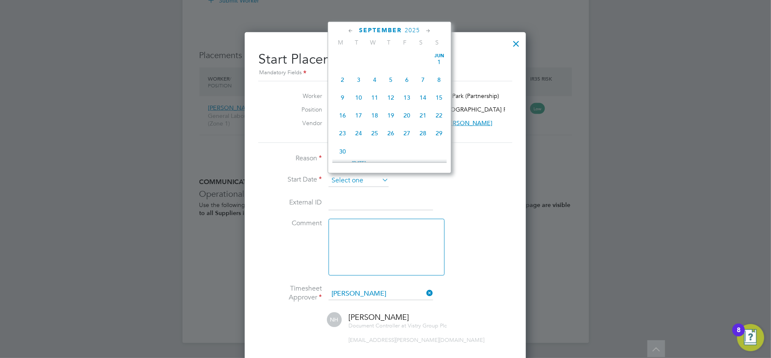
click at [369, 180] on input at bounding box center [359, 180] width 60 height 13
click at [343, 78] on span "15" at bounding box center [343, 75] width 16 height 16
type input "[DATE]"
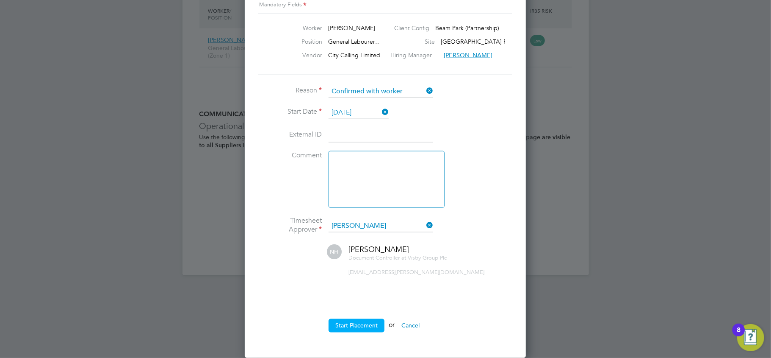
click at [358, 324] on button "Start Placement" at bounding box center [357, 326] width 56 height 14
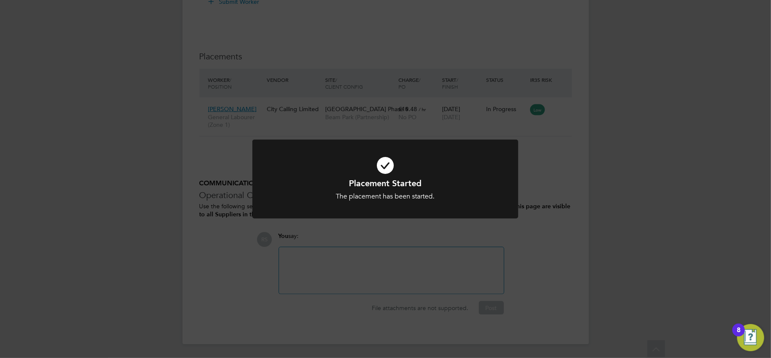
click at [226, 241] on div "Placement Started The placement has been started. Cancel Okay" at bounding box center [385, 179] width 771 height 358
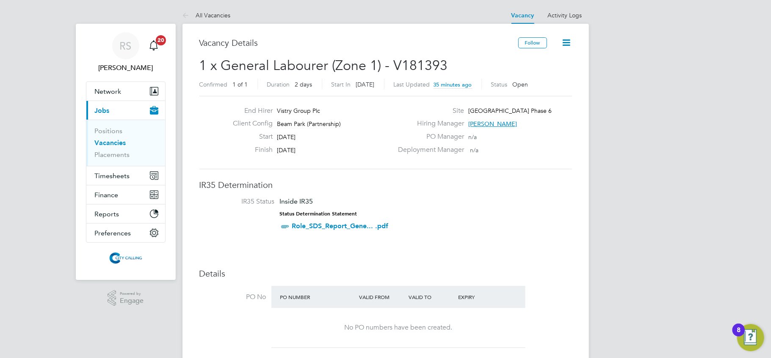
click at [113, 146] on link "Vacancies" at bounding box center [110, 143] width 31 height 8
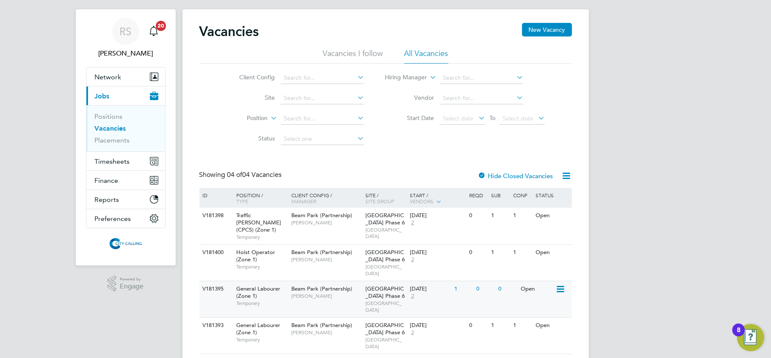
click at [325, 292] on span "[PERSON_NAME]" at bounding box center [326, 295] width 70 height 7
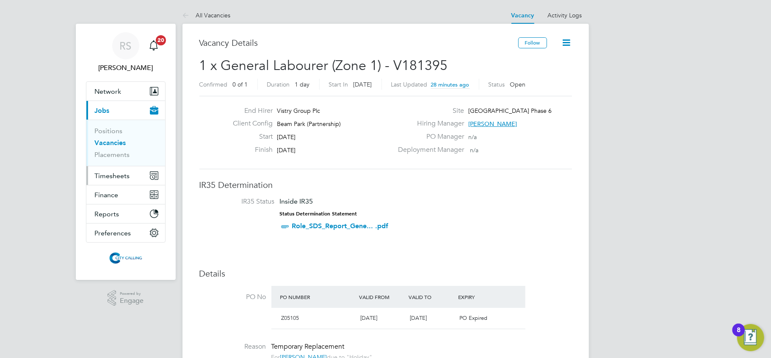
click at [112, 176] on span "Timesheets" at bounding box center [112, 176] width 35 height 8
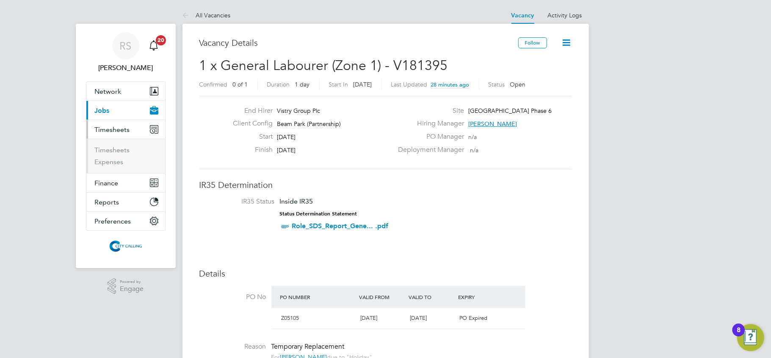
drag, startPoint x: 117, startPoint y: 155, endPoint x: 114, endPoint y: 149, distance: 6.1
click at [116, 154] on li "Timesheets" at bounding box center [127, 152] width 64 height 12
click at [114, 149] on link "Timesheets" at bounding box center [112, 150] width 35 height 8
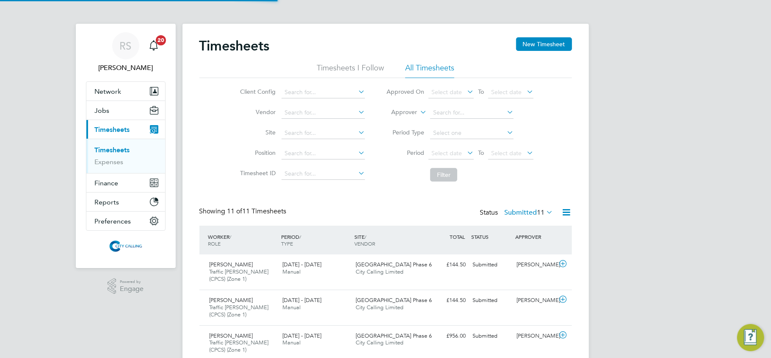
scroll to position [29, 74]
click at [569, 212] on icon at bounding box center [567, 212] width 11 height 11
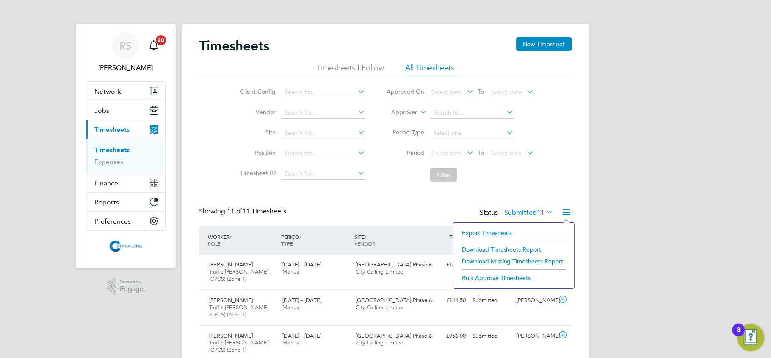
click at [496, 231] on li "Export Timesheets" at bounding box center [514, 233] width 112 height 12
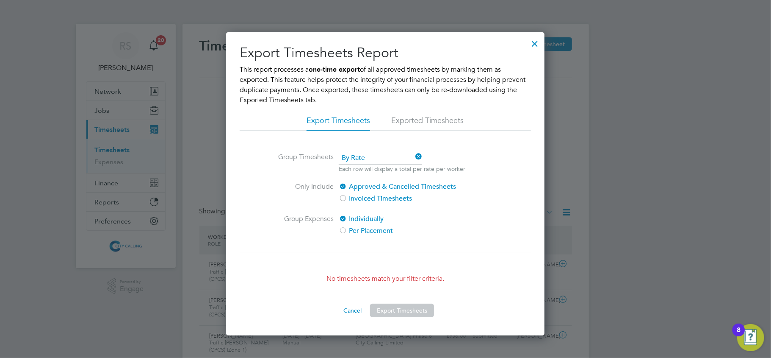
click at [534, 46] on div at bounding box center [534, 41] width 15 height 15
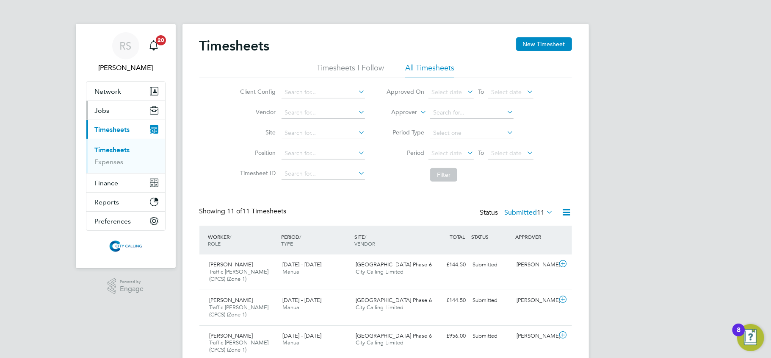
click at [105, 111] on span "Jobs" at bounding box center [102, 110] width 15 height 8
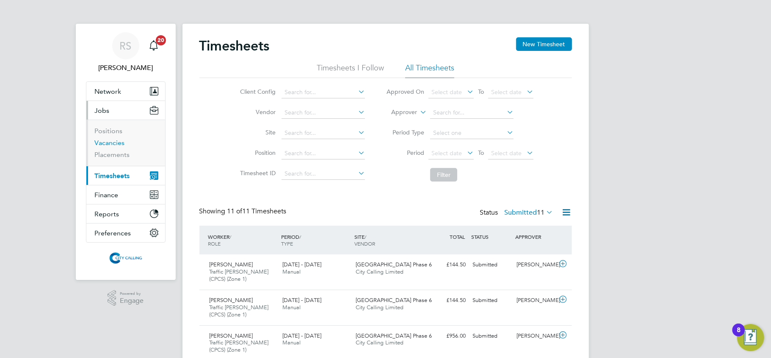
click at [113, 141] on link "Vacancies" at bounding box center [110, 143] width 30 height 8
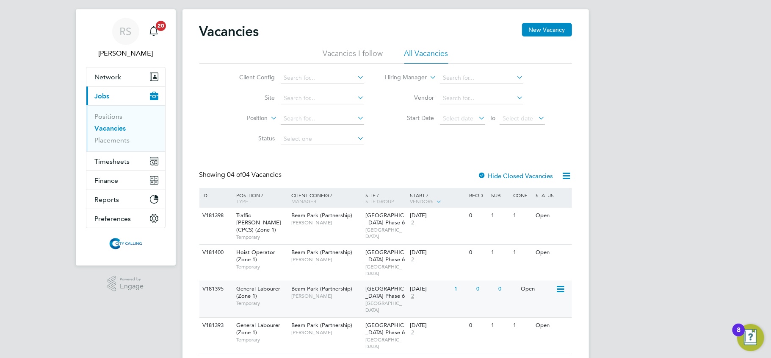
click at [325, 292] on span "[PERSON_NAME]" at bounding box center [326, 295] width 70 height 7
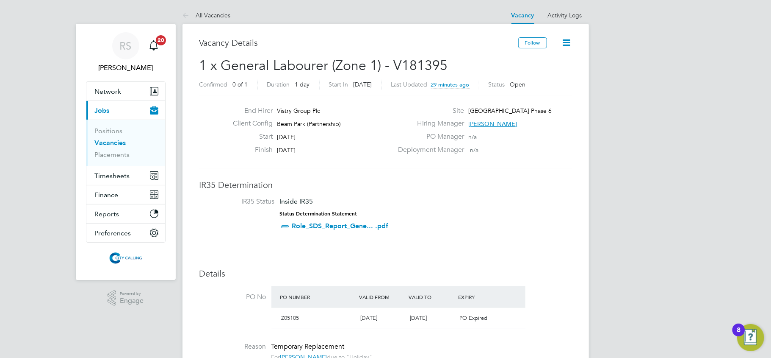
drag, startPoint x: 311, startPoint y: 147, endPoint x: 276, endPoint y: 138, distance: 36.0
click at [276, 138] on div "End Hirer Vistry Group Plc Client Config Beam Park (Partnership) Start [DATE] F…" at bounding box center [309, 132] width 167 height 52
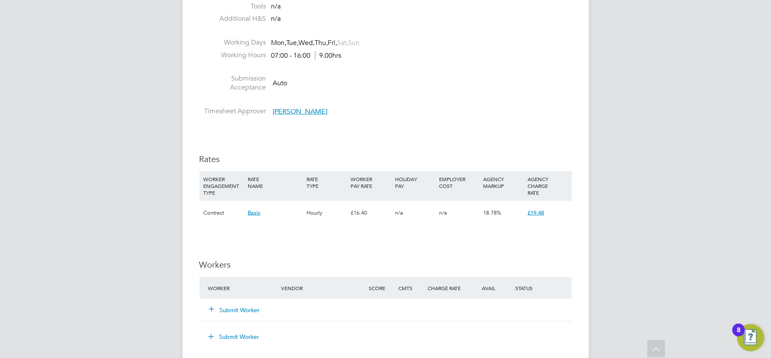
scroll to position [452, 0]
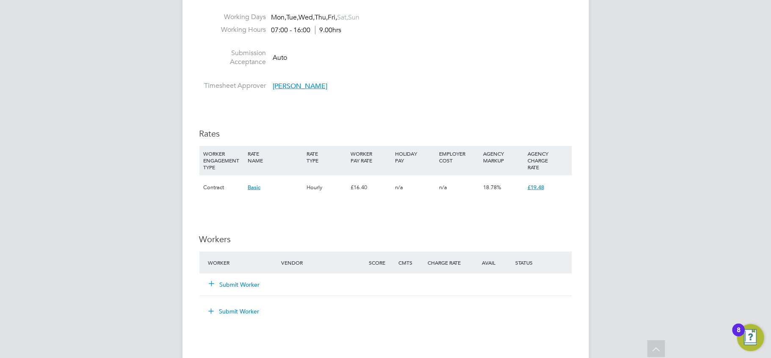
click at [244, 283] on button "Submit Worker" at bounding box center [235, 284] width 51 height 8
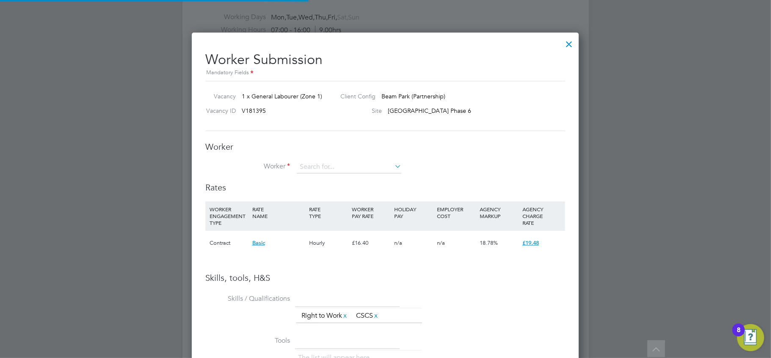
scroll to position [546, 388]
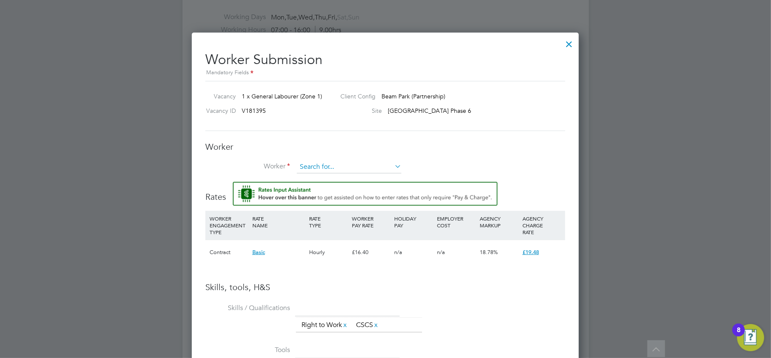
click at [317, 166] on input at bounding box center [349, 167] width 105 height 13
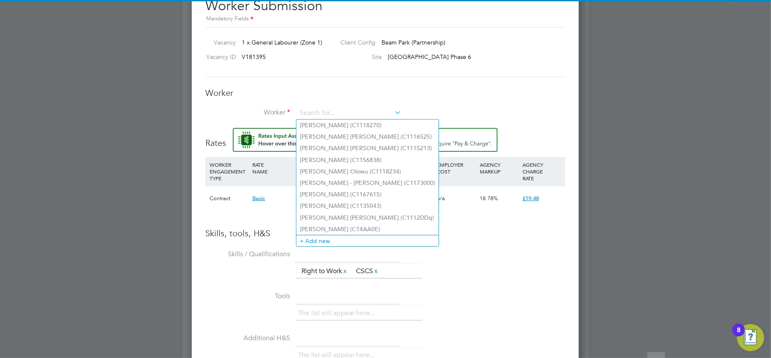
scroll to position [621, 0]
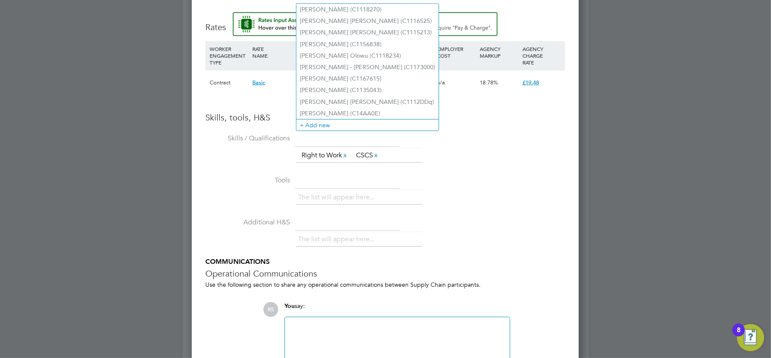
click at [251, 187] on li "Tools The list will appear here..." at bounding box center [385, 194] width 360 height 42
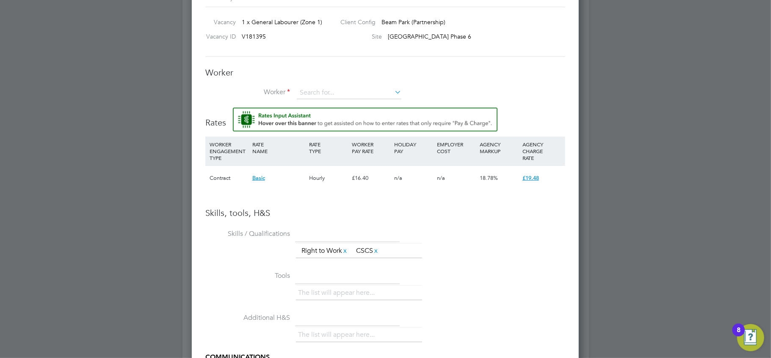
scroll to position [508, 0]
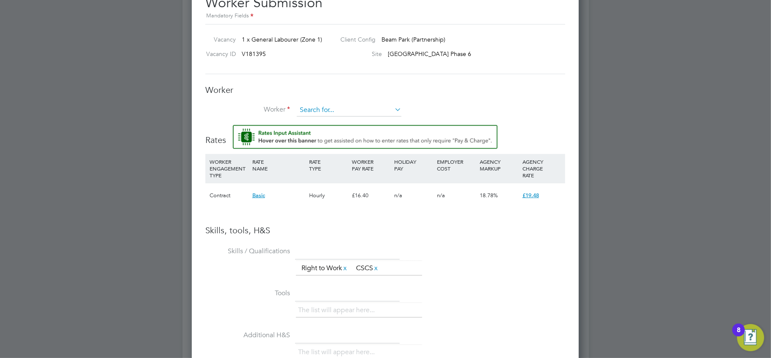
click at [314, 107] on input at bounding box center [349, 110] width 105 height 13
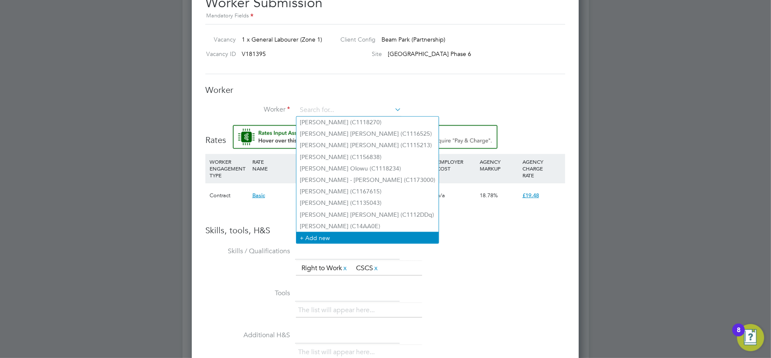
click at [317, 236] on li "+ Add new" at bounding box center [368, 237] width 142 height 11
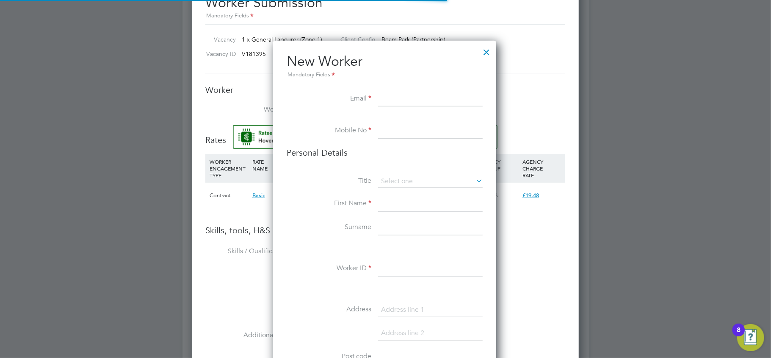
scroll to position [717, 225]
click at [400, 103] on input at bounding box center [430, 98] width 105 height 15
paste input "[EMAIL_ADDRESS][DOMAIN_NAME]"
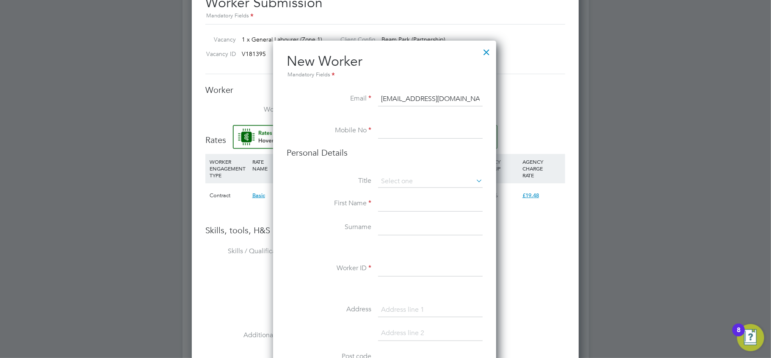
type input "[EMAIL_ADDRESS][DOMAIN_NAME]"
click at [396, 134] on input at bounding box center [430, 130] width 105 height 15
click at [433, 130] on input at bounding box center [430, 130] width 105 height 15
paste input "07367 894 088"
click at [414, 129] on input "07367 894 088" at bounding box center [430, 130] width 105 height 15
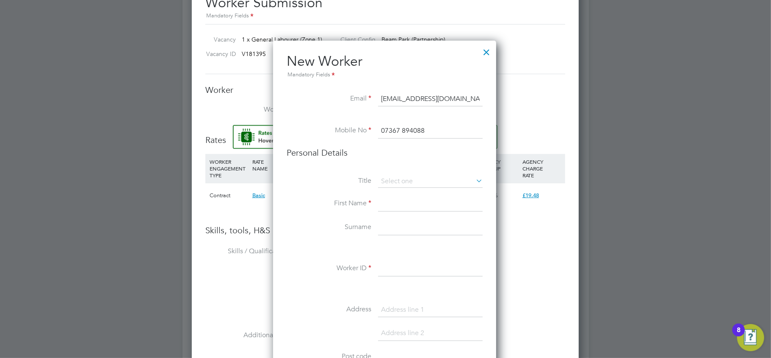
click at [402, 129] on input "07367 894088" at bounding box center [430, 130] width 105 height 15
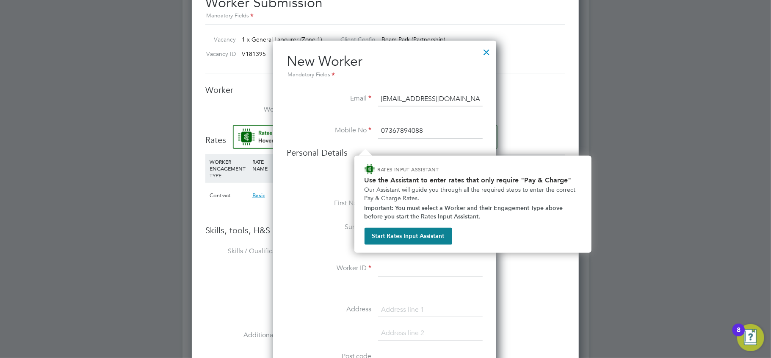
type input "07367894088"
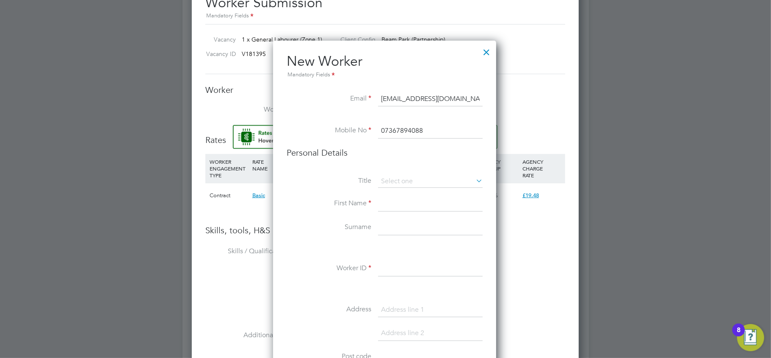
drag, startPoint x: 436, startPoint y: 130, endPoint x: 221, endPoint y: 124, distance: 215.3
click at [221, 124] on div "All Vacancies Vacancy Activity Logs Vacancy Activity Logs All Vacancies Vacancy…" at bounding box center [386, 47] width 407 height 1099
click at [394, 129] on input "07367894088" at bounding box center [430, 130] width 105 height 15
click at [430, 182] on input at bounding box center [430, 181] width 105 height 13
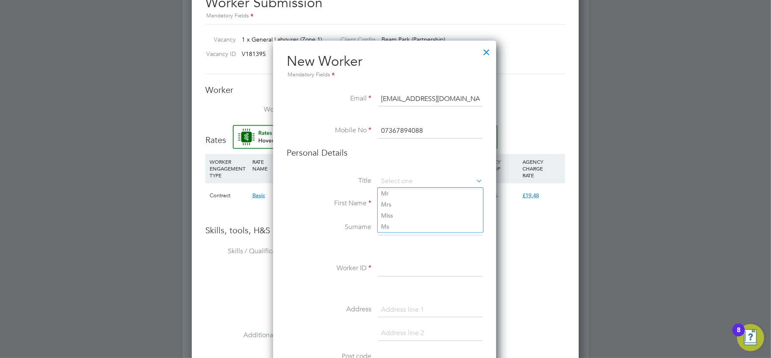
drag, startPoint x: 413, startPoint y: 190, endPoint x: 431, endPoint y: 168, distance: 28.9
click at [413, 190] on li "Mr" at bounding box center [430, 193] width 105 height 11
type input "Mr"
click at [410, 202] on input at bounding box center [430, 203] width 105 height 15
paste input "[PERSON_NAME]"
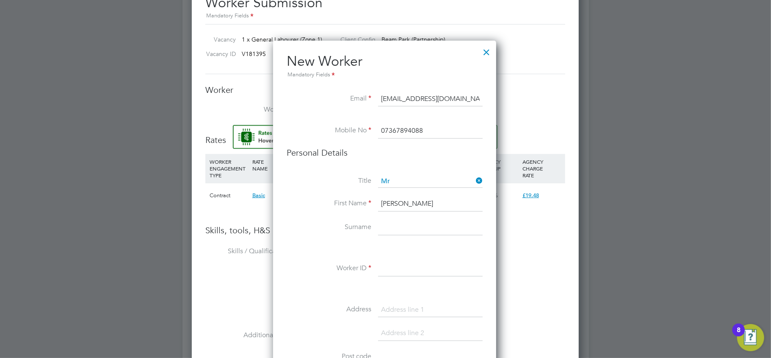
type input "[PERSON_NAME]"
click at [399, 222] on input at bounding box center [430, 227] width 105 height 15
click at [389, 234] on input at bounding box center [430, 227] width 105 height 15
paste input "Adhozeme"
type input "Adhozeme"
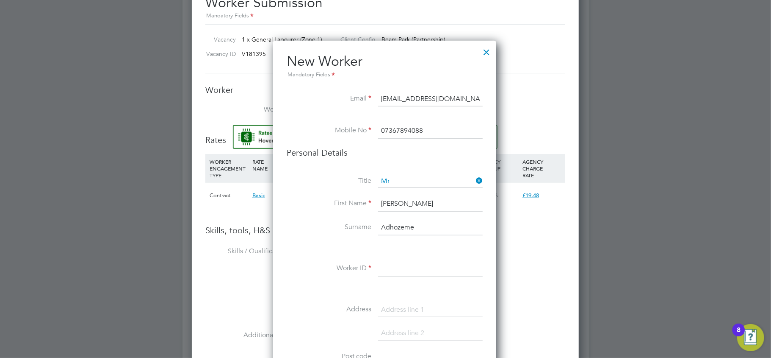
click at [394, 269] on input at bounding box center [430, 268] width 105 height 15
paste input "C1547F4"
type input "C1547F4"
click at [407, 305] on input at bounding box center [430, 309] width 105 height 15
paste input "[STREET_ADDRESS][PERSON_NAME]"
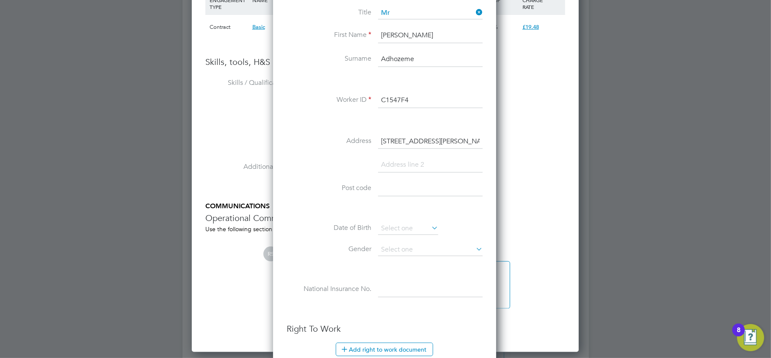
scroll to position [678, 0]
type input "[STREET_ADDRESS][PERSON_NAME]"
drag, startPoint x: 410, startPoint y: 190, endPoint x: 402, endPoint y: 158, distance: 33.3
click at [410, 190] on input at bounding box center [430, 187] width 105 height 15
paste input "RM8 1JA"
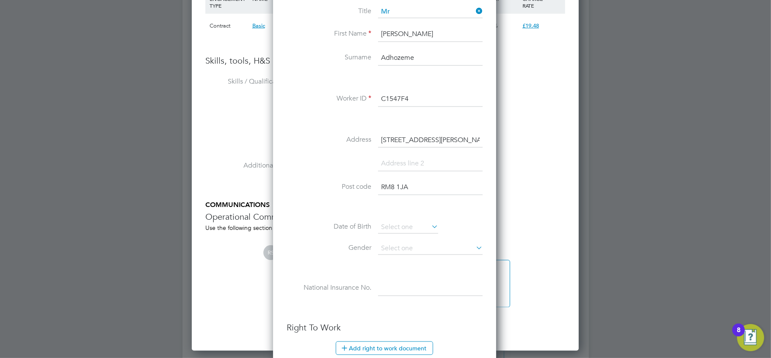
type input "RM8 1JA"
click at [387, 141] on input "[STREET_ADDRESS][PERSON_NAME]" at bounding box center [430, 140] width 105 height 15
type input "[STREET_ADDRESS][PERSON_NAME]"
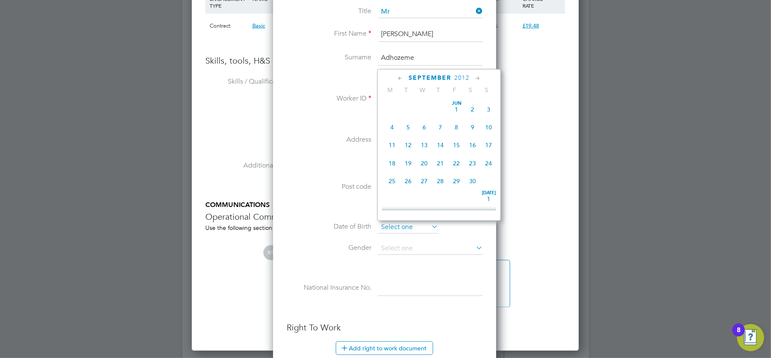
click at [387, 221] on input at bounding box center [408, 227] width 60 height 13
click at [458, 80] on span "2012" at bounding box center [462, 77] width 15 height 7
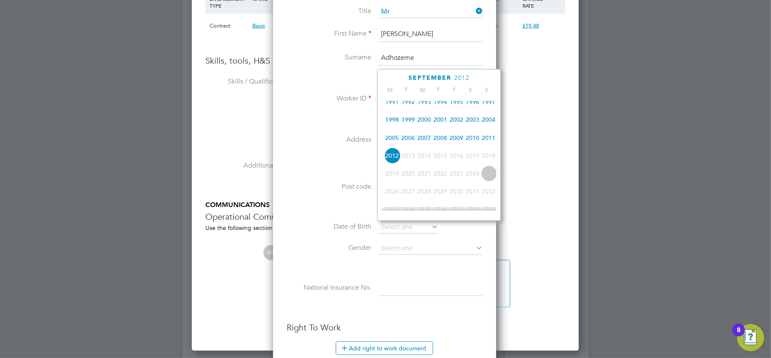
scroll to position [165, 0]
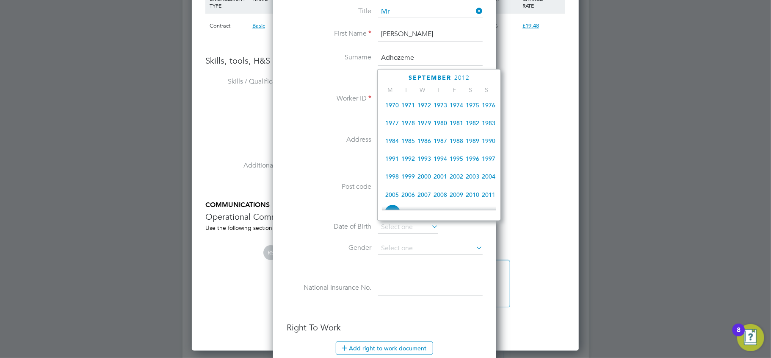
click at [441, 143] on span "1987" at bounding box center [440, 141] width 16 height 16
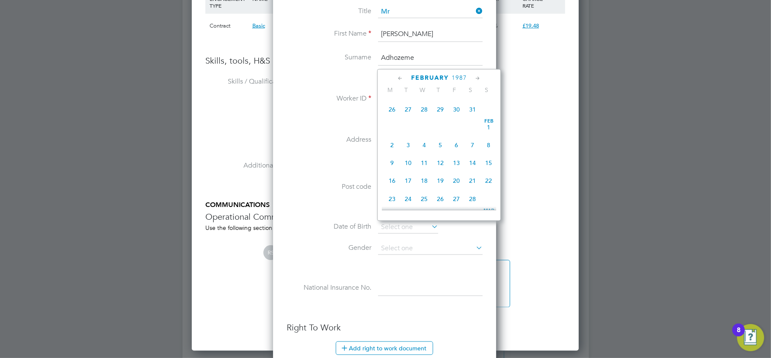
scroll to position [104, 0]
click at [394, 115] on span "5" at bounding box center [392, 112] width 16 height 16
type input "[DATE]"
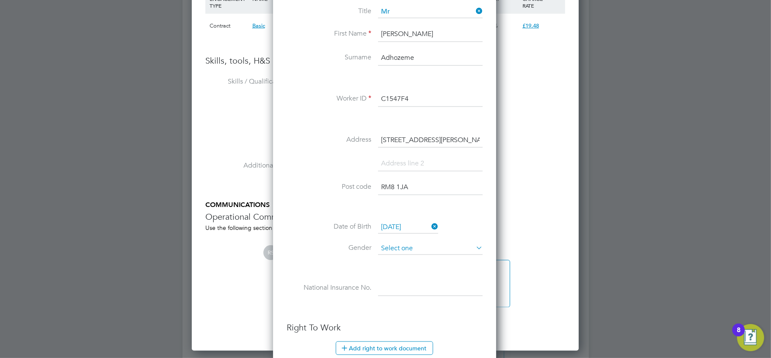
click at [423, 247] on input at bounding box center [430, 248] width 105 height 13
click at [420, 259] on li "[DEMOGRAPHIC_DATA]" at bounding box center [430, 260] width 105 height 11
type input "[DEMOGRAPHIC_DATA]"
drag, startPoint x: 417, startPoint y: 286, endPoint x: 419, endPoint y: 282, distance: 5.0
click at [417, 286] on input at bounding box center [430, 287] width 105 height 15
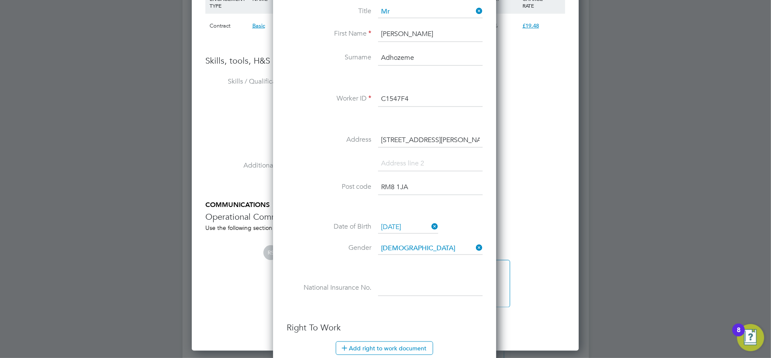
click at [407, 282] on input at bounding box center [430, 287] width 105 height 15
paste input "TJ824817B"
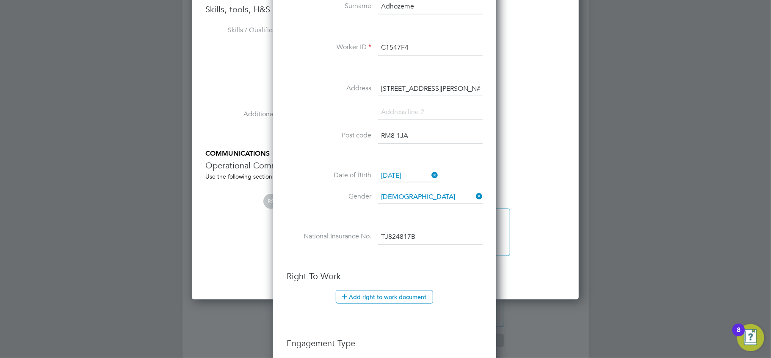
scroll to position [790, 0]
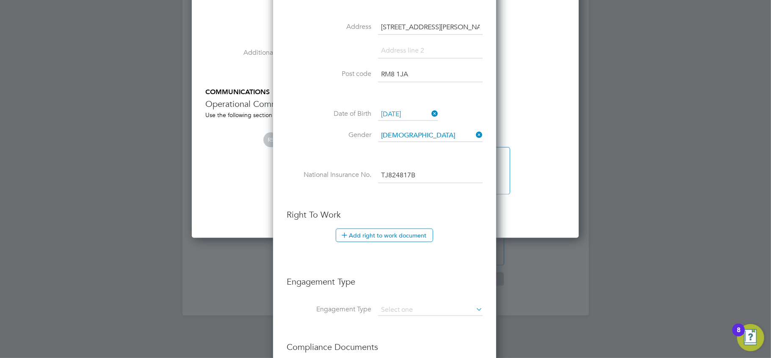
type input "TJ 82 48 17 B"
click at [412, 231] on button "Add right to work document" at bounding box center [384, 235] width 97 height 14
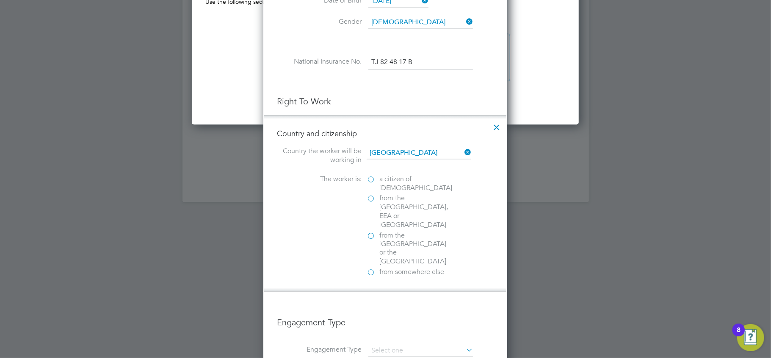
scroll to position [960, 0]
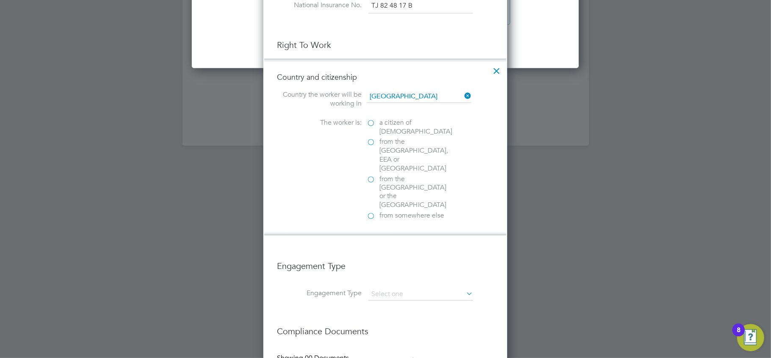
click at [399, 124] on span "a citizen of [DEMOGRAPHIC_DATA]" at bounding box center [416, 127] width 73 height 18
click at [0, 0] on input "a citizen of [DEMOGRAPHIC_DATA]" at bounding box center [0, 0] width 0 height 0
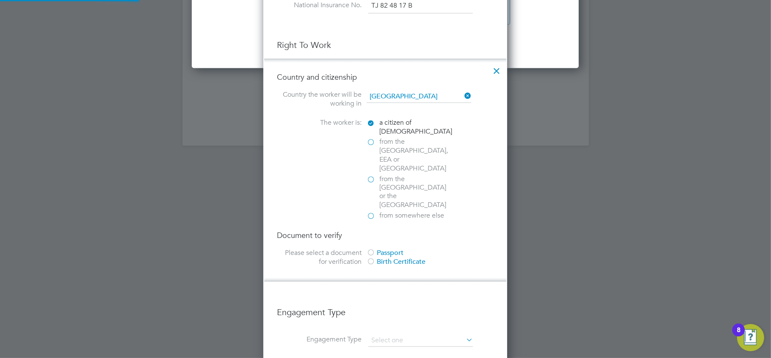
scroll to position [891, 244]
click at [385, 249] on div "Passport" at bounding box center [430, 253] width 127 height 9
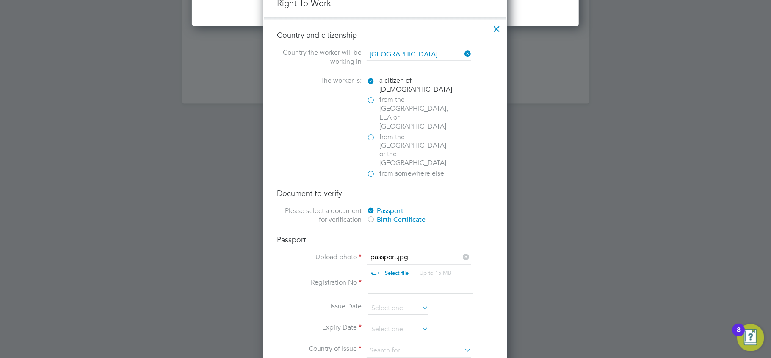
scroll to position [1073, 0]
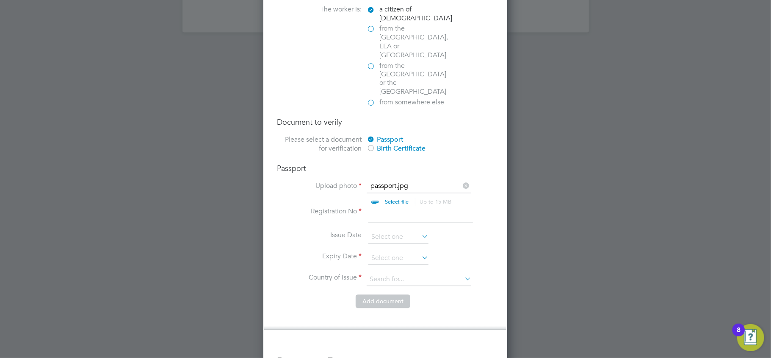
click at [375, 207] on input at bounding box center [421, 214] width 105 height 15
click at [386, 207] on input "A" at bounding box center [421, 214] width 105 height 15
type input "A12099545"
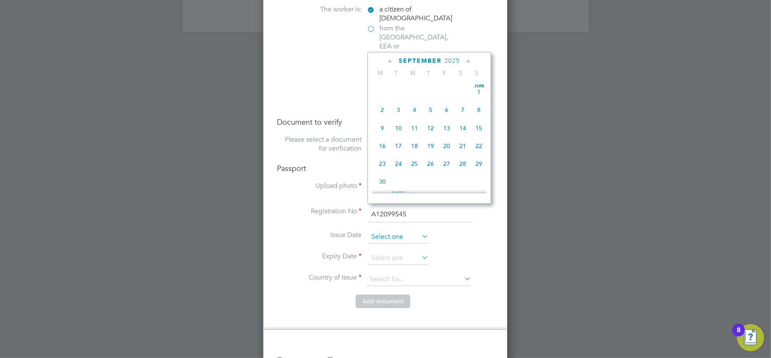
click at [400, 231] on input at bounding box center [399, 237] width 60 height 13
click at [452, 59] on span "2025" at bounding box center [452, 60] width 15 height 7
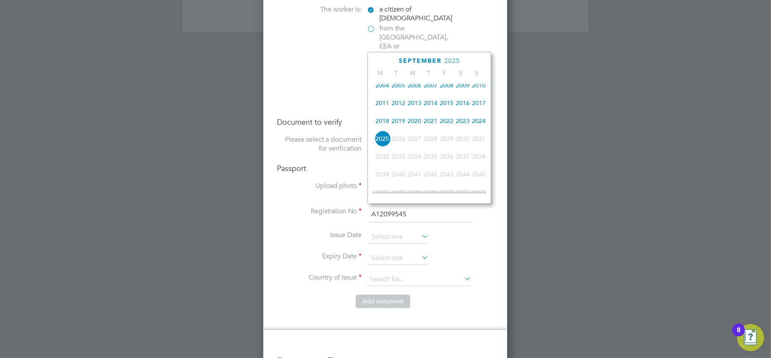
click at [433, 125] on span "2021" at bounding box center [431, 121] width 16 height 16
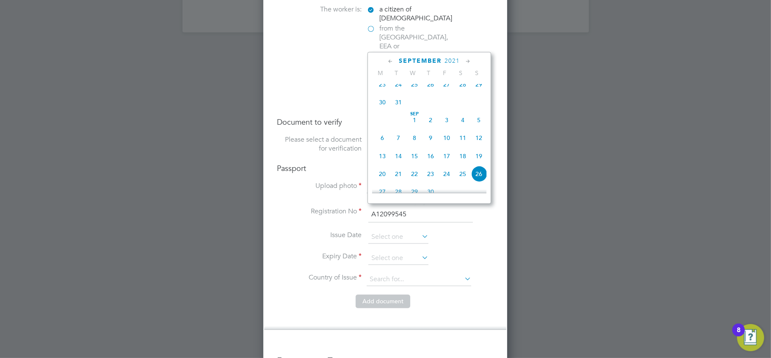
scroll to position [278, 0]
click at [384, 176] on span "27" at bounding box center [382, 172] width 16 height 16
type input "[DATE]"
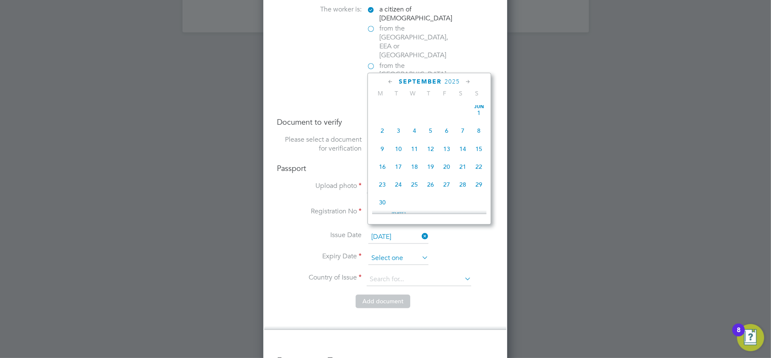
click at [383, 252] on input at bounding box center [399, 258] width 60 height 13
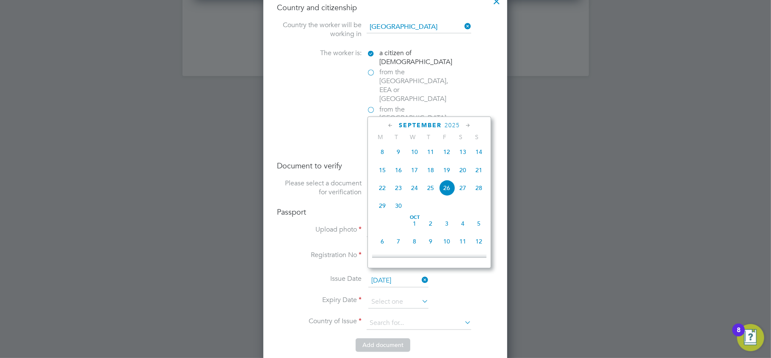
scroll to position [1017, 0]
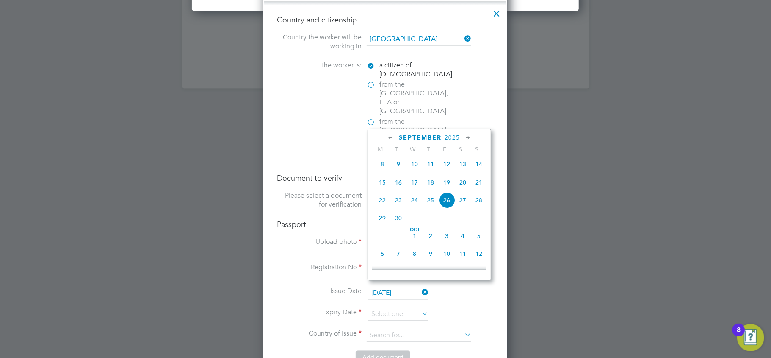
click at [453, 136] on span "2025" at bounding box center [452, 137] width 15 height 7
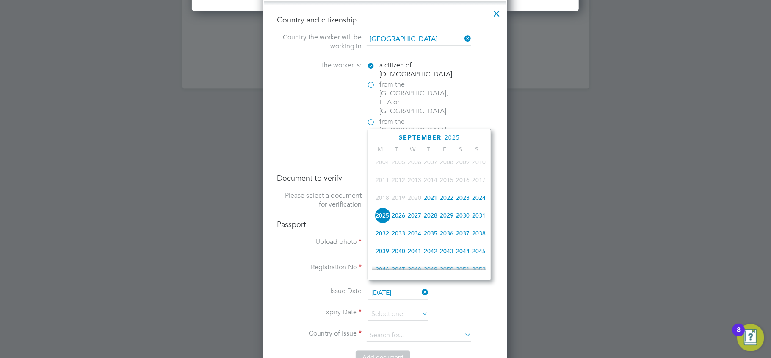
click at [395, 217] on span "2026" at bounding box center [399, 215] width 16 height 16
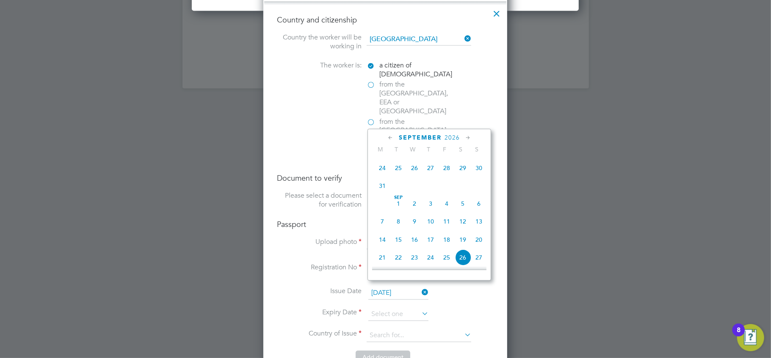
scroll to position [278, 0]
click at [482, 233] on span "27" at bounding box center [479, 230] width 16 height 16
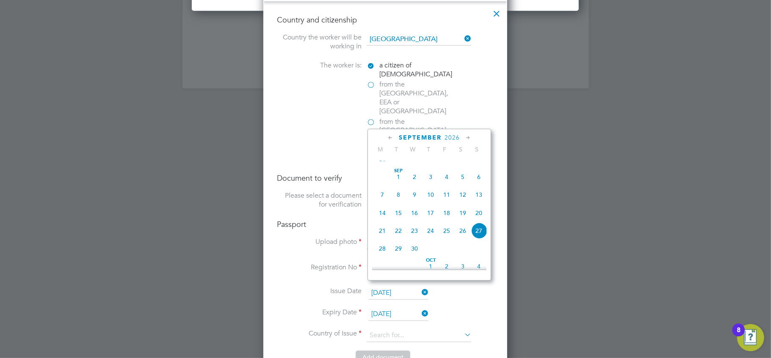
click at [398, 308] on input "27 Sep 2026" at bounding box center [399, 314] width 60 height 13
click at [463, 206] on span "26" at bounding box center [463, 200] width 16 height 16
type input "26 Sep 2026"
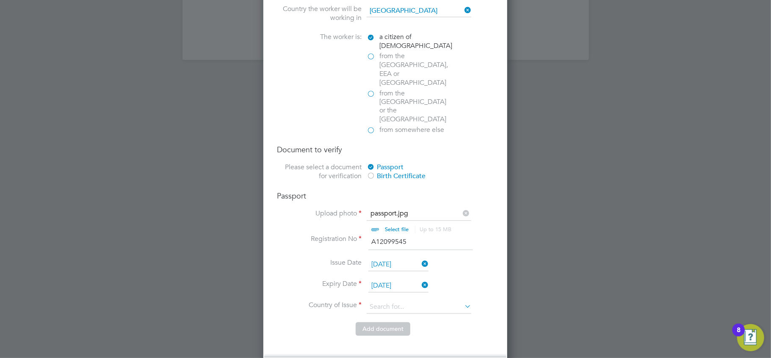
scroll to position [1073, 0]
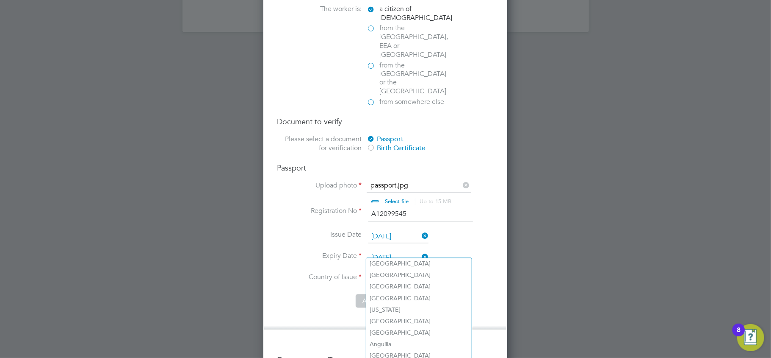
click at [390, 273] on input at bounding box center [419, 279] width 105 height 13
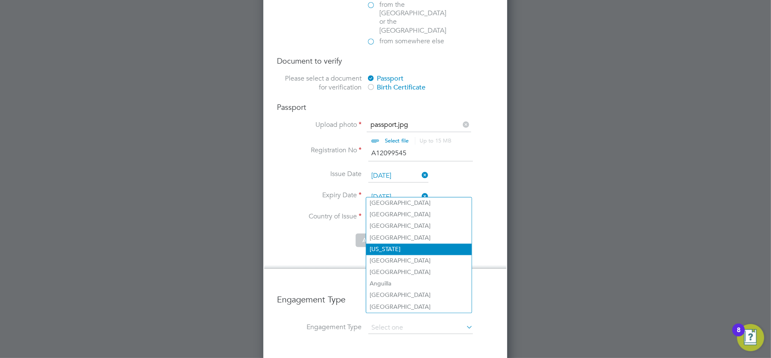
scroll to position [1186, 0]
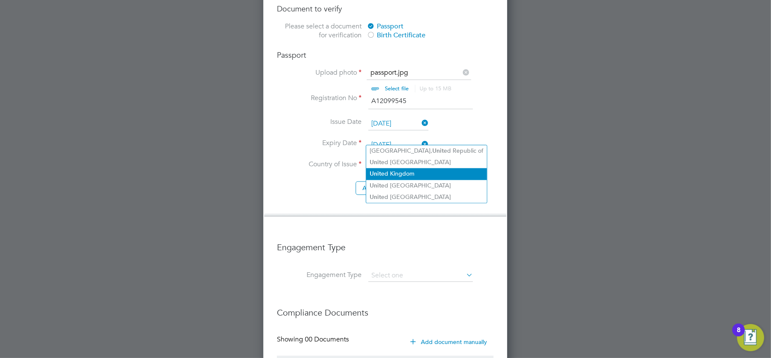
click at [420, 170] on li "Unit ed Kingdom" at bounding box center [426, 173] width 121 height 11
type input "United Kingdom"
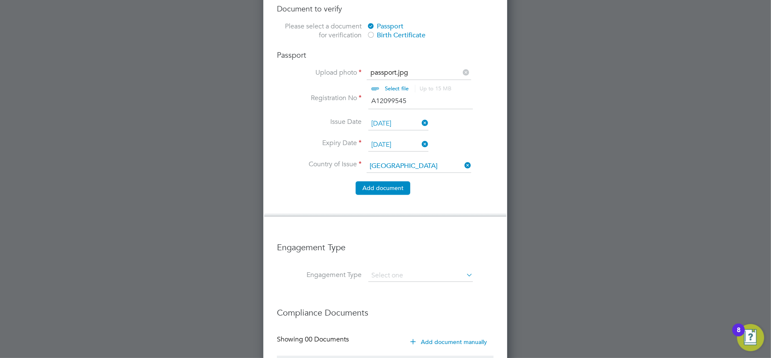
click at [380, 181] on button "Add document" at bounding box center [383, 188] width 55 height 14
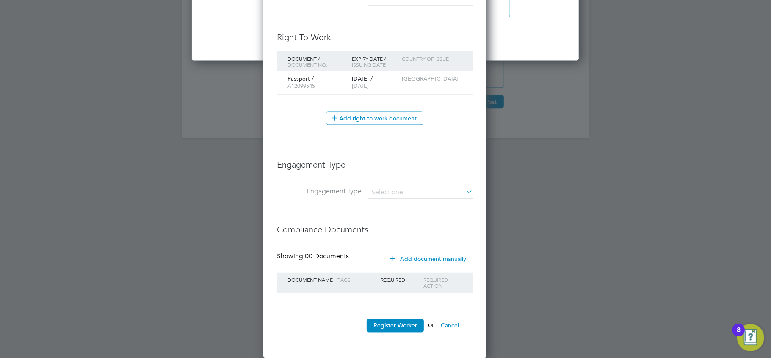
scroll to position [778, 225]
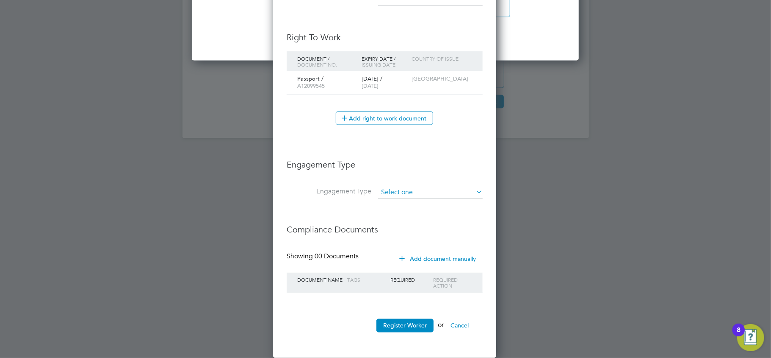
click at [412, 192] on input at bounding box center [430, 193] width 105 height 12
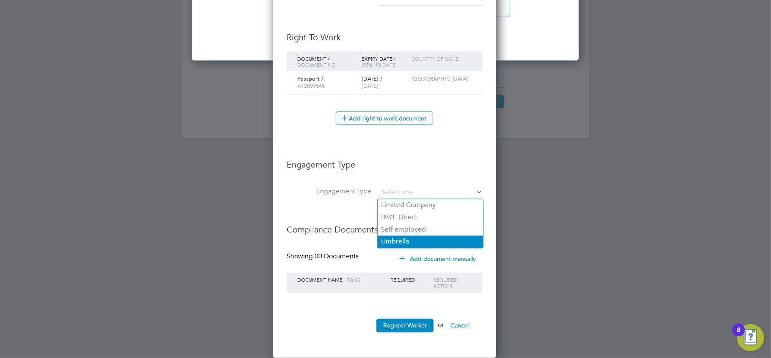
click at [409, 236] on li "Umbrella" at bounding box center [430, 242] width 105 height 12
type input "Umbrella"
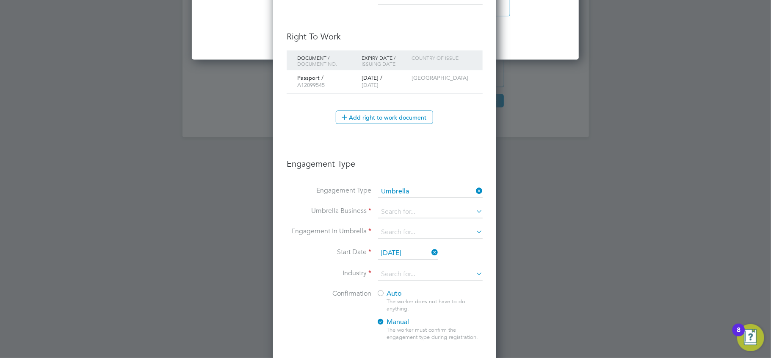
scroll to position [934, 225]
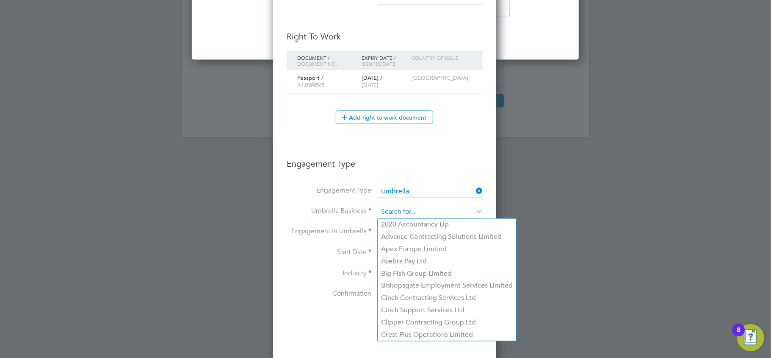
click at [398, 213] on input at bounding box center [430, 212] width 105 height 12
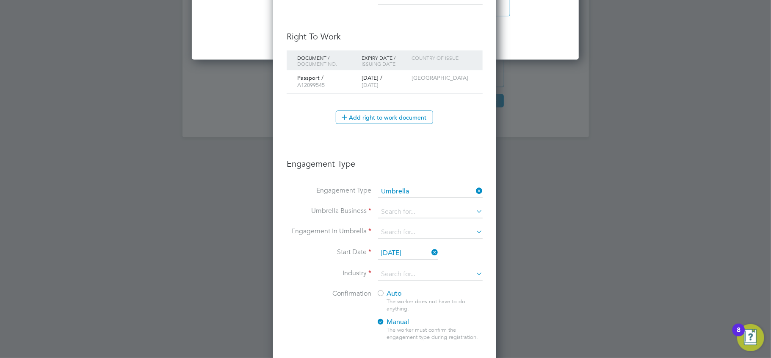
click at [400, 285] on li "Bishopsgate Employment Services Limited" at bounding box center [447, 286] width 139 height 12
type input "Bishopsgate Employment Services Limited"
click at [384, 233] on input at bounding box center [430, 233] width 105 height 12
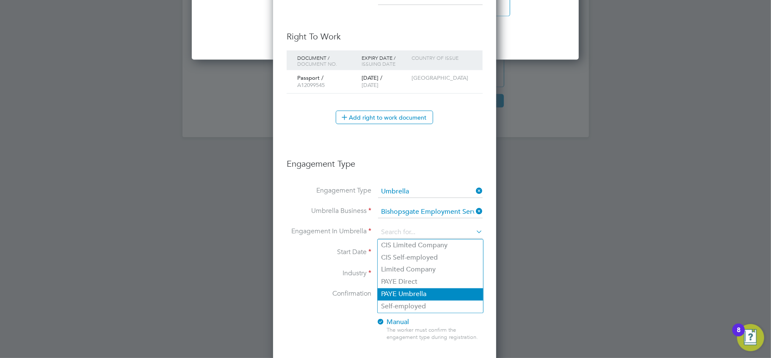
click at [404, 291] on li "PAYE Umbrella" at bounding box center [430, 294] width 105 height 12
type input "PAYE Umbrella"
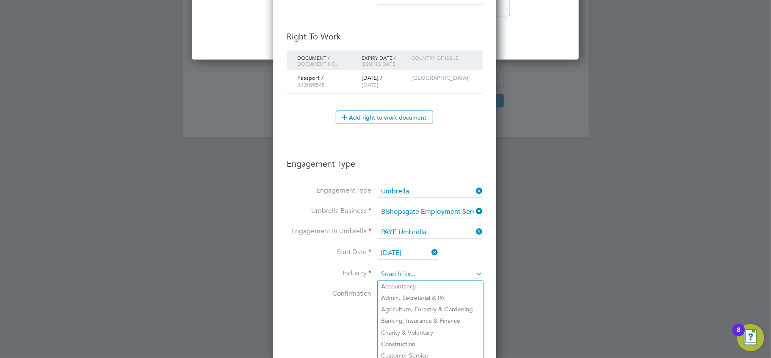
click at [392, 278] on input at bounding box center [430, 274] width 105 height 13
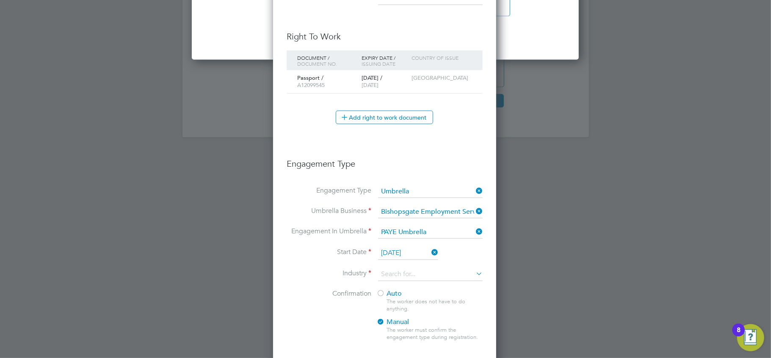
click at [401, 247] on input "26 Sep 2025" at bounding box center [408, 253] width 60 height 13
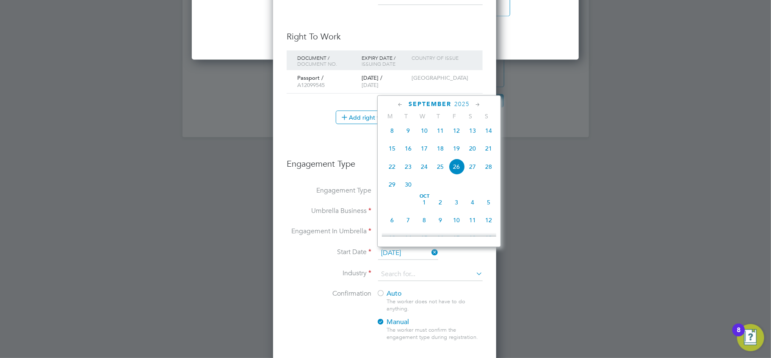
click at [411, 149] on span "16" at bounding box center [408, 148] width 16 height 16
type input "[DATE]"
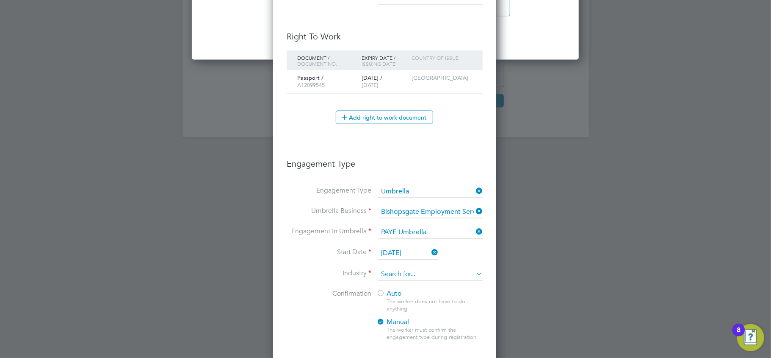
click at [419, 269] on input at bounding box center [430, 274] width 105 height 13
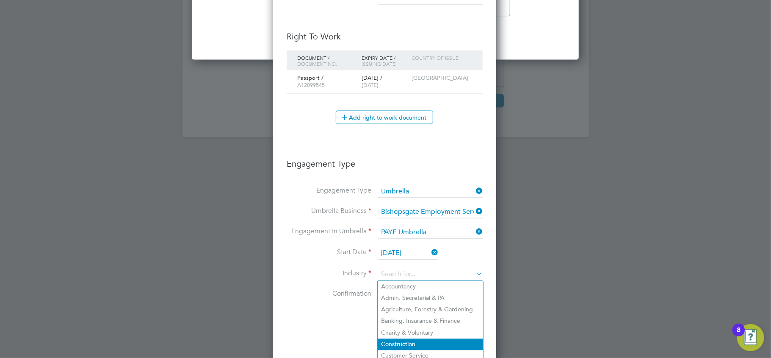
click at [396, 339] on li "Construction" at bounding box center [430, 343] width 105 height 11
type input "Construction"
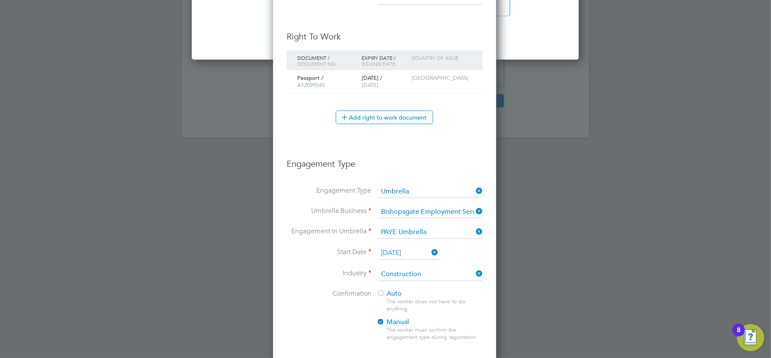
scroll to position [1025, 0]
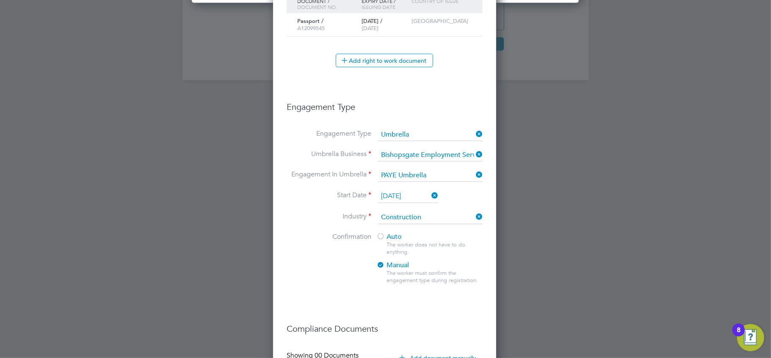
click at [380, 233] on div at bounding box center [381, 237] width 8 height 8
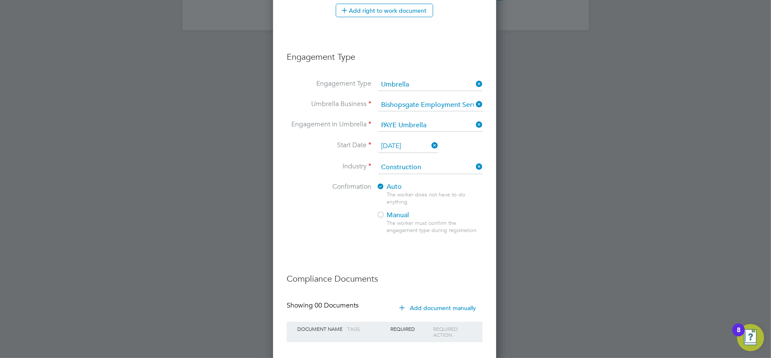
scroll to position [1124, 0]
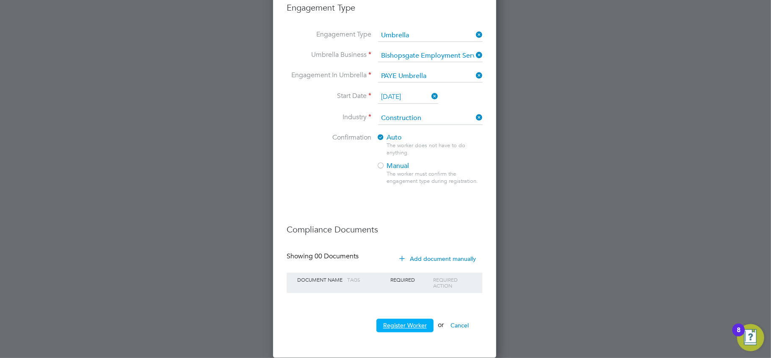
click at [400, 326] on button "Register Worker" at bounding box center [405, 326] width 57 height 14
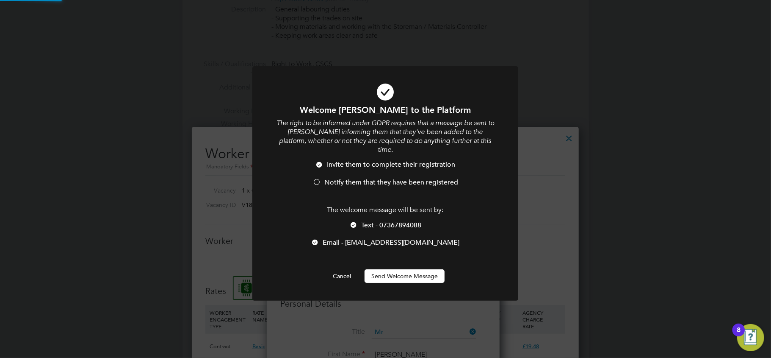
scroll to position [0, 0]
click at [409, 269] on button "Send Welcome Message" at bounding box center [405, 276] width 80 height 14
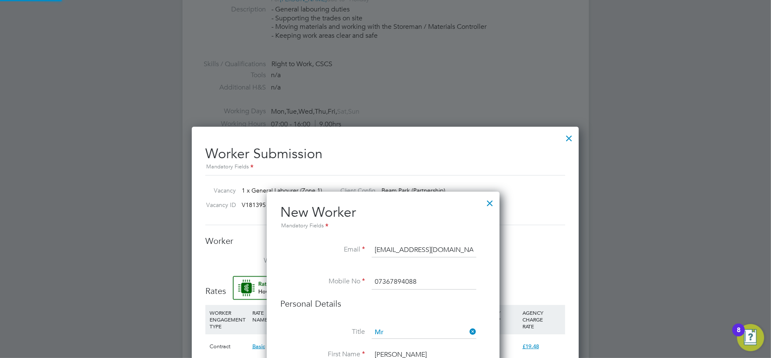
type input "Isaac Adhozeme (C1547F4)"
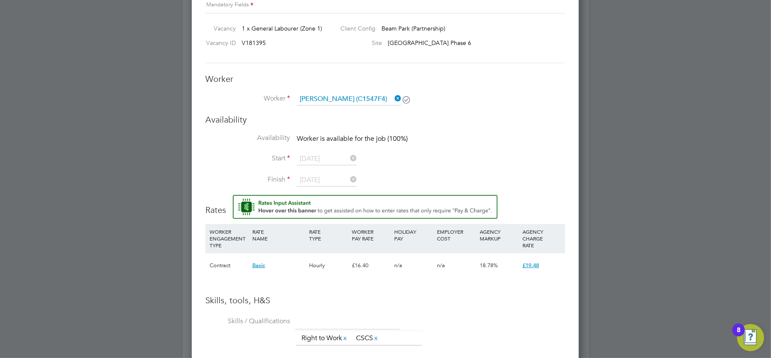
scroll to position [508, 0]
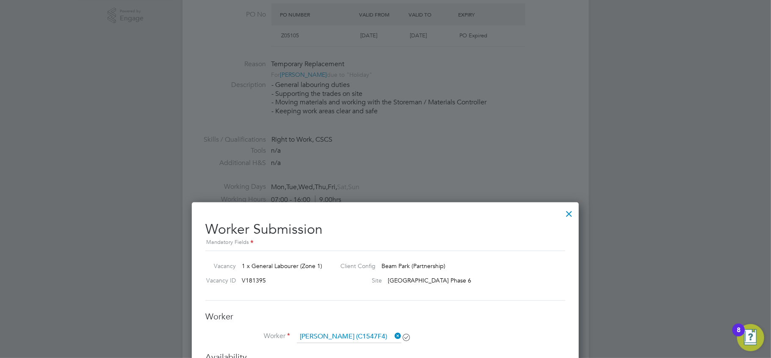
click at [571, 209] on div at bounding box center [569, 211] width 15 height 15
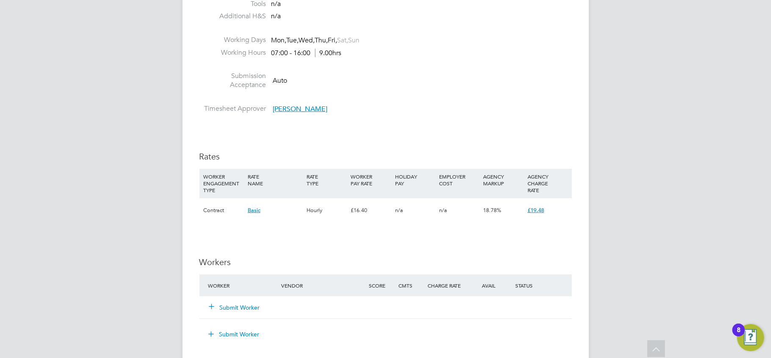
scroll to position [452, 0]
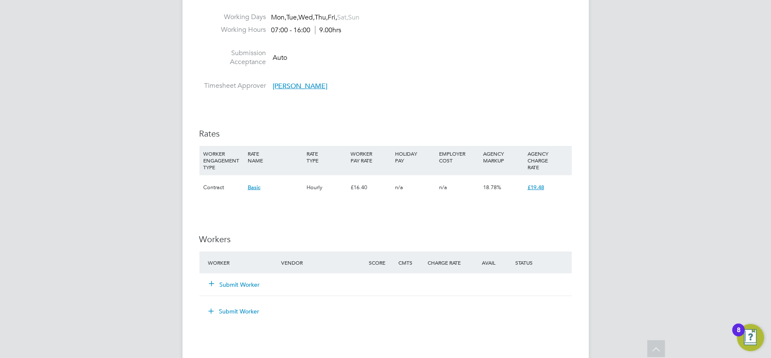
click at [236, 281] on button "Submit Worker" at bounding box center [235, 284] width 51 height 8
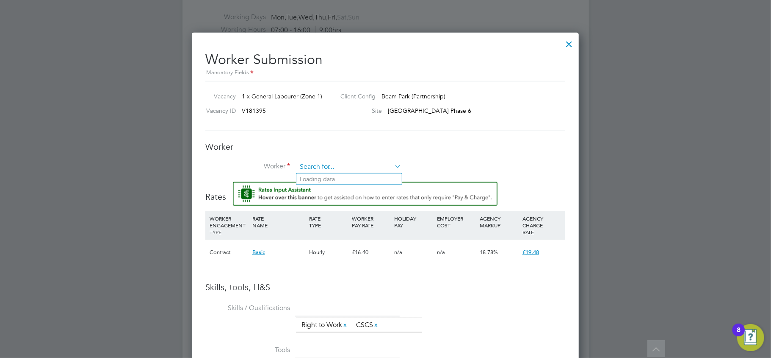
click at [315, 165] on input at bounding box center [349, 167] width 105 height 13
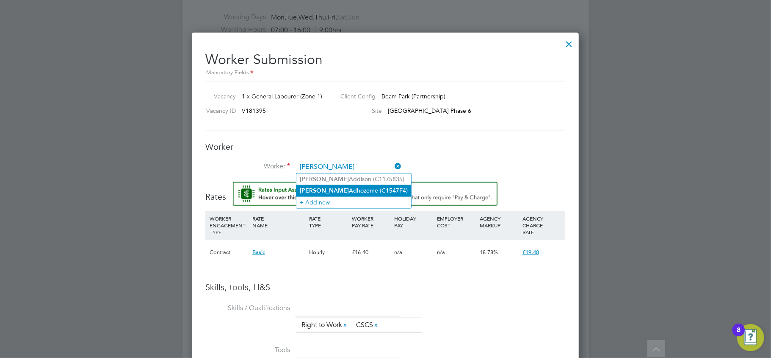
click at [321, 187] on li "Isaac Adhozeme (C1547F4)" at bounding box center [354, 190] width 115 height 11
type input "Isaac Adhozeme (C1547F4)"
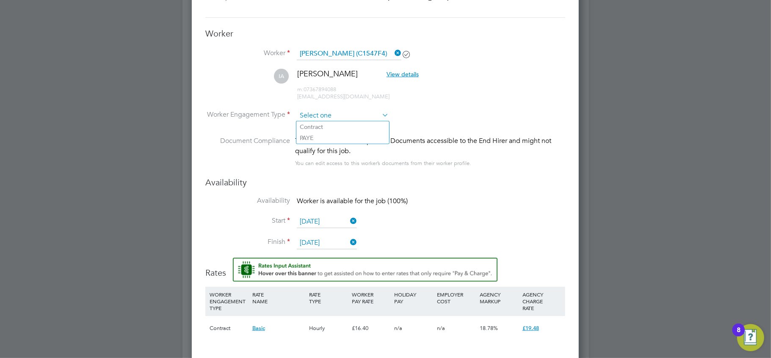
click at [319, 116] on input at bounding box center [343, 115] width 92 height 13
click at [316, 127] on li "Contract" at bounding box center [343, 126] width 93 height 11
type input "Contract"
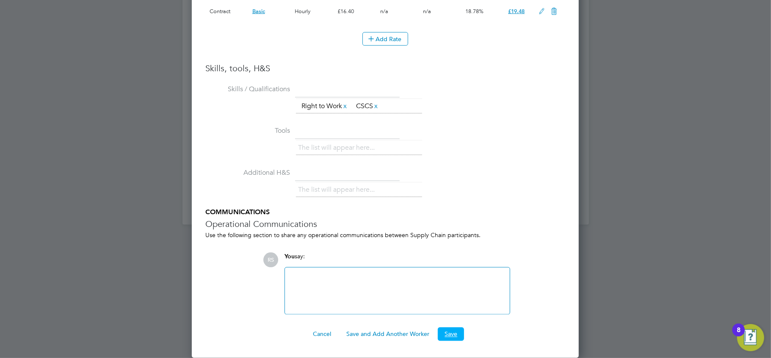
click at [455, 327] on button "Save" at bounding box center [451, 334] width 26 height 14
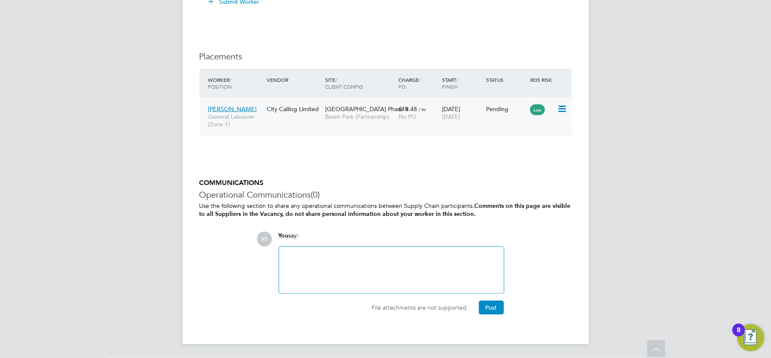
click at [566, 108] on icon at bounding box center [561, 109] width 8 height 10
click at [492, 159] on li "Start" at bounding box center [523, 163] width 87 height 12
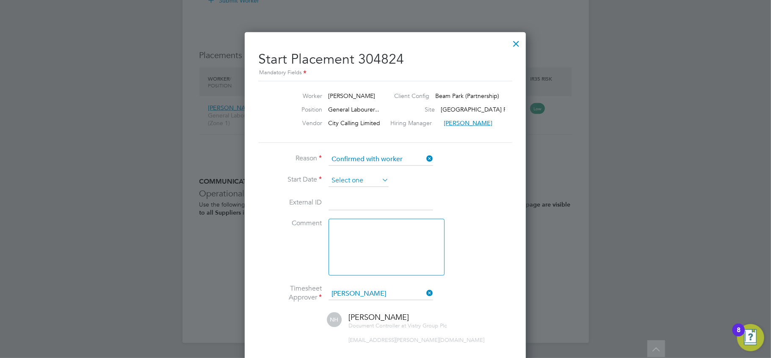
click at [353, 178] on input at bounding box center [359, 180] width 60 height 13
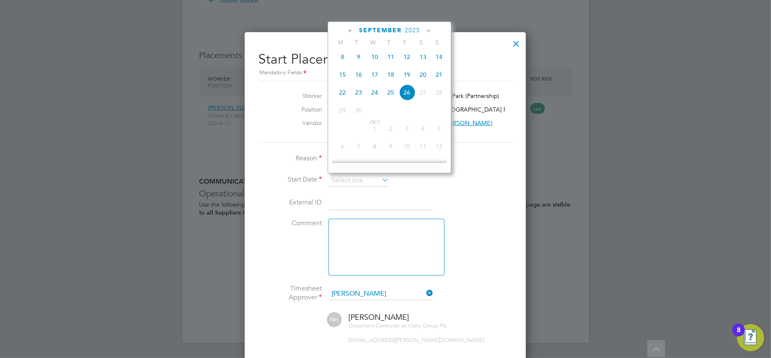
click at [363, 78] on span "16" at bounding box center [359, 75] width 16 height 16
type input "[DATE]"
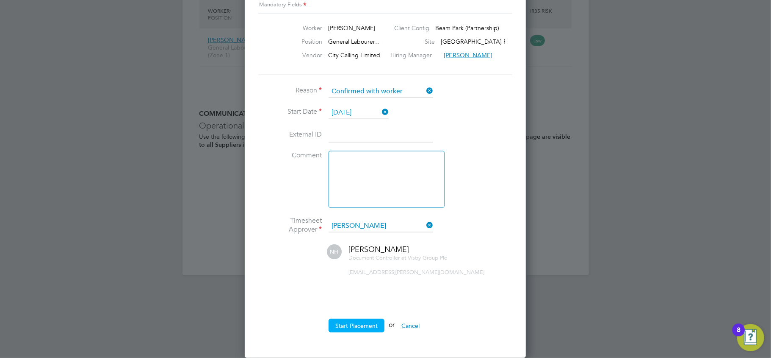
click at [360, 324] on button "Start Placement" at bounding box center [357, 326] width 56 height 14
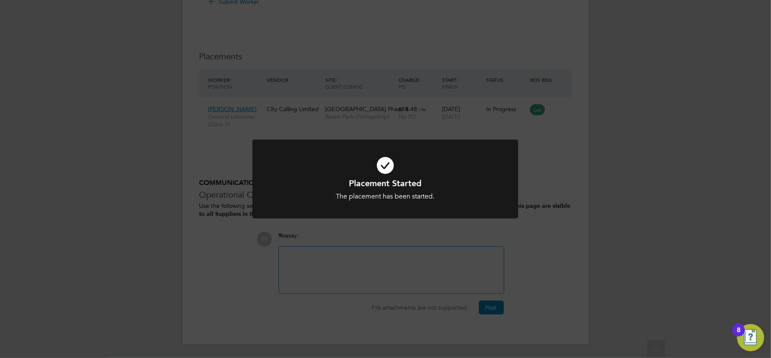
click at [134, 203] on div "Placement Started The placement has been started. Cancel Okay" at bounding box center [385, 179] width 771 height 358
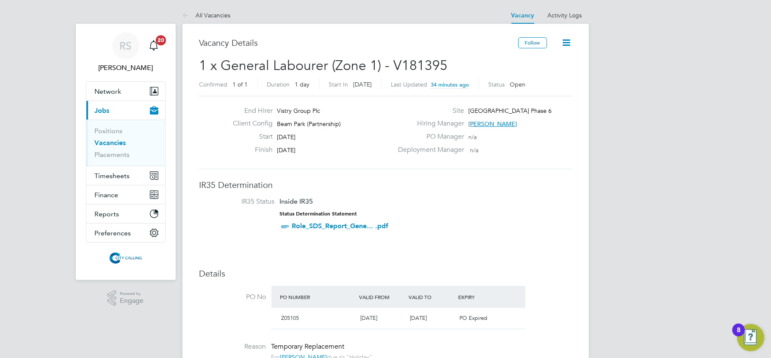
click at [109, 141] on link "Vacancies" at bounding box center [110, 143] width 31 height 8
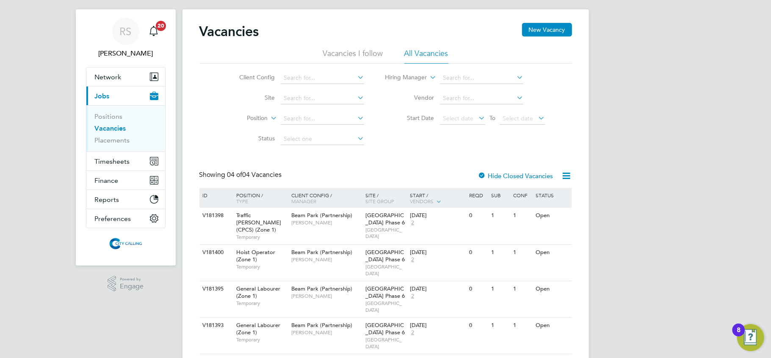
click at [699, 142] on div "RS Raje Saravanamuthu Notifications 20 Applications: Network Team Members Busin…" at bounding box center [385, 185] width 771 height 399
click at [108, 162] on span "Timesheets" at bounding box center [112, 161] width 35 height 8
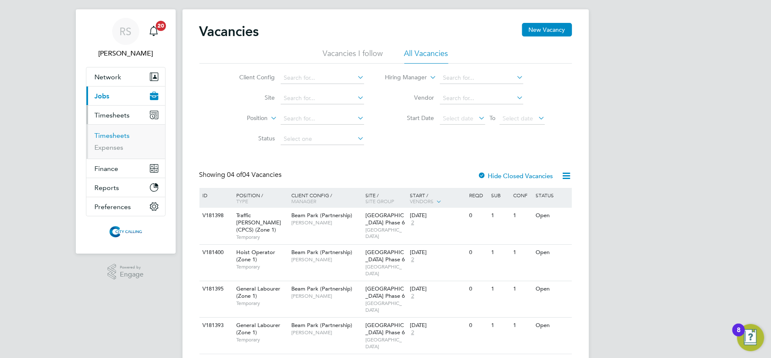
click at [109, 138] on link "Timesheets" at bounding box center [112, 135] width 35 height 8
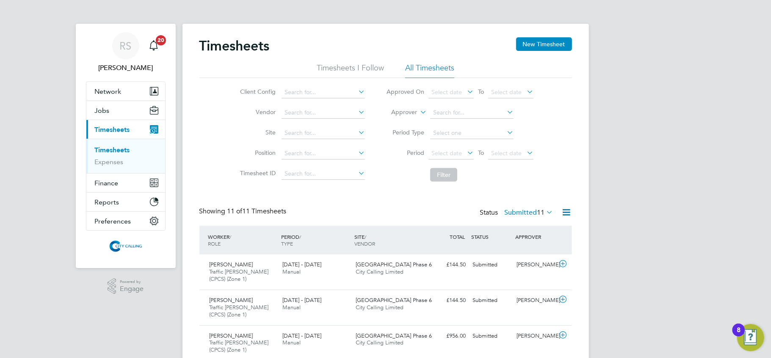
click at [571, 211] on icon at bounding box center [567, 212] width 11 height 11
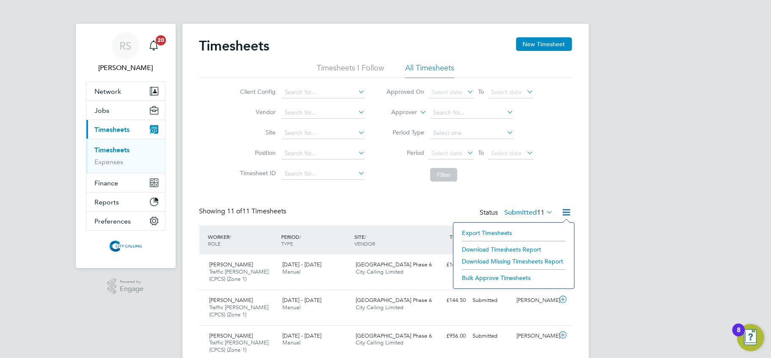
click at [548, 75] on ul "Timesheets I Follow All Timesheets" at bounding box center [386, 70] width 373 height 15
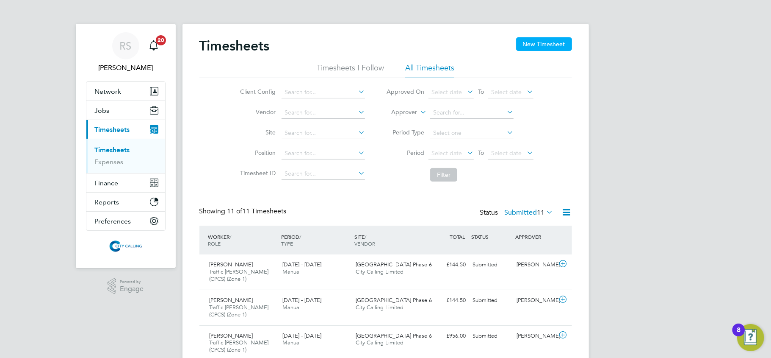
click at [541, 44] on button "New Timesheet" at bounding box center [544, 44] width 56 height 14
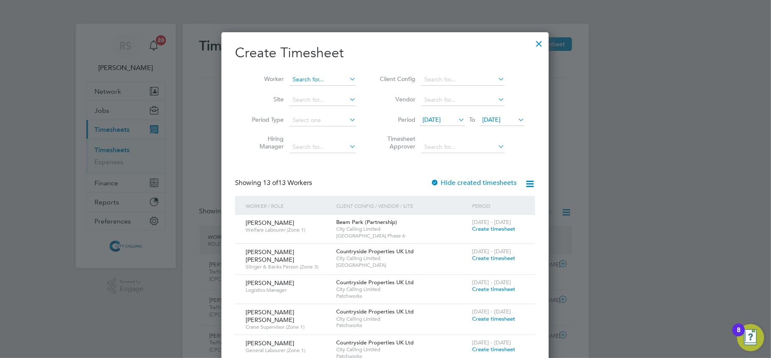
click at [334, 79] on input at bounding box center [323, 80] width 67 height 12
click at [319, 100] on li "Isaac Adhozeme" at bounding box center [341, 102] width 105 height 11
type input "[PERSON_NAME]"
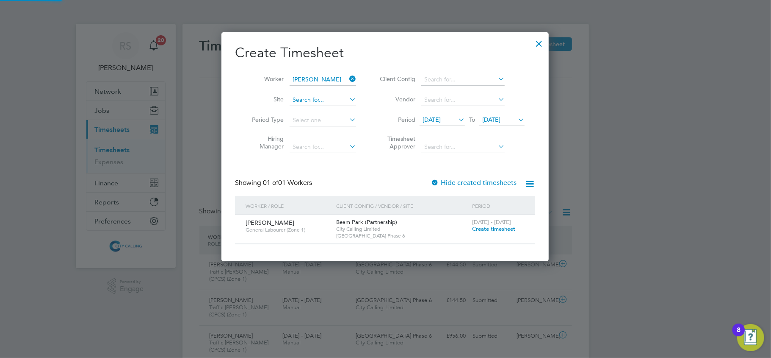
scroll to position [229, 328]
click at [483, 226] on span "Create timesheet" at bounding box center [493, 228] width 43 height 7
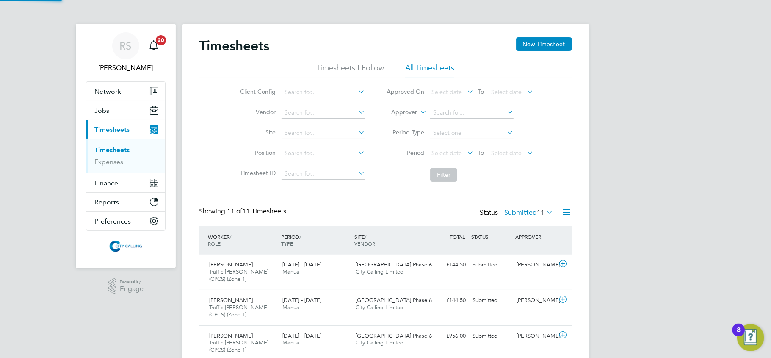
scroll to position [29, 74]
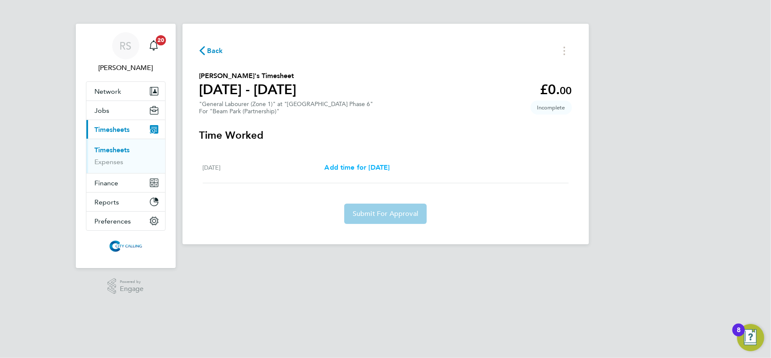
click at [390, 165] on span "Add time for Tue 16 Sep" at bounding box center [356, 167] width 65 height 8
select select "30"
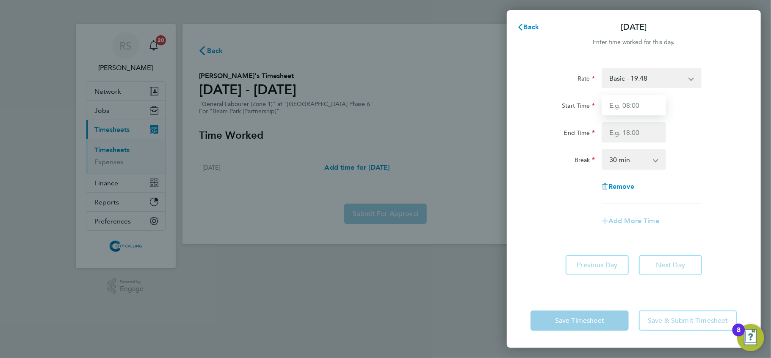
click at [631, 105] on input "Start Time" at bounding box center [634, 105] width 64 height 20
type input "07:30"
type input "17:00"
click at [690, 230] on div "Add More Time" at bounding box center [633, 221] width 213 height 20
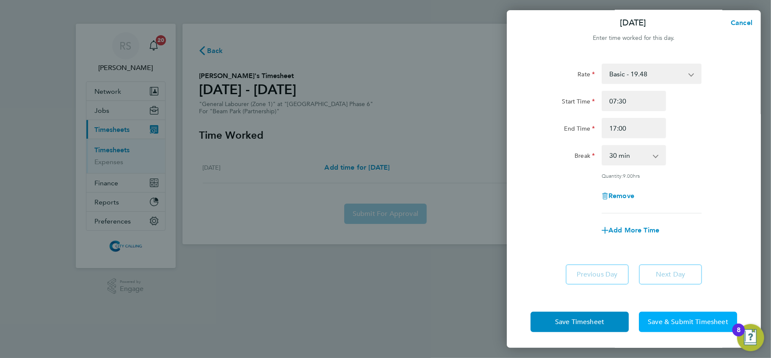
click at [711, 313] on button "Save & Submit Timesheet" at bounding box center [688, 321] width 98 height 20
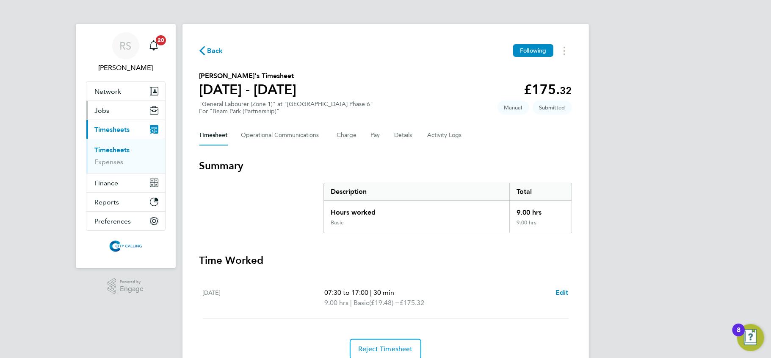
click at [116, 107] on button "Jobs" at bounding box center [125, 110] width 79 height 19
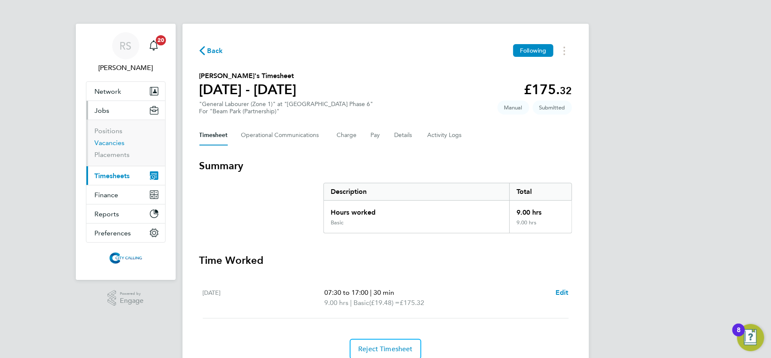
click at [114, 142] on link "Vacancies" at bounding box center [110, 143] width 30 height 8
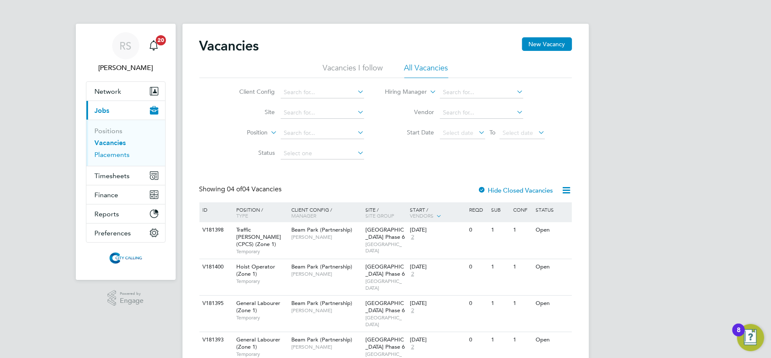
click at [119, 158] on link "Placements" at bounding box center [112, 154] width 35 height 8
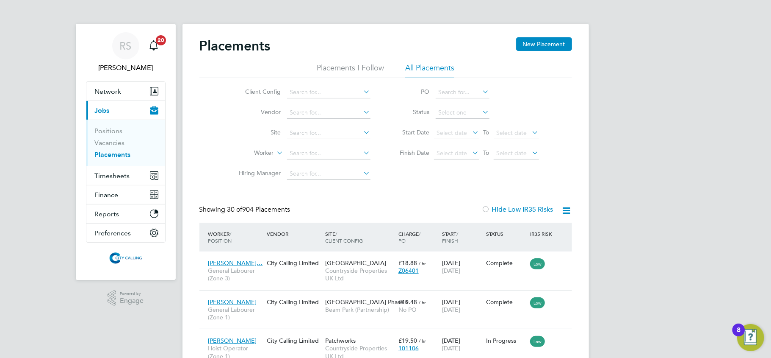
click at [566, 209] on icon at bounding box center [567, 210] width 11 height 11
click at [106, 172] on span "Timesheets" at bounding box center [112, 176] width 35 height 8
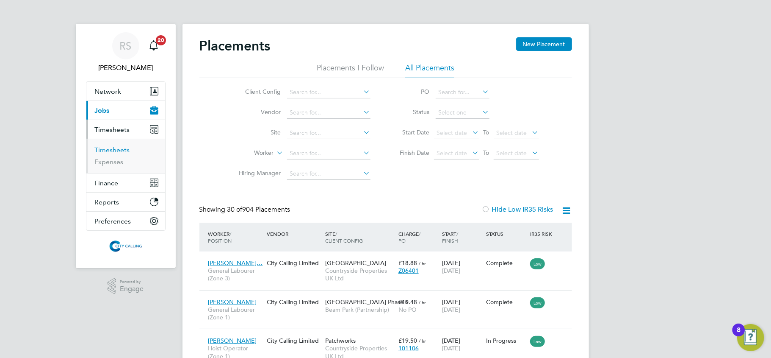
click at [111, 151] on link "Timesheets" at bounding box center [112, 150] width 35 height 8
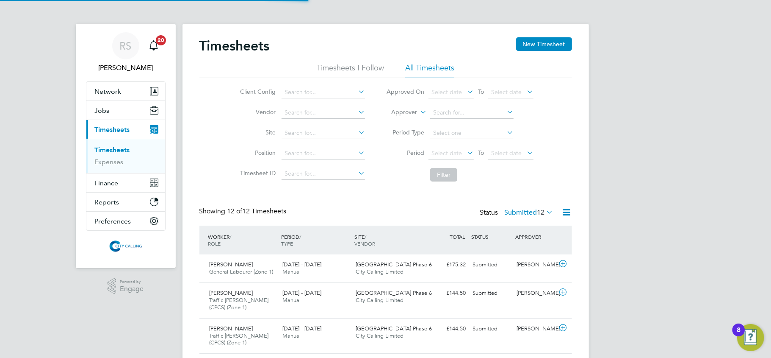
click at [565, 213] on icon at bounding box center [567, 212] width 11 height 11
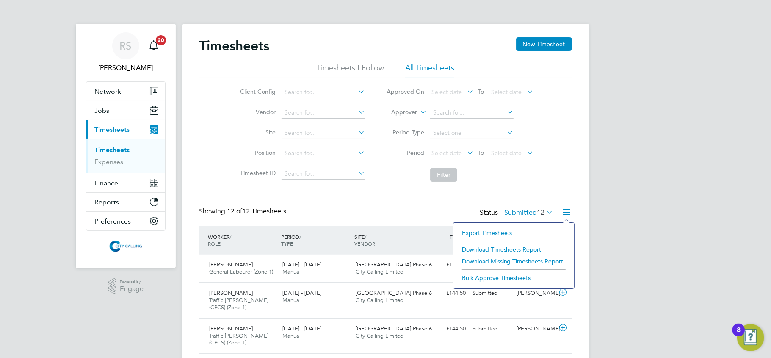
click at [502, 228] on li "Export Timesheets" at bounding box center [514, 233] width 112 height 12
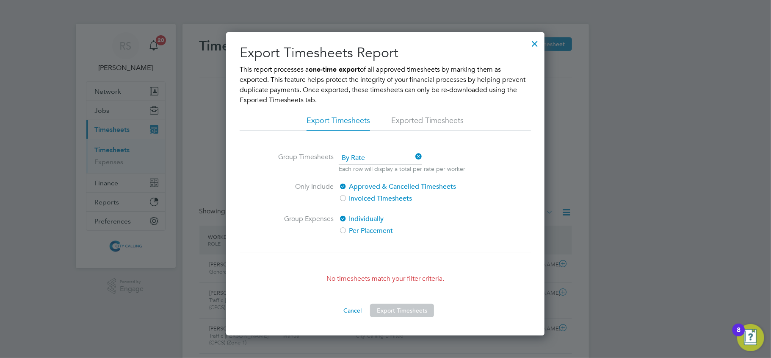
click at [535, 46] on div at bounding box center [534, 41] width 15 height 15
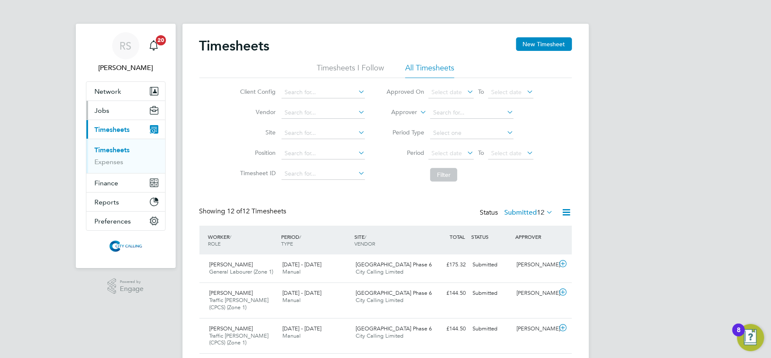
drag, startPoint x: 107, startPoint y: 110, endPoint x: 107, endPoint y: 116, distance: 5.9
click at [106, 109] on span "Jobs" at bounding box center [102, 110] width 15 height 8
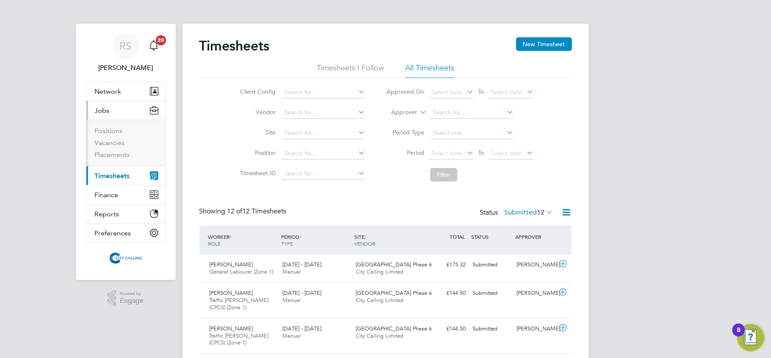
click at [109, 138] on li "Positions" at bounding box center [127, 133] width 64 height 12
click at [109, 141] on link "Vacancies" at bounding box center [110, 143] width 30 height 8
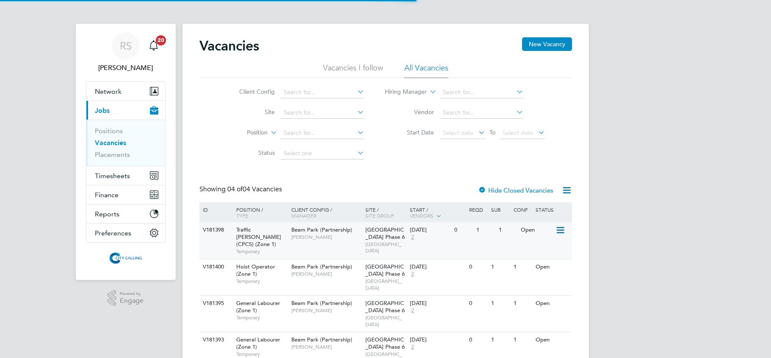
scroll to position [14, 0]
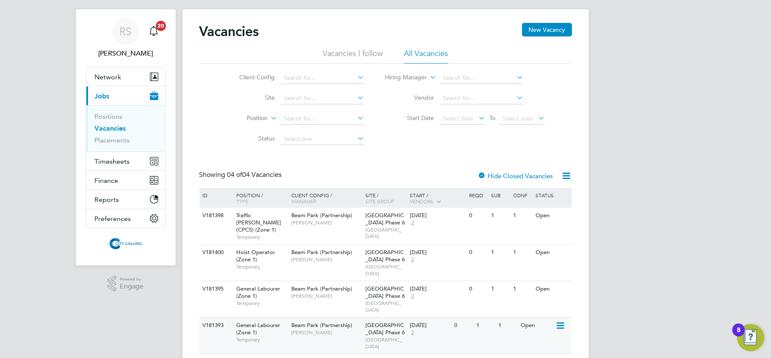
click at [429, 317] on div "[DATE] 2" at bounding box center [430, 328] width 44 height 23
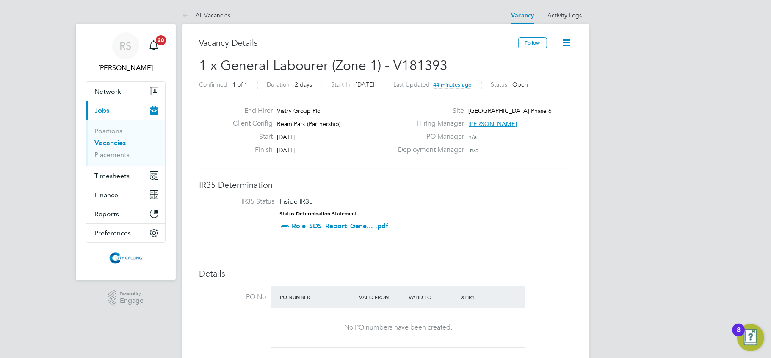
click at [107, 144] on link "Vacancies" at bounding box center [110, 143] width 31 height 8
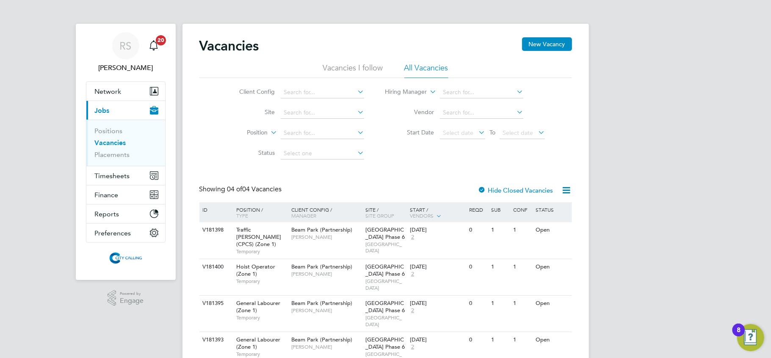
scroll to position [14, 0]
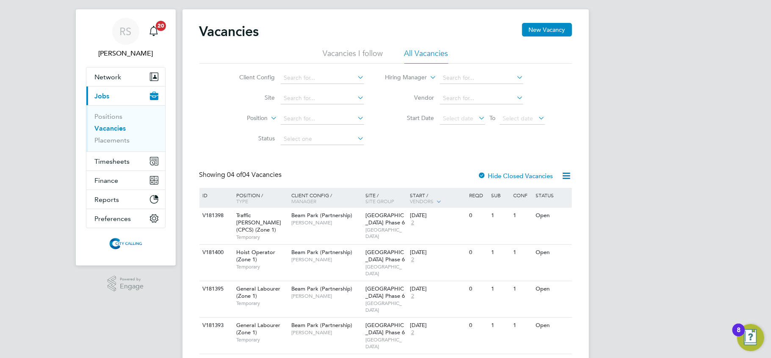
drag, startPoint x: 284, startPoint y: 175, endPoint x: 217, endPoint y: 175, distance: 66.9
click at [218, 175] on div "Showing 04 of 04 Vacancies Hide Closed Vacancies" at bounding box center [386, 178] width 373 height 17
click at [214, 173] on div "Showing 04 of 04 Vacancies" at bounding box center [242, 174] width 84 height 9
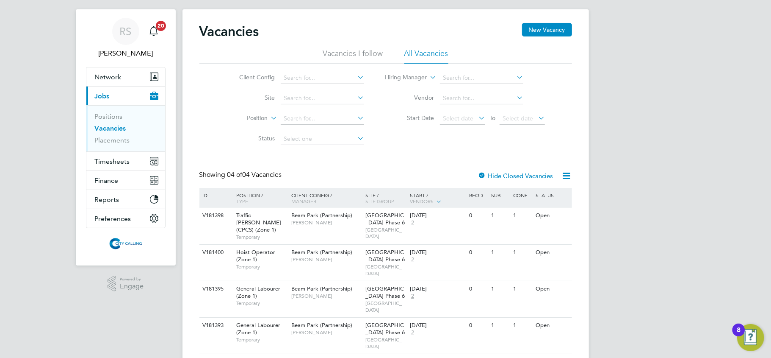
click at [214, 173] on div "Showing 04 of 04 Vacancies" at bounding box center [242, 174] width 84 height 9
drag, startPoint x: 241, startPoint y: 172, endPoint x: 258, endPoint y: 177, distance: 17.2
click at [258, 177] on span "04 of 04 Vacancies" at bounding box center [254, 174] width 55 height 8
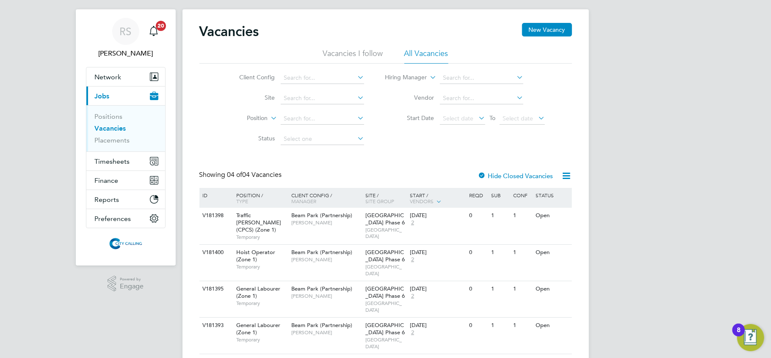
click at [258, 177] on span "04 of 04 Vacancies" at bounding box center [254, 174] width 55 height 8
drag, startPoint x: 213, startPoint y: 185, endPoint x: 626, endPoint y: 346, distance: 444.0
click at [626, 346] on div "[PERSON_NAME] Notifications 20 Applications: Network Team Members Businesses Si…" at bounding box center [385, 185] width 771 height 399
click at [629, 332] on div "[PERSON_NAME] Notifications 20 Applications: Network Team Members Businesses Si…" at bounding box center [385, 185] width 771 height 399
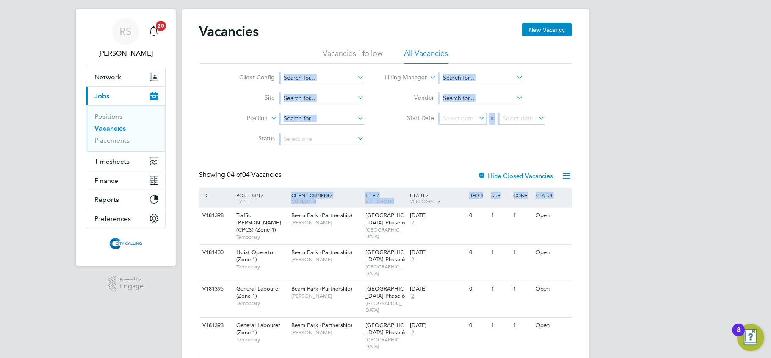
drag, startPoint x: 624, startPoint y: 327, endPoint x: 190, endPoint y: 141, distance: 472.7
click at [190, 141] on div "[PERSON_NAME] Notifications 20 Applications: Network Team Members Businesses Si…" at bounding box center [385, 185] width 771 height 399
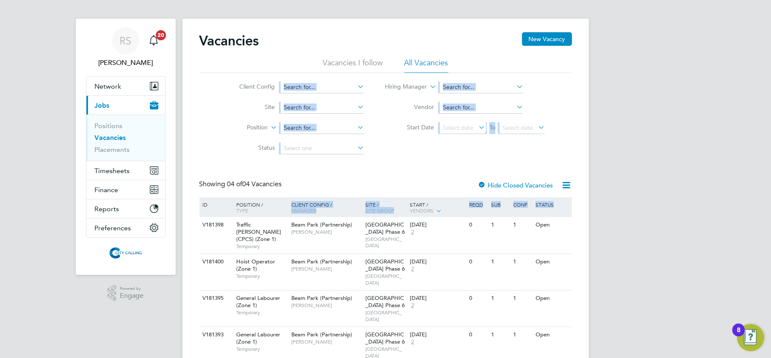
scroll to position [0, 0]
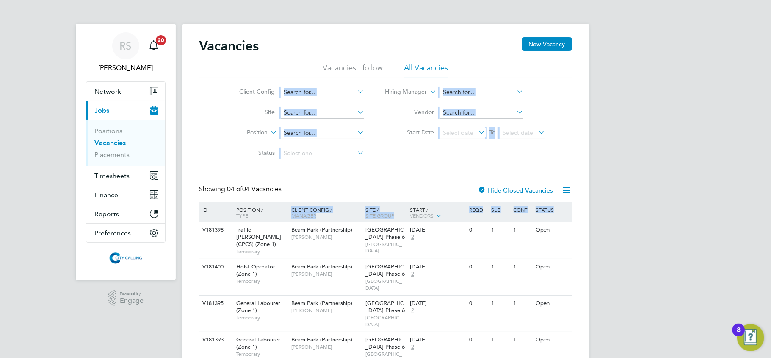
click at [566, 165] on div "Vacancies New Vacancy Vacancies I follow All Vacancies Client Config Site Posit…" at bounding box center [386, 202] width 373 height 331
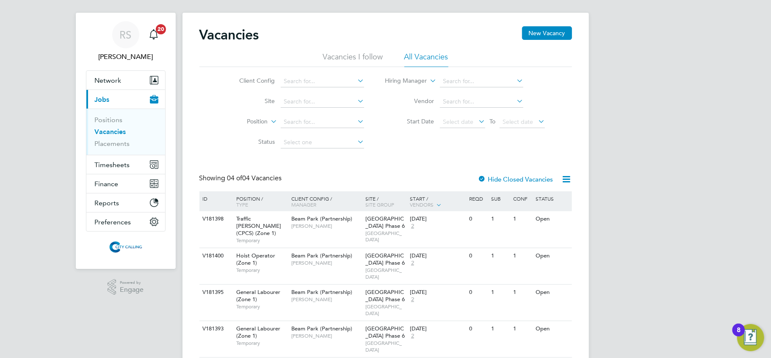
scroll to position [14, 0]
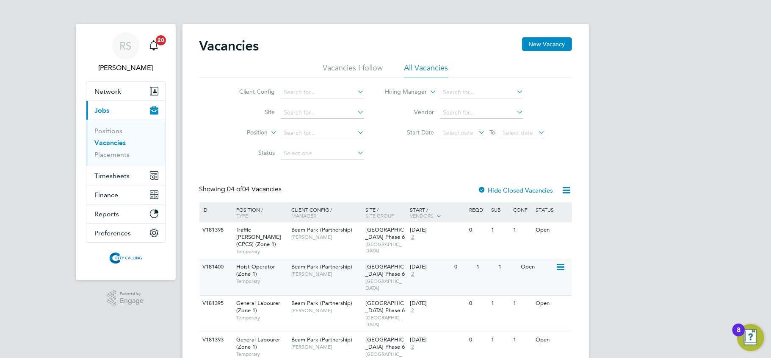
scroll to position [14, 0]
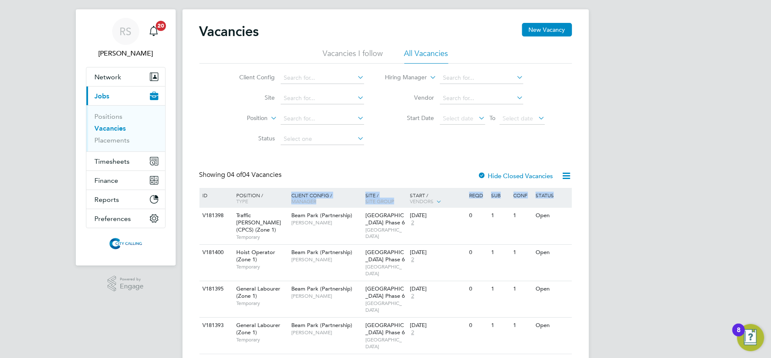
drag, startPoint x: 596, startPoint y: 311, endPoint x: 194, endPoint y: 154, distance: 431.5
click at [194, 154] on div "[PERSON_NAME] Notifications 20 Applications: Network Team Members Businesses Si…" at bounding box center [385, 185] width 771 height 399
click at [193, 154] on div "Vacancies New Vacancy Vacancies I follow All Vacancies Client Config Site Posit…" at bounding box center [386, 189] width 407 height 361
drag, startPoint x: 193, startPoint y: 154, endPoint x: 588, endPoint y: 325, distance: 430.7
click at [588, 325] on div "Vacancies New Vacancy Vacancies I follow All Vacancies Client Config Site Posit…" at bounding box center [386, 189] width 407 height 361
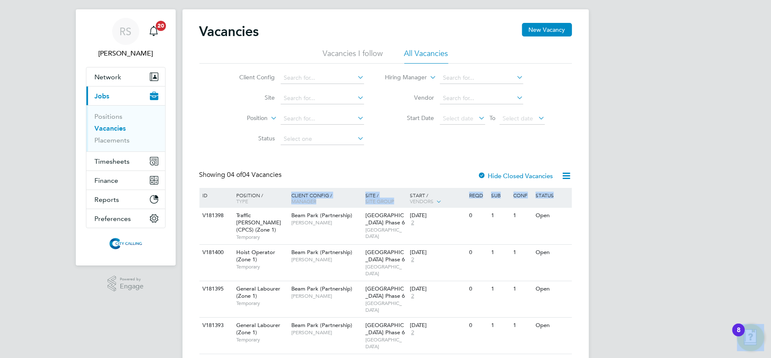
click at [619, 274] on div "[PERSON_NAME] Notifications 20 Applications: Network Team Members Businesses Si…" at bounding box center [385, 185] width 771 height 399
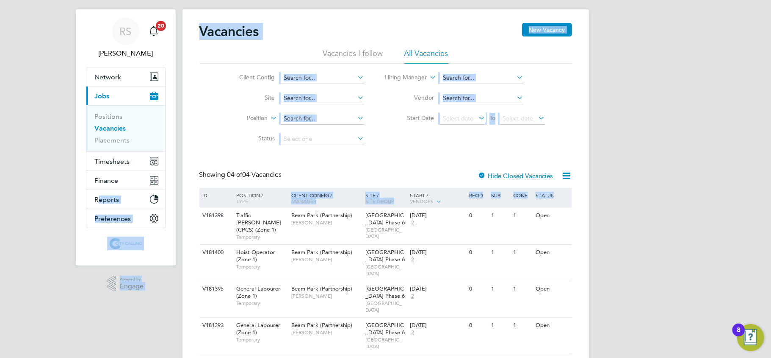
drag, startPoint x: 563, startPoint y: 196, endPoint x: 339, endPoint y: 197, distance: 224.1
click at [339, 197] on div "ID Position / Type Client Config / Manager Site / Site Group Start / Vendors Re…" at bounding box center [386, 198] width 373 height 20
click at [339, 199] on div "Client Config / Manager" at bounding box center [326, 198] width 74 height 20
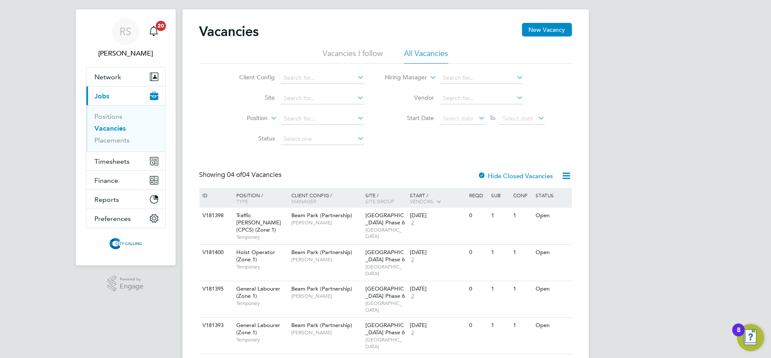
drag, startPoint x: 228, startPoint y: 194, endPoint x: 618, endPoint y: 265, distance: 397.0
click at [615, 317] on div "[PERSON_NAME] Notifications 20 Applications: Network Team Members Businesses Si…" at bounding box center [385, 185] width 771 height 399
drag, startPoint x: 614, startPoint y: 211, endPoint x: 178, endPoint y: 192, distance: 436.3
click at [178, 192] on div "[PERSON_NAME] Notifications 20 Applications: Network Team Members Businesses Si…" at bounding box center [385, 185] width 771 height 399
click at [612, 220] on div "[PERSON_NAME] Notifications 20 Applications: Network Team Members Businesses Si…" at bounding box center [385, 185] width 771 height 399
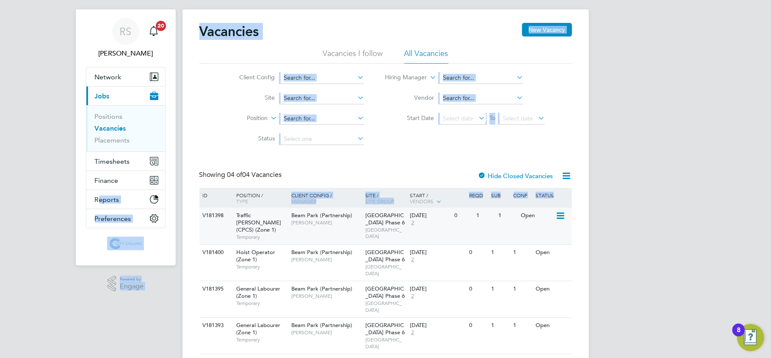
drag, startPoint x: 580, startPoint y: 202, endPoint x: 366, endPoint y: 215, distance: 214.3
click at [366, 215] on div "Vacancies New Vacancy Vacancies I follow All Vacancies Client Config Site Posit…" at bounding box center [386, 189] width 407 height 361
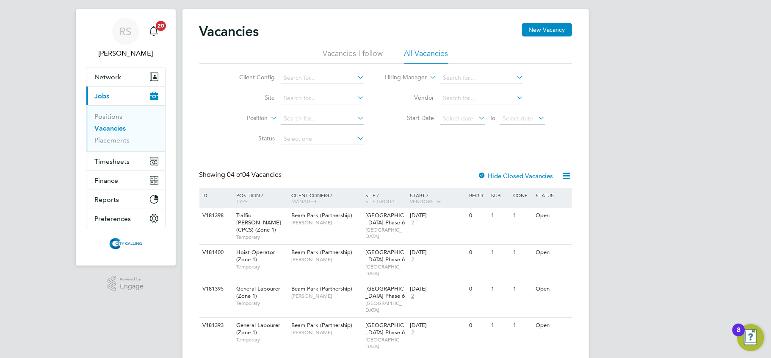
click at [692, 213] on div "[PERSON_NAME] Notifications 20 Applications: Network Team Members Businesses Si…" at bounding box center [385, 185] width 771 height 399
drag, startPoint x: 219, startPoint y: 169, endPoint x: 581, endPoint y: 340, distance: 400.2
click at [581, 340] on div "Vacancies New Vacancy Vacancies I follow All Vacancies Client Config Site Posit…" at bounding box center [386, 189] width 407 height 361
click at [581, 326] on div "Vacancies New Vacancy Vacancies I follow All Vacancies Client Config Site Posit…" at bounding box center [386, 189] width 407 height 361
click at [613, 199] on div "[PERSON_NAME] Notifications 20 Applications: Network Team Members Businesses Si…" at bounding box center [385, 185] width 771 height 399
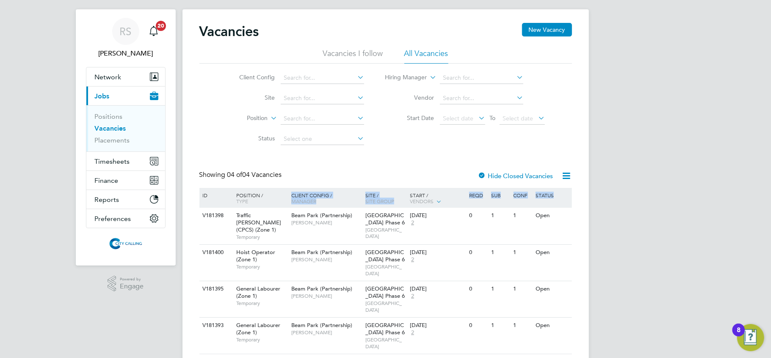
drag, startPoint x: 613, startPoint y: 199, endPoint x: 265, endPoint y: 180, distance: 347.9
click at [265, 180] on div "[PERSON_NAME] Notifications 20 Applications: Network Team Members Businesses Si…" at bounding box center [385, 185] width 771 height 399
click at [199, 175] on div "Vacancies New Vacancy Vacancies I follow All Vacancies Client Config Site Posit…" at bounding box center [386, 189] width 407 height 361
drag, startPoint x: 199, startPoint y: 170, endPoint x: 624, endPoint y: 197, distance: 425.7
click at [624, 197] on div "[PERSON_NAME] Notifications 20 Applications: Network Team Members Businesses Si…" at bounding box center [385, 185] width 771 height 399
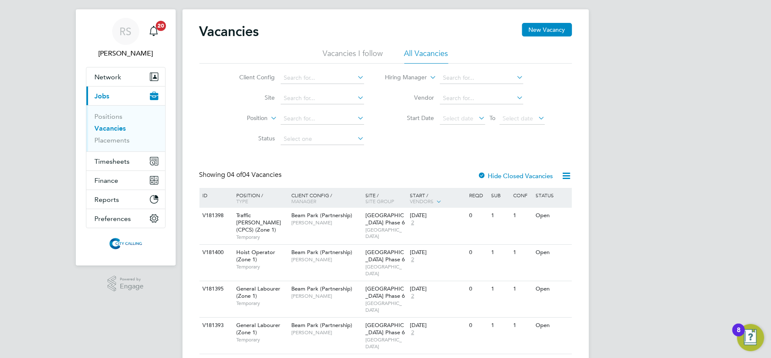
click at [621, 197] on div "[PERSON_NAME] Notifications 20 Applications: Network Team Members Businesses Si…" at bounding box center [385, 185] width 771 height 399
drag, startPoint x: 620, startPoint y: 198, endPoint x: 175, endPoint y: 175, distance: 445.4
click at [175, 175] on div "[PERSON_NAME] Notifications 20 Applications: Network Team Members Businesses Si…" at bounding box center [385, 185] width 771 height 399
click at [210, 170] on div "Showing 04 of 04 Vacancies" at bounding box center [242, 174] width 84 height 9
click at [214, 180] on div "Showing 04 of 04 Vacancies Hide Closed Vacancies" at bounding box center [386, 178] width 373 height 17
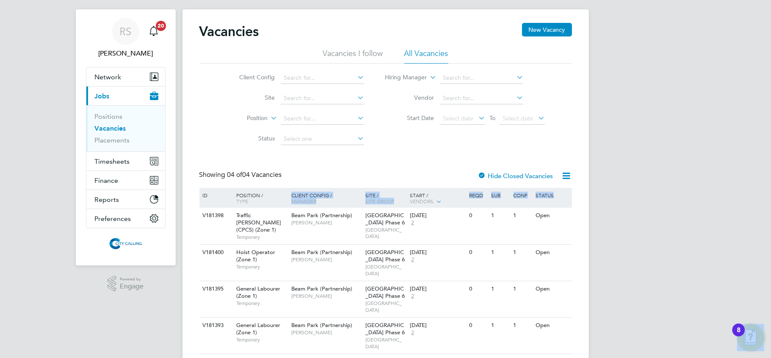
drag, startPoint x: 214, startPoint y: 180, endPoint x: 581, endPoint y: 208, distance: 368.3
click at [581, 208] on div "Vacancies New Vacancy Vacancies I follow All Vacancies Client Config Site Posit…" at bounding box center [386, 189] width 407 height 361
click at [643, 252] on div "[PERSON_NAME] Notifications 20 Applications: Network Team Members Businesses Si…" at bounding box center [385, 185] width 771 height 399
click at [643, 253] on div "[PERSON_NAME] Notifications 20 Applications: Network Team Members Businesses Si…" at bounding box center [385, 185] width 771 height 399
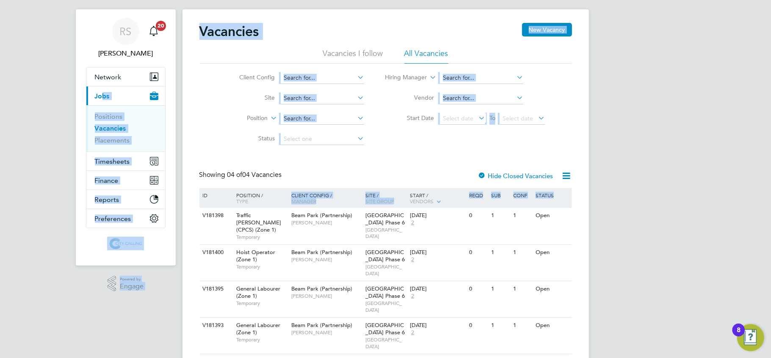
drag, startPoint x: 629, startPoint y: 266, endPoint x: 99, endPoint y: 90, distance: 559.2
click at [99, 90] on div "[PERSON_NAME] Notifications 20 Applications: Network Team Members Businesses Si…" at bounding box center [385, 185] width 771 height 399
click at [58, 83] on div "[PERSON_NAME] Notifications 20 Applications: Network Team Members Businesses Si…" at bounding box center [385, 185] width 771 height 399
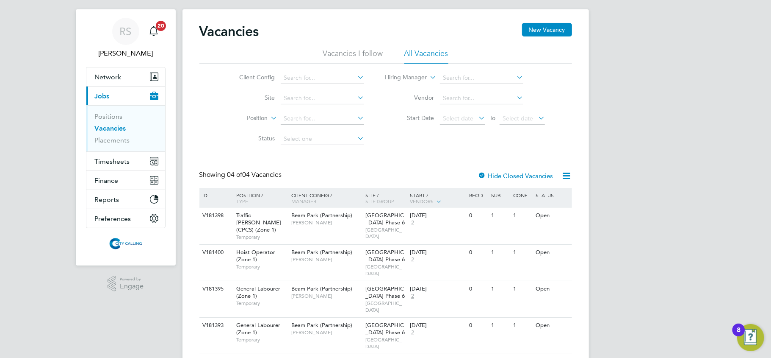
drag, startPoint x: 63, startPoint y: 56, endPoint x: 682, endPoint y: 309, distance: 668.0
click at [692, 313] on div "[PERSON_NAME] Notifications 20 Applications: Network Team Members Businesses Si…" at bounding box center [385, 185] width 771 height 399
click at [654, 290] on div "[PERSON_NAME] Notifications 20 Applications: Network Team Members Businesses Si…" at bounding box center [385, 185] width 771 height 399
click at [668, 197] on div "[PERSON_NAME] Notifications 20 Applications: Network Team Members Businesses Si…" at bounding box center [385, 185] width 771 height 399
click at [666, 197] on div "[PERSON_NAME] Notifications 20 Applications: Network Team Members Businesses Si…" at bounding box center [385, 185] width 771 height 399
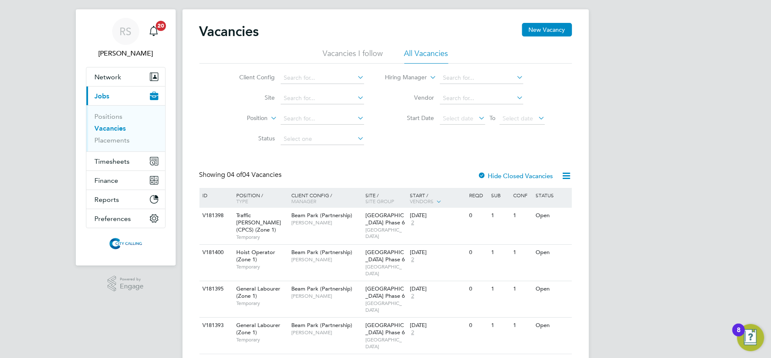
drag, startPoint x: 666, startPoint y: 197, endPoint x: 660, endPoint y: 197, distance: 6.4
click at [665, 197] on div "[PERSON_NAME] Notifications 20 Applications: Network Team Members Businesses Si…" at bounding box center [385, 185] width 771 height 399
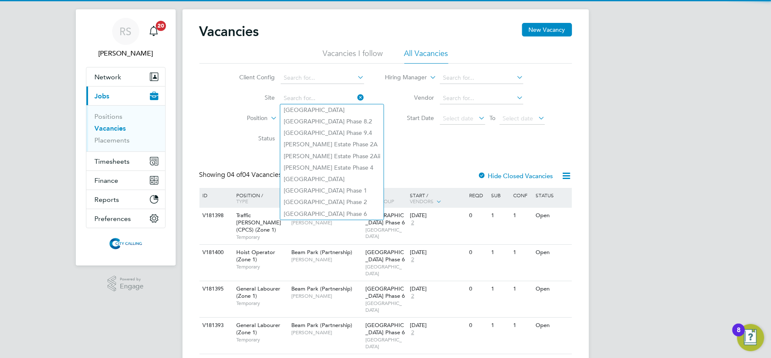
click at [234, 76] on label "Client Config" at bounding box center [250, 77] width 49 height 8
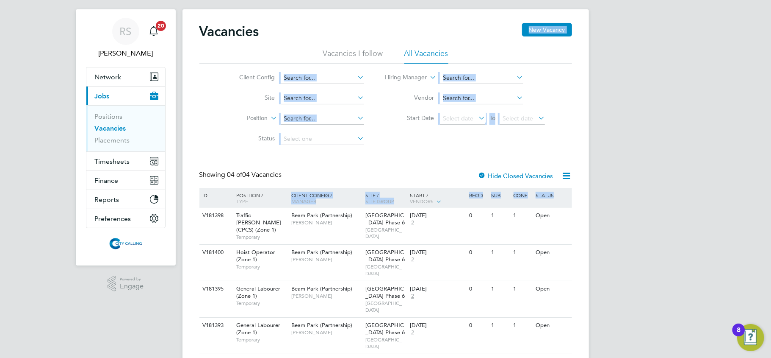
drag, startPoint x: 278, startPoint y: 41, endPoint x: 618, endPoint y: 296, distance: 424.2
click at [618, 296] on div "[PERSON_NAME] Notifications 20 Applications: Network Team Members Businesses Si…" at bounding box center [385, 185] width 771 height 399
click at [653, 168] on div "[PERSON_NAME] Notifications 20 Applications: Network Team Members Businesses Si…" at bounding box center [385, 185] width 771 height 399
click at [249, 69] on li "Client Config" at bounding box center [295, 78] width 159 height 20
drag, startPoint x: 255, startPoint y: 58, endPoint x: 590, endPoint y: 355, distance: 448.6
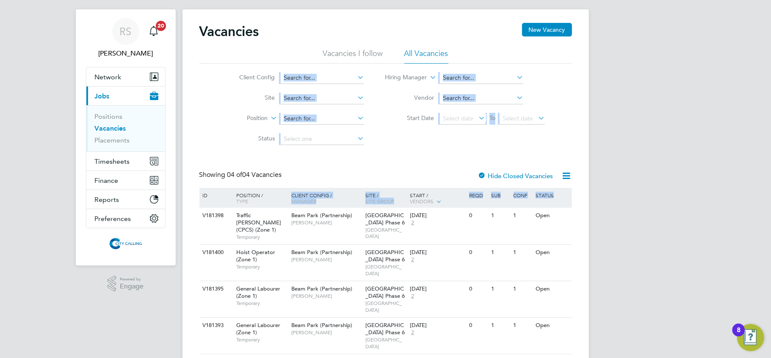
click at [590, 355] on div "[PERSON_NAME] Notifications 20 Applications: Network Team Members Businesses Si…" at bounding box center [385, 185] width 771 height 399
click at [283, 166] on div "Vacancies New Vacancy Vacancies I follow All Vacancies Client Config Site Posit…" at bounding box center [386, 188] width 373 height 331
drag, startPoint x: 283, startPoint y: 166, endPoint x: 582, endPoint y: 317, distance: 334.9
click at [582, 317] on div "Vacancies New Vacancy Vacancies I follow All Vacancies Client Config Site Posit…" at bounding box center [386, 189] width 407 height 361
click at [600, 298] on div "[PERSON_NAME] Notifications 20 Applications: Network Team Members Businesses Si…" at bounding box center [385, 185] width 771 height 399
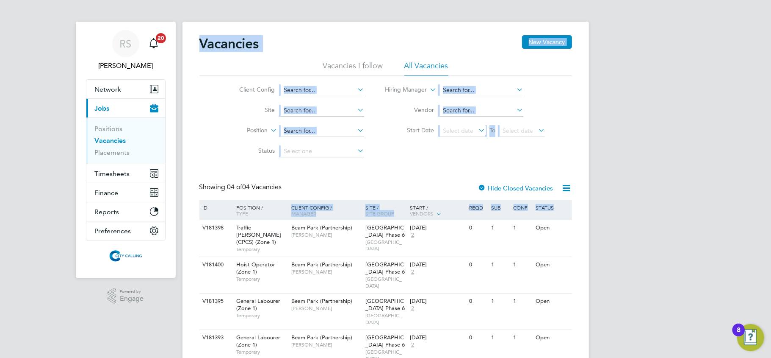
scroll to position [0, 0]
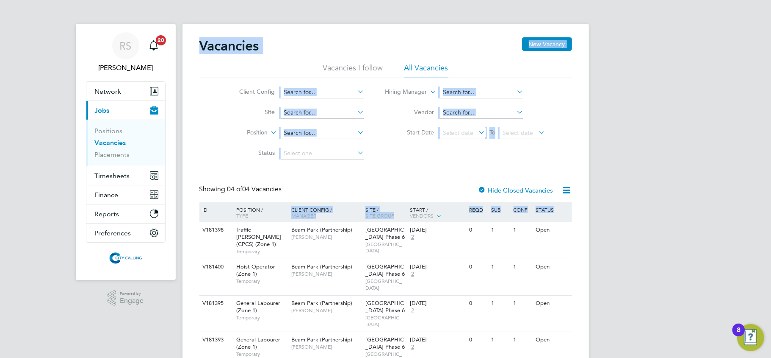
drag, startPoint x: 618, startPoint y: 206, endPoint x: 127, endPoint y: -7, distance: 535.4
click at [127, 0] on html "[PERSON_NAME] Notifications 20 Applications: Network Team Members Businesses Si…" at bounding box center [385, 199] width 771 height 399
click at [61, 51] on div "[PERSON_NAME] Notifications 20 Applications: Network Team Members Businesses Si…" at bounding box center [385, 199] width 771 height 399
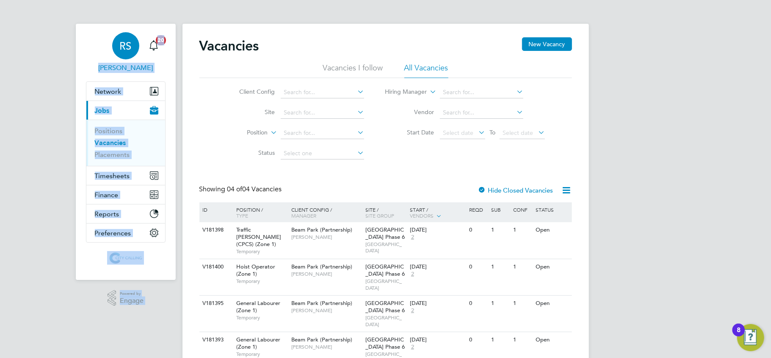
drag, startPoint x: 61, startPoint y: 50, endPoint x: 128, endPoint y: 32, distance: 68.7
click at [128, 32] on div "[PERSON_NAME] Notifications 20 Applications: Network Team Members Businesses Si…" at bounding box center [385, 199] width 771 height 399
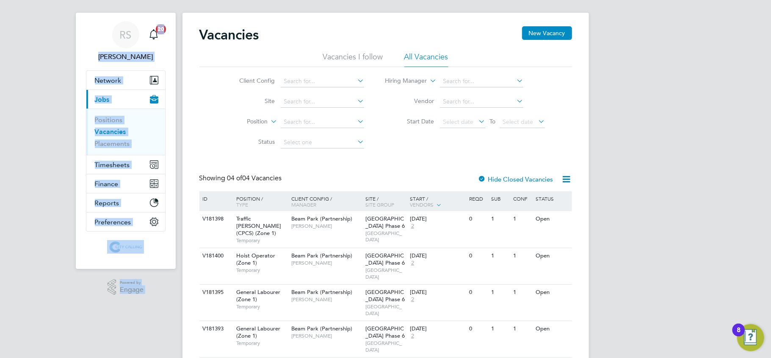
scroll to position [14, 0]
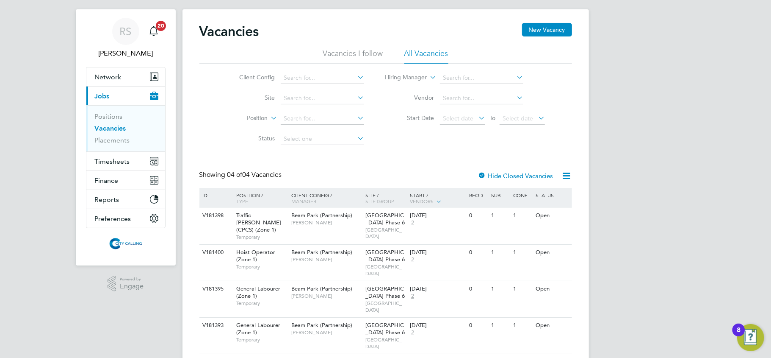
click at [618, 284] on div "[PERSON_NAME] Notifications 20 Applications: Network Team Members Businesses Si…" at bounding box center [385, 185] width 771 height 399
drag, startPoint x: 361, startPoint y: 165, endPoint x: 602, endPoint y: 316, distance: 284.7
click at [602, 316] on div "[PERSON_NAME] Notifications 20 Applications: Network Team Members Businesses Si…" at bounding box center [385, 185] width 771 height 399
click at [612, 306] on div "[PERSON_NAME] Notifications 20 Applications: Network Team Members Businesses Si…" at bounding box center [385, 185] width 771 height 399
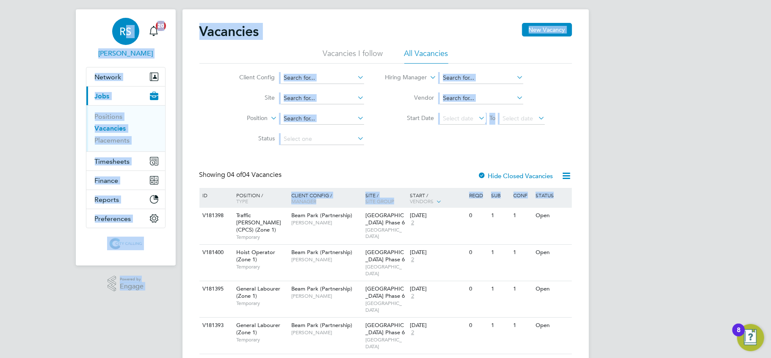
drag, startPoint x: 597, startPoint y: 204, endPoint x: 103, endPoint y: 24, distance: 525.3
click at [103, 24] on div "[PERSON_NAME] Notifications 20 Applications: Network Team Members Businesses Si…" at bounding box center [385, 185] width 771 height 399
click at [52, 32] on div "[PERSON_NAME] Notifications 20 Applications: Network Team Members Businesses Si…" at bounding box center [385, 185] width 771 height 399
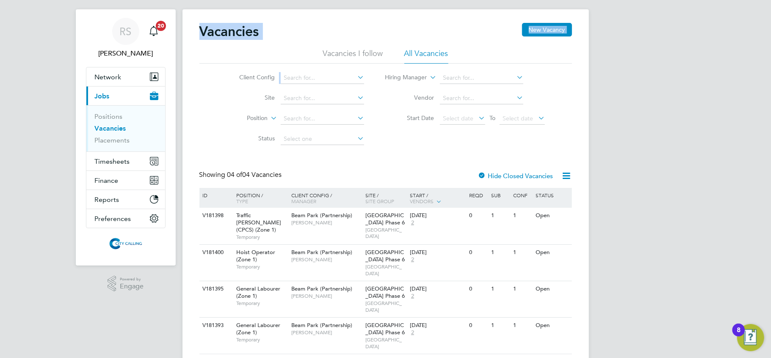
drag, startPoint x: 52, startPoint y: 32, endPoint x: 605, endPoint y: 348, distance: 637.3
click at [605, 348] on div "[PERSON_NAME] Notifications 20 Applications: Network Team Members Businesses Si…" at bounding box center [385, 185] width 771 height 399
click at [80, 294] on div ".st0{fill:#C0C1C2;} Powered by Engage" at bounding box center [126, 283] width 100 height 36
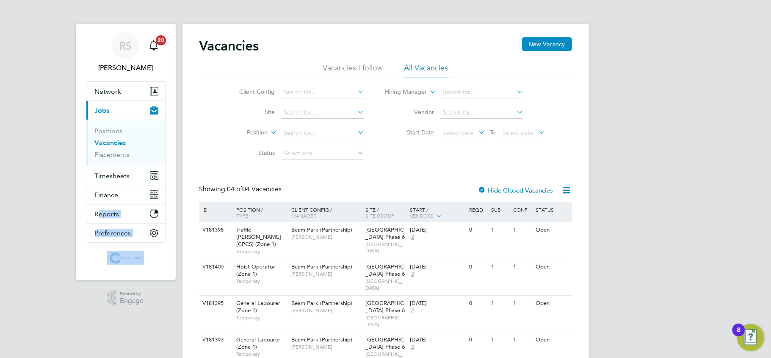
drag, startPoint x: 78, startPoint y: 282, endPoint x: 60, endPoint y: 17, distance: 265.8
click at [23, 0] on html "[PERSON_NAME] Notifications 20 Applications: Network Team Members Businesses Si…" at bounding box center [385, 199] width 771 height 399
click at [656, 222] on div "[PERSON_NAME] Notifications 20 Applications: Network Team Members Businesses Si…" at bounding box center [385, 199] width 771 height 399
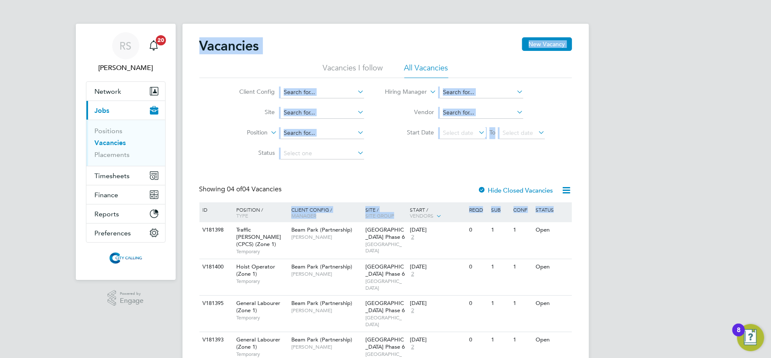
drag, startPoint x: 647, startPoint y: 223, endPoint x: 0, endPoint y: -20, distance: 691.4
click at [0, 0] on html "[PERSON_NAME] Notifications 20 Applications: Network Team Members Businesses Si…" at bounding box center [385, 199] width 771 height 399
click at [624, 103] on div "[PERSON_NAME] Notifications 20 Applications: Network Team Members Businesses Si…" at bounding box center [385, 199] width 771 height 399
drag, startPoint x: 630, startPoint y: 191, endPoint x: 104, endPoint y: 15, distance: 554.6
click at [104, 15] on div "[PERSON_NAME] Notifications 20 Applications: Network Team Members Businesses Si…" at bounding box center [385, 199] width 771 height 399
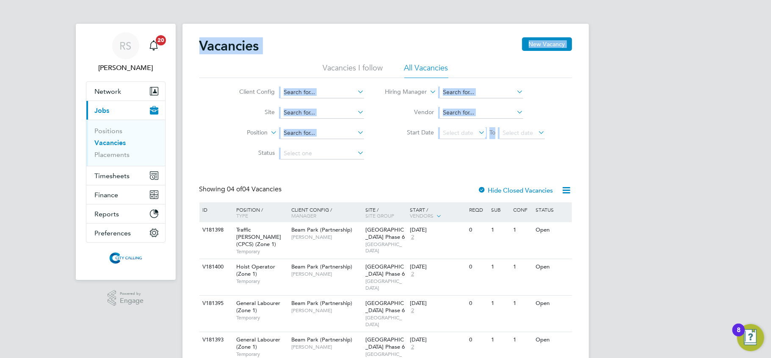
click at [199, 28] on div "Vacancies New Vacancy Vacancies I follow All Vacancies Client Config Site Posit…" at bounding box center [386, 204] width 407 height 361
drag, startPoint x: 195, startPoint y: 29, endPoint x: 574, endPoint y: 212, distance: 420.4
click at [574, 212] on div "Vacancies New Vacancy Vacancies I follow All Vacancies Client Config Site Posit…" at bounding box center [386, 204] width 407 height 361
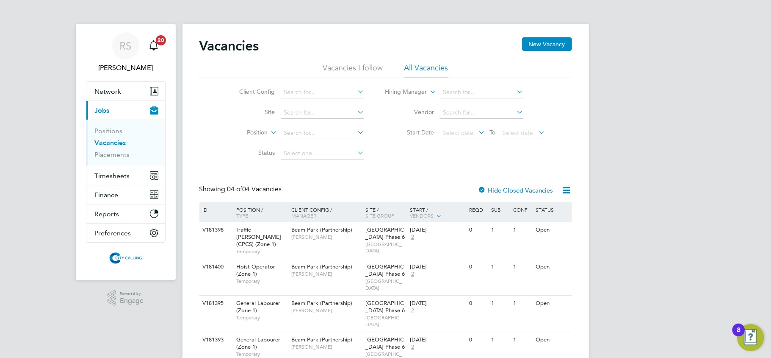
click at [576, 213] on div "Vacancies New Vacancy Vacancies I follow All Vacancies Client Config Site Posit…" at bounding box center [386, 204] width 407 height 361
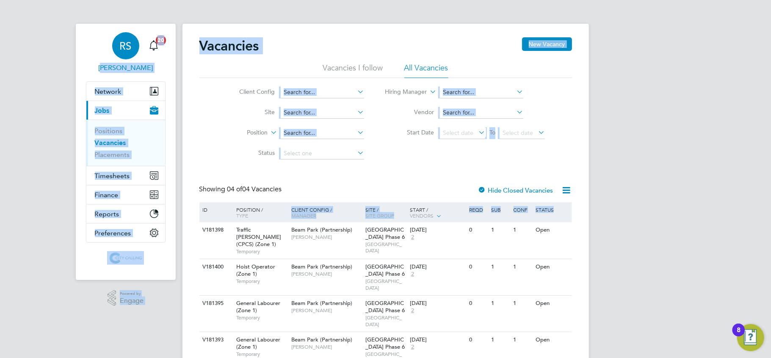
drag, startPoint x: 576, startPoint y: 213, endPoint x: 88, endPoint y: 51, distance: 514.2
click at [88, 51] on div "[PERSON_NAME] Notifications 20 Applications: Network Team Members Businesses Si…" at bounding box center [385, 199] width 771 height 399
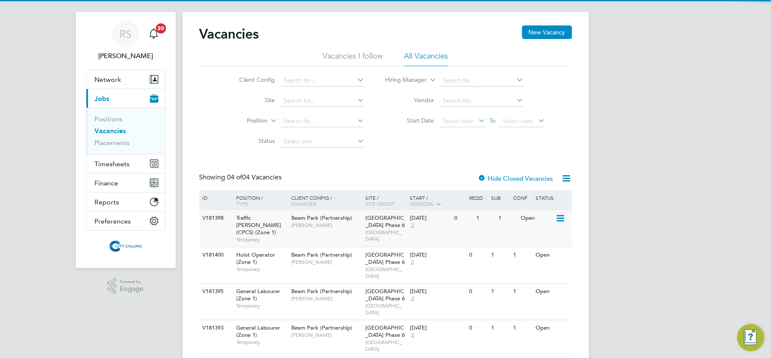
scroll to position [14, 0]
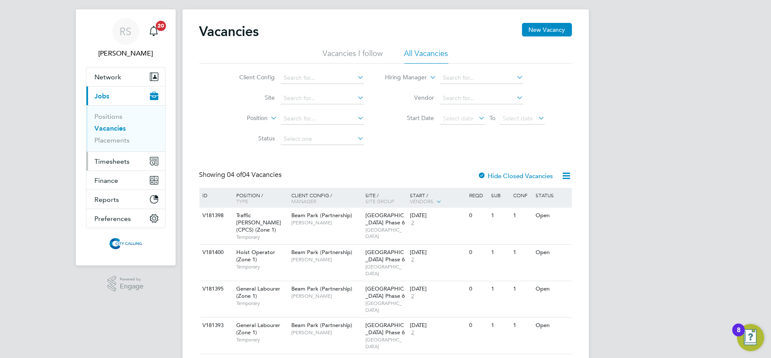
click at [100, 157] on span "Timesheets" at bounding box center [112, 161] width 35 height 8
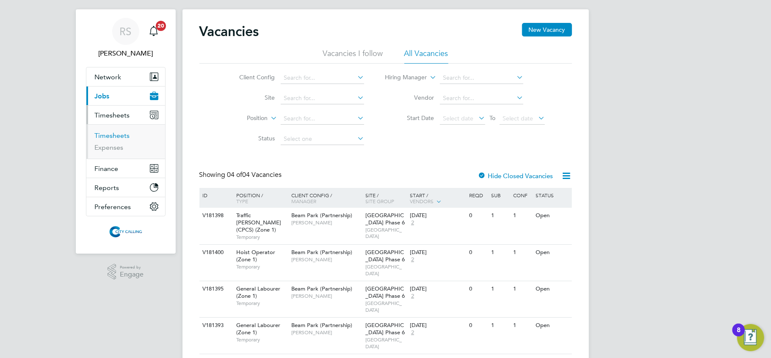
click at [119, 132] on link "Timesheets" at bounding box center [112, 135] width 35 height 8
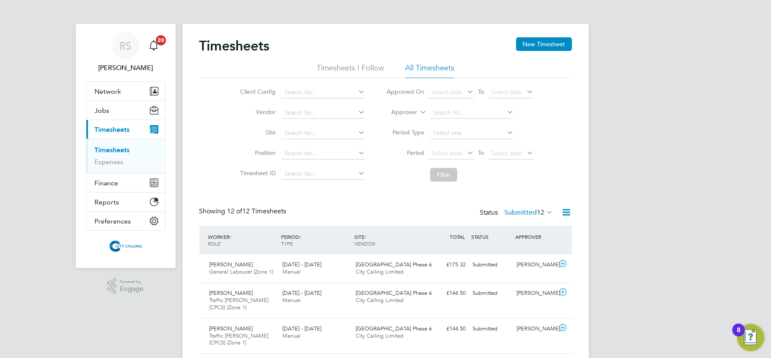
click at [564, 211] on icon at bounding box center [567, 212] width 11 height 11
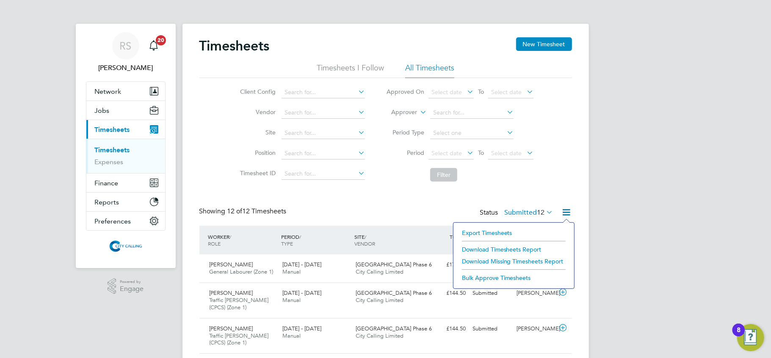
click at [468, 232] on li "Export Timesheets" at bounding box center [514, 233] width 112 height 12
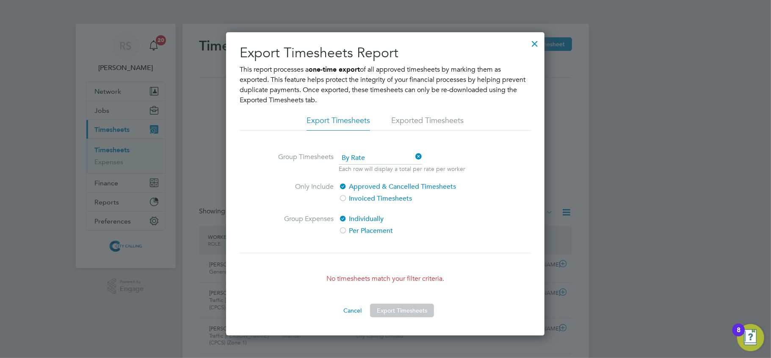
click at [527, 45] on div at bounding box center [534, 41] width 15 height 15
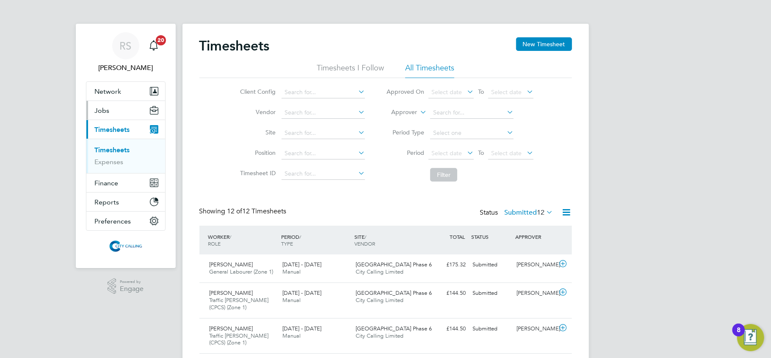
click at [101, 109] on span "Jobs" at bounding box center [102, 110] width 15 height 8
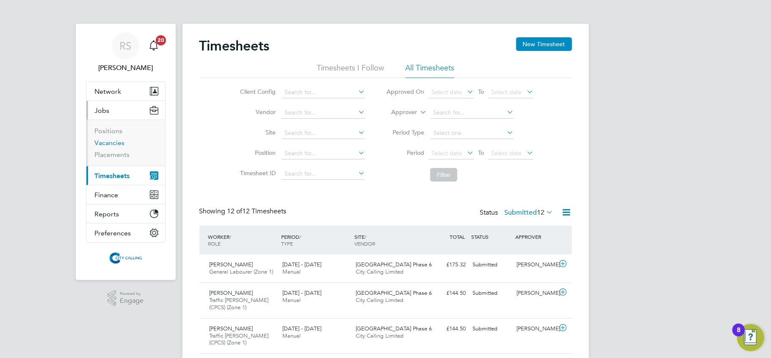
click at [111, 143] on link "Vacancies" at bounding box center [110, 143] width 30 height 8
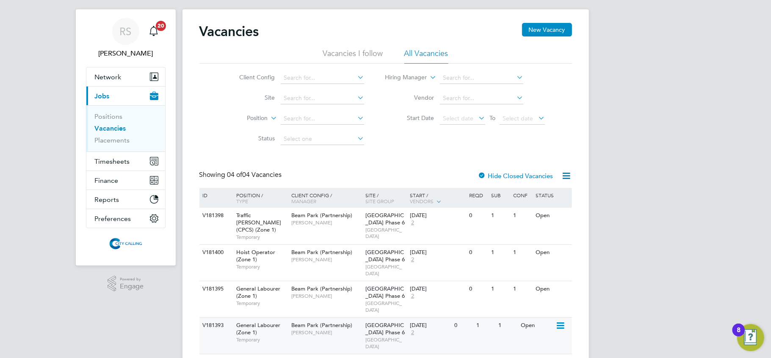
click at [325, 317] on div "Beam Park (Partnership) [PERSON_NAME]" at bounding box center [326, 328] width 74 height 22
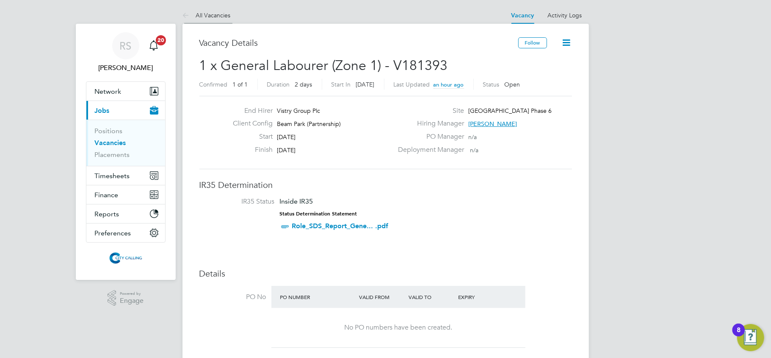
click at [198, 16] on link "All Vacancies" at bounding box center [207, 15] width 48 height 8
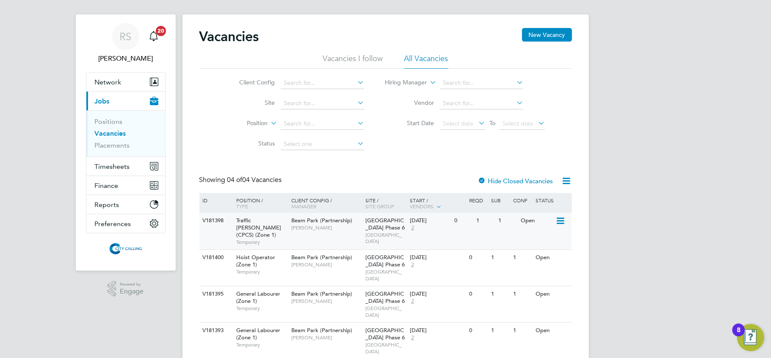
scroll to position [14, 0]
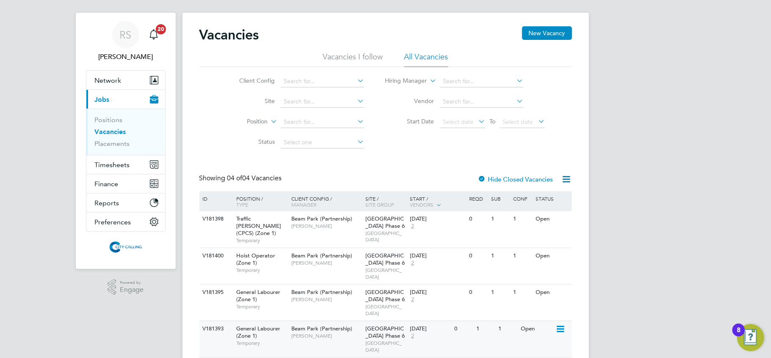
scroll to position [14, 0]
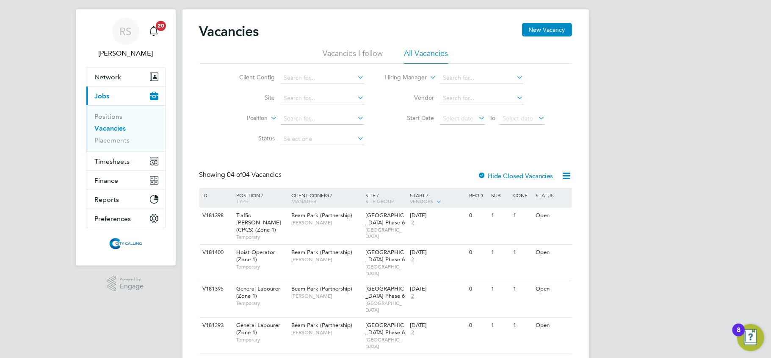
click at [703, 112] on div "[PERSON_NAME] Notifications 20 Applications: Network Team Members Businesses Si…" at bounding box center [385, 185] width 771 height 399
click at [113, 164] on span "Timesheets" at bounding box center [112, 161] width 35 height 8
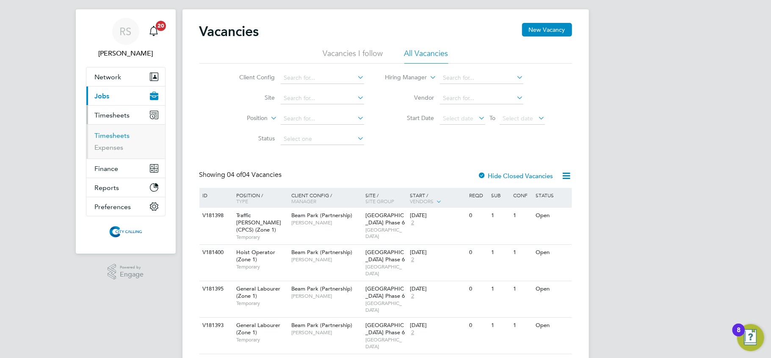
click at [108, 134] on link "Timesheets" at bounding box center [112, 135] width 35 height 8
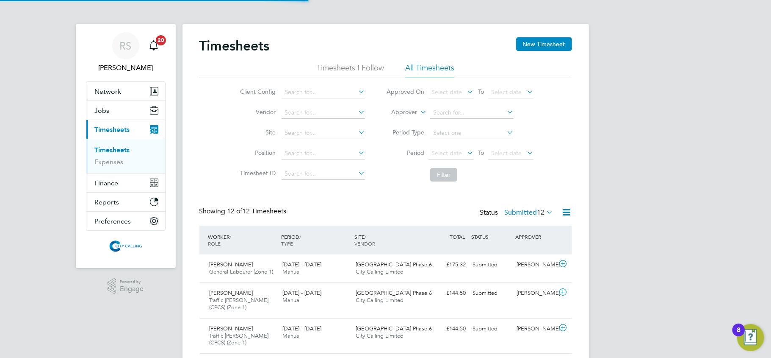
click at [563, 209] on icon at bounding box center [567, 212] width 11 height 11
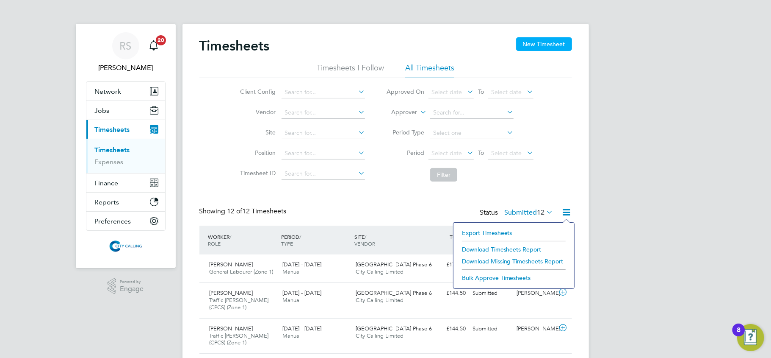
click at [541, 42] on button "New Timesheet" at bounding box center [544, 44] width 56 height 14
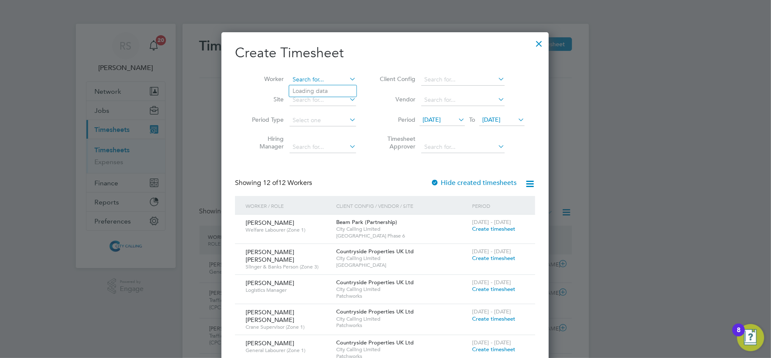
click at [311, 77] on input at bounding box center [323, 80] width 67 height 12
click at [326, 90] on li "Tomaskan Abbadi" at bounding box center [322, 90] width 67 height 11
type input "Tomaskan Abbadi"
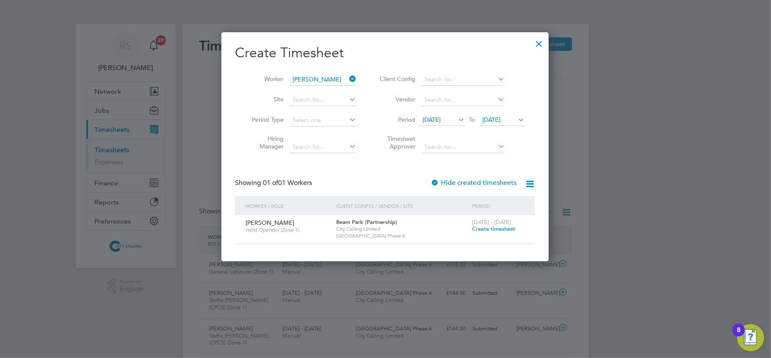
click at [480, 230] on span "Create timesheet" at bounding box center [493, 228] width 43 height 7
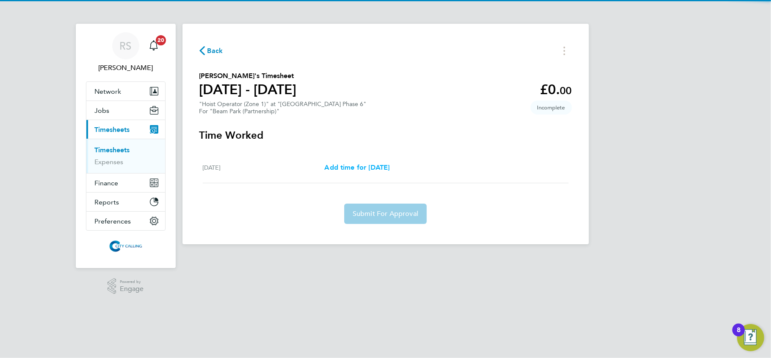
click at [361, 167] on span "Add time for Fri 19 Sep" at bounding box center [356, 167] width 65 height 8
select select "30"
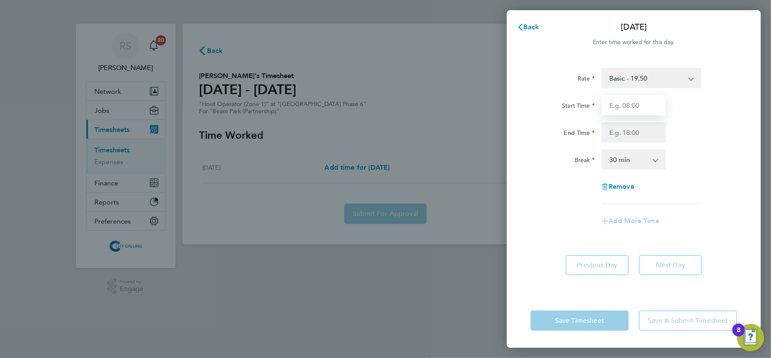
click at [612, 109] on input "Start Time" at bounding box center [634, 105] width 64 height 20
click at [609, 105] on input "Start Time" at bounding box center [634, 105] width 64 height 20
type input "07:30"
type input "17:00"
click at [748, 156] on div "Rate Basic - 19.50 Start Time 07:30 End Time 17:00 Break 0 min 15 min 30 min 45…" at bounding box center [634, 176] width 254 height 236
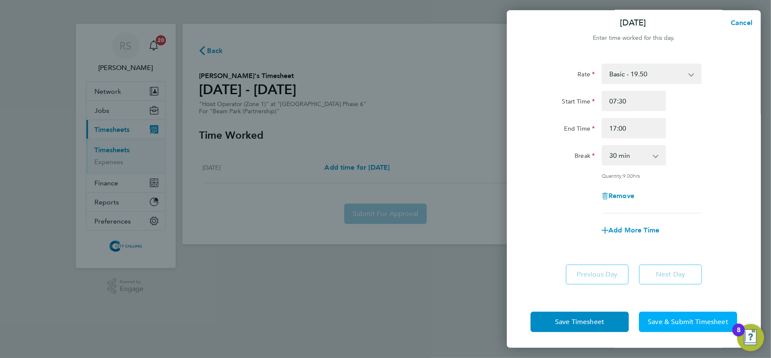
click at [675, 321] on span "Save & Submit Timesheet" at bounding box center [688, 321] width 80 height 8
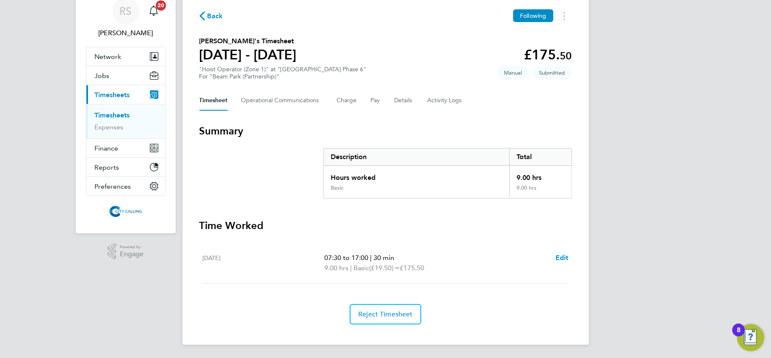
click at [116, 115] on link "Timesheets" at bounding box center [112, 115] width 35 height 8
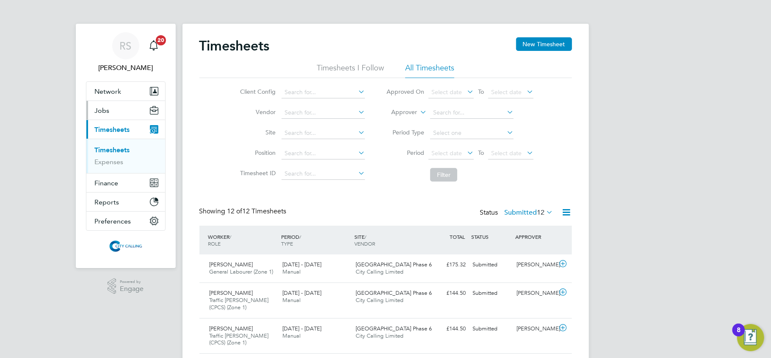
click at [112, 108] on button "Jobs" at bounding box center [125, 110] width 79 height 19
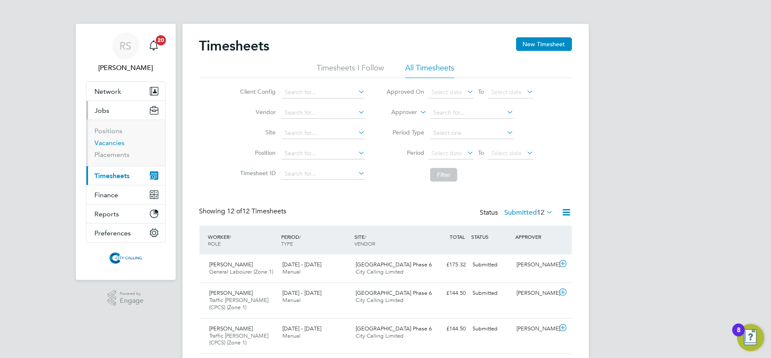
click at [120, 143] on link "Vacancies" at bounding box center [110, 143] width 30 height 8
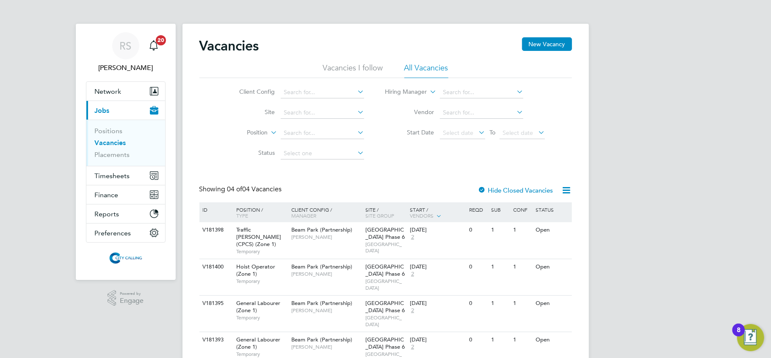
click at [739, 120] on div "RS Raje Saravanamuthu Notifications 20 Applications: Network Team Members Busin…" at bounding box center [385, 199] width 771 height 399
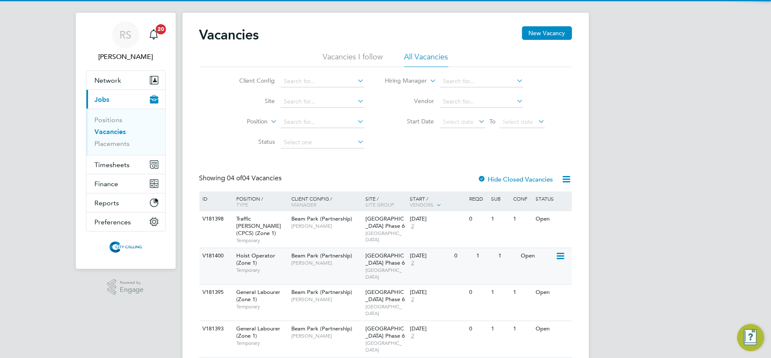
scroll to position [14, 0]
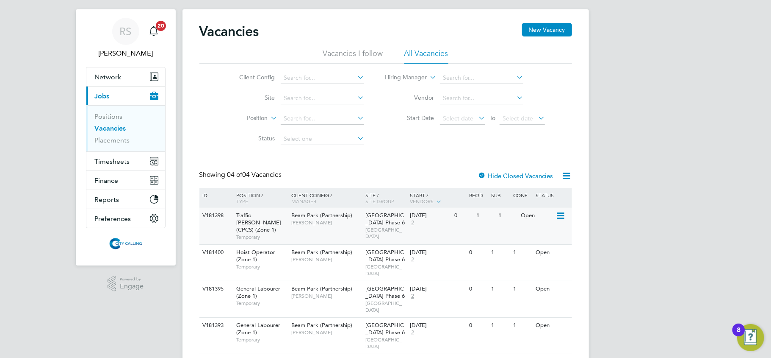
click at [397, 213] on div "[GEOGRAPHIC_DATA] [GEOGRAPHIC_DATA]" at bounding box center [385, 226] width 44 height 36
click at [662, 205] on div "[PERSON_NAME] Notifications 20 Applications: Network Team Members Businesses Si…" at bounding box center [385, 185] width 771 height 399
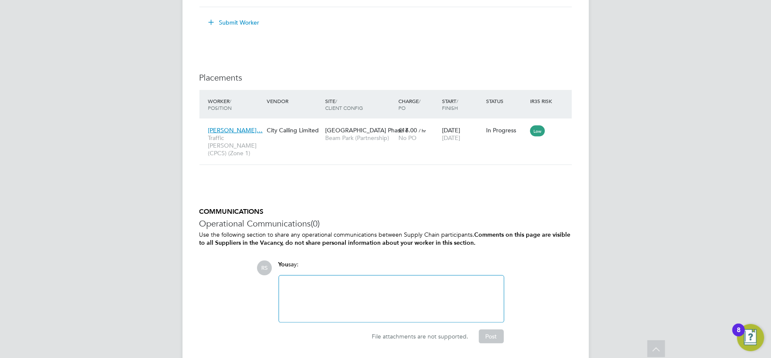
scroll to position [769, 0]
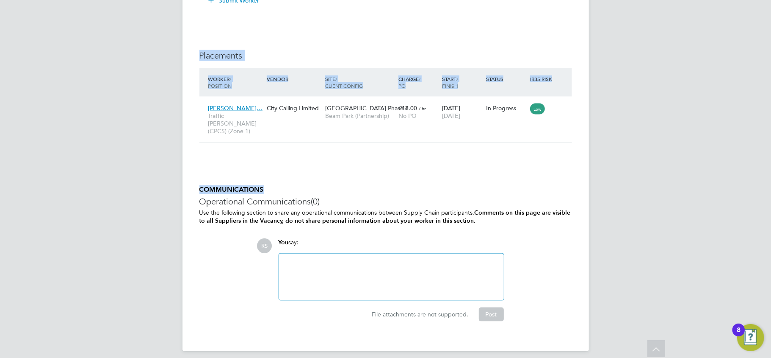
drag, startPoint x: 443, startPoint y: 147, endPoint x: 172, endPoint y: 61, distance: 284.8
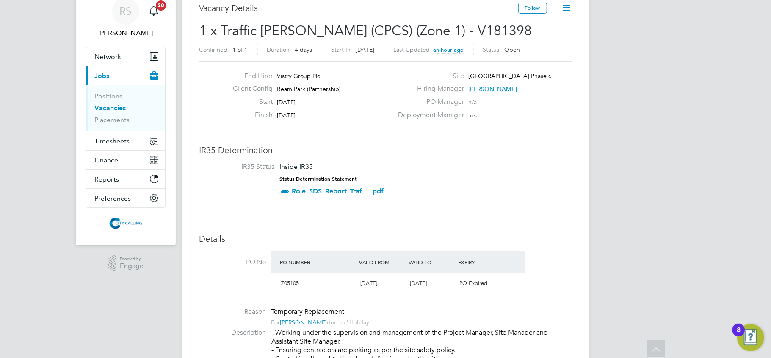
scroll to position [0, 0]
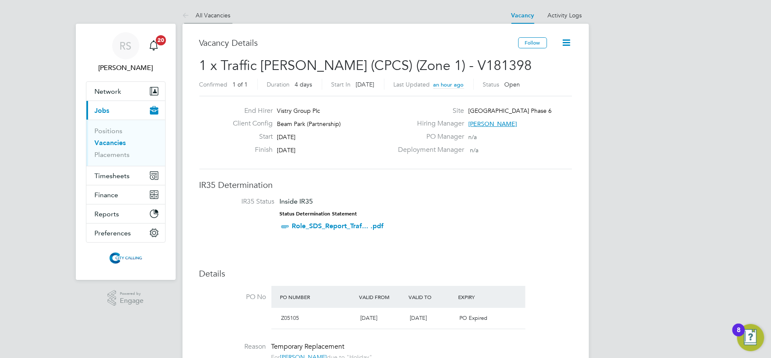
click at [187, 15] on icon at bounding box center [188, 16] width 11 height 11
